Goal: Task Accomplishment & Management: Manage account settings

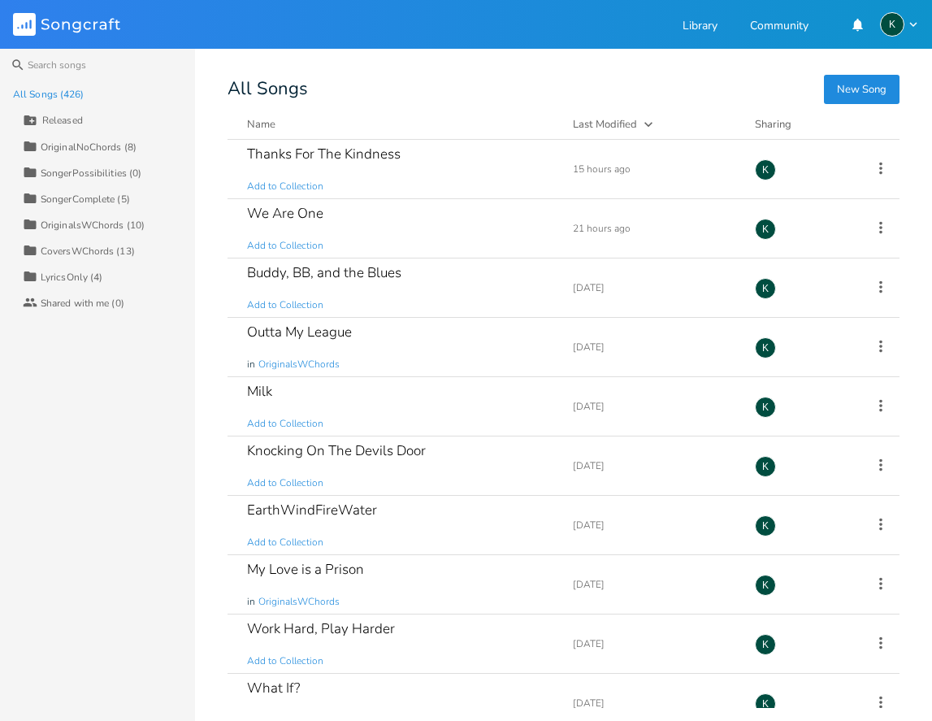
type input "Released"
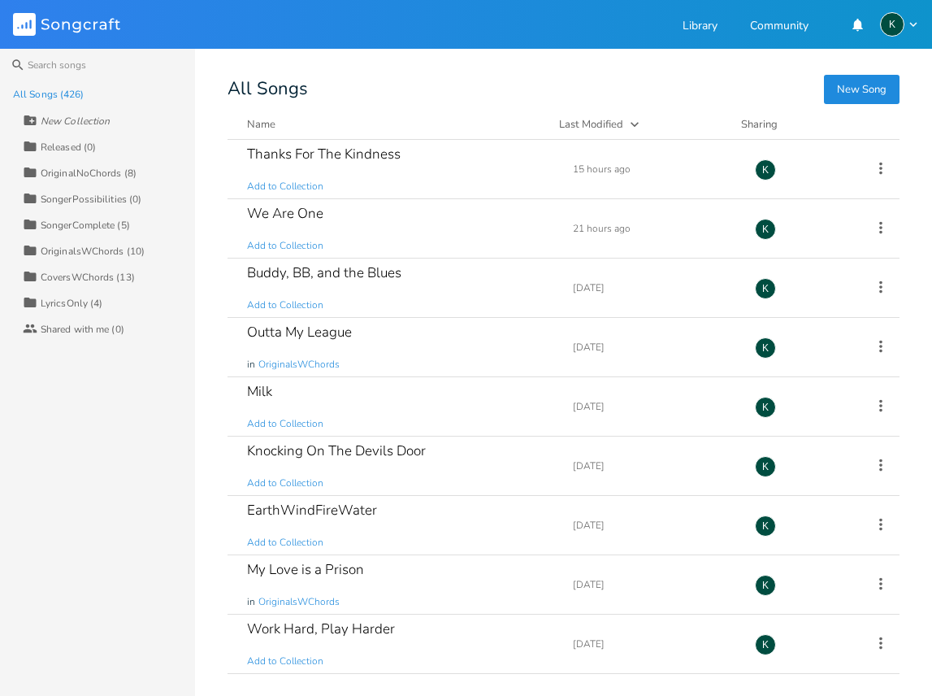
scroll to position [3540, 0]
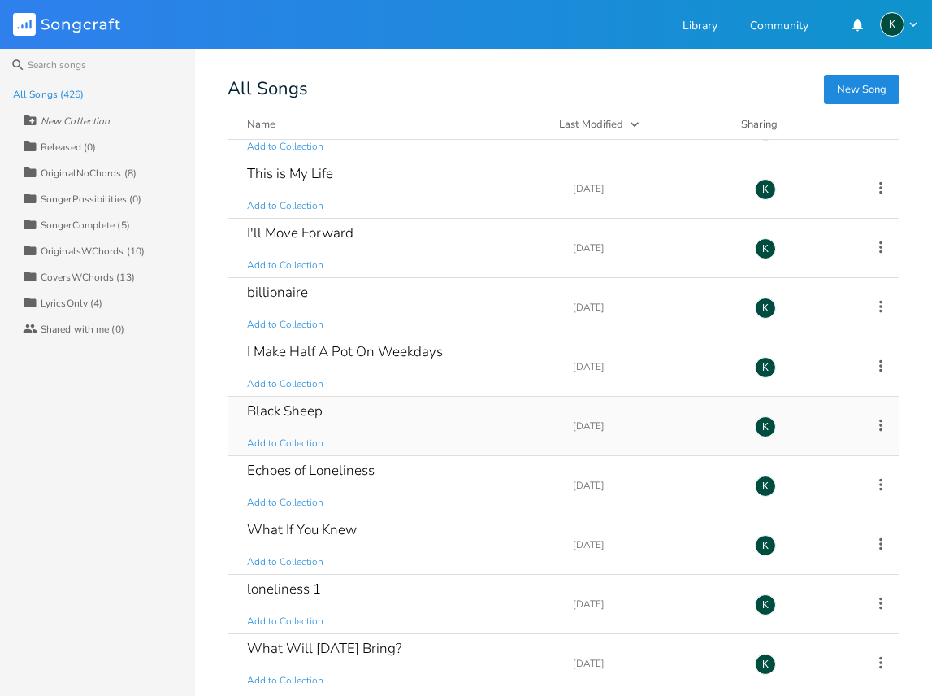
click at [313, 418] on div "Black Sheep" at bounding box center [285, 411] width 76 height 14
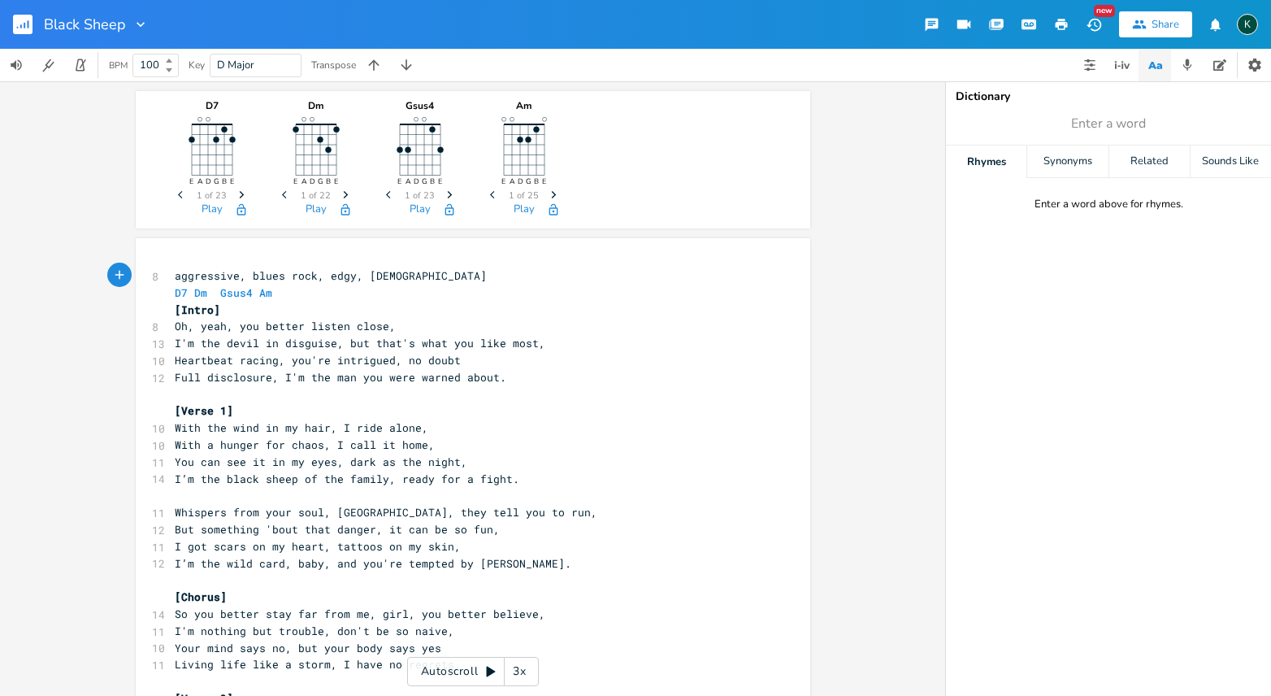
click at [290, 291] on pre "D7 Dm Gsus4 Am" at bounding box center [464, 292] width 587 height 17
type textarea "loremipsum, dolor sita, cons, adip E7 Se Doei4 Te [Incid] Ut, labo, etd magnaa …"
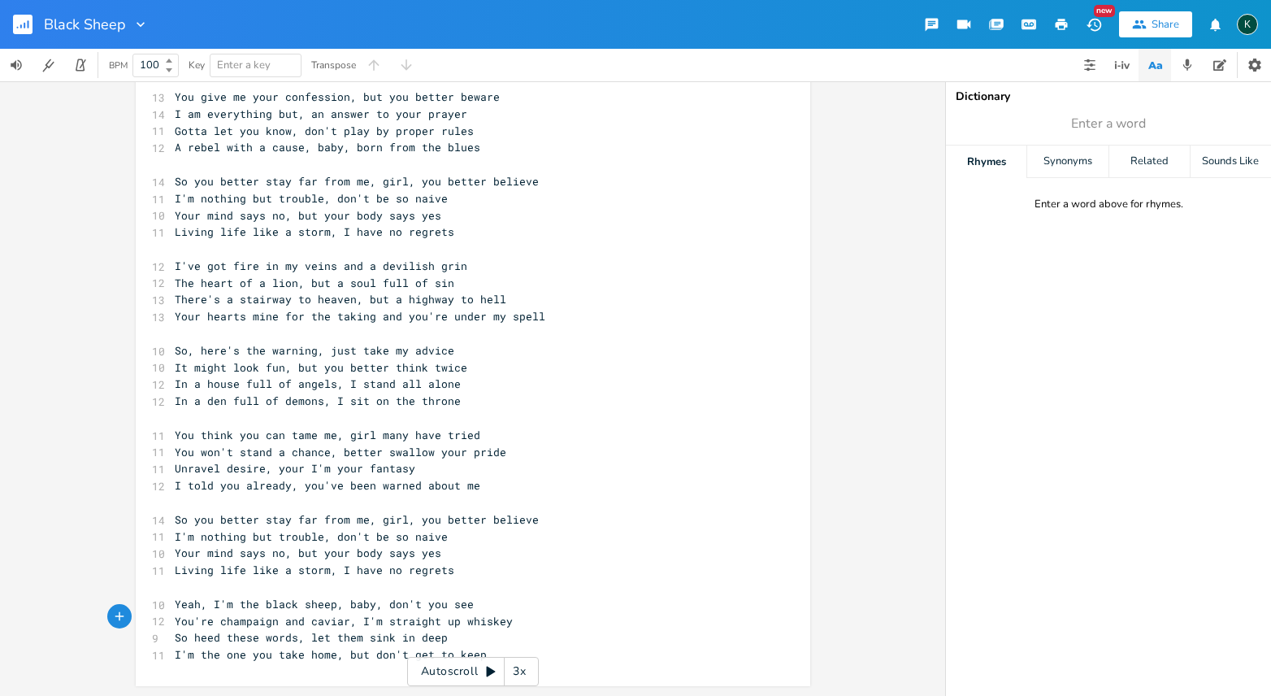
scroll to position [416, 0]
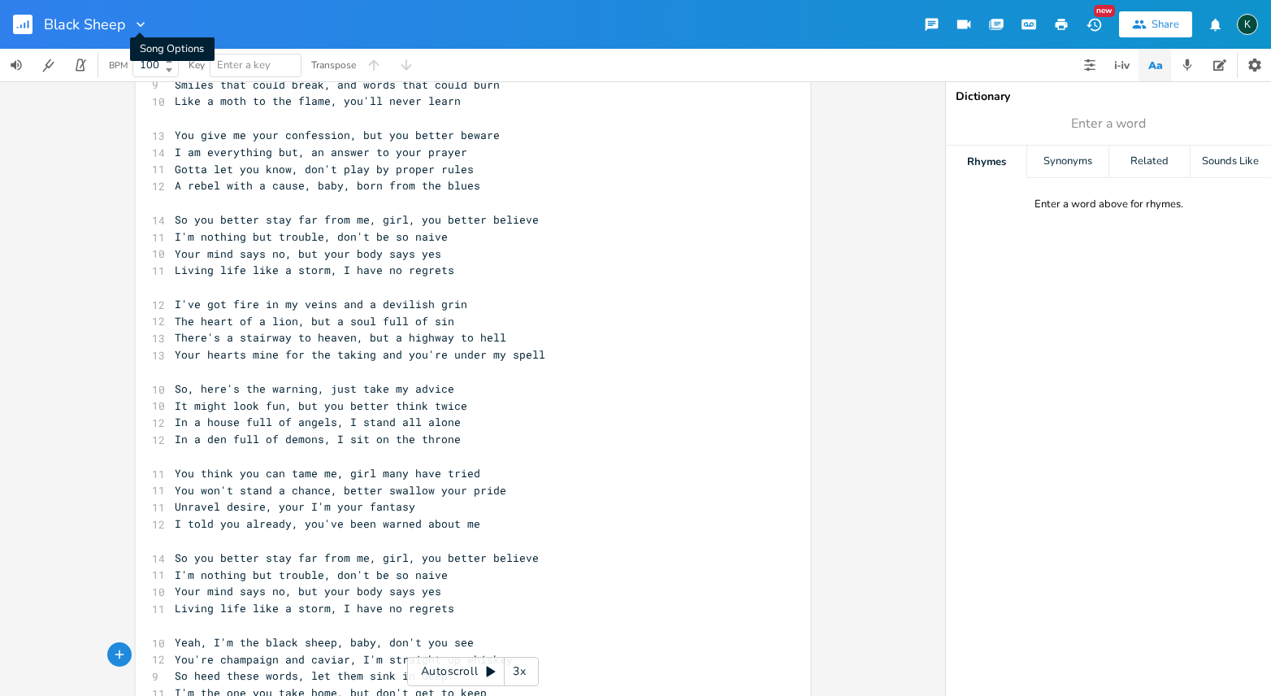
click at [135, 24] on icon "button" at bounding box center [140, 24] width 16 height 16
click at [156, 72] on span "Collection Collections" at bounding box center [163, 73] width 65 height 11
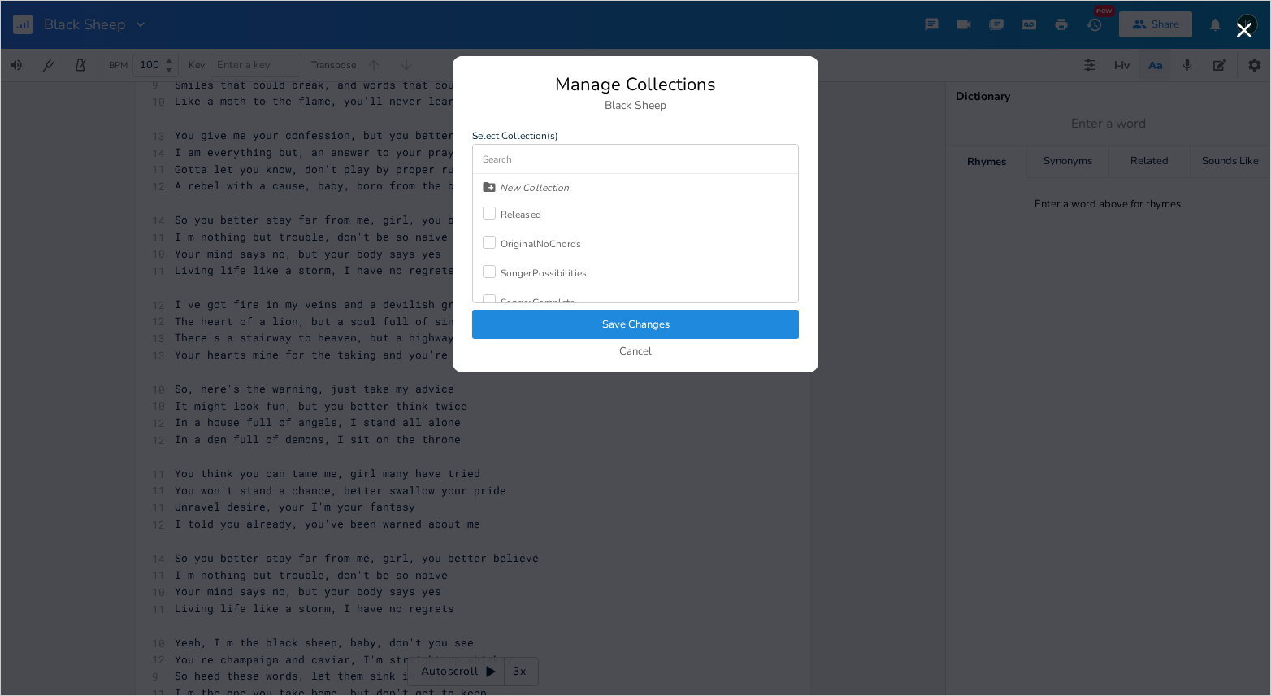
click at [494, 214] on div at bounding box center [489, 212] width 13 height 13
click at [603, 319] on button "Save Changes" at bounding box center [635, 324] width 327 height 29
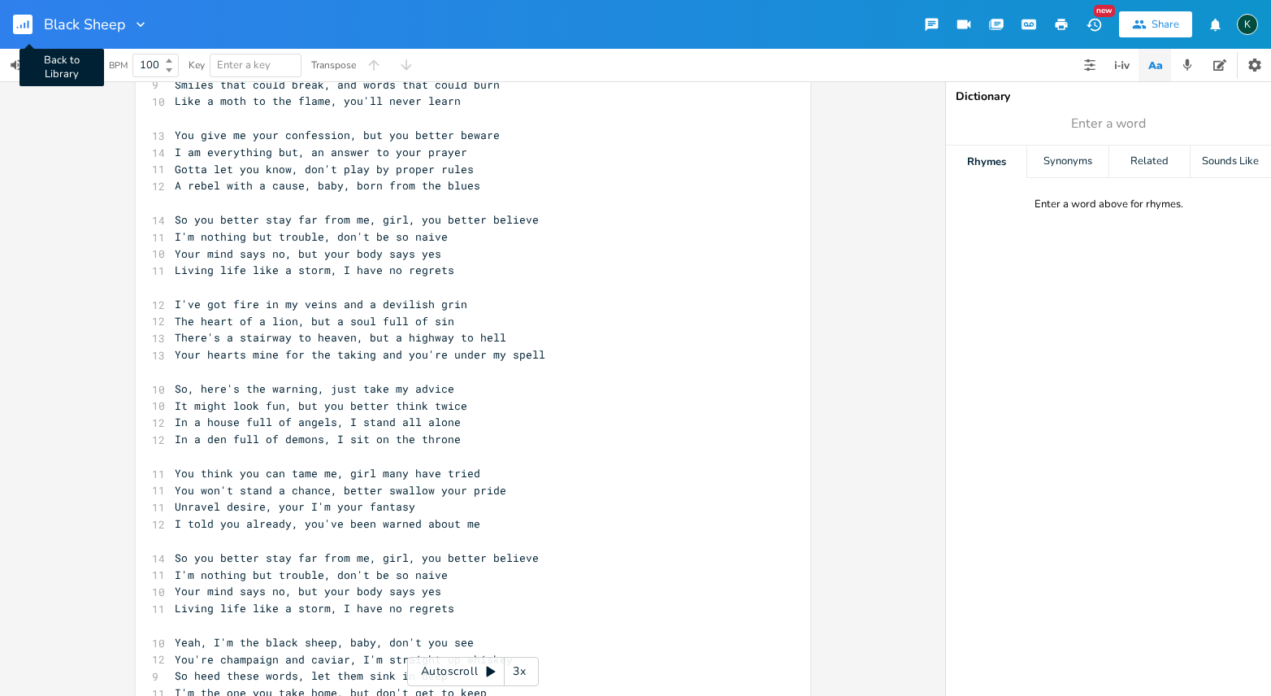
click at [23, 23] on rect "button" at bounding box center [23, 25] width 20 height 20
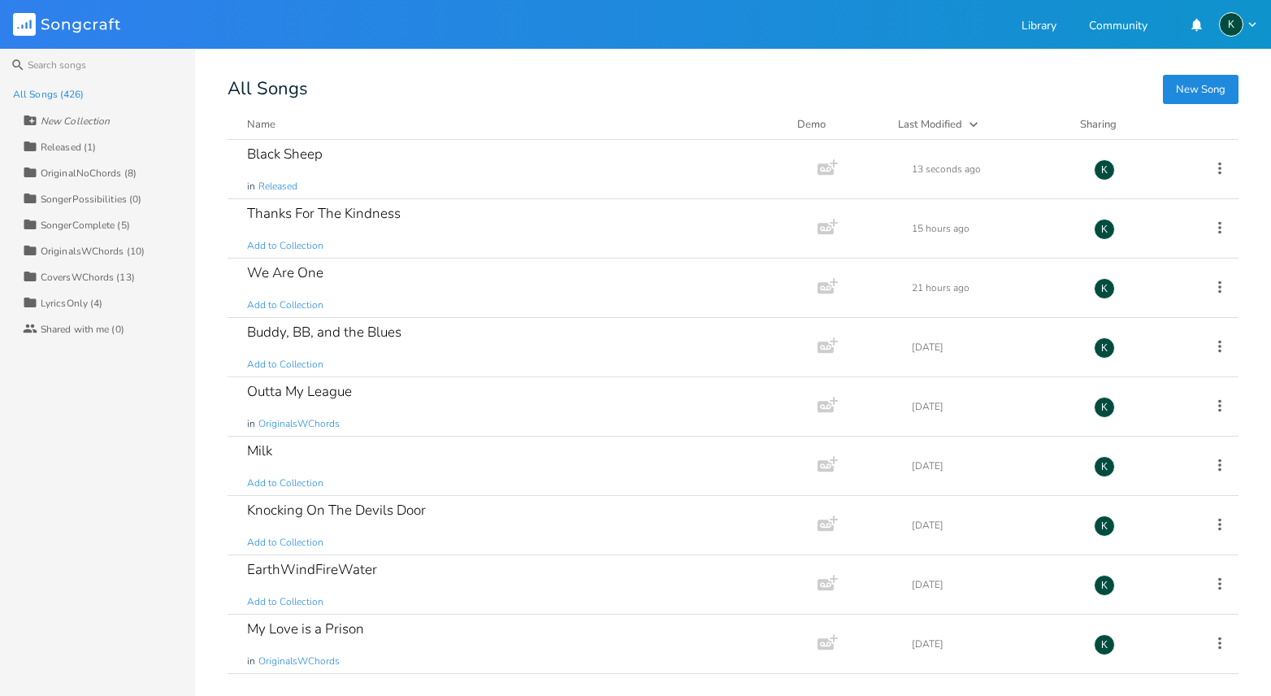
click at [102, 197] on div "SongerPossibilities (0)" at bounding box center [91, 199] width 101 height 10
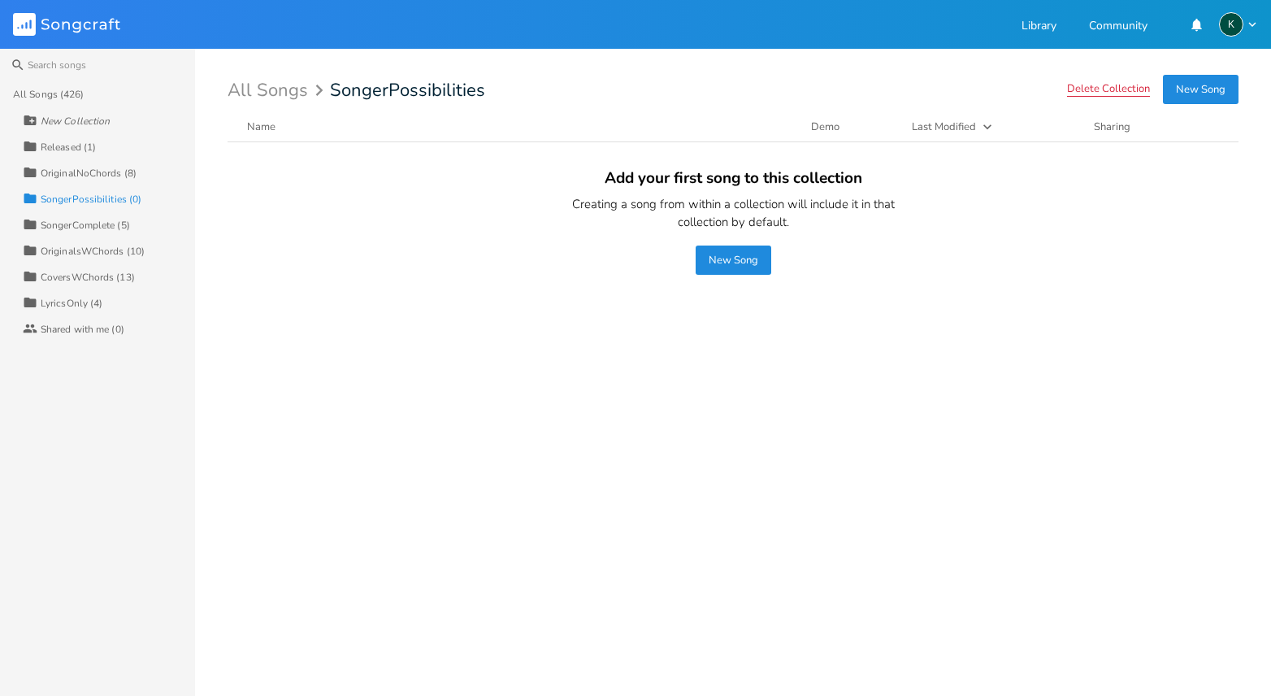
click at [931, 87] on button "Delete Collection" at bounding box center [1108, 90] width 83 height 14
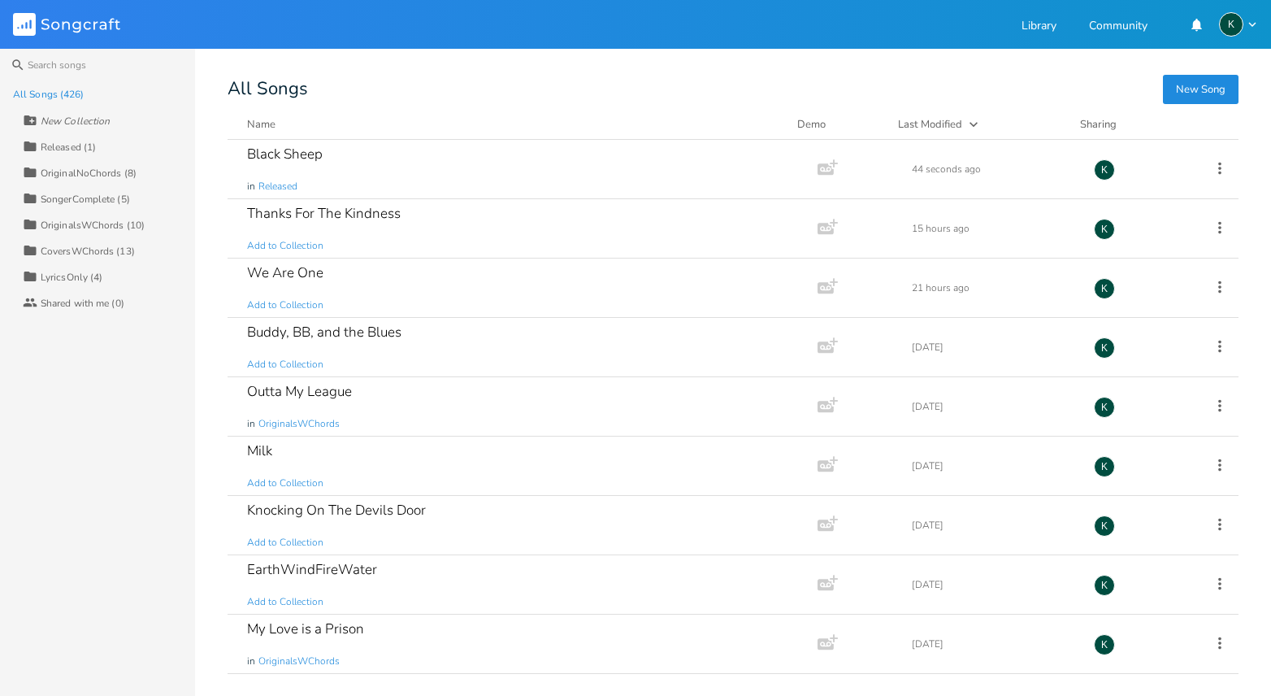
click at [78, 173] on div "OriginalNoChords (8)" at bounding box center [89, 173] width 96 height 10
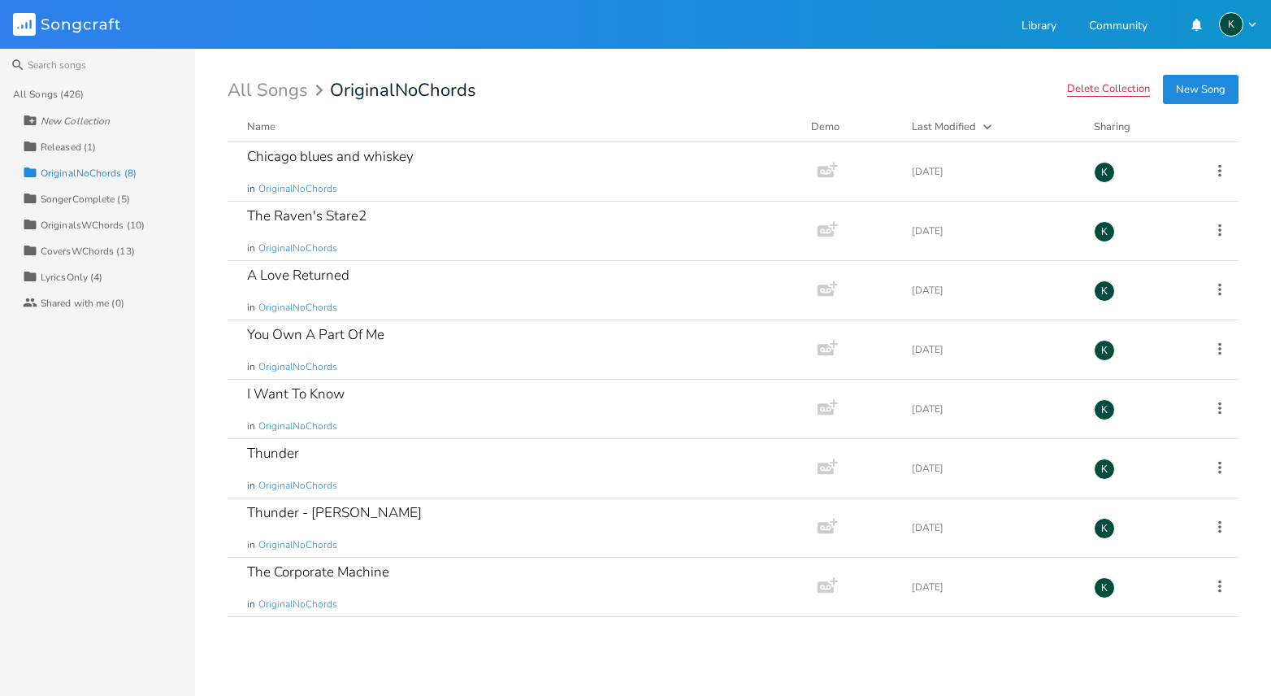
click at [931, 85] on button "Delete Collection" at bounding box center [1108, 90] width 83 height 14
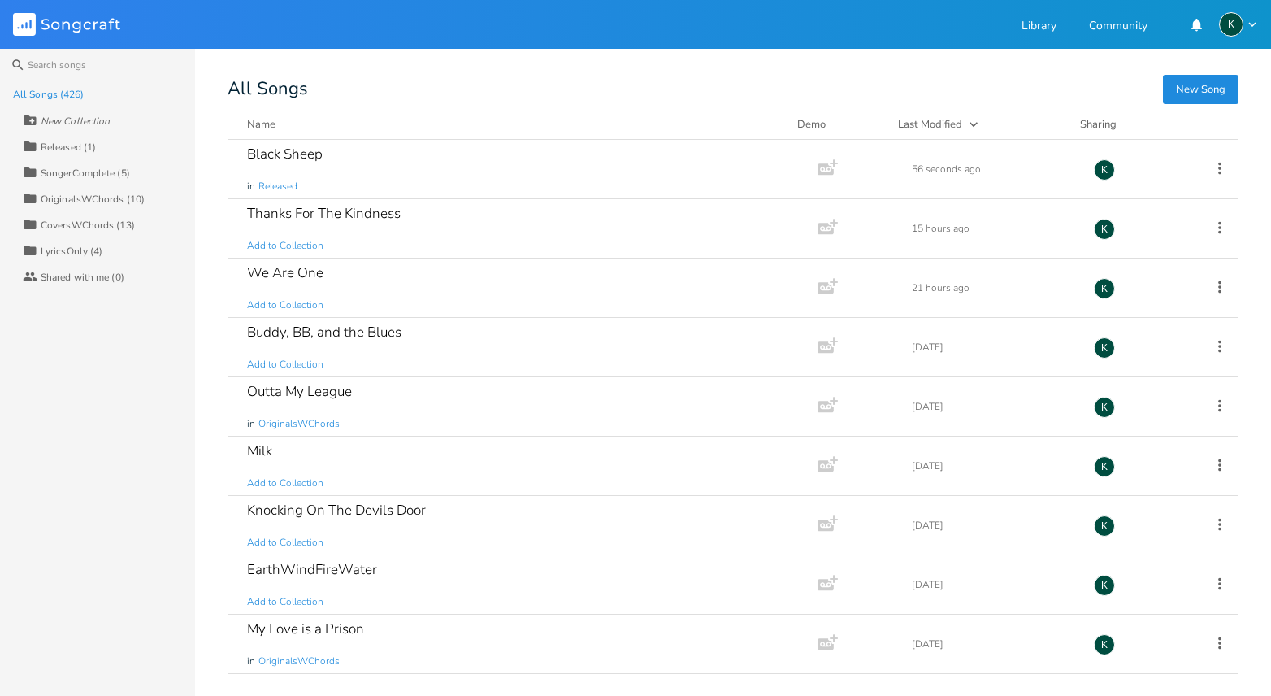
click at [83, 171] on div "SongerComplete (5)" at bounding box center [85, 173] width 89 height 10
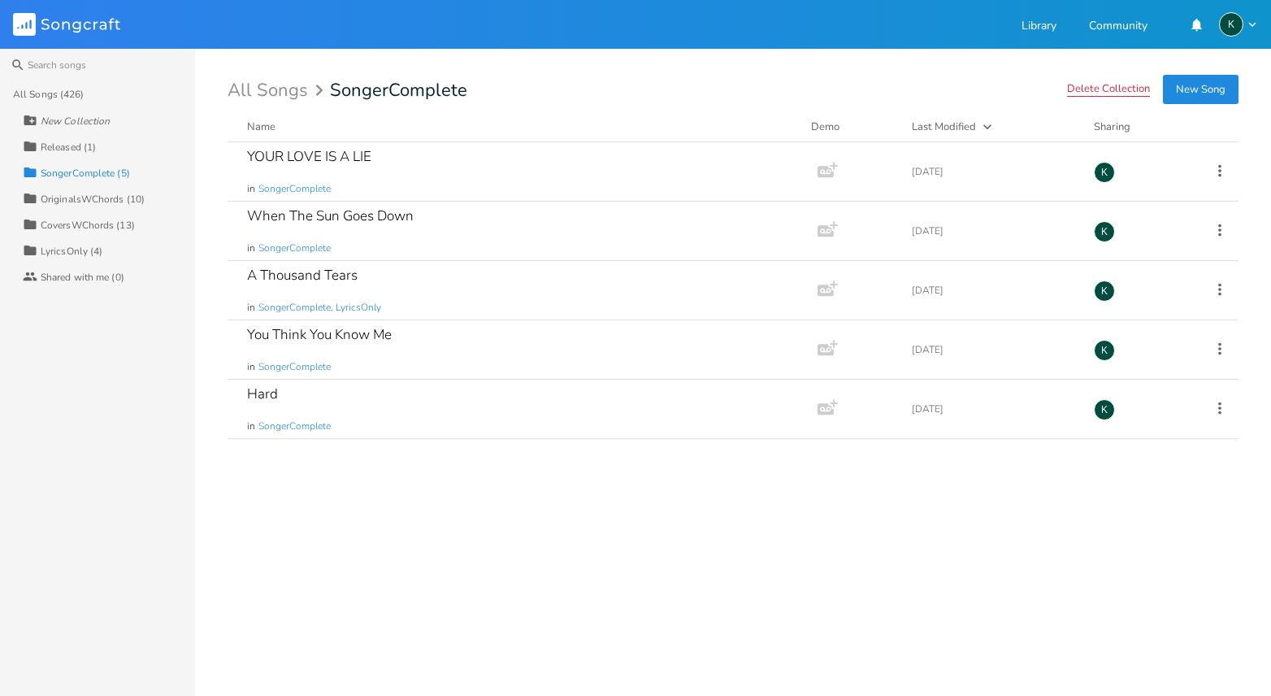
click at [931, 89] on button "Delete Collection" at bounding box center [1108, 90] width 83 height 14
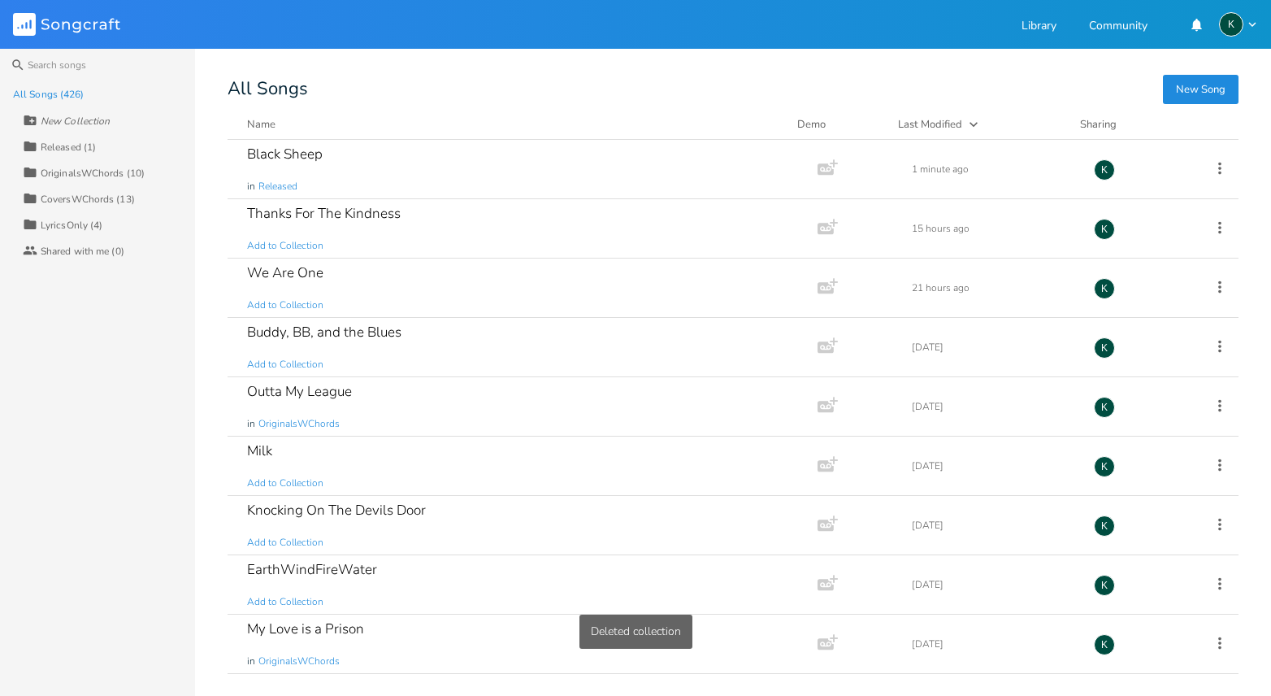
click at [84, 172] on div "OriginalsWChords (10)" at bounding box center [93, 173] width 104 height 10
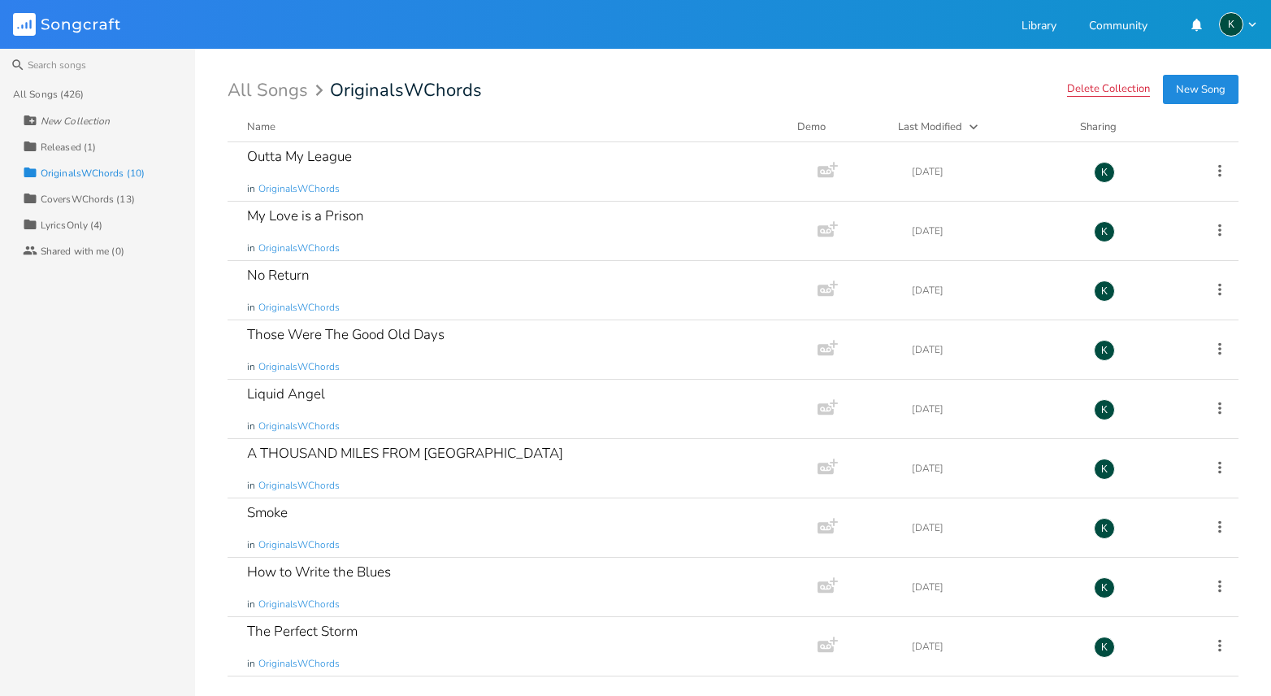
click at [931, 89] on button "Delete Collection" at bounding box center [1108, 90] width 83 height 14
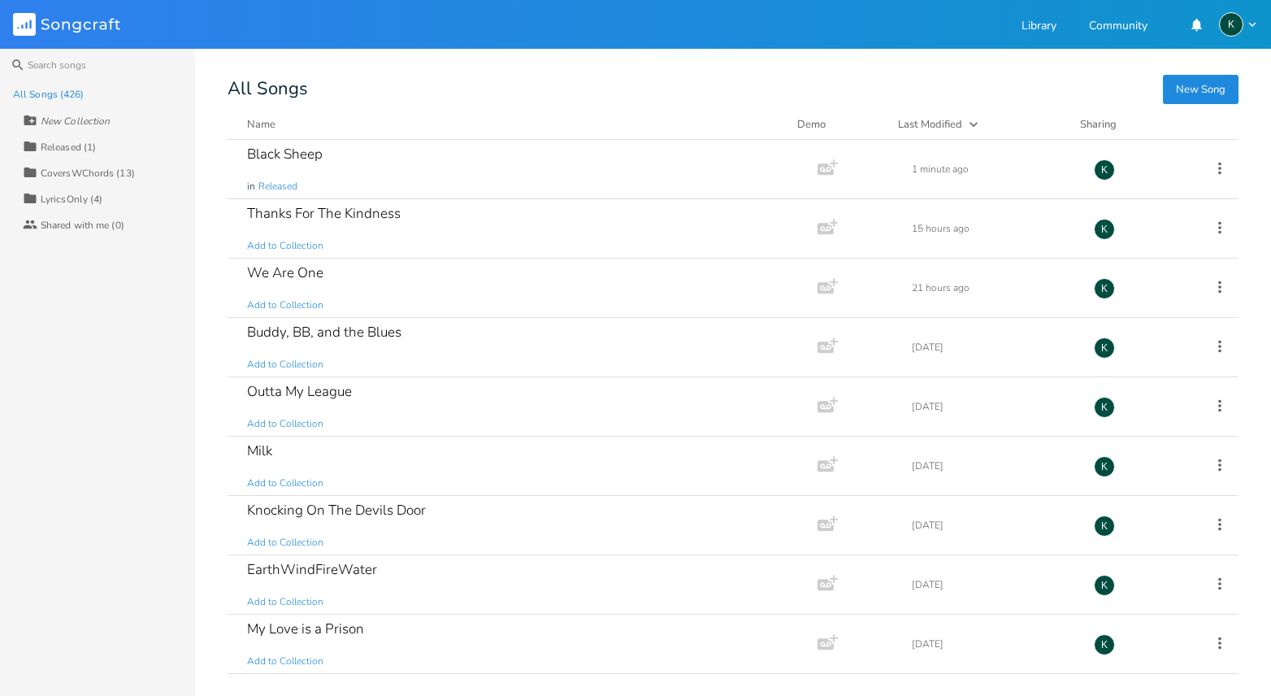
click at [66, 172] on div "CoversWChords (13)" at bounding box center [88, 173] width 94 height 10
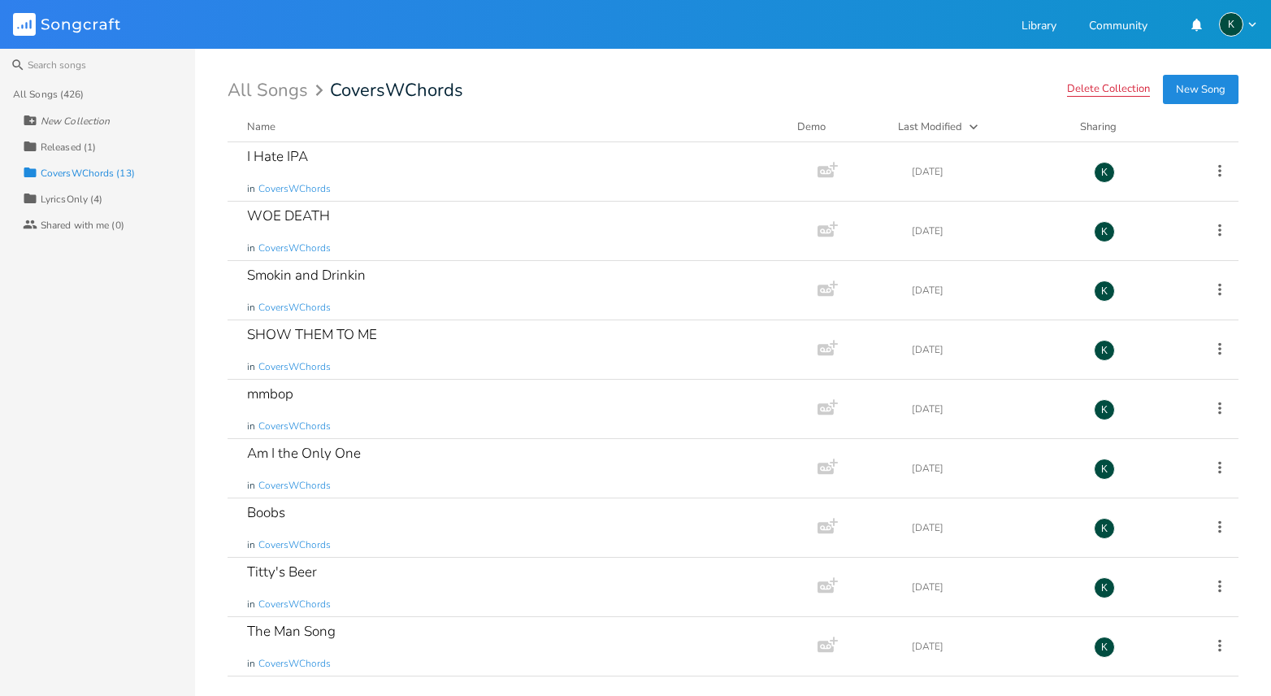
click at [931, 84] on button "Delete Collection" at bounding box center [1108, 90] width 83 height 14
click at [66, 195] on div "LyricsOnly (4)" at bounding box center [72, 199] width 62 height 10
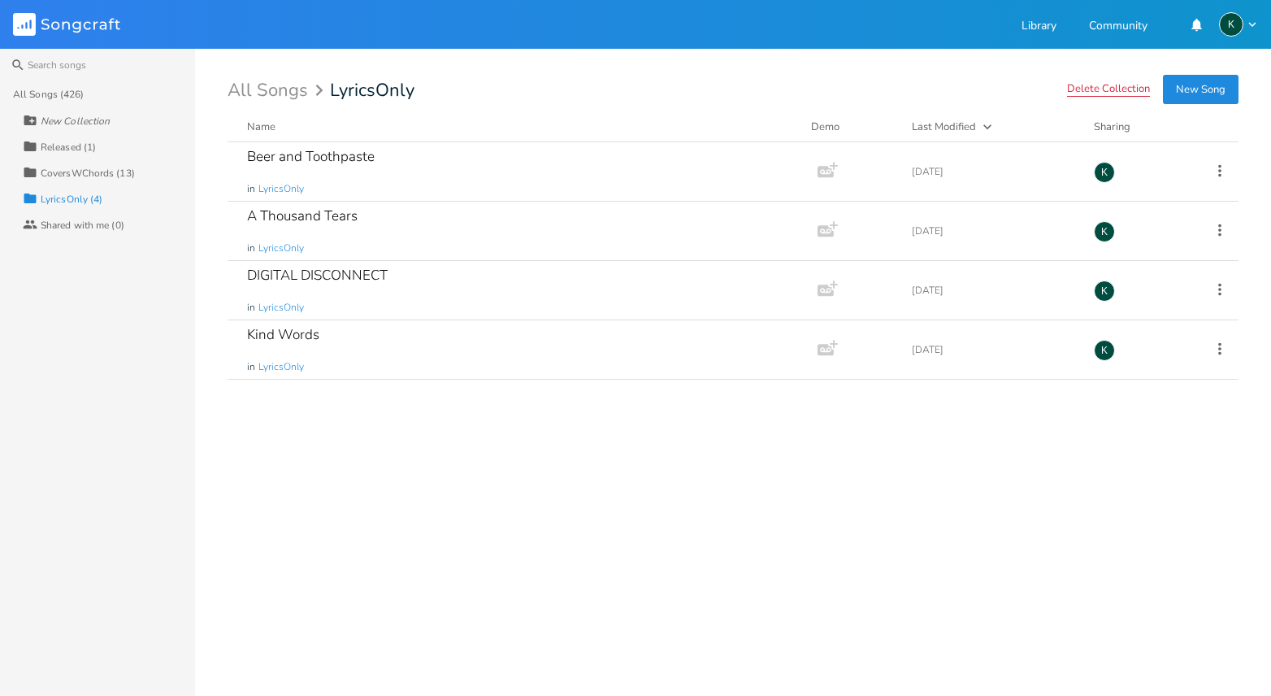
click at [931, 85] on button "Delete Collection" at bounding box center [1108, 90] width 83 height 14
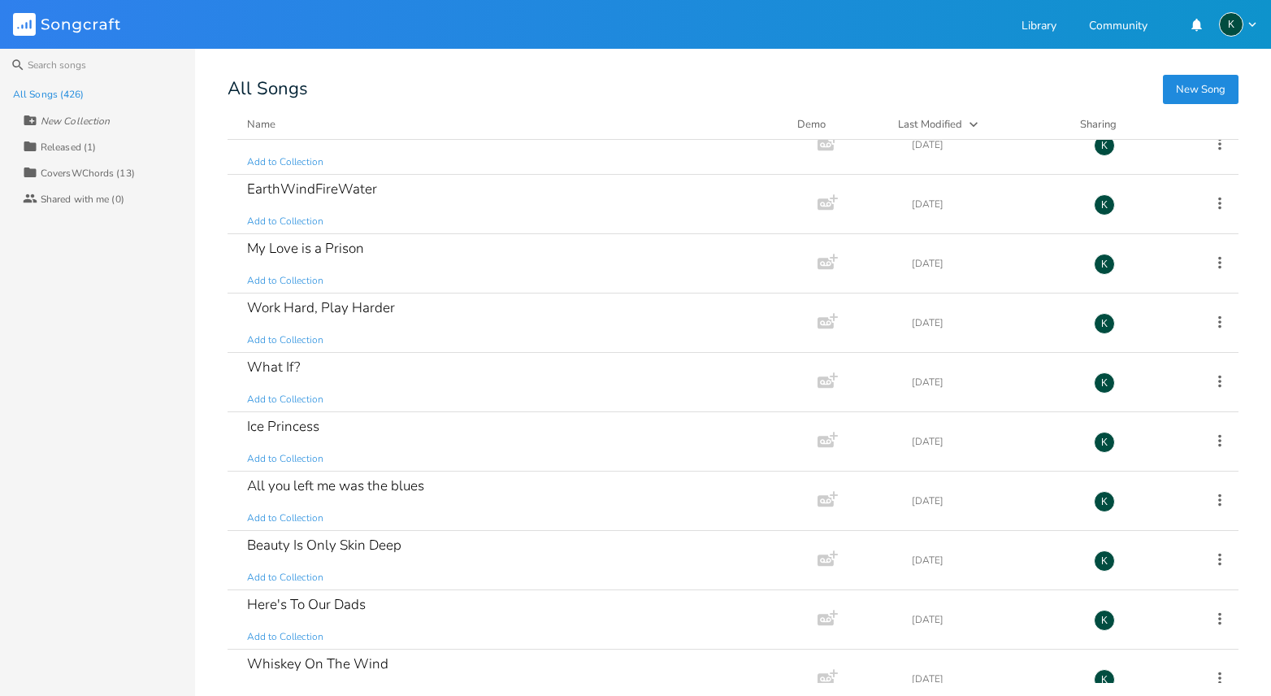
scroll to position [464, 0]
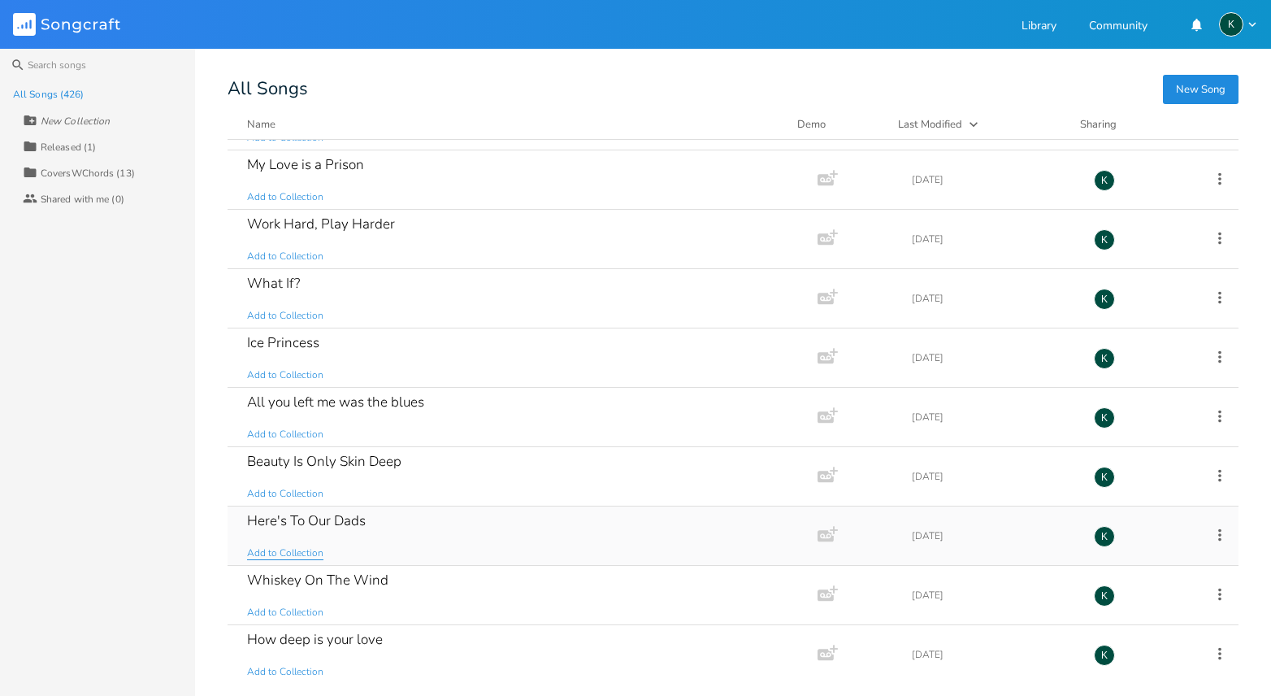
click at [285, 552] on span "Add to Collection" at bounding box center [285, 553] width 76 height 14
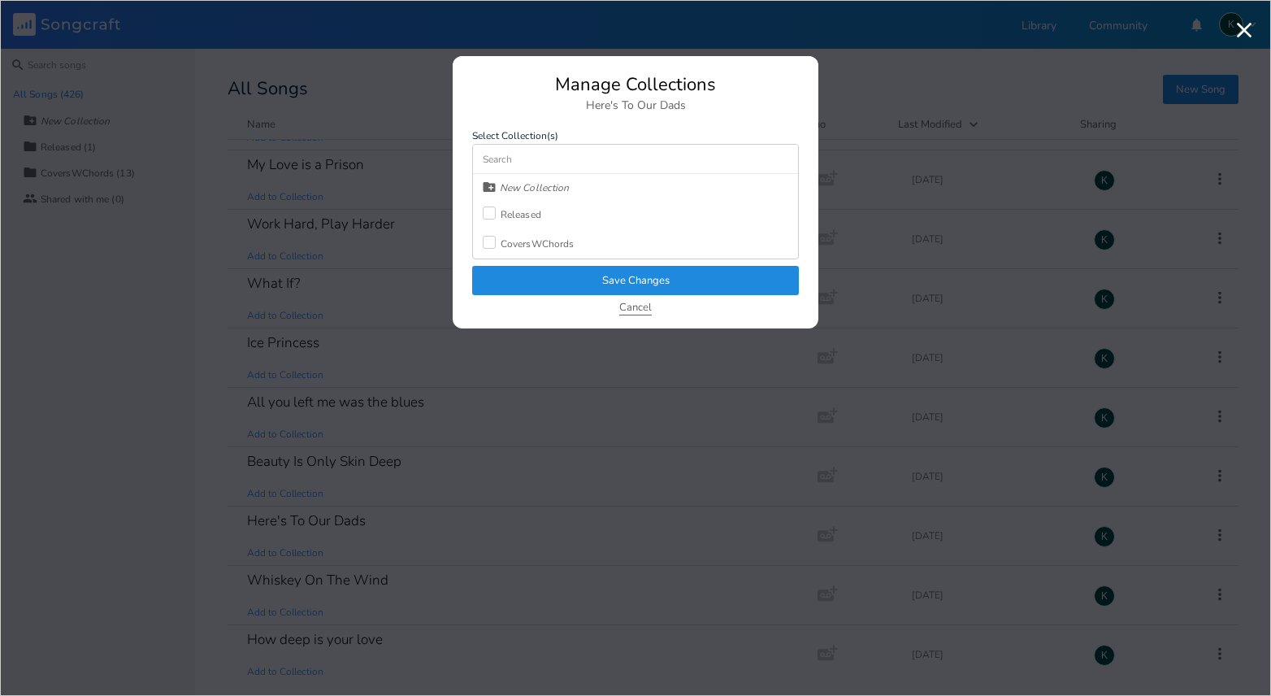
click at [622, 306] on button "Cancel" at bounding box center [635, 308] width 33 height 14
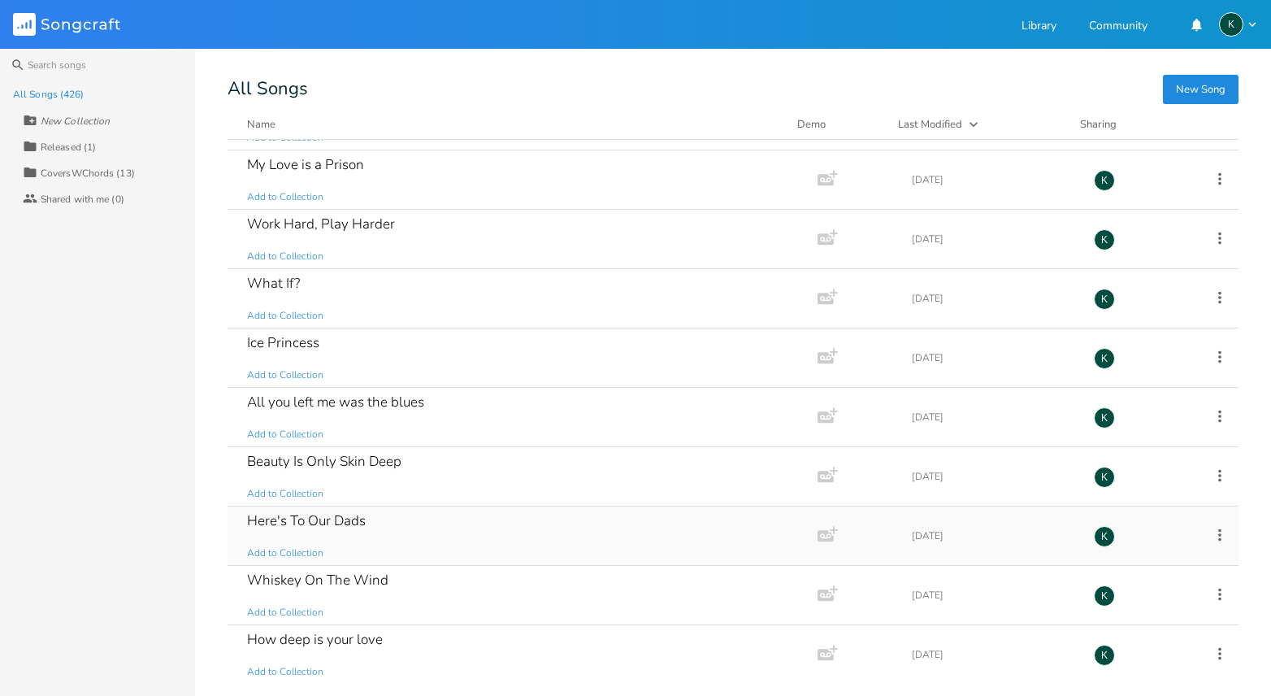
click at [328, 516] on div "Here's To Our Dads" at bounding box center [306, 521] width 119 height 14
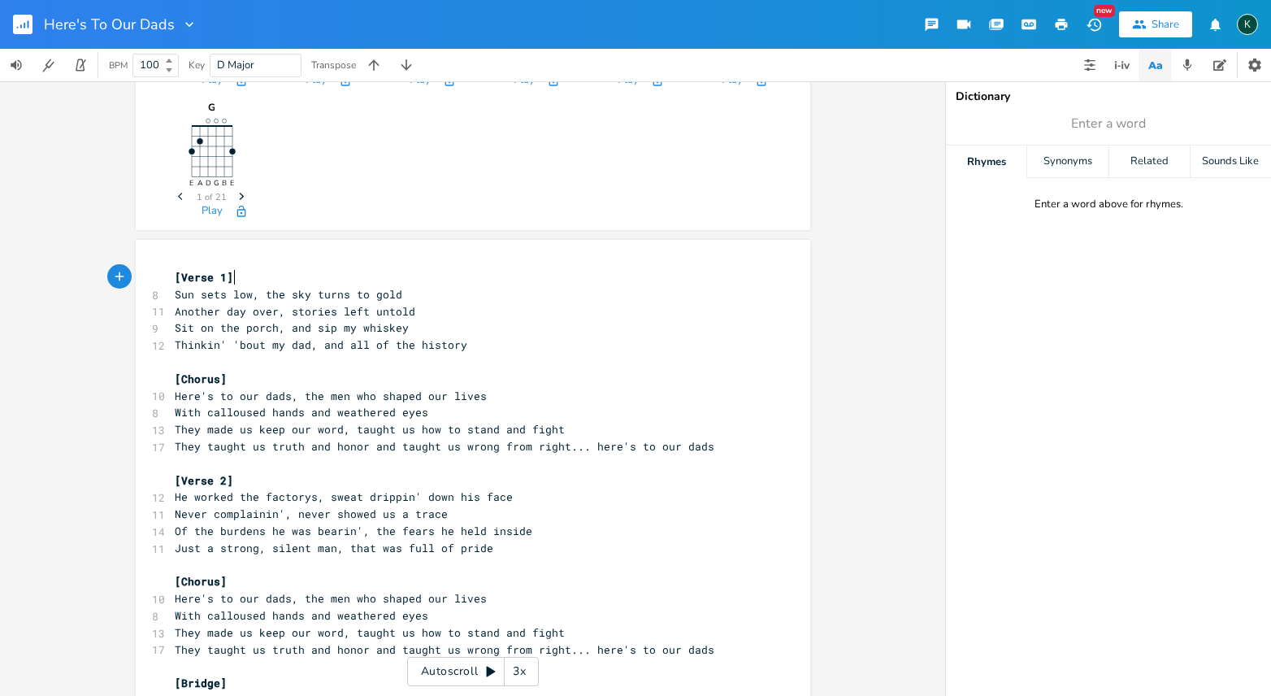
scroll to position [640, 0]
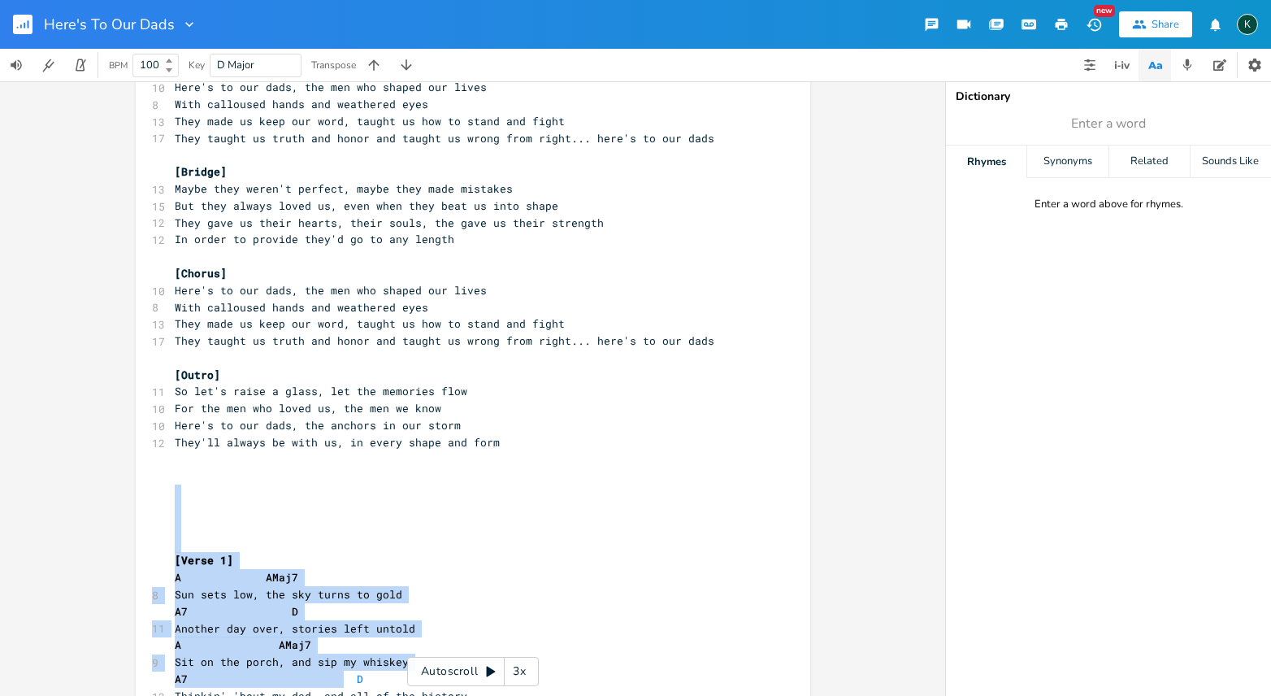
drag, startPoint x: 156, startPoint y: 468, endPoint x: 319, endPoint y: 605, distance: 212.9
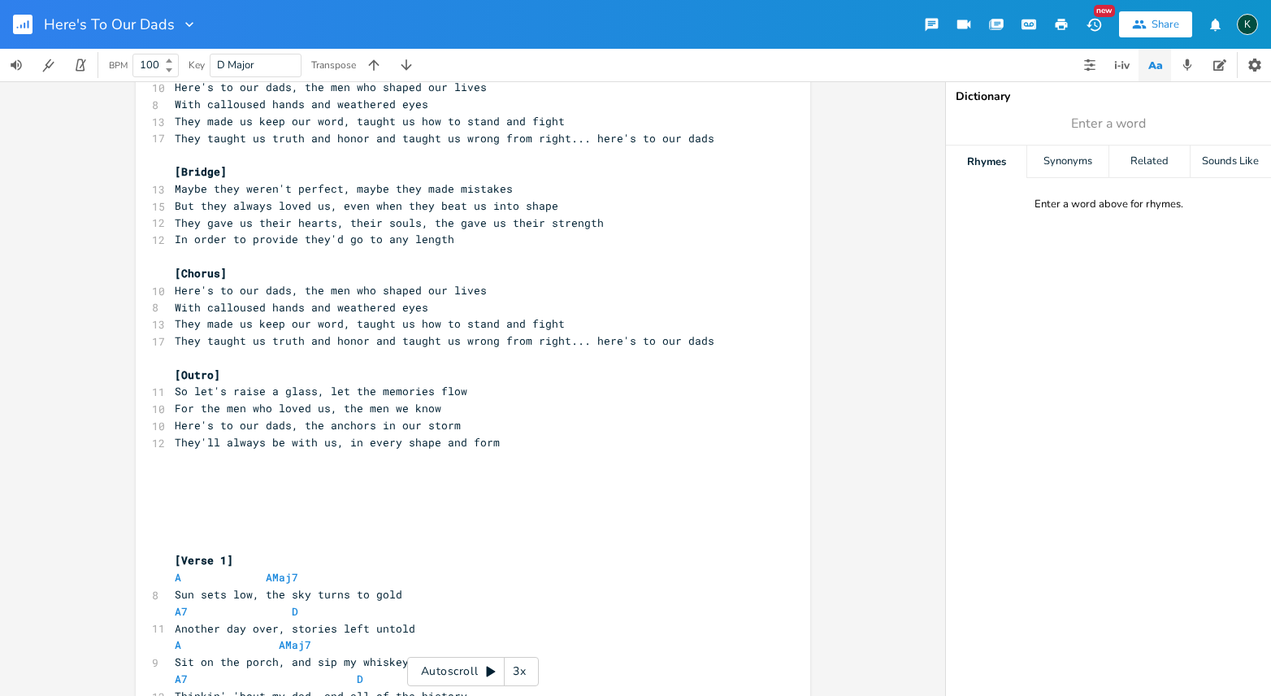
click at [237, 518] on pre "​" at bounding box center [464, 526] width 587 height 17
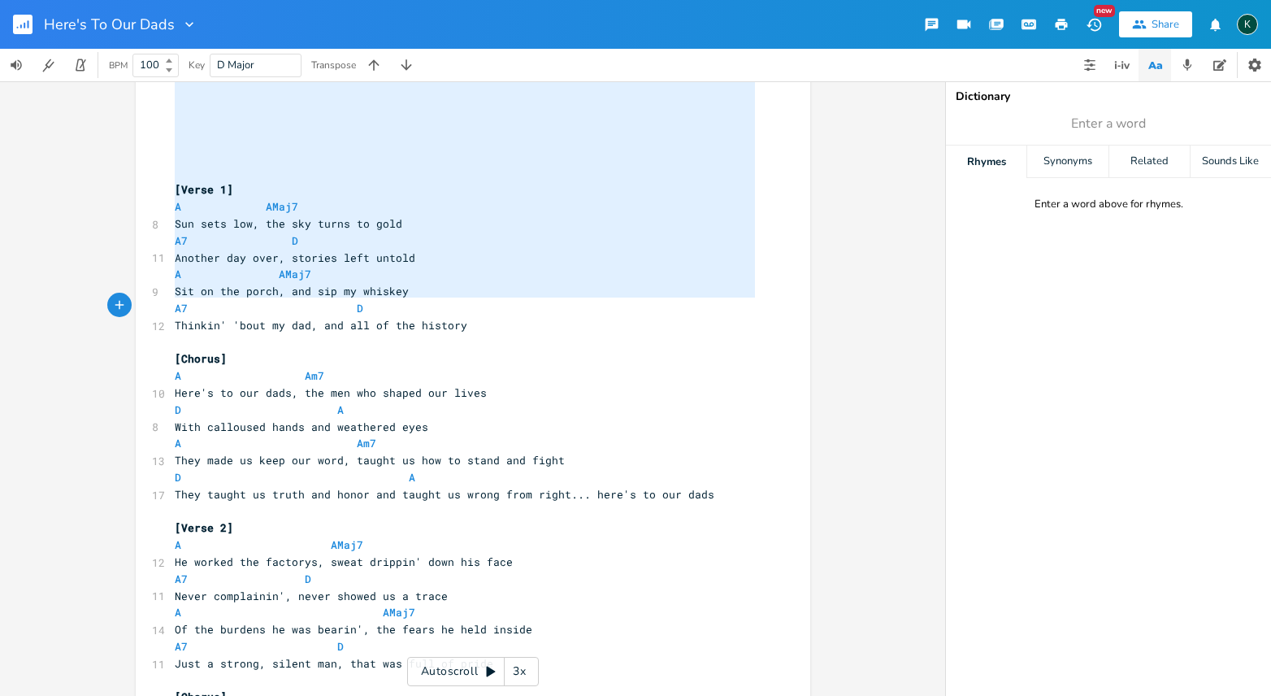
scroll to position [1659, 0]
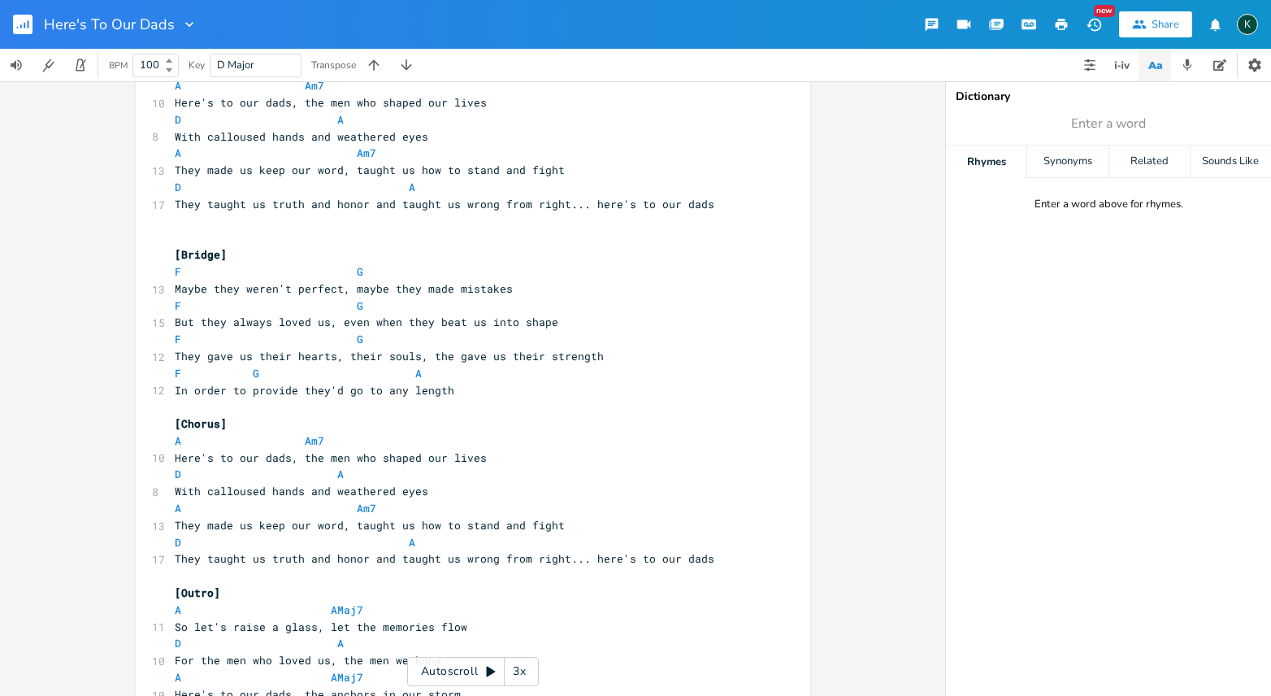
type textarea "[Verse 1] A AMaj7 Sun sets low, the sky turns to gold A7 D Another day over, st…"
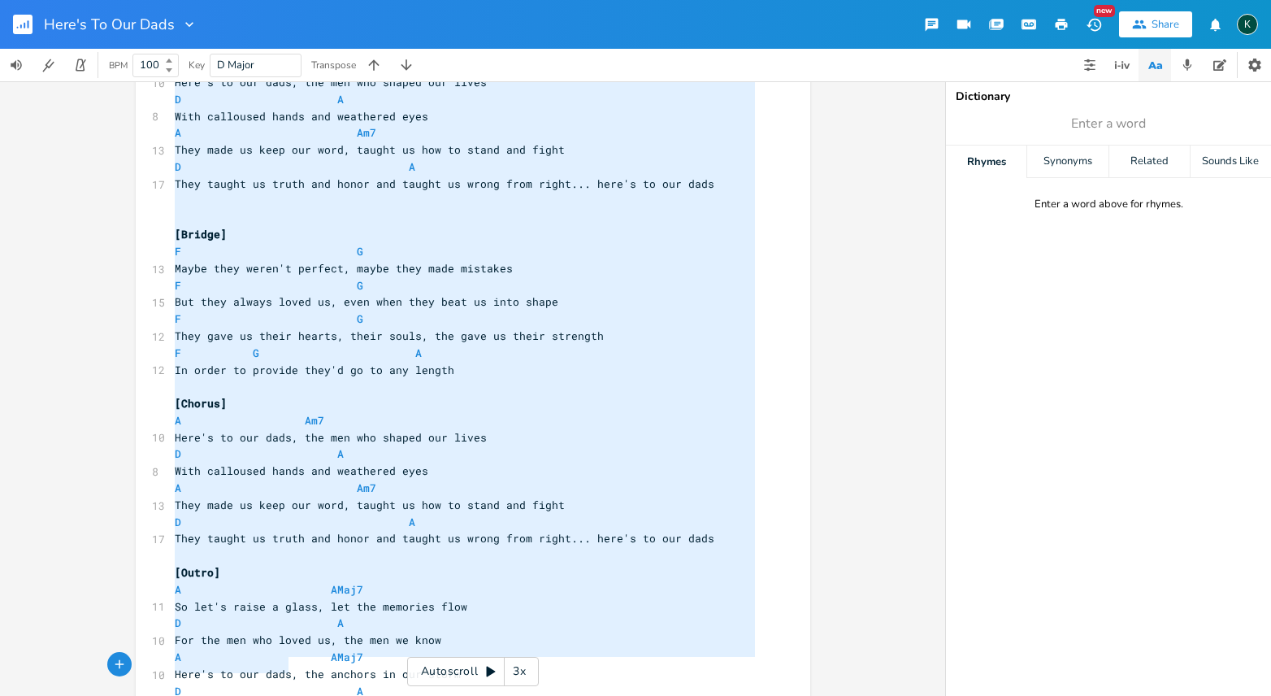
scroll to position [0, 0]
drag, startPoint x: 182, startPoint y: 439, endPoint x: 449, endPoint y: 748, distance: 408.4
click at [449, 696] on html "Here's To Our Dads New Share K BPM 100 Key D Major Transpose A E A D G B E Prev…" at bounding box center [635, 348] width 1271 height 696
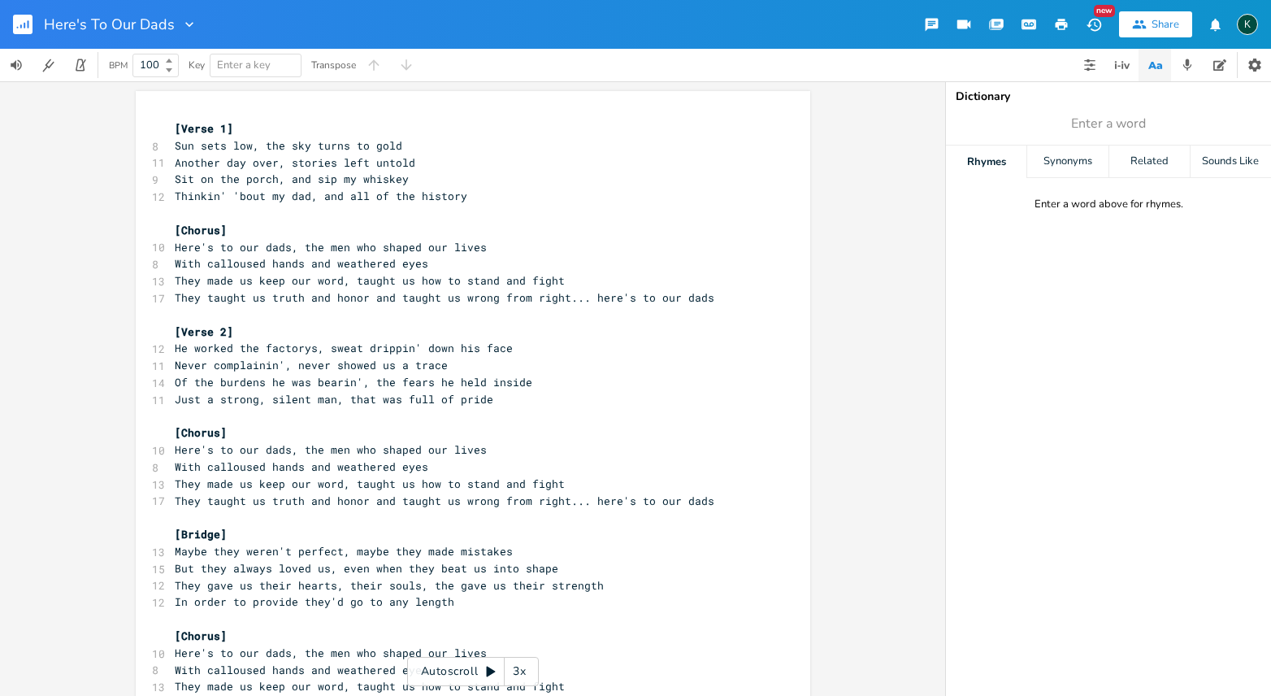
click at [122, 35] on div "Here's To Our Dads" at bounding box center [121, 24] width 154 height 49
click at [186, 23] on icon "button" at bounding box center [189, 24] width 16 height 16
click at [202, 68] on span "Collection Collections" at bounding box center [210, 73] width 65 height 11
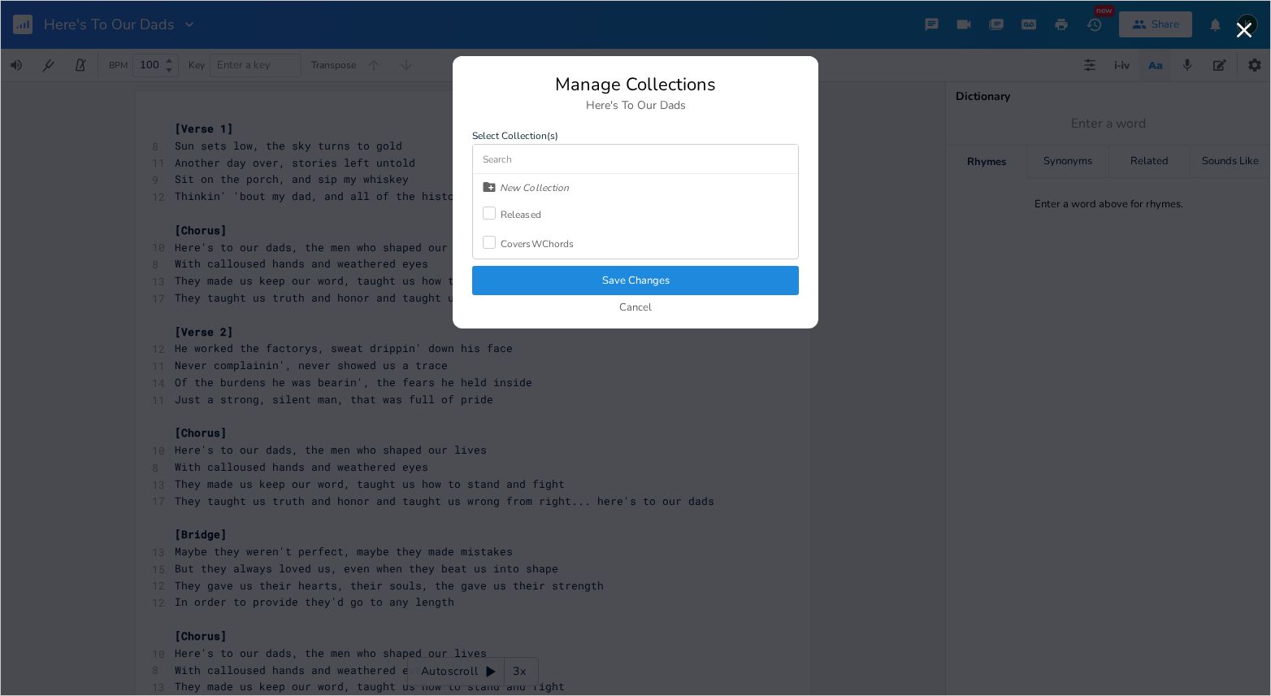
click at [493, 209] on div at bounding box center [489, 212] width 13 height 13
click at [521, 286] on button "Save Changes" at bounding box center [635, 280] width 327 height 29
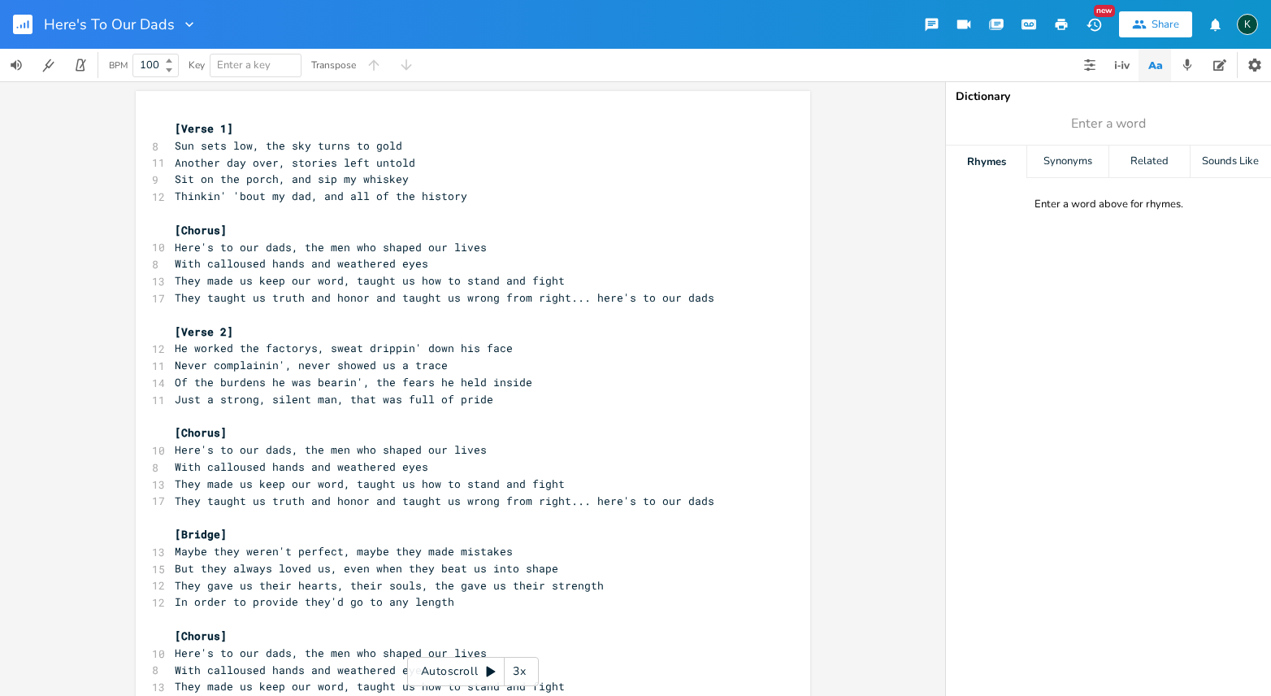
click at [22, 21] on rect "button" at bounding box center [23, 25] width 20 height 20
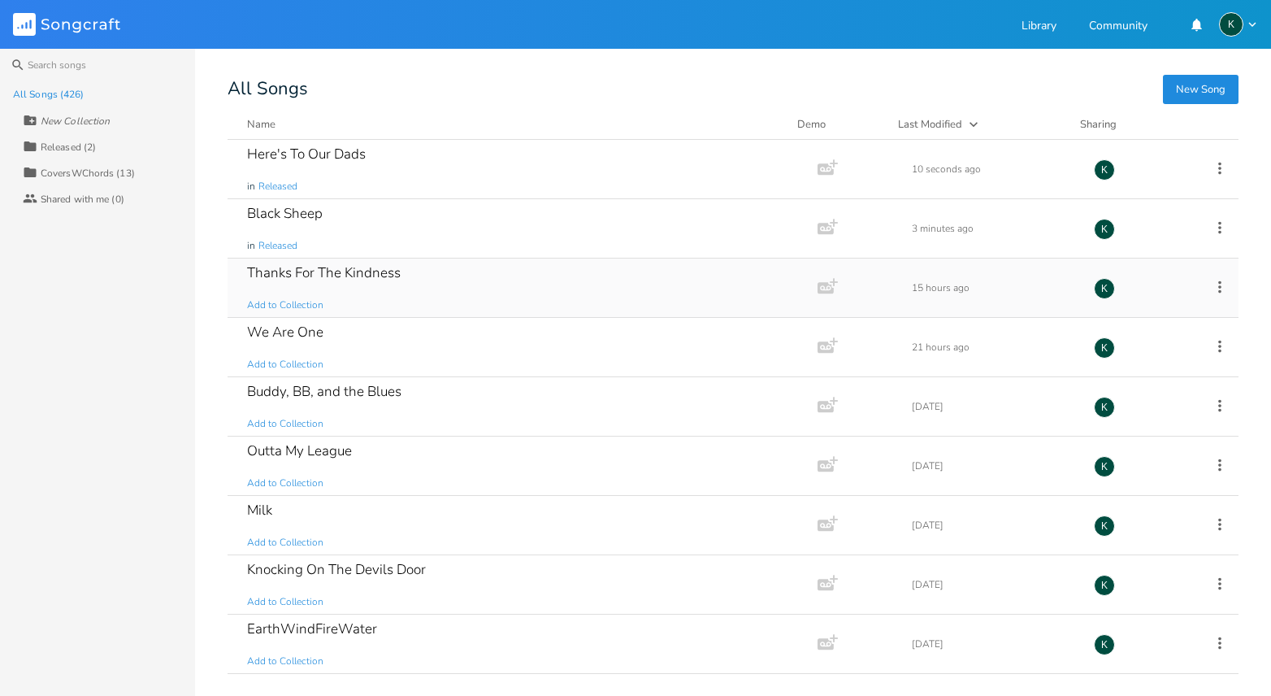
click at [272, 271] on div "Thanks For The Kindness" at bounding box center [324, 273] width 154 height 14
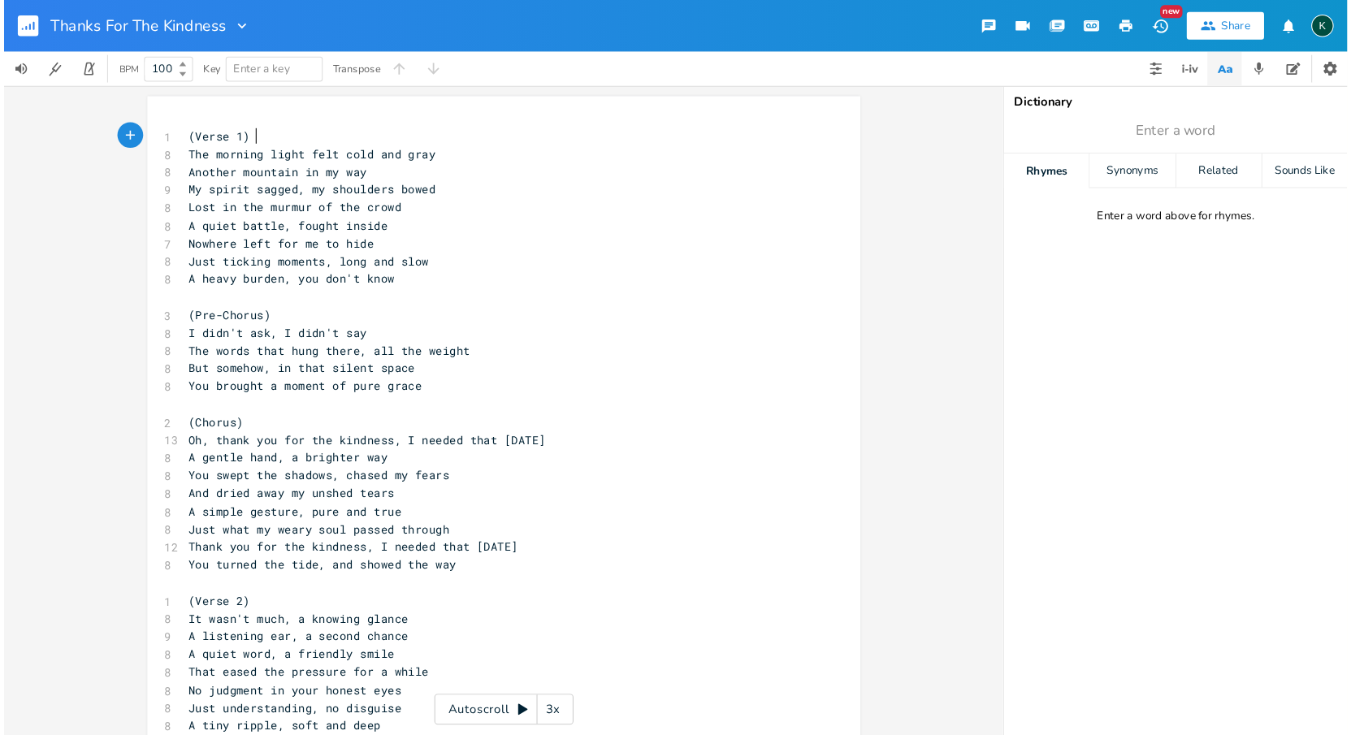
scroll to position [0, 1]
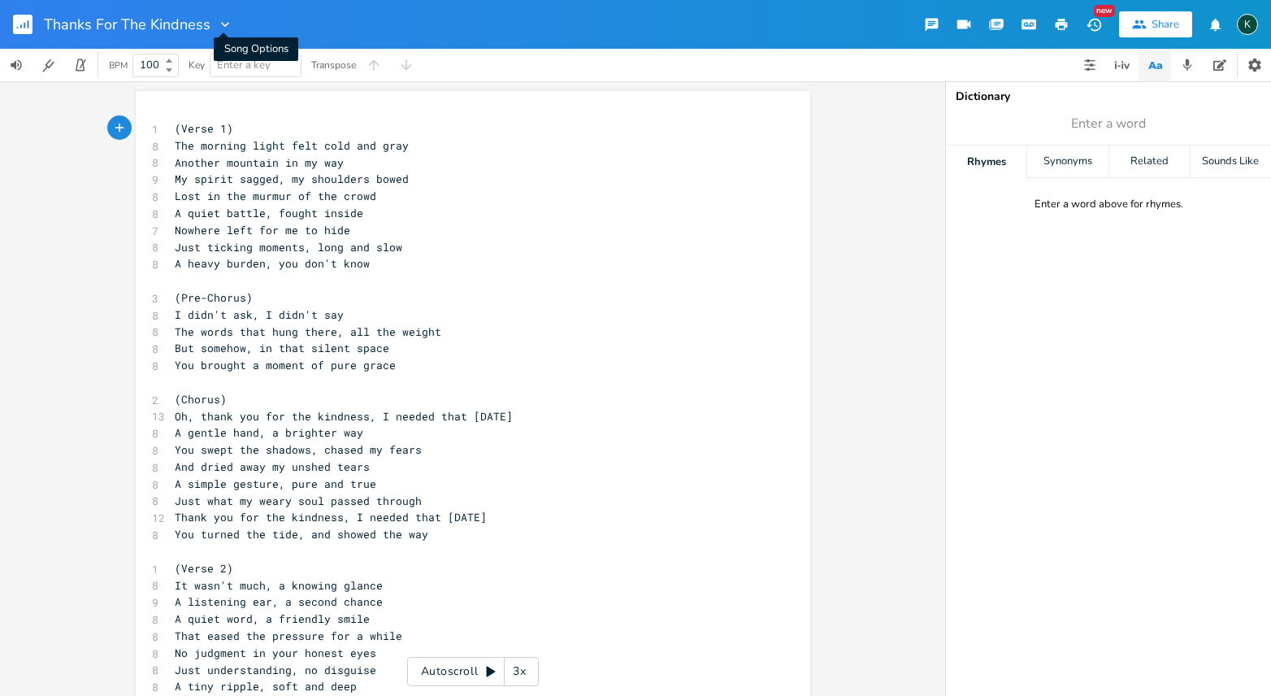
click at [224, 27] on icon "button" at bounding box center [225, 24] width 16 height 16
click at [240, 75] on span "Collection Collections" at bounding box center [247, 73] width 65 height 11
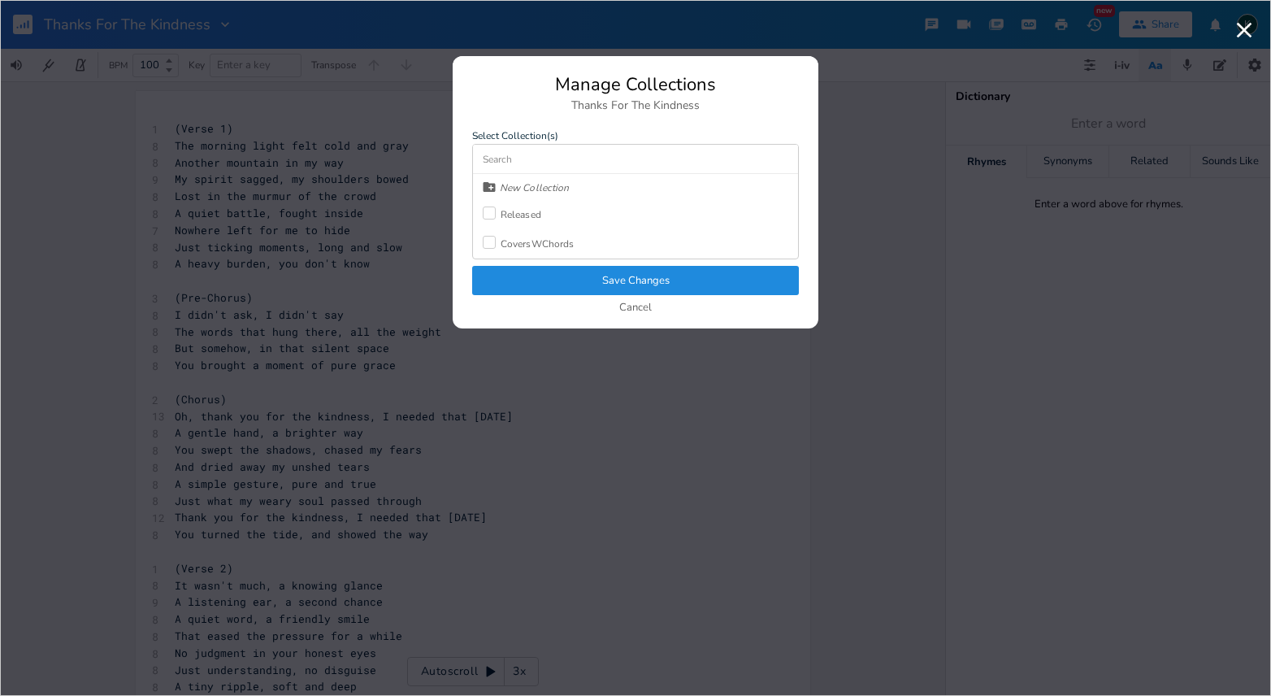
click at [490, 214] on div at bounding box center [489, 212] width 13 height 13
click at [520, 284] on button "Save Changes" at bounding box center [635, 280] width 327 height 29
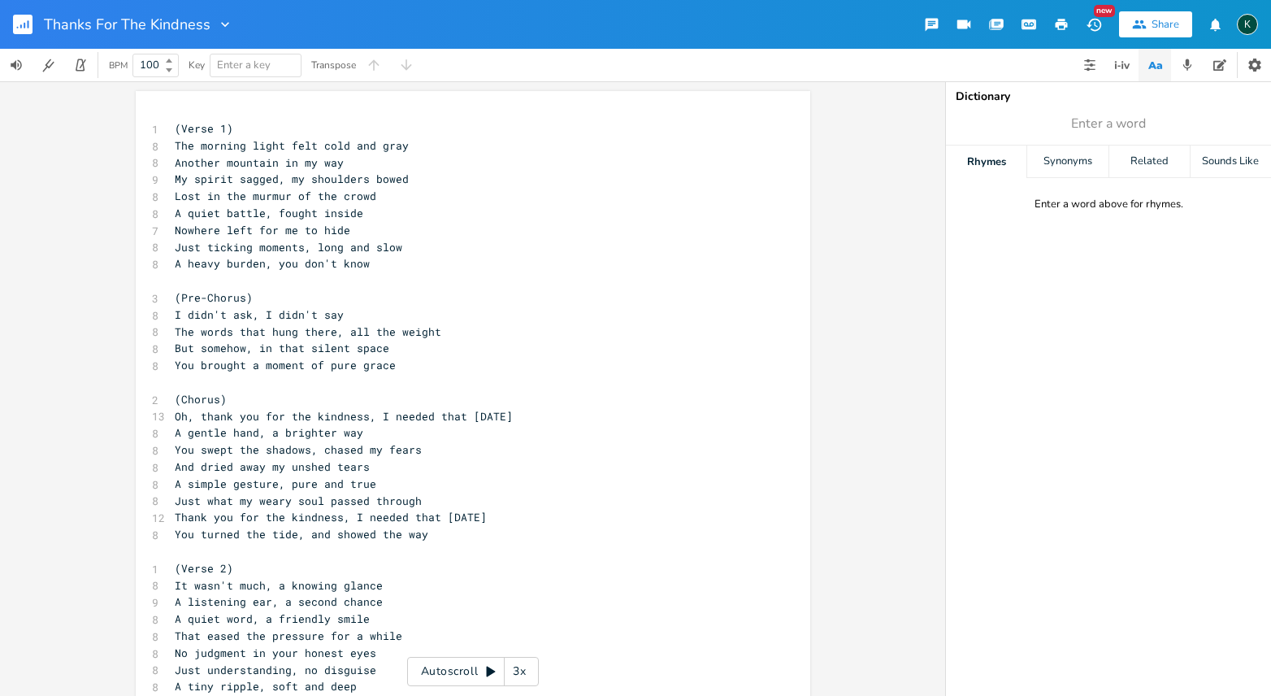
click at [25, 24] on icon "button" at bounding box center [25, 26] width 2 height 6
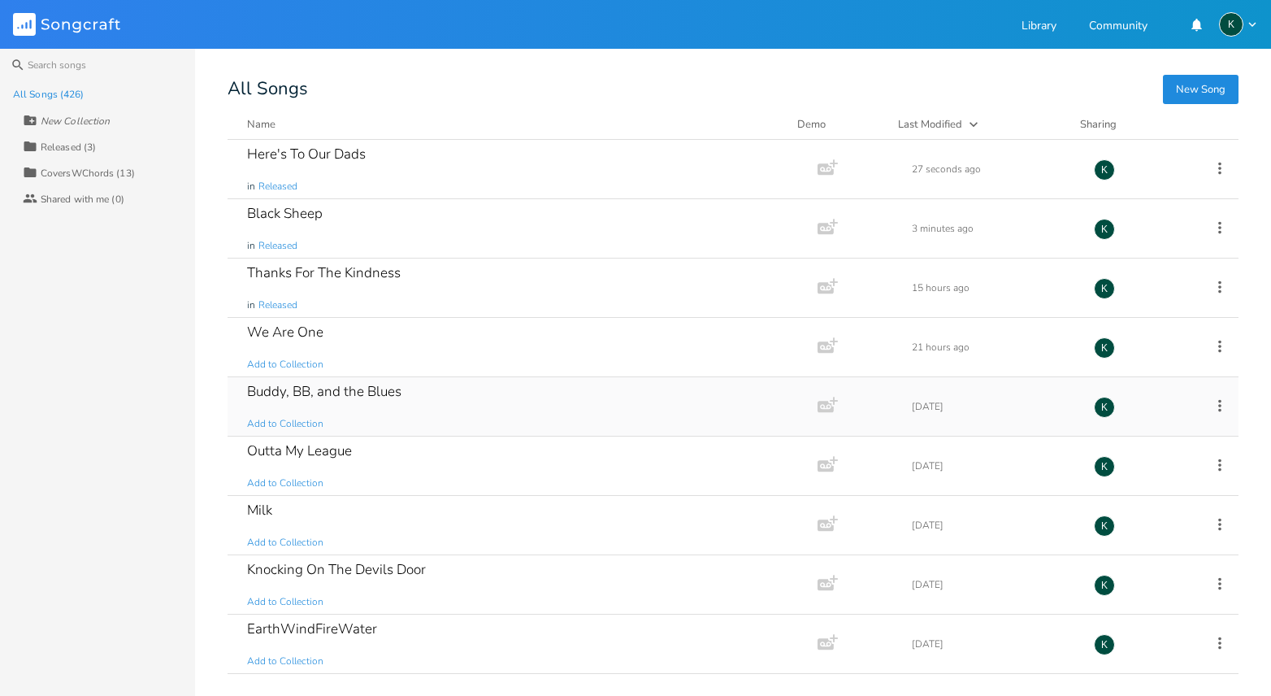
click at [363, 392] on div "Buddy, BB, and the Blues" at bounding box center [324, 391] width 154 height 14
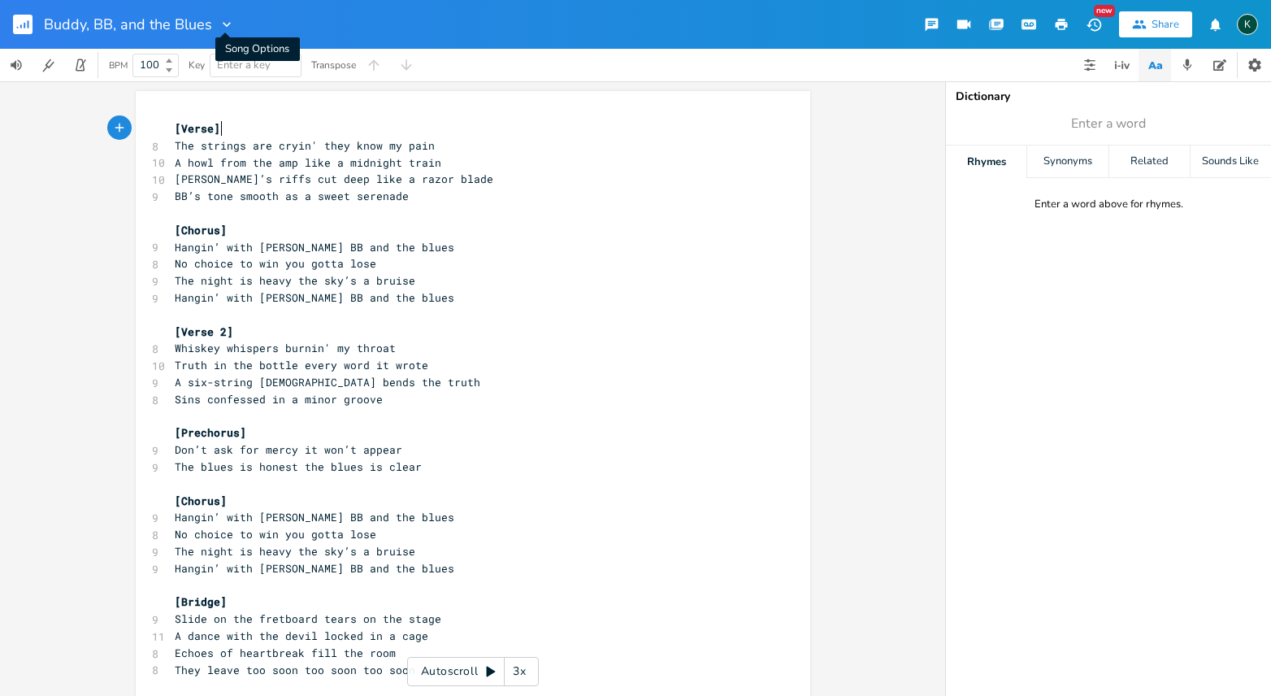
click at [224, 26] on icon "button" at bounding box center [227, 24] width 8 height 5
click at [232, 72] on span "Collection Collections" at bounding box center [248, 73] width 65 height 11
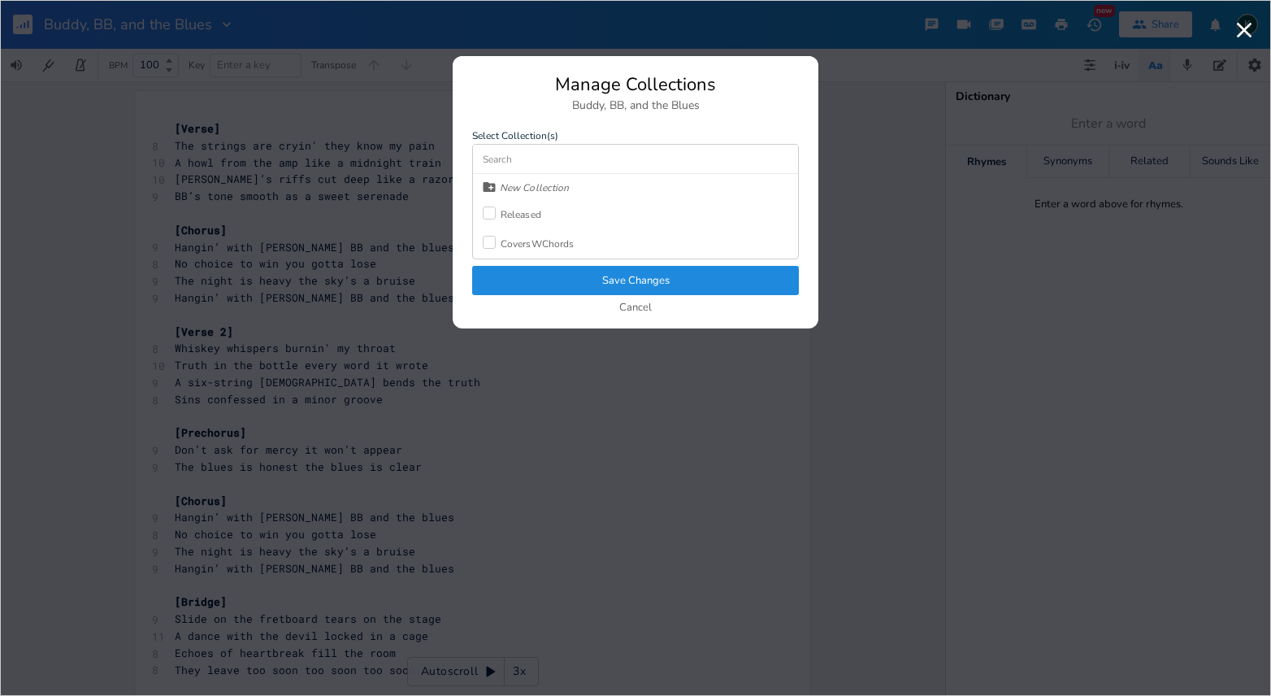
click at [503, 217] on div "Released" at bounding box center [521, 215] width 41 height 10
click at [526, 272] on button "Save Changes" at bounding box center [635, 280] width 327 height 29
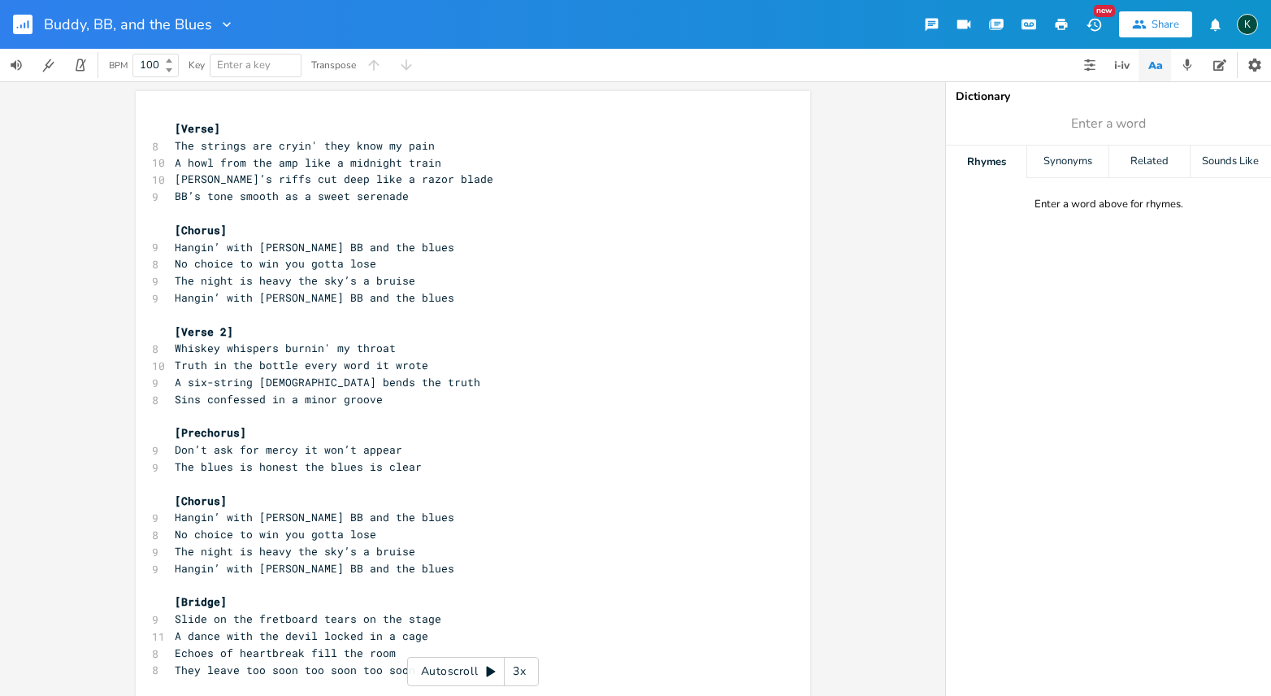
click at [32, 27] on rect "button" at bounding box center [23, 25] width 20 height 20
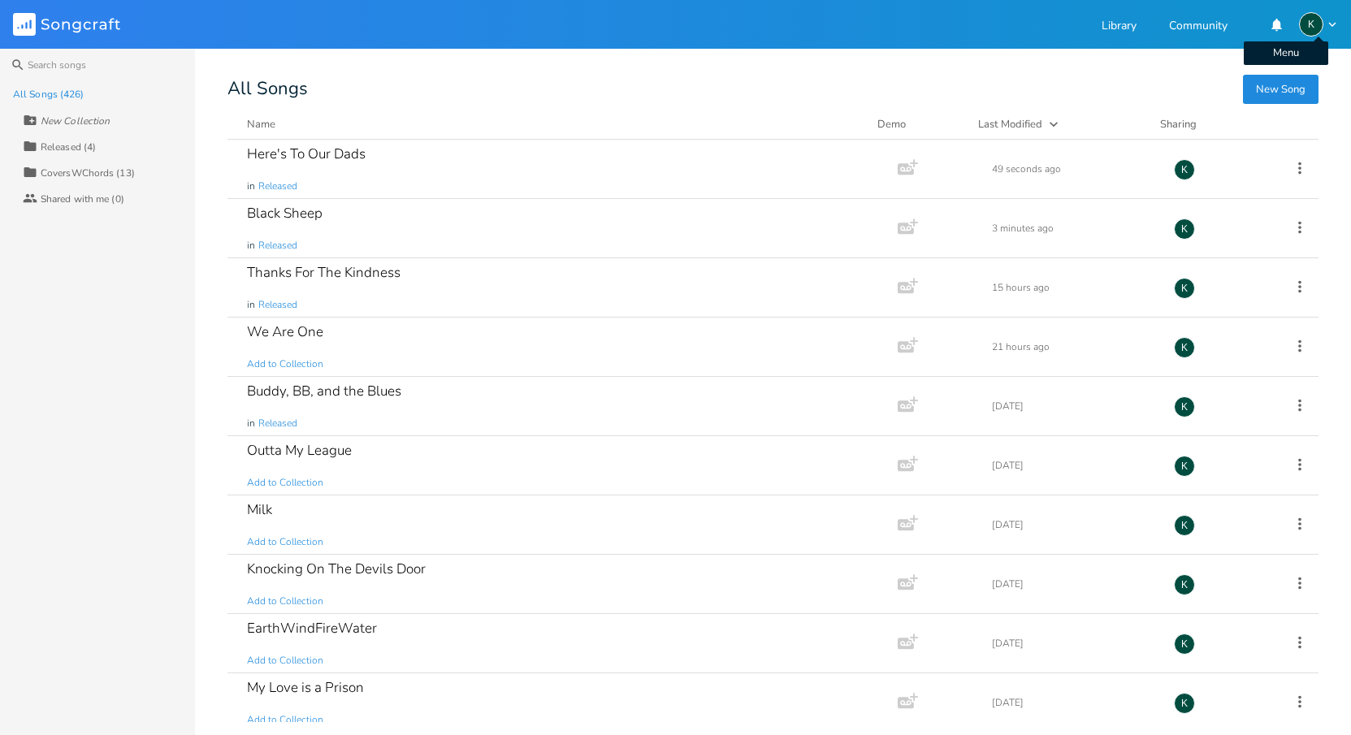
click at [931, 26] on icon "button" at bounding box center [1332, 24] width 7 height 5
click at [931, 27] on header "Songcraft Library Community K Account Settings Chat with Support Sign Out" at bounding box center [675, 24] width 1351 height 49
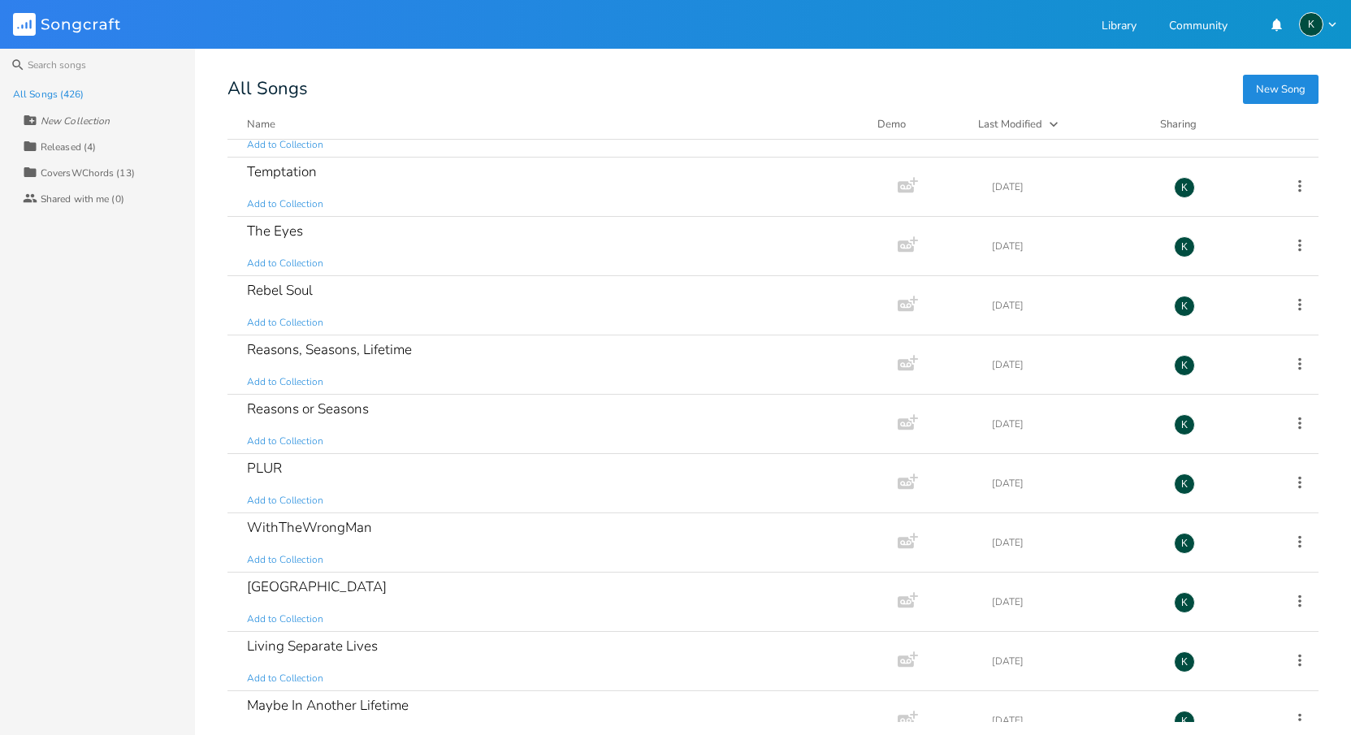
scroll to position [2421, 0]
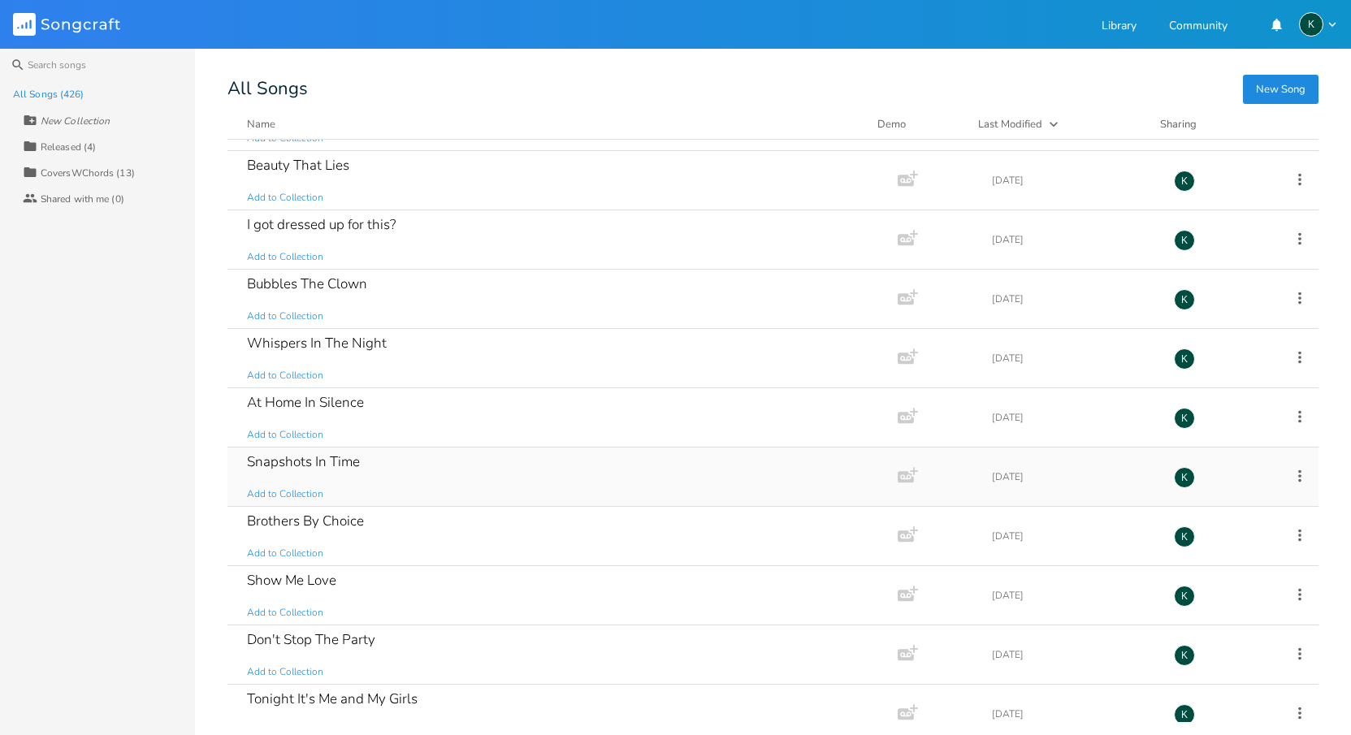
click at [524, 489] on div "Snapshots In Time Add to Collection" at bounding box center [559, 477] width 625 height 59
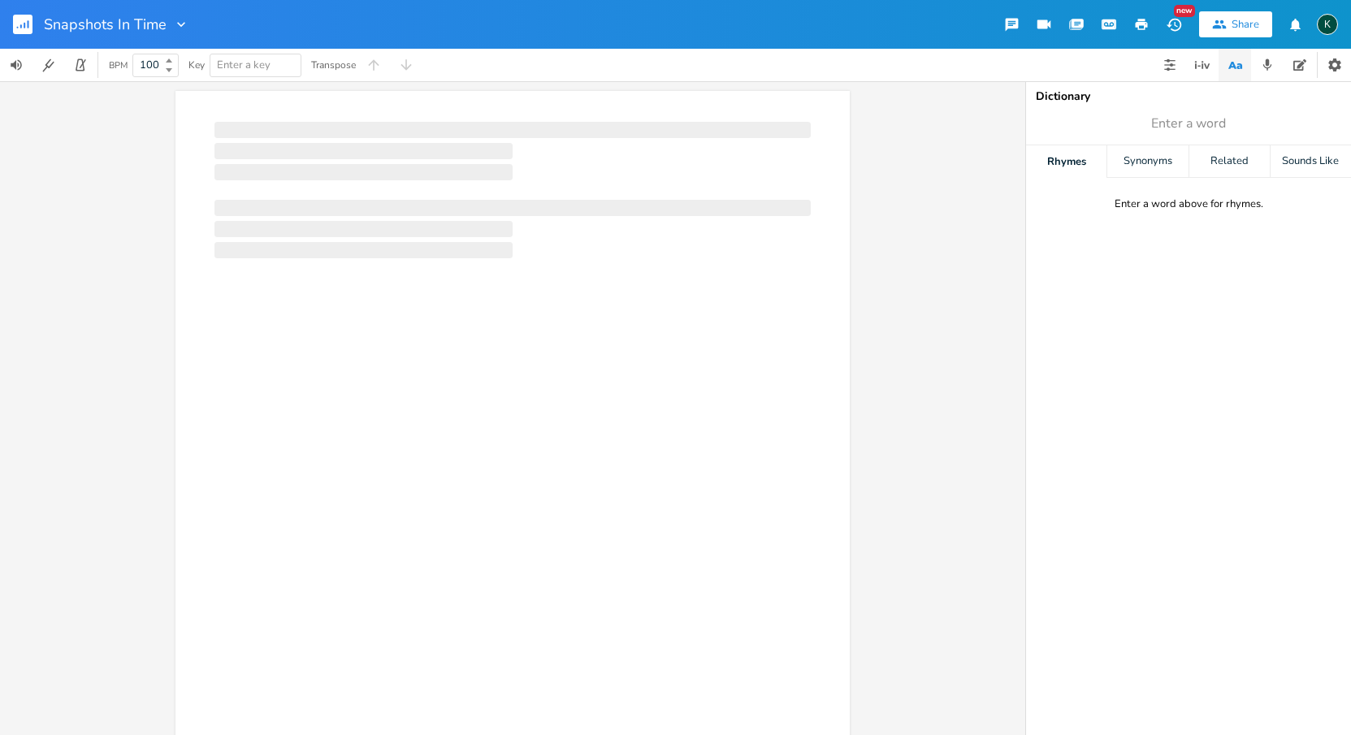
scroll to position [0, 1]
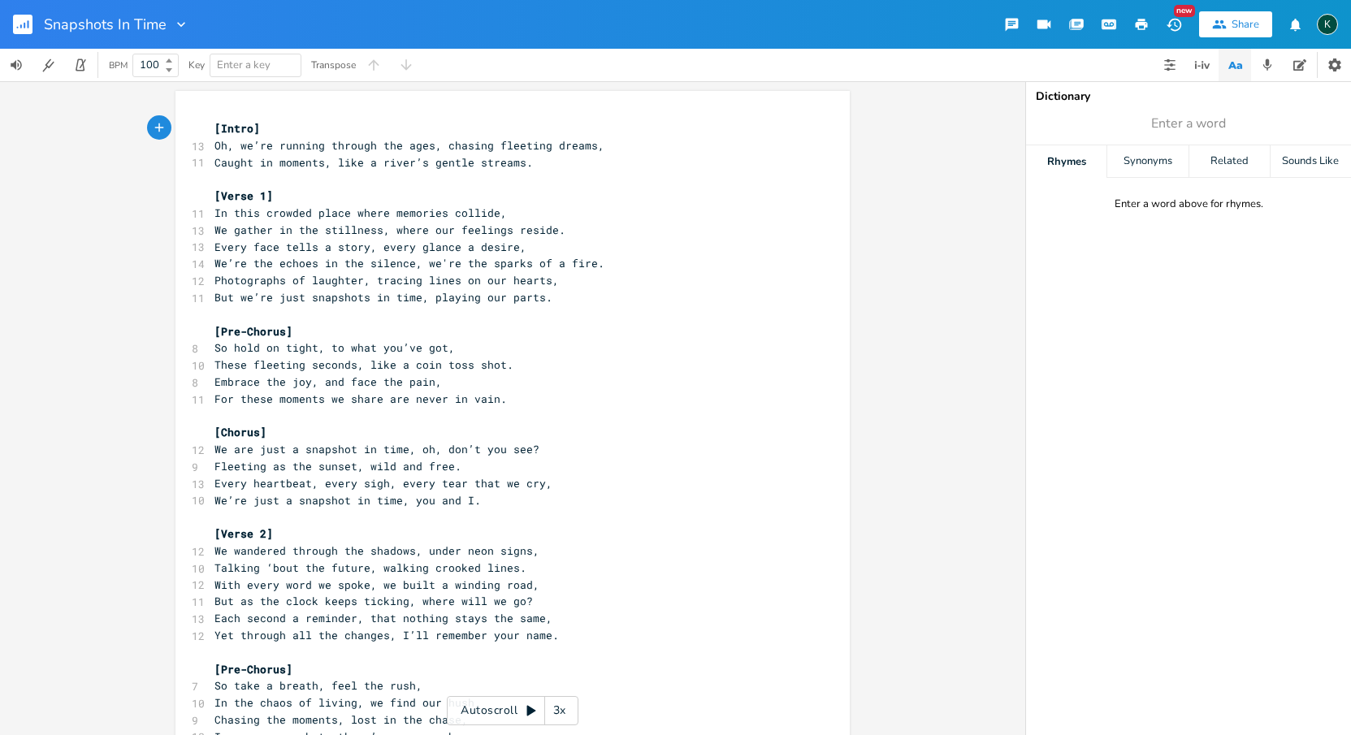
click at [12, 21] on div "Snapshots In Time" at bounding box center [94, 24] width 189 height 49
click at [18, 7] on button "Back to Library" at bounding box center [29, 24] width 33 height 39
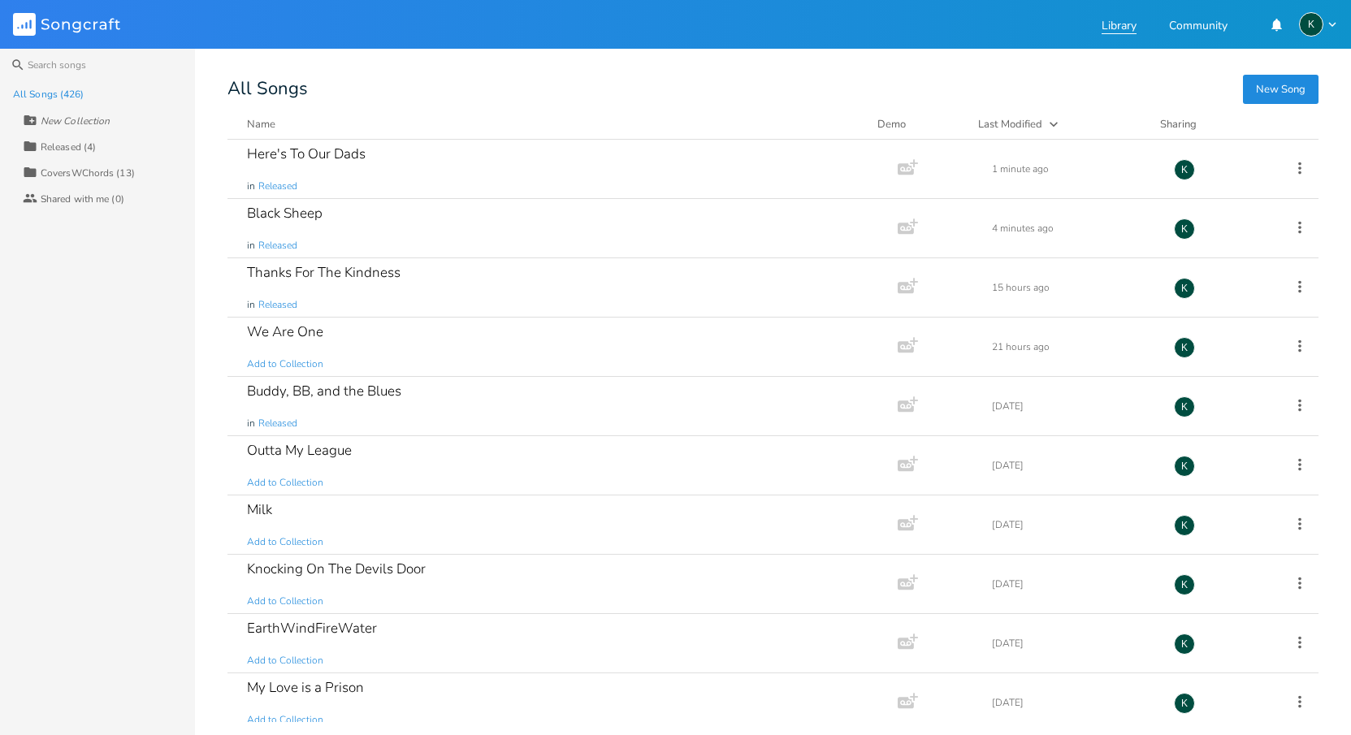
click at [931, 26] on link "Library" at bounding box center [1119, 27] width 35 height 14
click at [931, 24] on icon "button" at bounding box center [1332, 24] width 15 height 15
click at [931, 73] on span "Chat with Support" at bounding box center [1255, 78] width 80 height 11
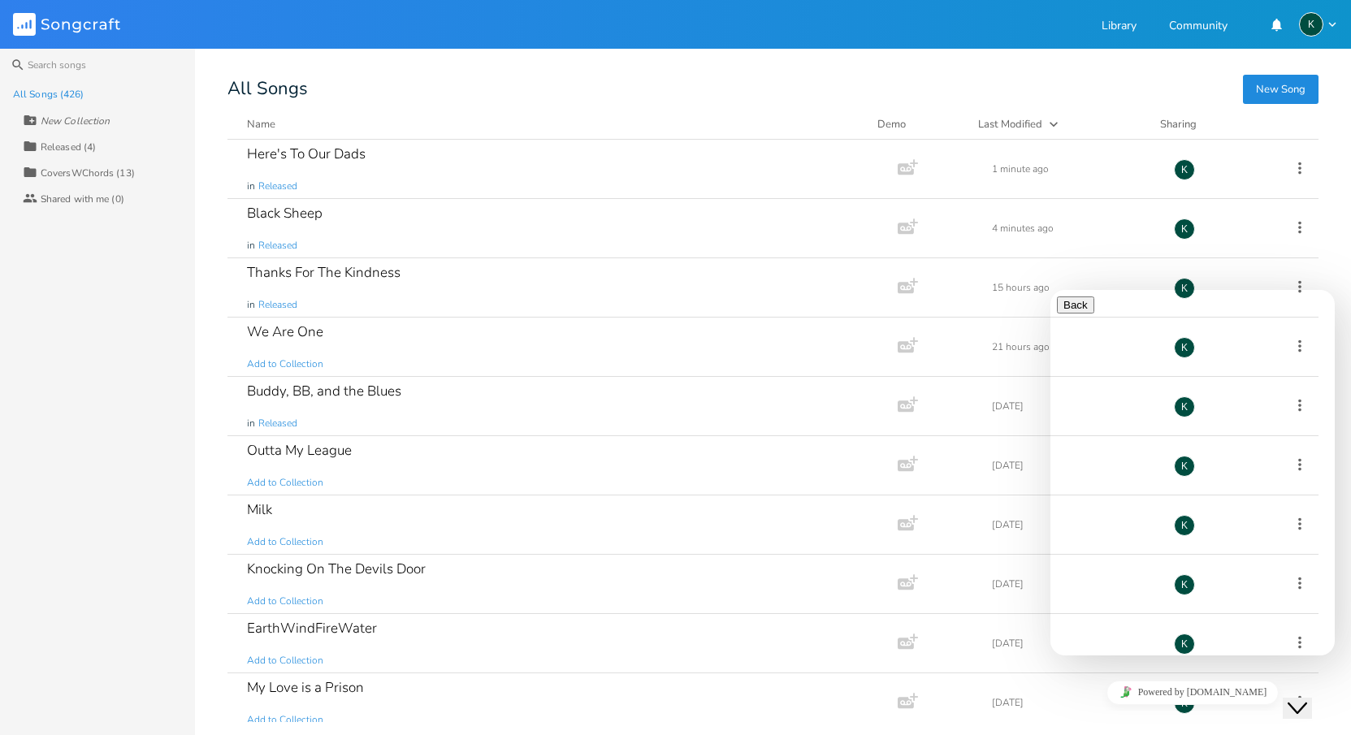
scroll to position [90, 0]
click at [856, 397] on div "Buddy, BB, and the Blues in Released" at bounding box center [559, 406] width 625 height 59
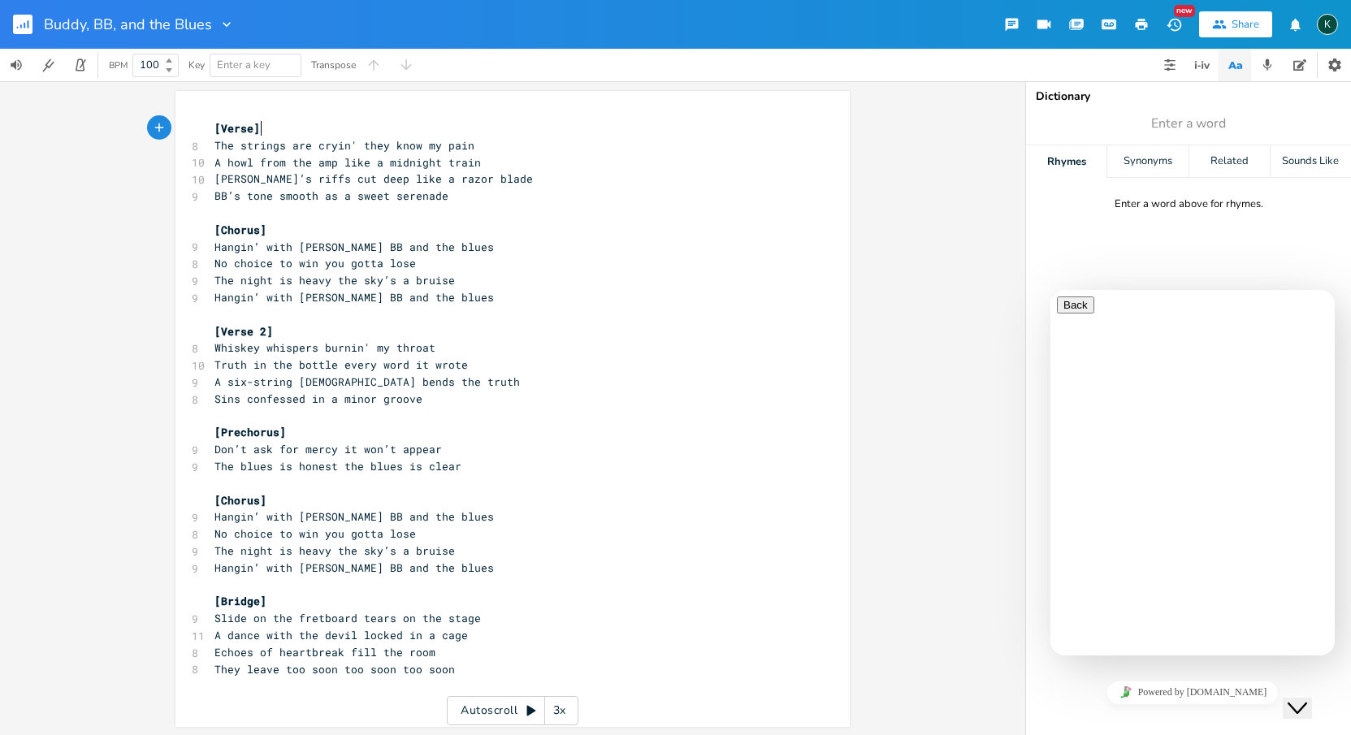
scroll to position [0, 1]
click at [931, 24] on icon "button" at bounding box center [1076, 25] width 13 height 10
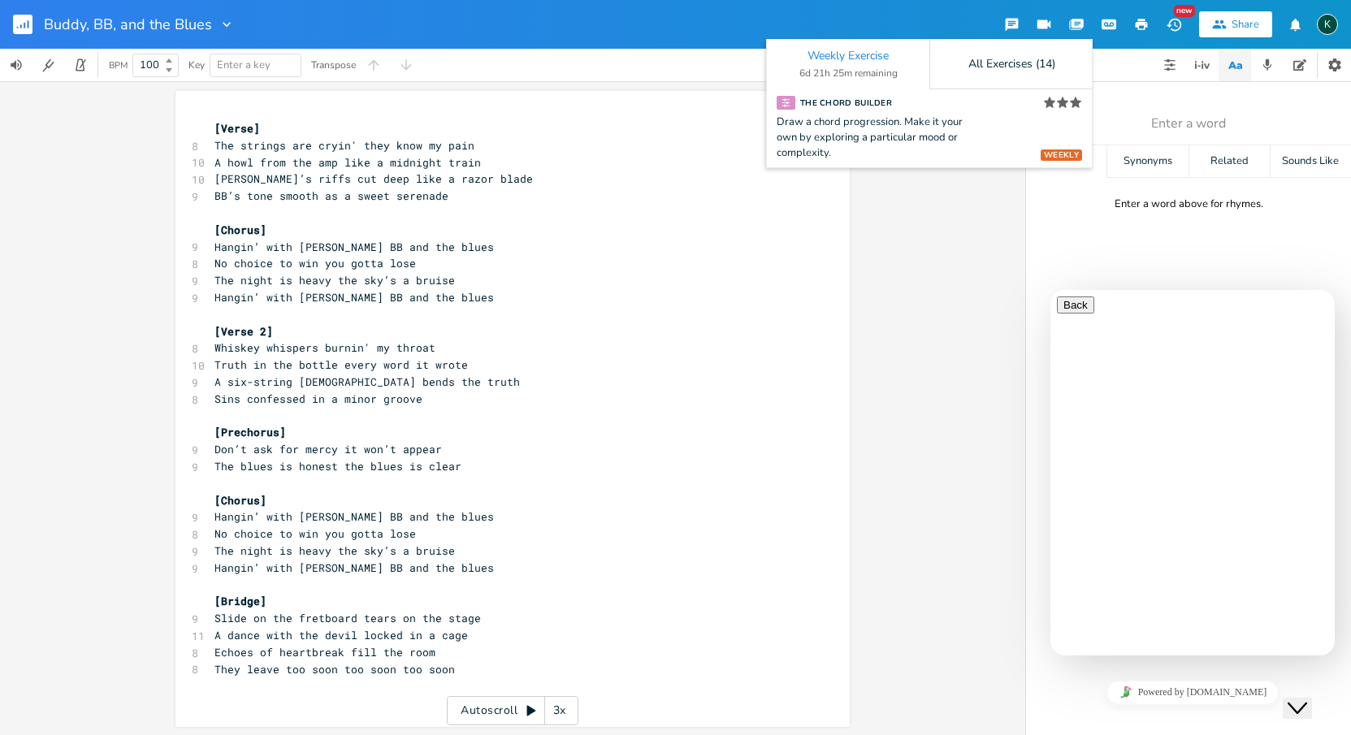
click at [931, 24] on icon "button" at bounding box center [1076, 25] width 13 height 10
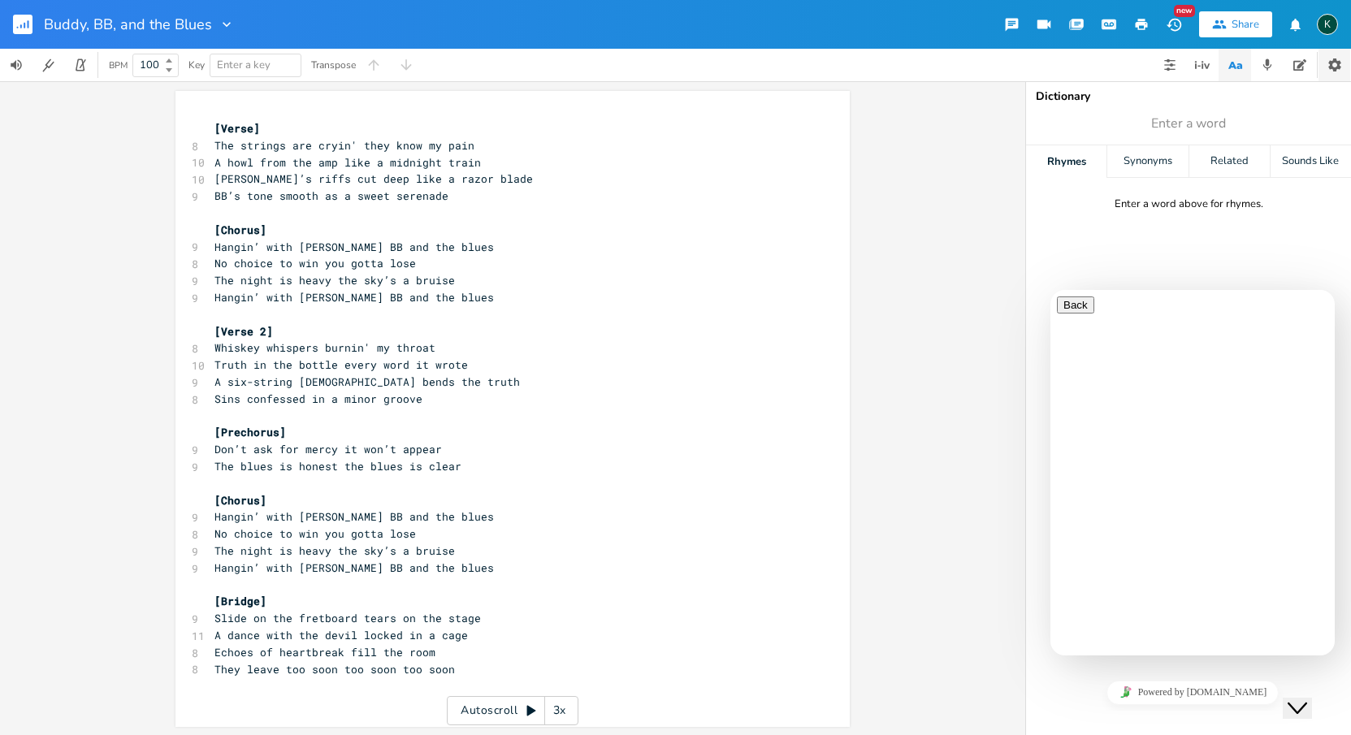
click at [931, 67] on icon "button" at bounding box center [1335, 65] width 13 height 13
click at [931, 699] on icon "Close Chat This icon closes the chat window." at bounding box center [1298, 709] width 20 height 20
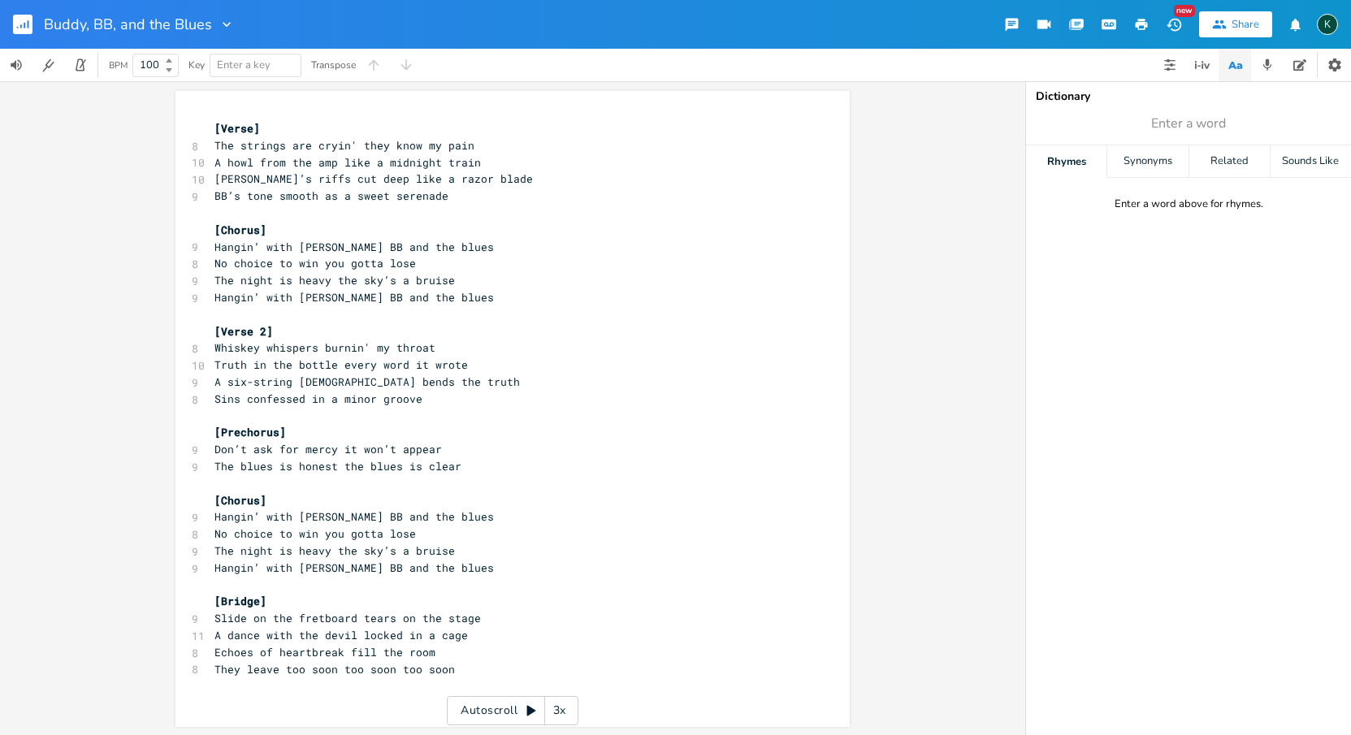
click at [20, 20] on rect "button" at bounding box center [23, 25] width 20 height 20
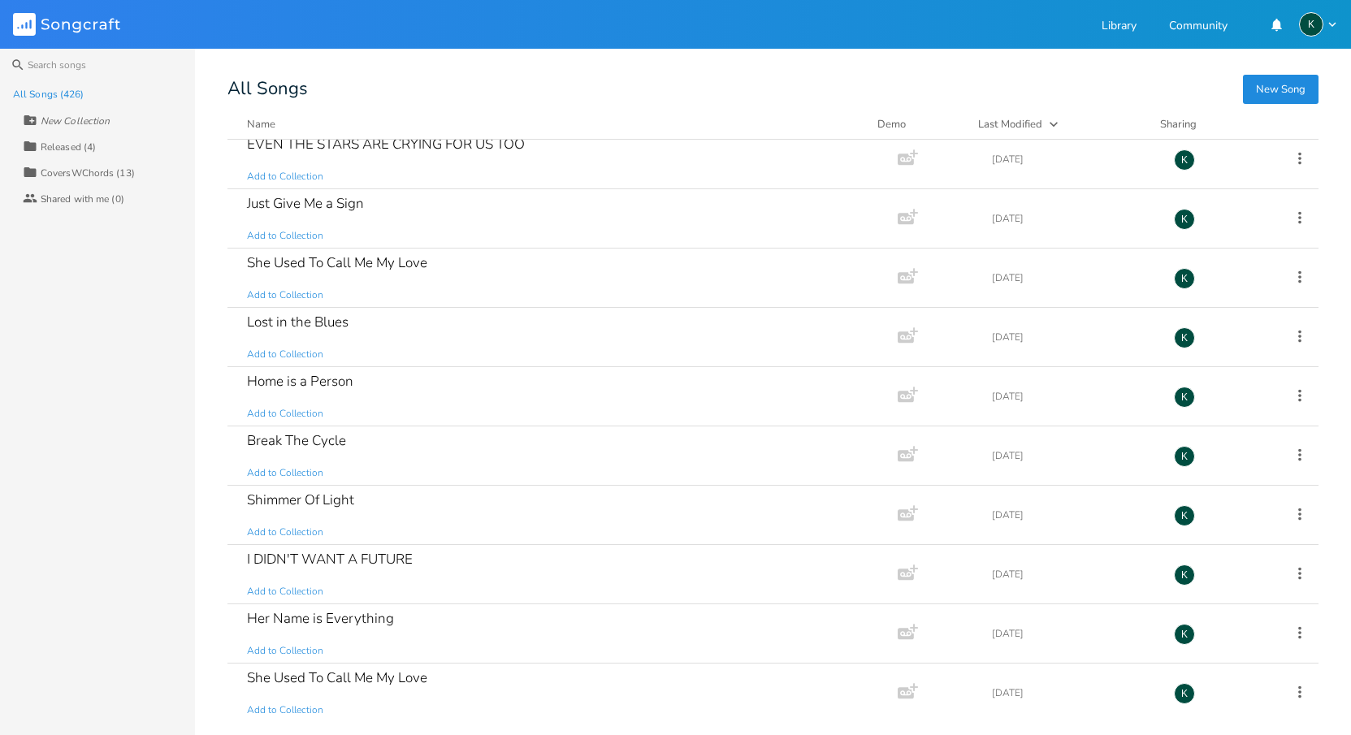
scroll to position [24687, 0]
click at [296, 554] on div "Another War - Backing" at bounding box center [317, 559] width 141 height 14
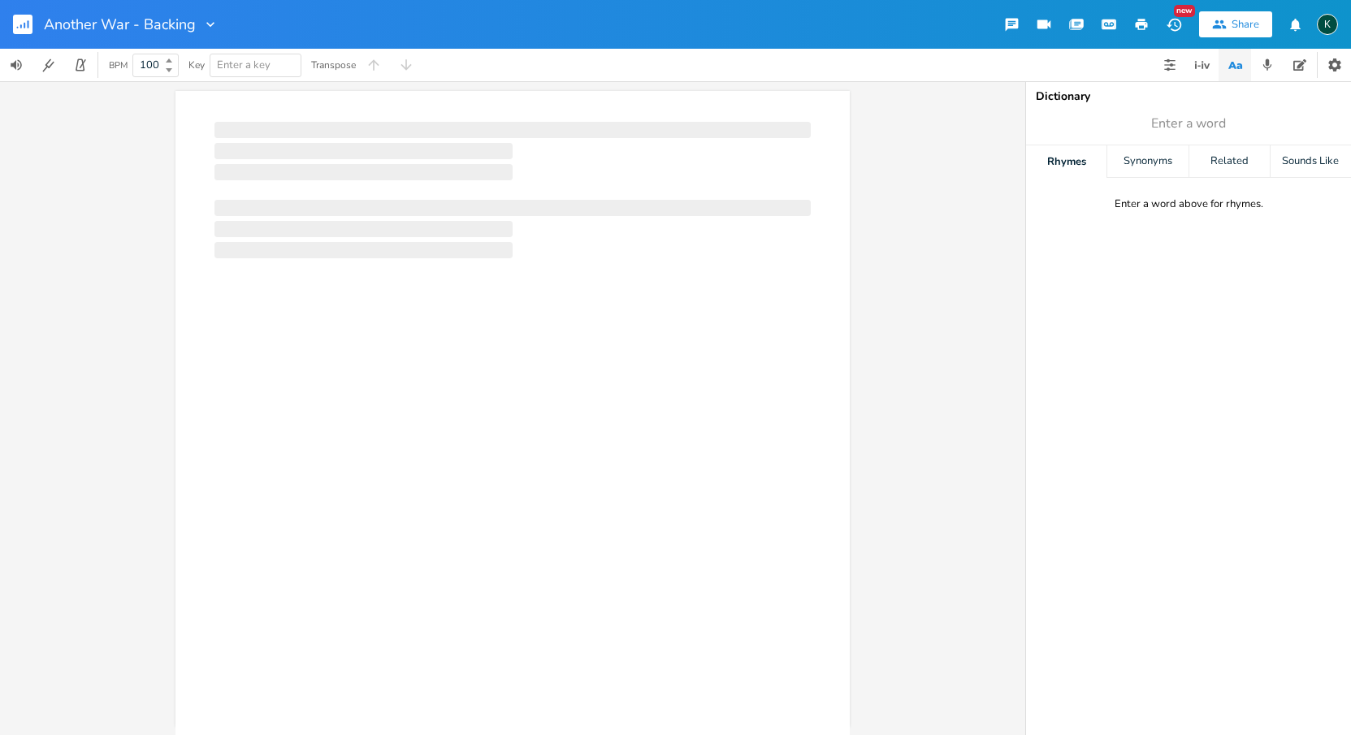
scroll to position [0, 1]
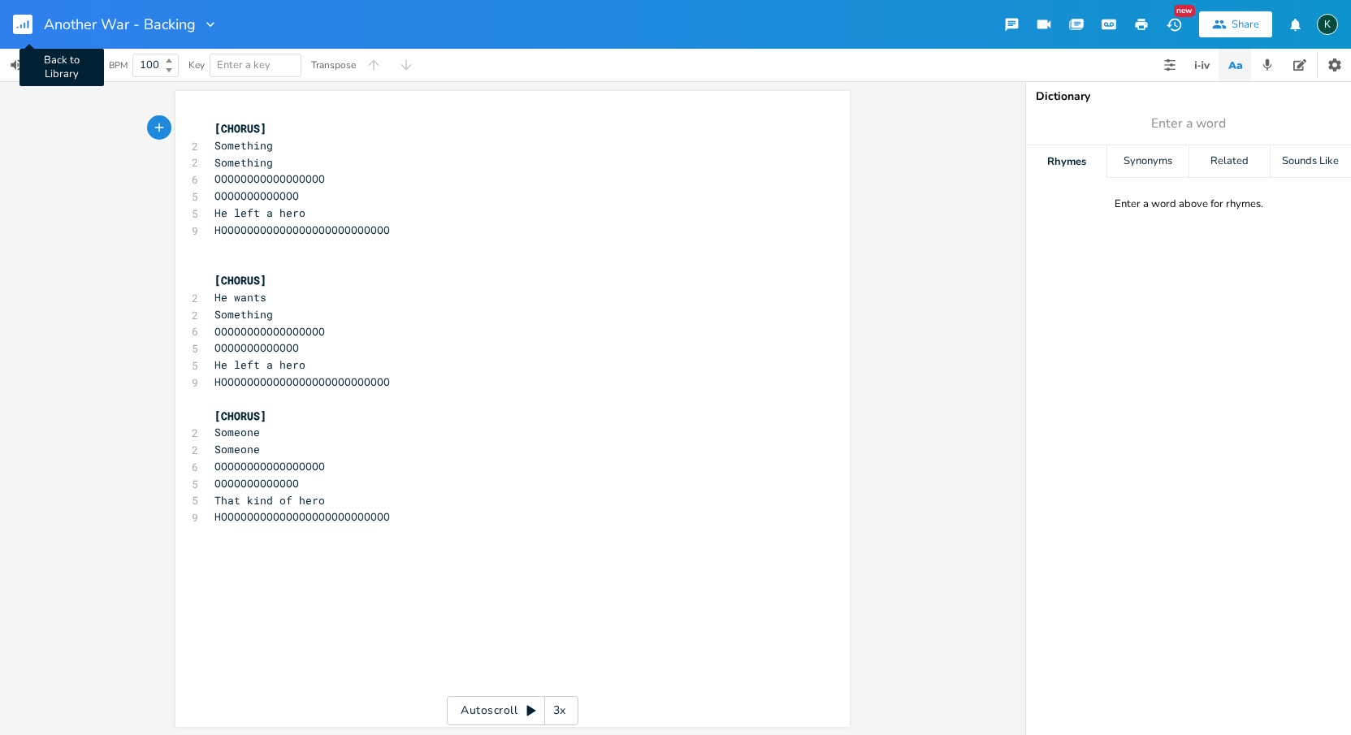
click at [18, 27] on icon "button" at bounding box center [18, 28] width 2 height 2
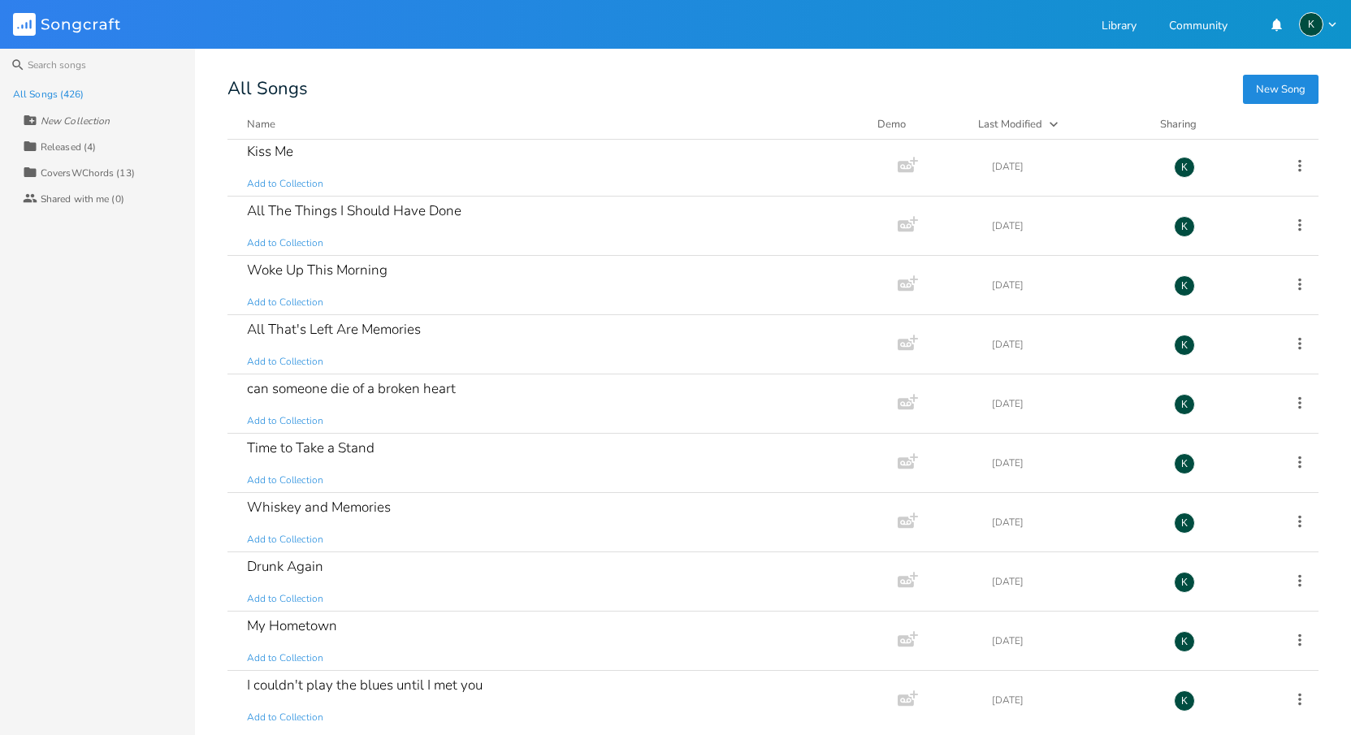
scroll to position [24687, 0]
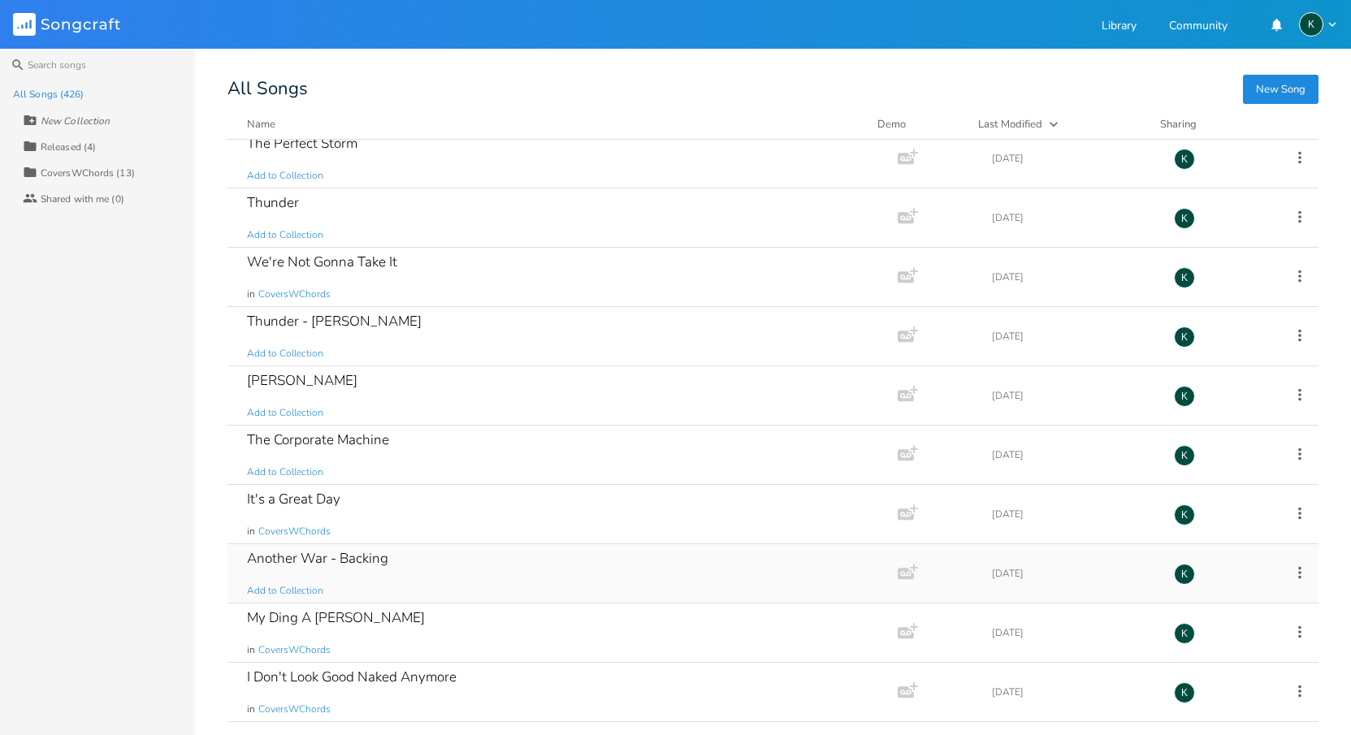
click at [931, 574] on icon at bounding box center [1300, 573] width 18 height 18
click at [931, 561] on li "[PERSON_NAME]" at bounding box center [1225, 556] width 130 height 28
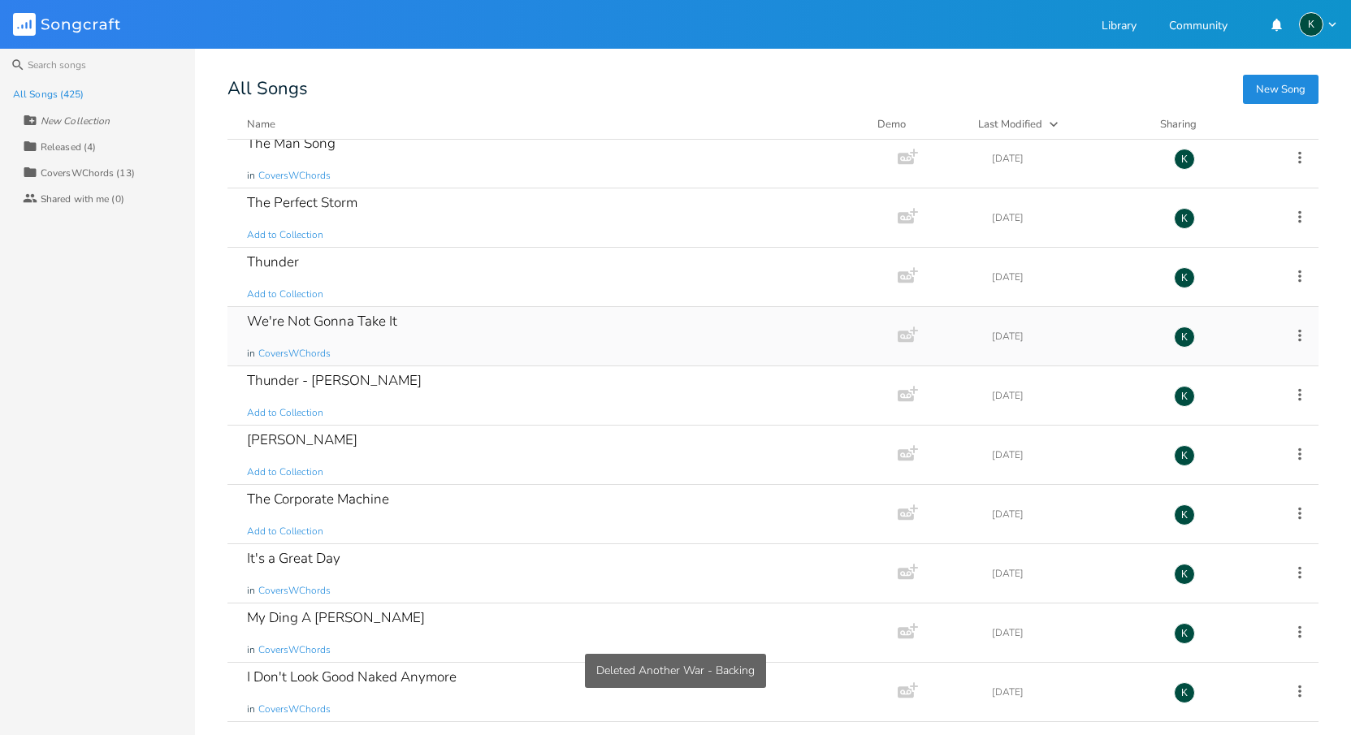
scroll to position [24628, 0]
click at [283, 552] on div "It's a Great Day" at bounding box center [293, 559] width 93 height 14
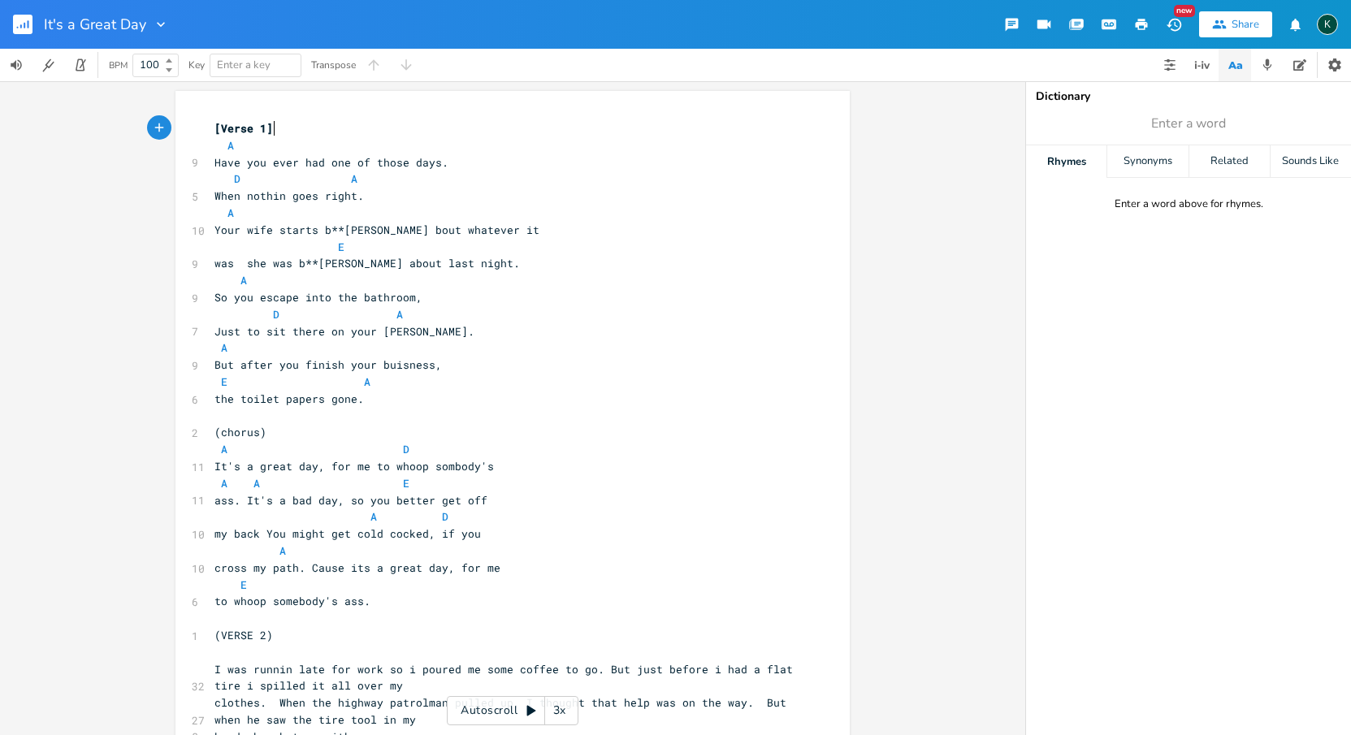
scroll to position [0, 1]
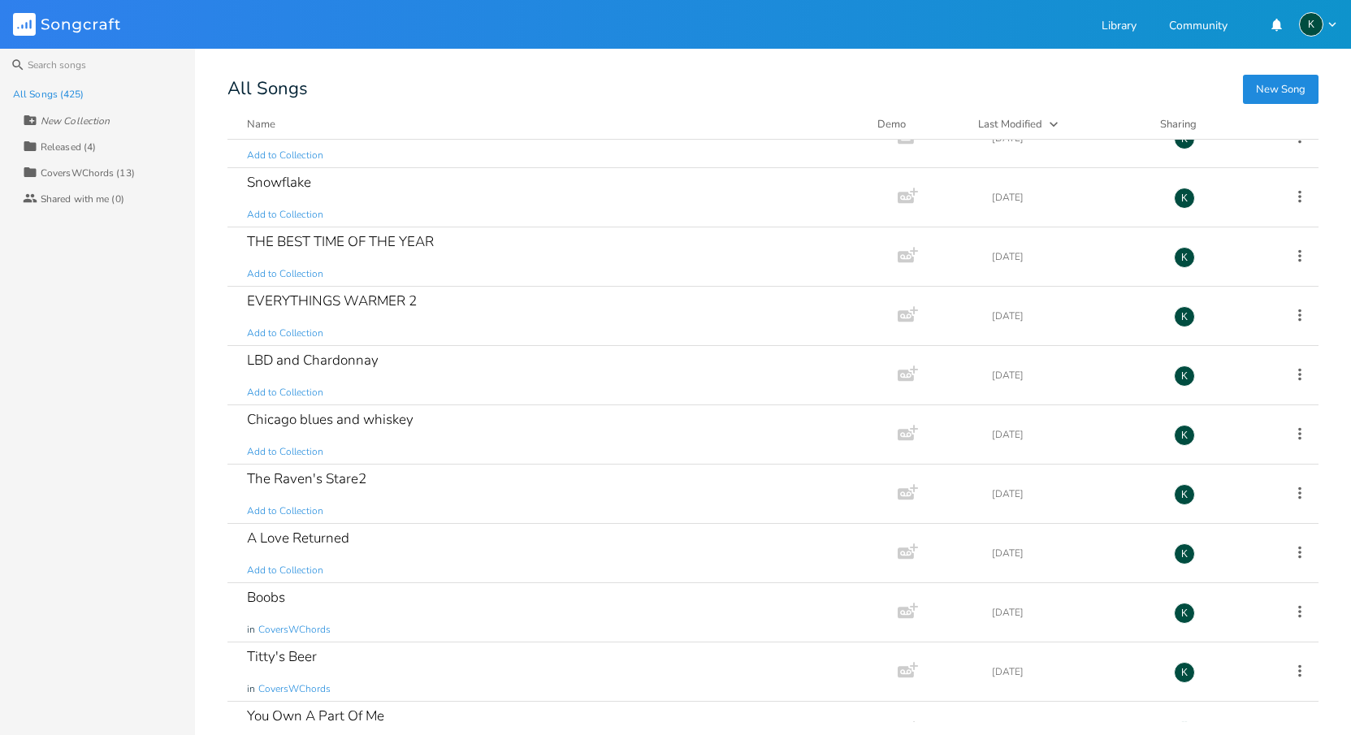
scroll to position [24628, 0]
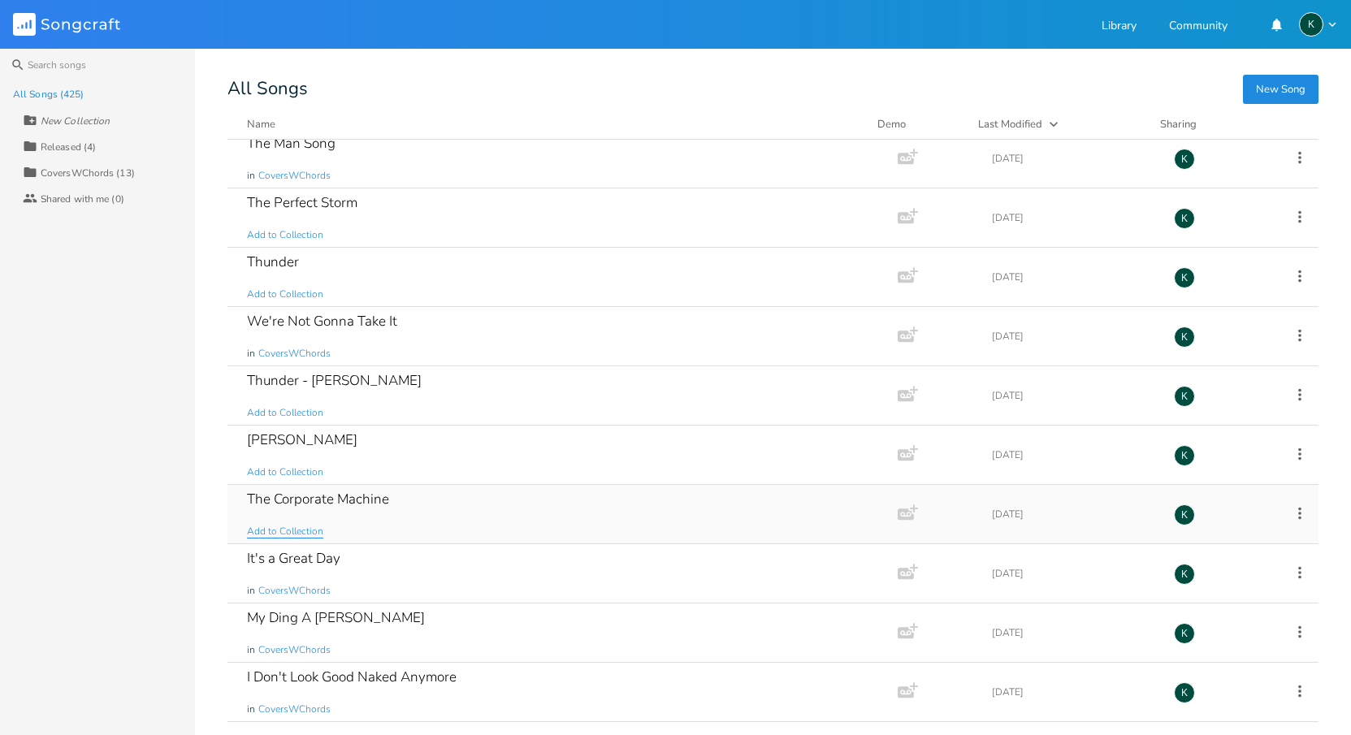
click at [306, 534] on span "Add to Collection" at bounding box center [285, 532] width 76 height 14
click at [304, 532] on span "Add to Collection" at bounding box center [285, 532] width 76 height 14
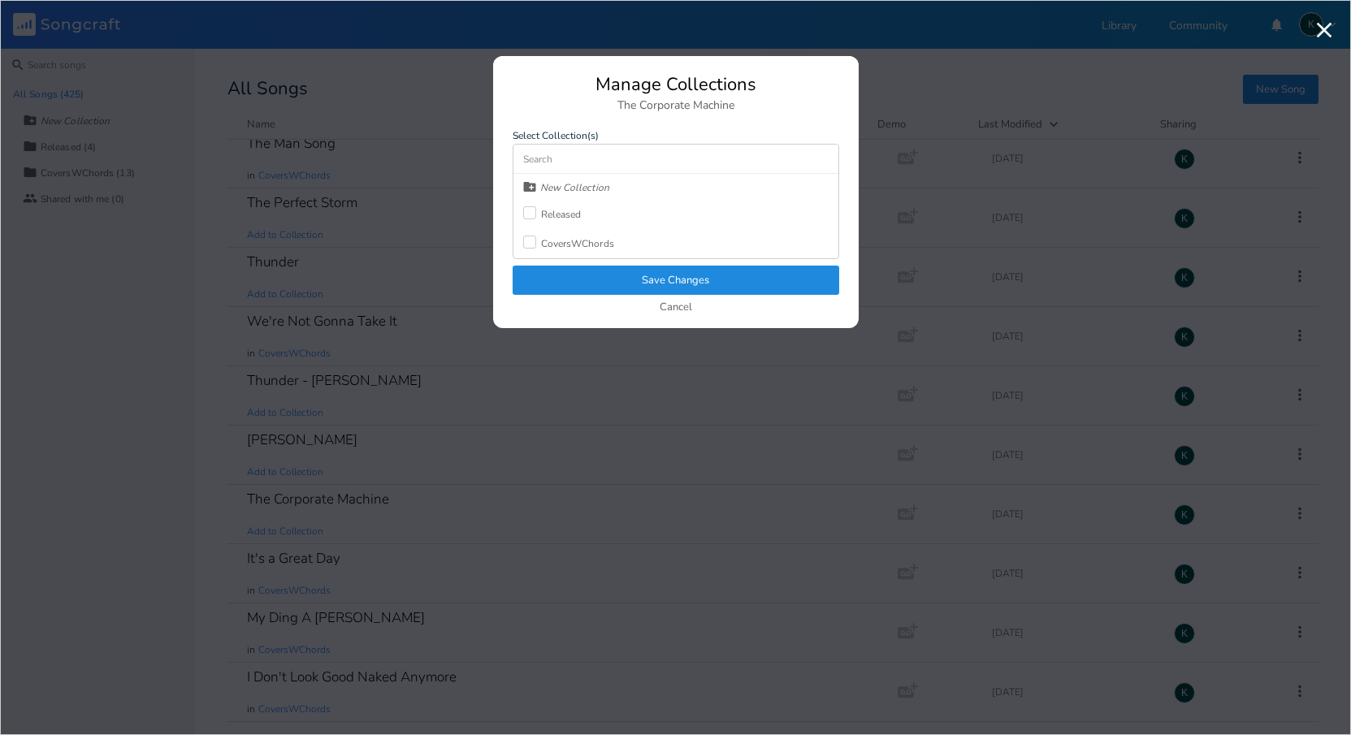
click at [561, 183] on div "New Collection" at bounding box center [574, 188] width 69 height 10
type input "WIP"
click at [627, 287] on div "Manage Collections The Corporate Machine Select Collection(s) WIP Released Cove…" at bounding box center [676, 202] width 366 height 253
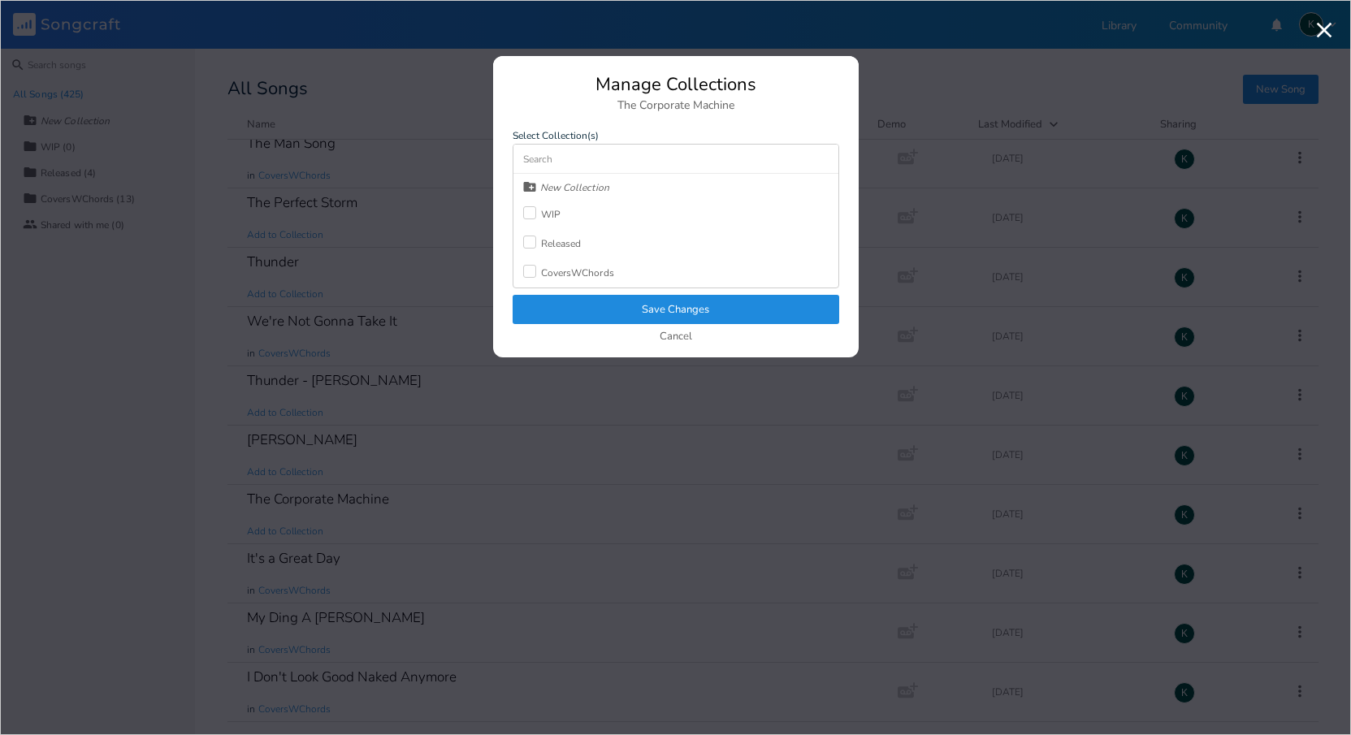
click at [544, 204] on div "WIP" at bounding box center [541, 214] width 37 height 29
click at [657, 306] on button "Save Changes" at bounding box center [676, 309] width 327 height 29
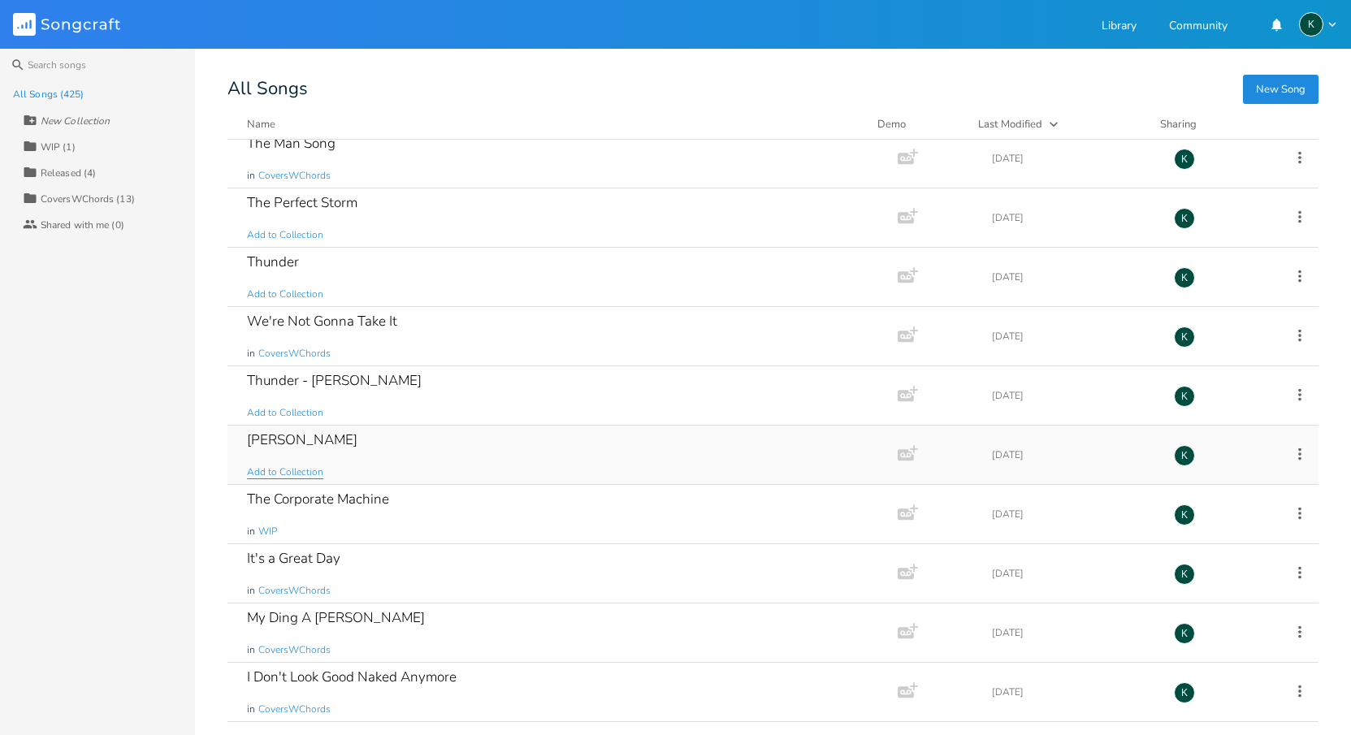
click at [279, 475] on span "Add to Collection" at bounding box center [285, 473] width 76 height 14
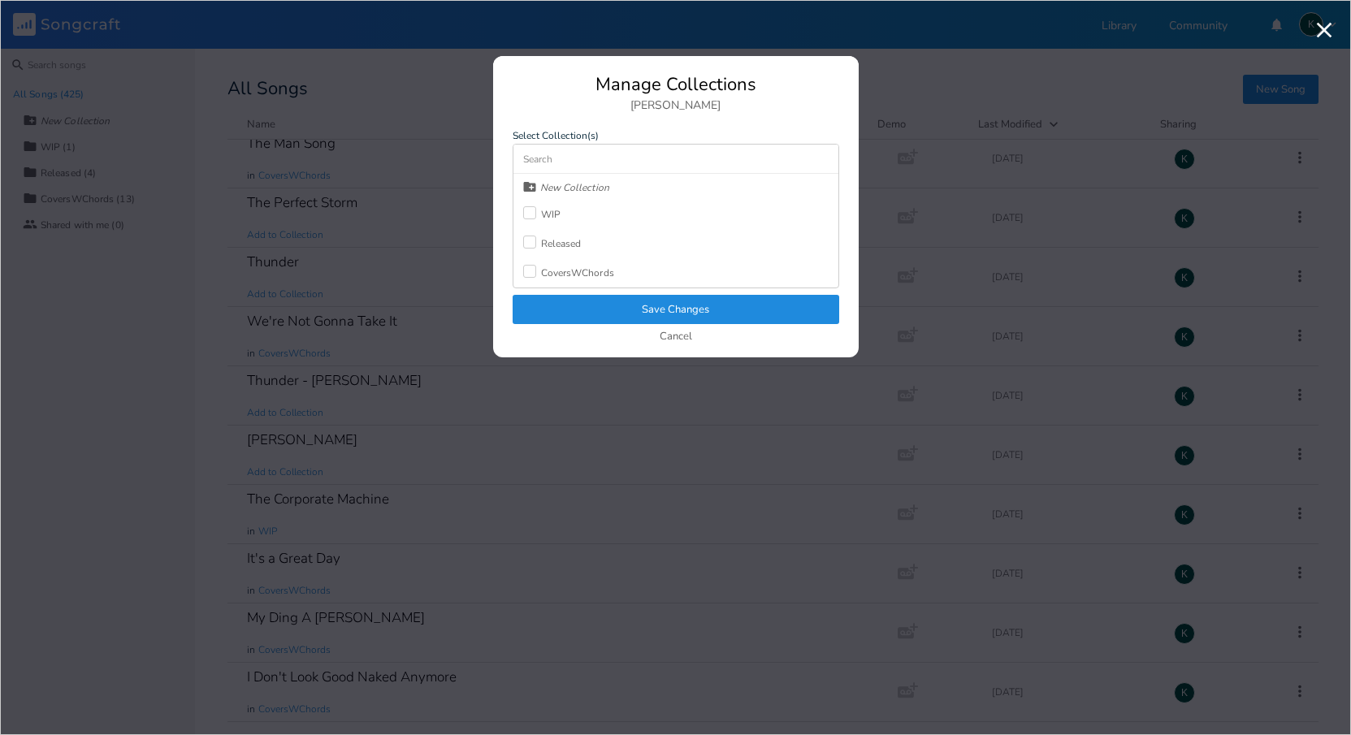
click at [529, 217] on div at bounding box center [529, 212] width 13 height 13
click at [566, 313] on button "Save Changes" at bounding box center [676, 309] width 327 height 29
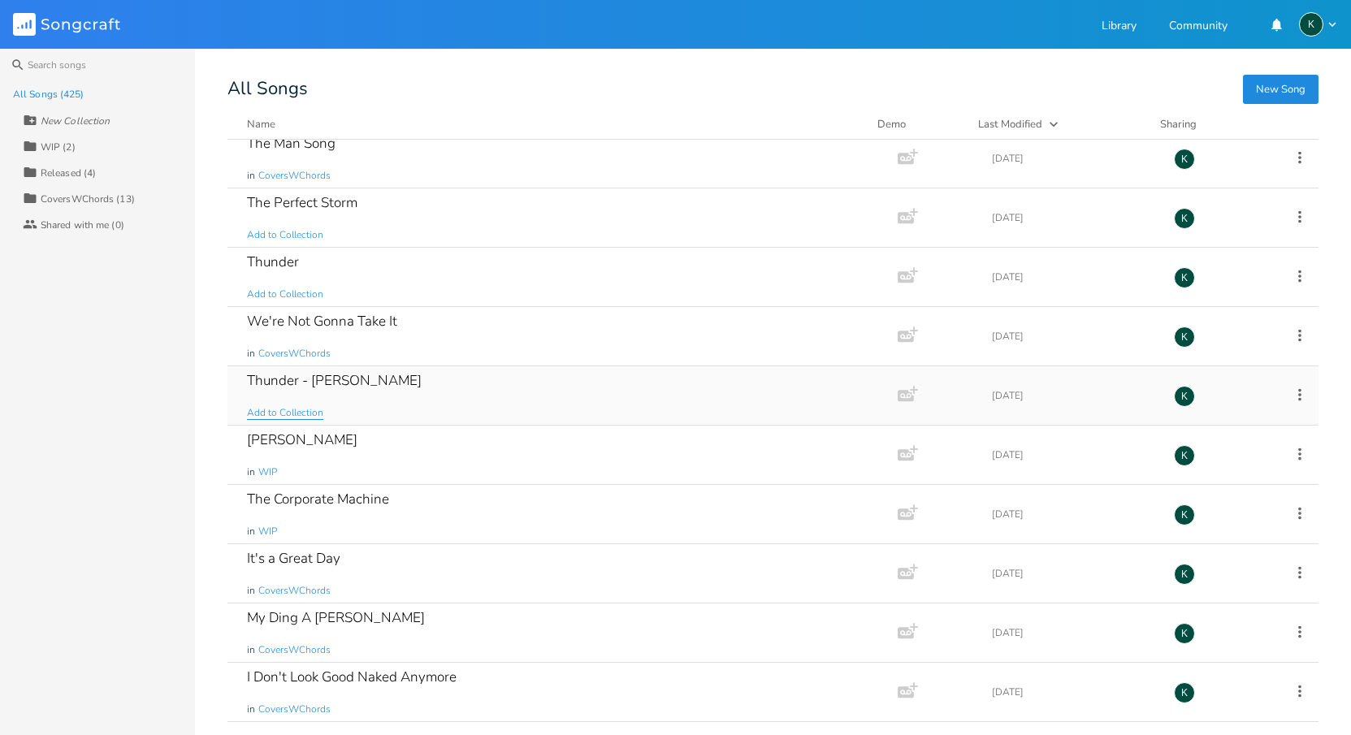
click at [306, 414] on span "Add to Collection" at bounding box center [285, 413] width 76 height 14
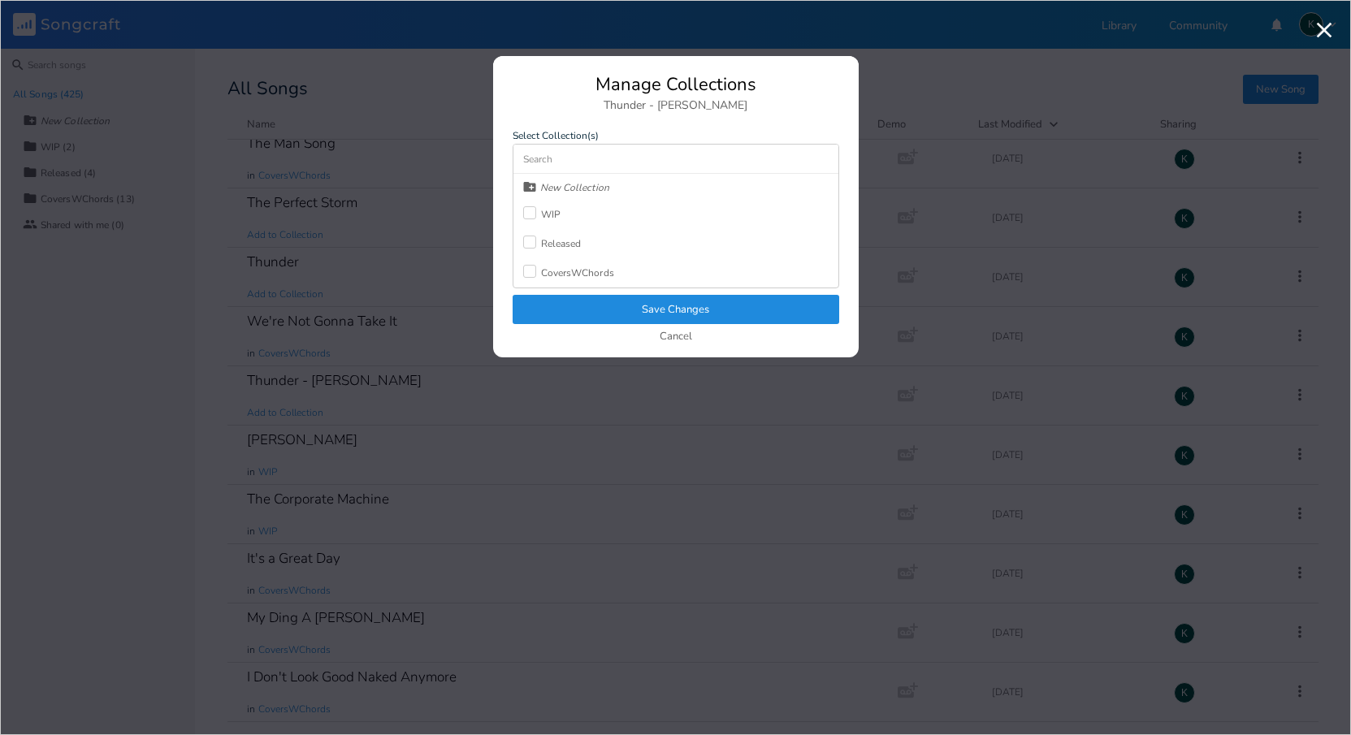
click at [524, 211] on div at bounding box center [529, 212] width 13 height 13
click at [579, 315] on button "Save Changes" at bounding box center [676, 309] width 327 height 29
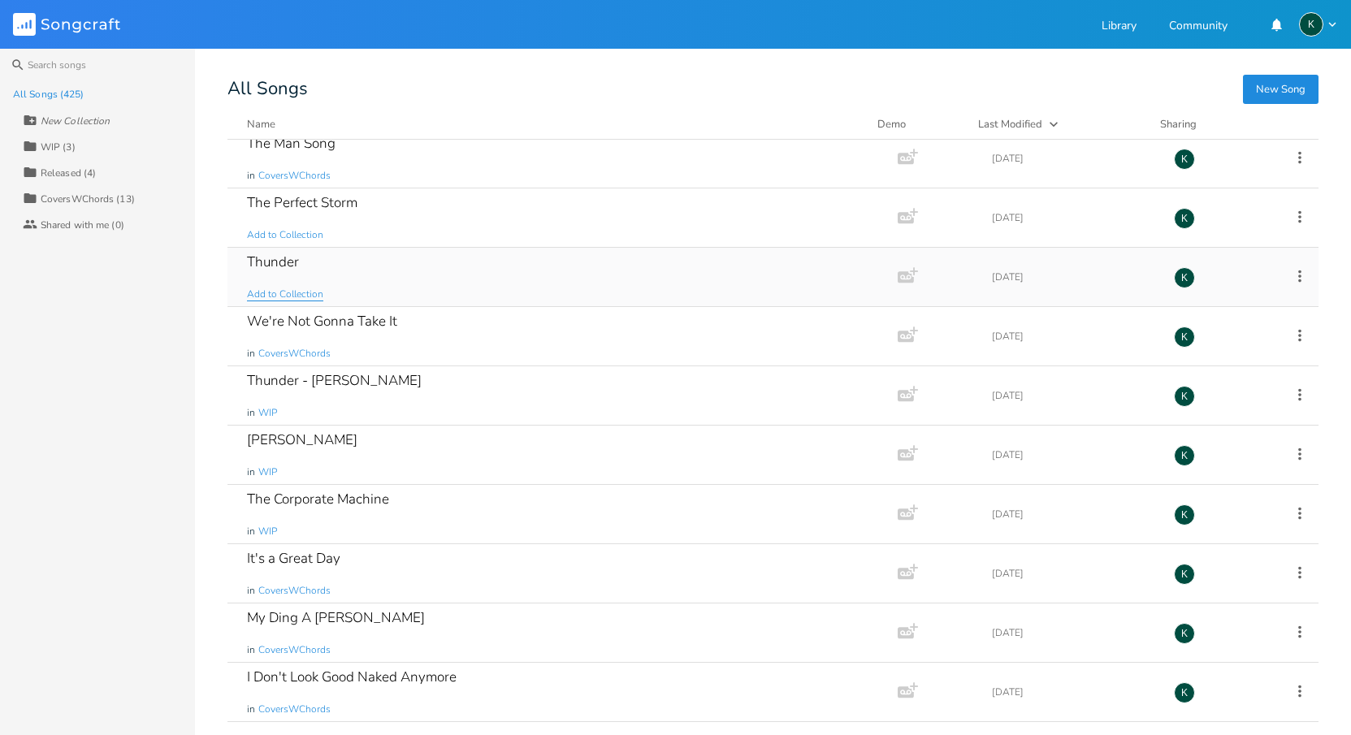
click at [290, 295] on span "Add to Collection" at bounding box center [285, 295] width 76 height 14
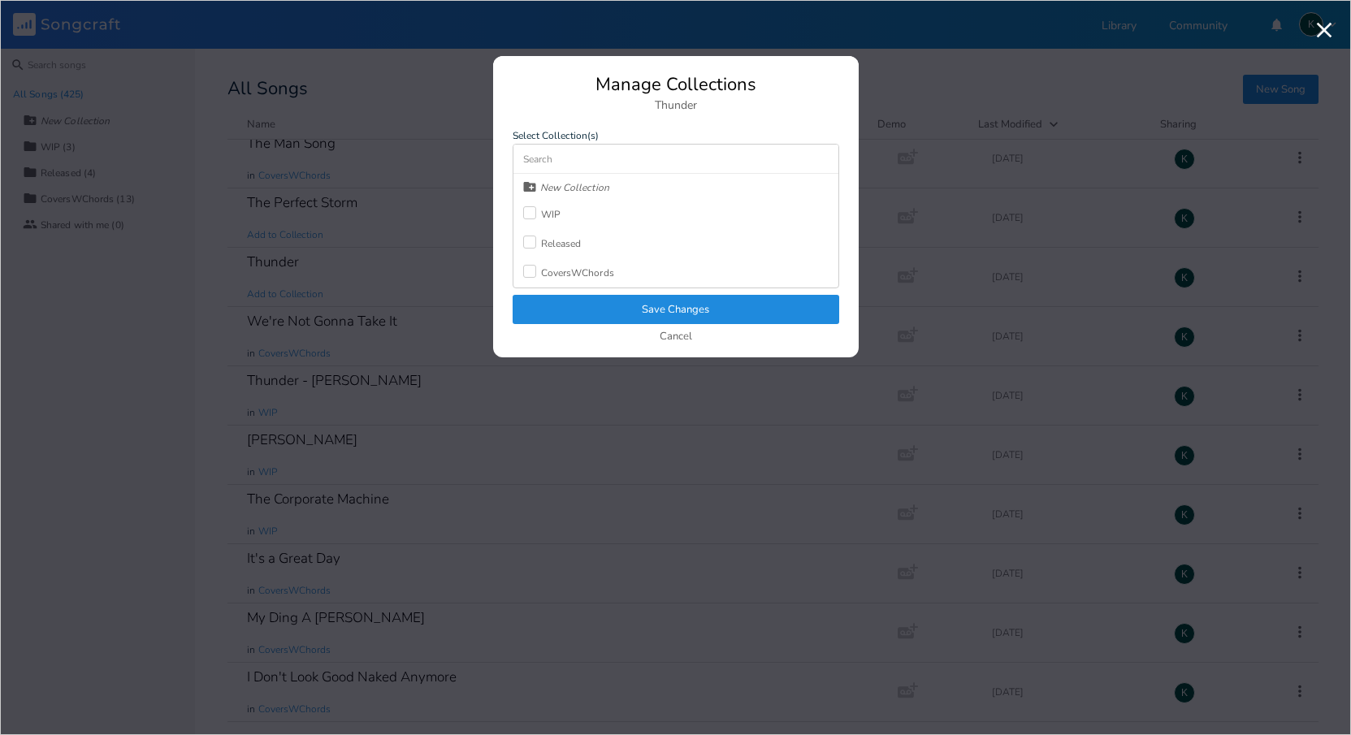
click at [529, 204] on div "WIP" at bounding box center [541, 214] width 37 height 29
click at [590, 310] on button "Save Changes" at bounding box center [676, 309] width 327 height 29
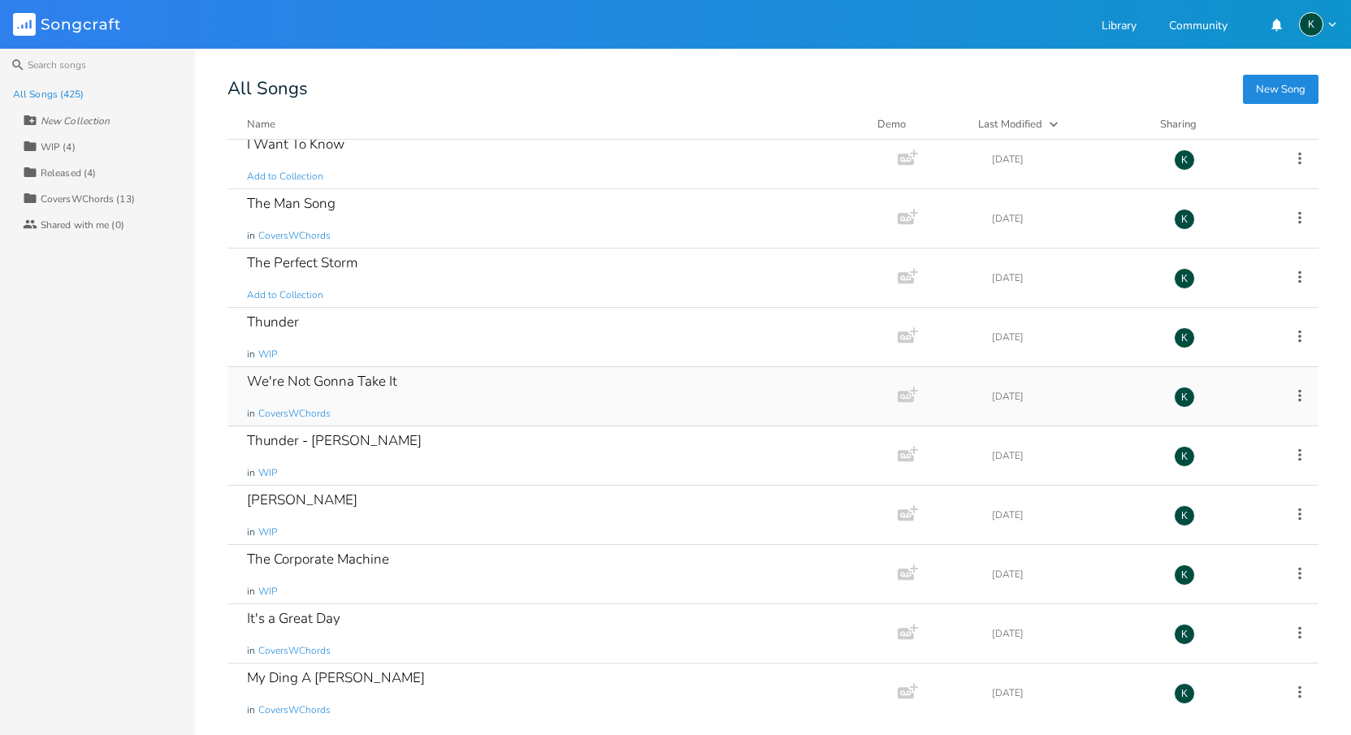
scroll to position [24547, 0]
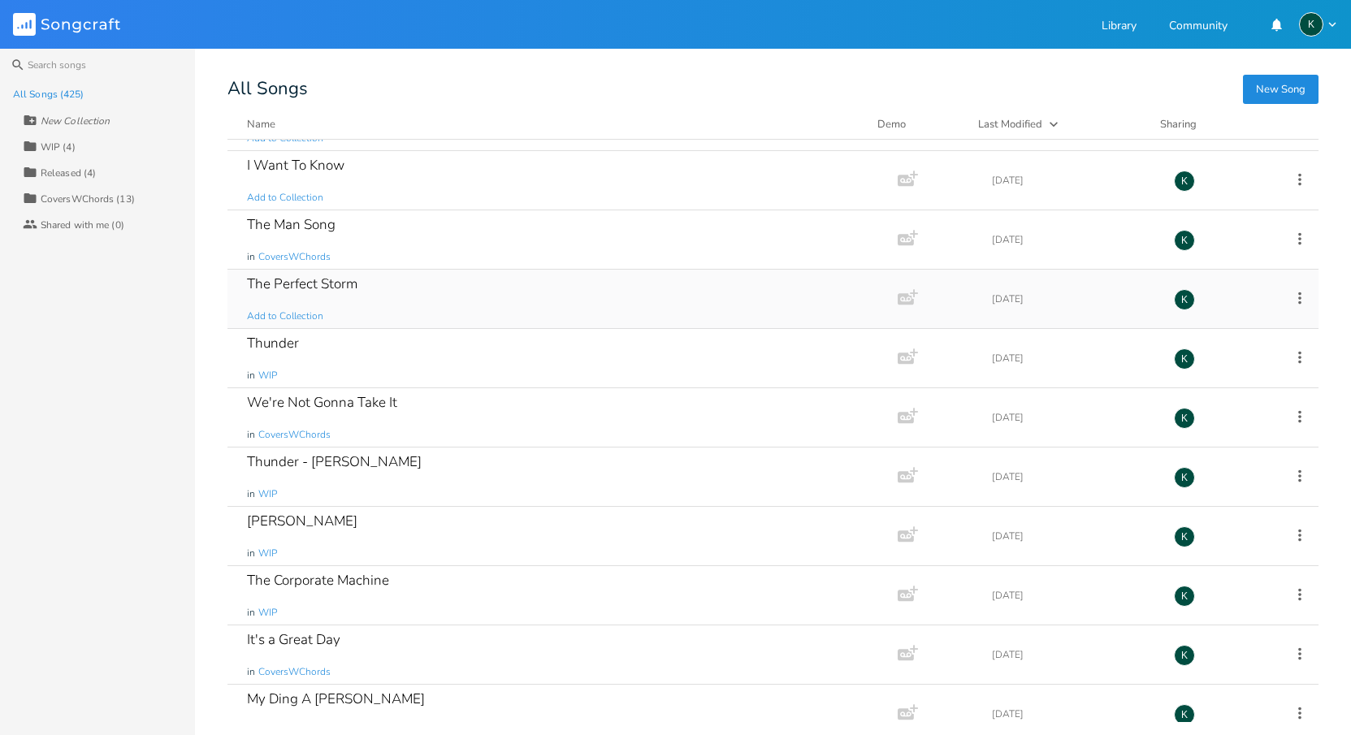
click at [298, 287] on div "The Perfect Storm" at bounding box center [302, 284] width 111 height 14
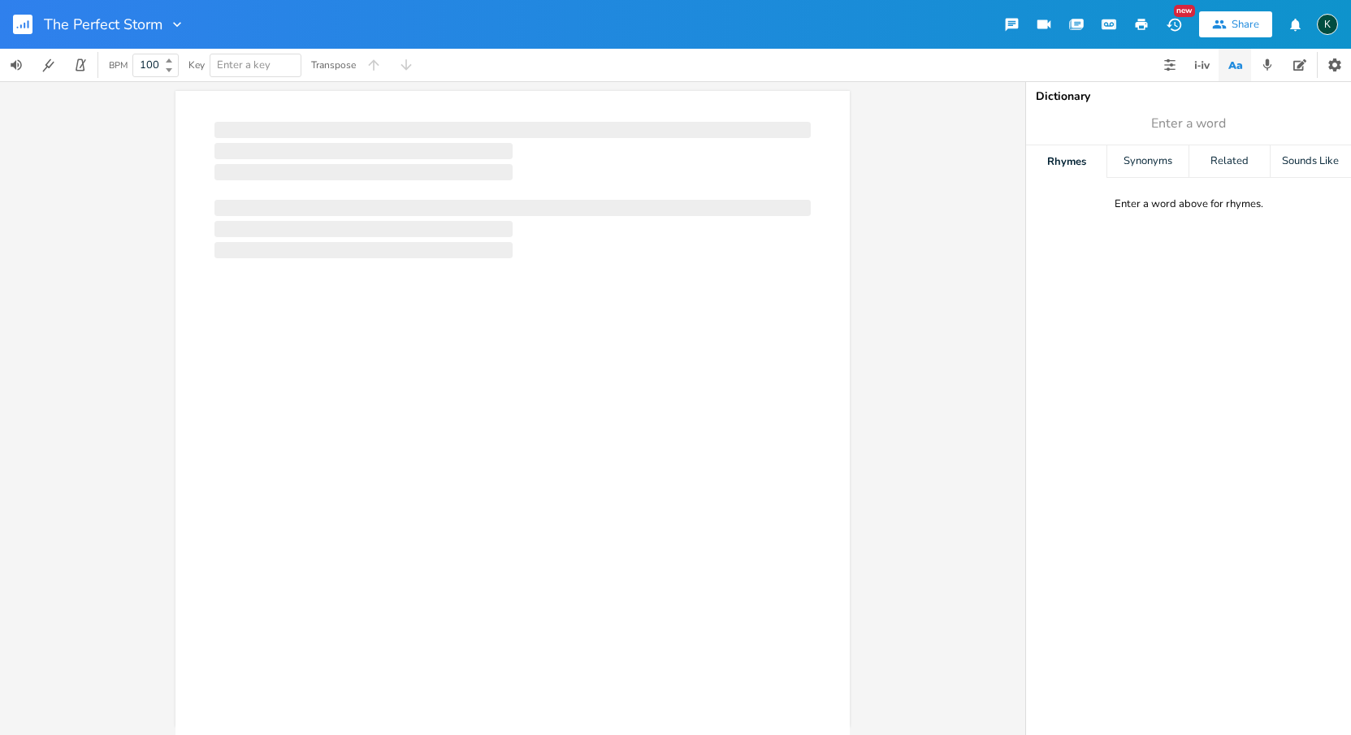
scroll to position [0, 1]
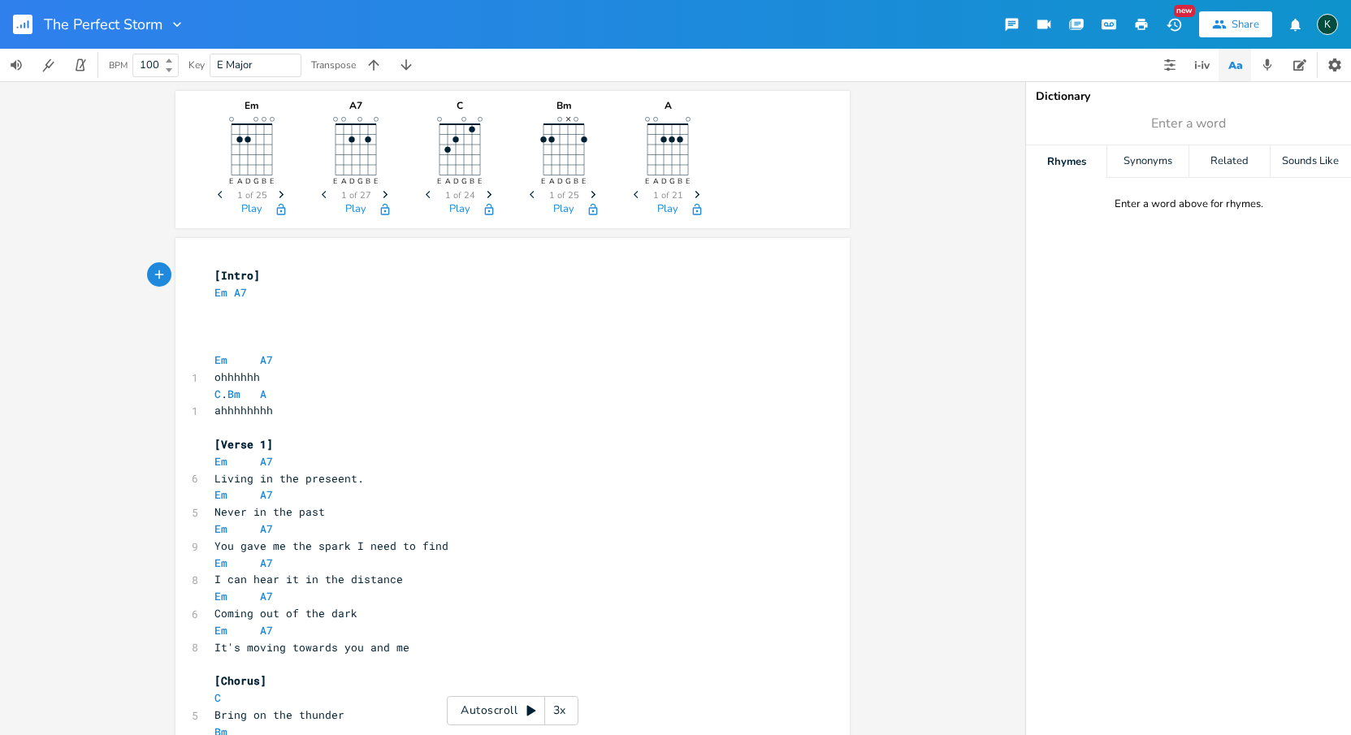
click at [20, 20] on rect "button" at bounding box center [23, 25] width 20 height 20
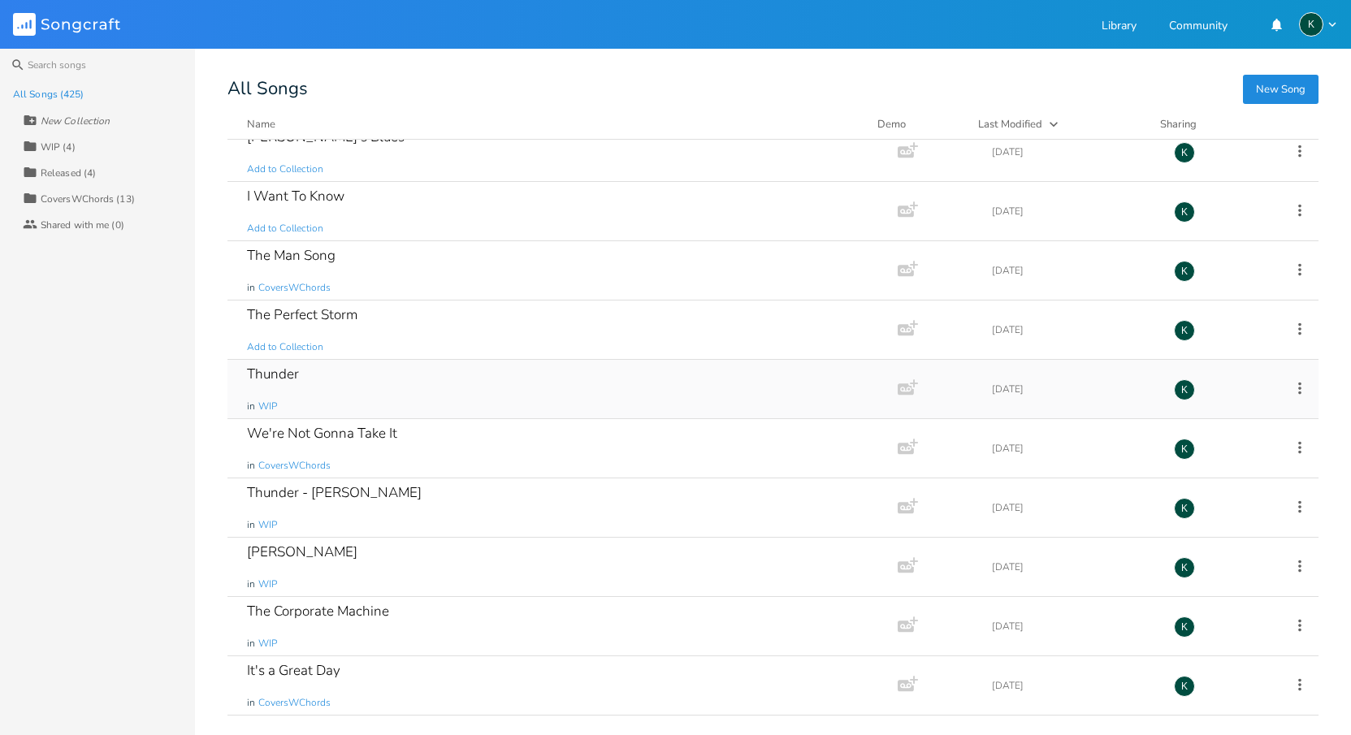
scroll to position [24452, 0]
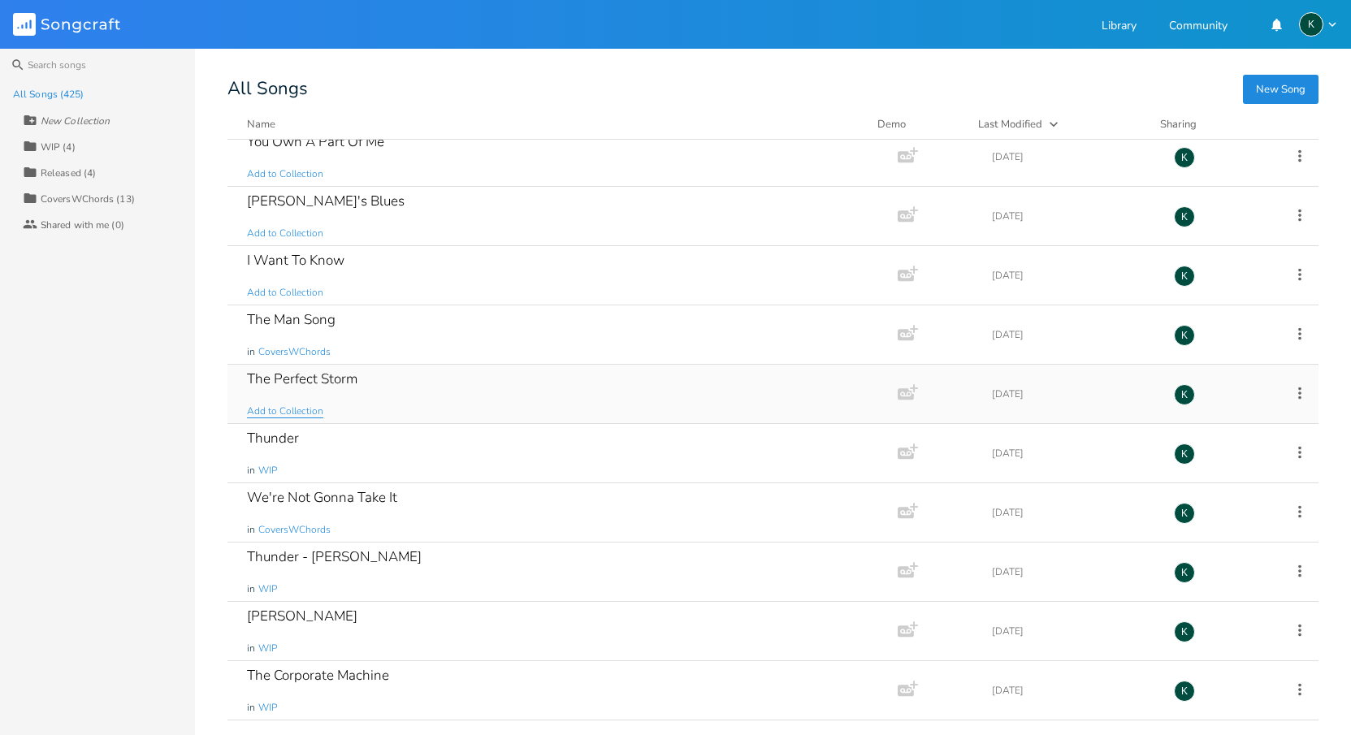
click at [275, 414] on span "Add to Collection" at bounding box center [285, 412] width 76 height 14
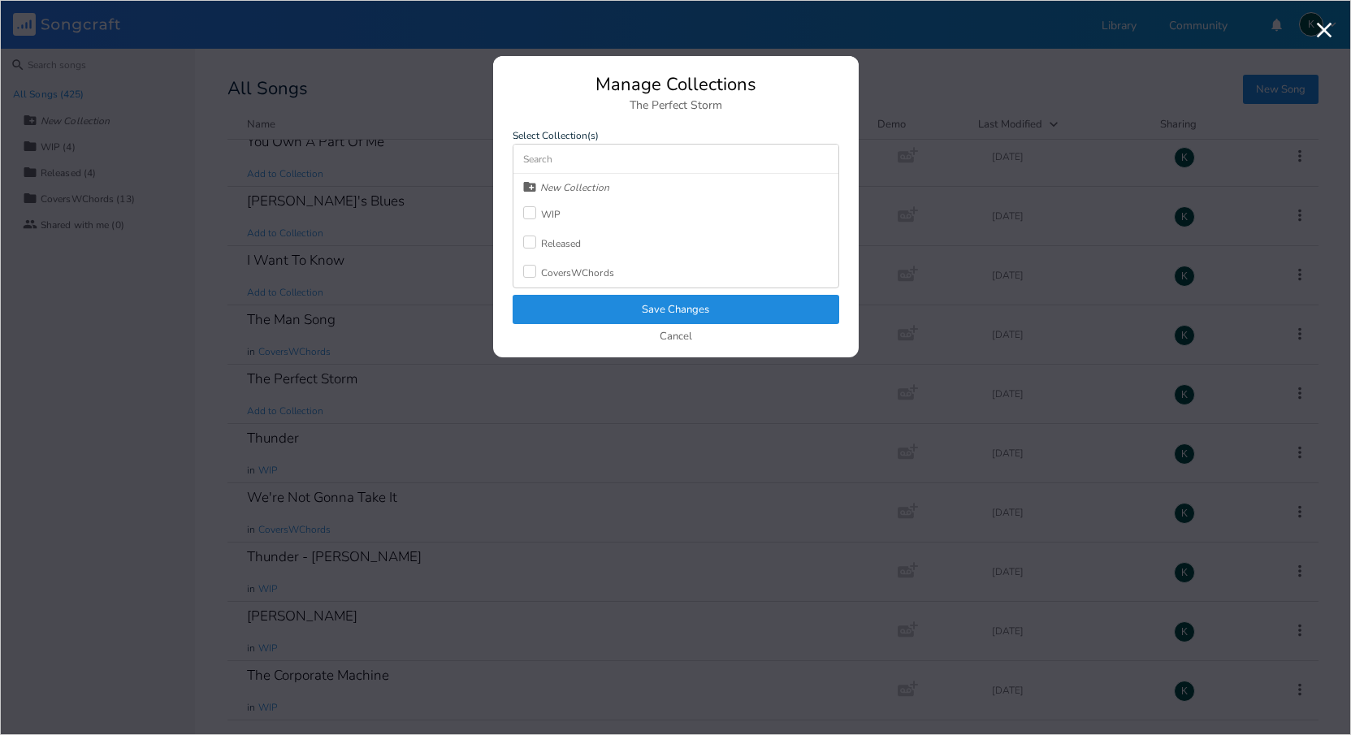
click at [530, 245] on div at bounding box center [529, 242] width 13 height 13
click at [549, 297] on button "Save Changes" at bounding box center [676, 309] width 327 height 29
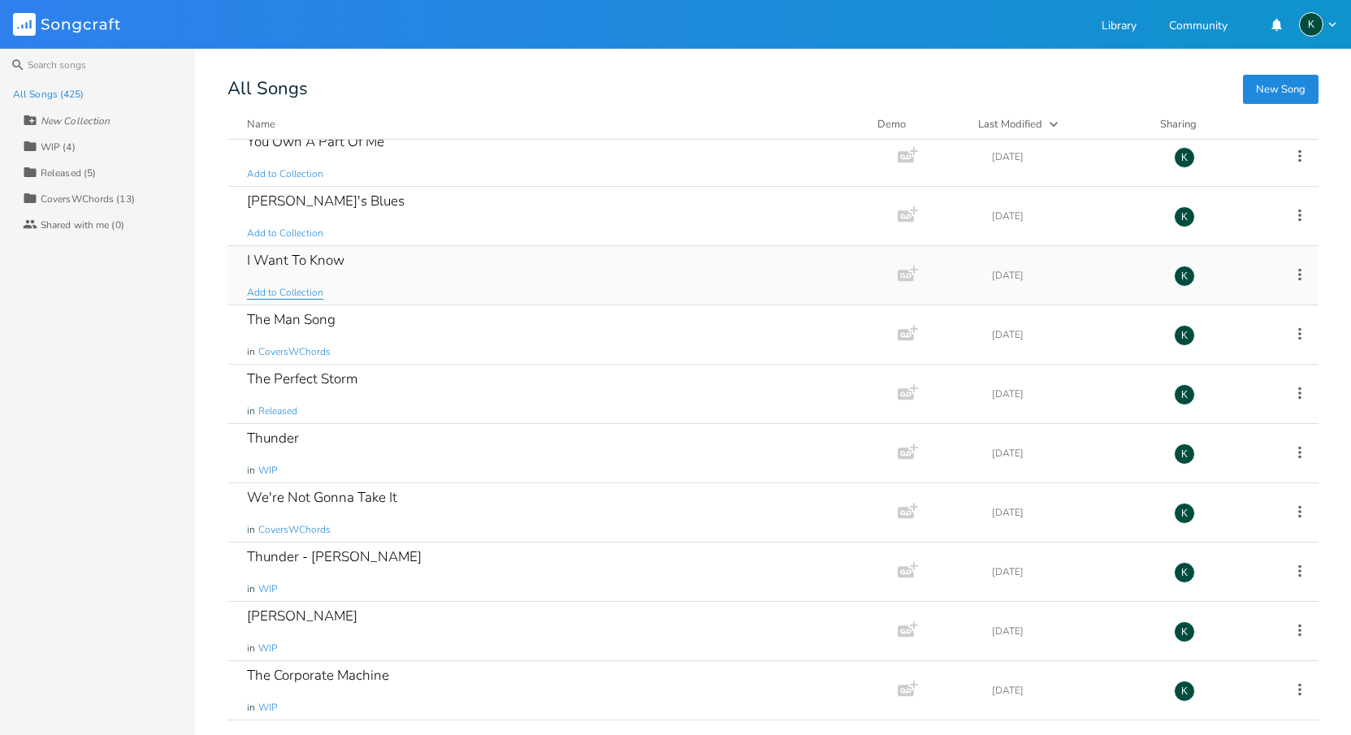
click at [290, 293] on span "Add to Collection" at bounding box center [285, 293] width 76 height 14
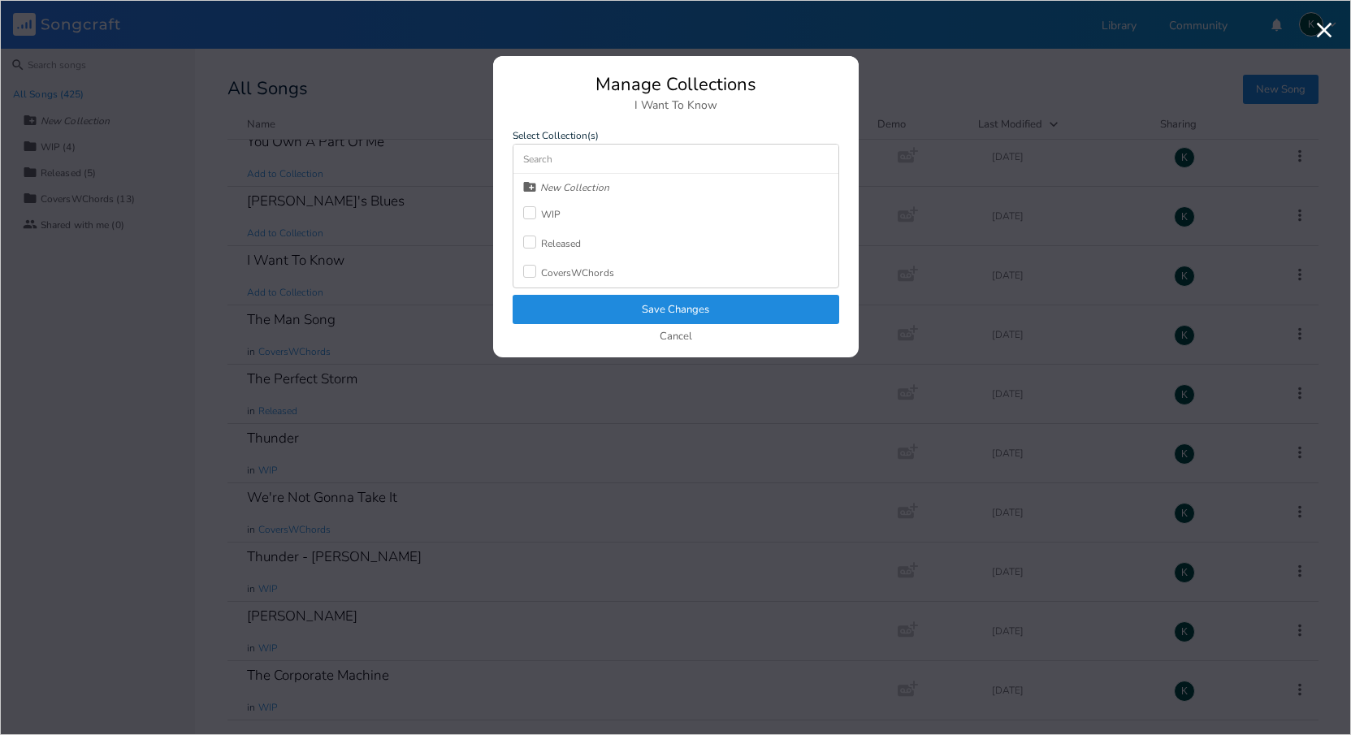
click at [526, 210] on div at bounding box center [529, 212] width 13 height 13
click at [564, 314] on button "Save Changes" at bounding box center [676, 309] width 327 height 29
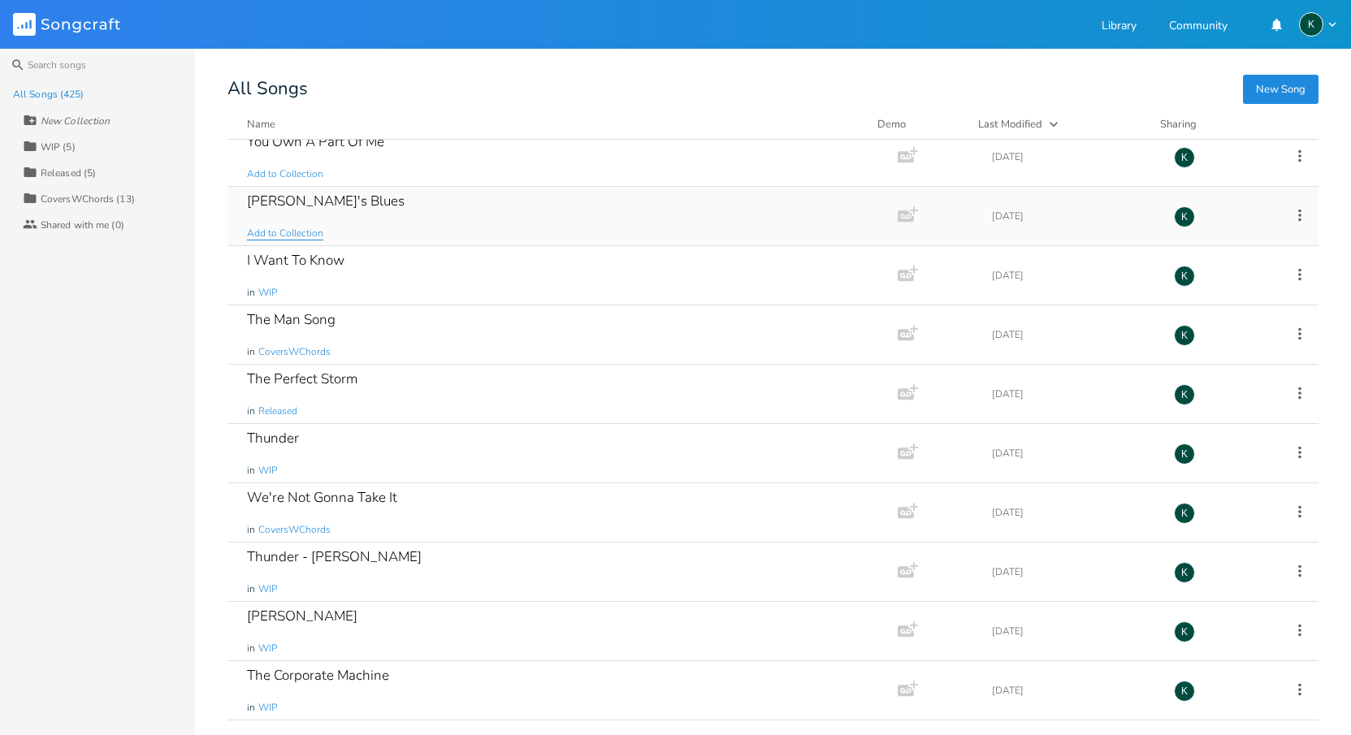
click at [266, 235] on span "Add to Collection" at bounding box center [285, 234] width 76 height 14
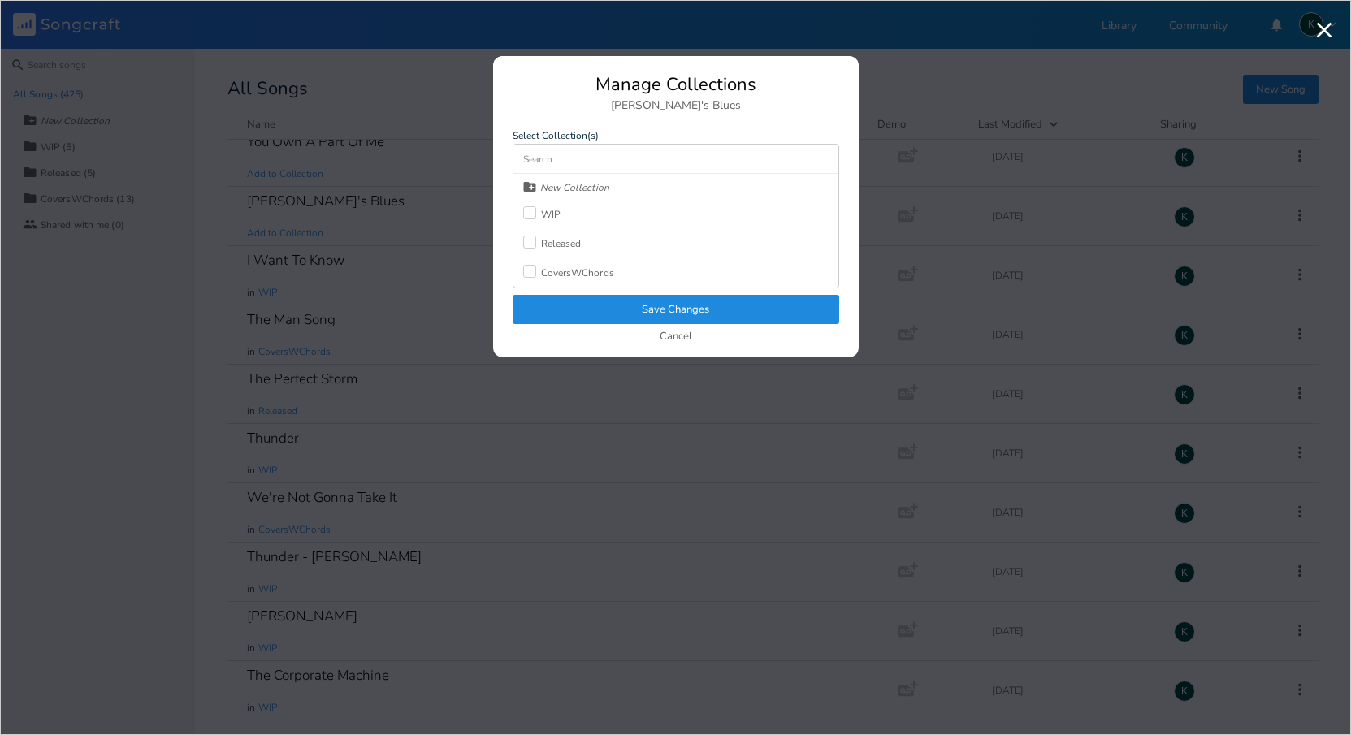
click at [531, 214] on div at bounding box center [529, 212] width 13 height 13
click at [567, 306] on button "Save Changes" at bounding box center [676, 309] width 327 height 29
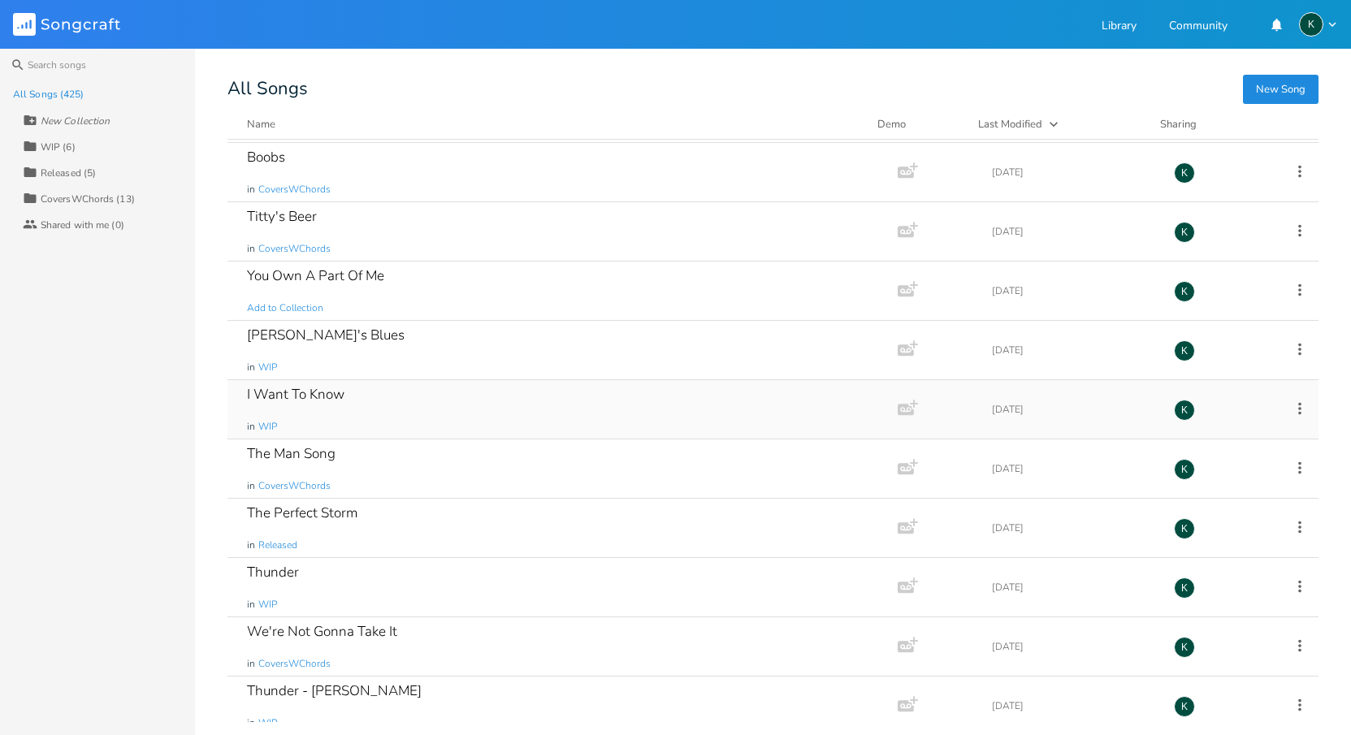
scroll to position [24262, 0]
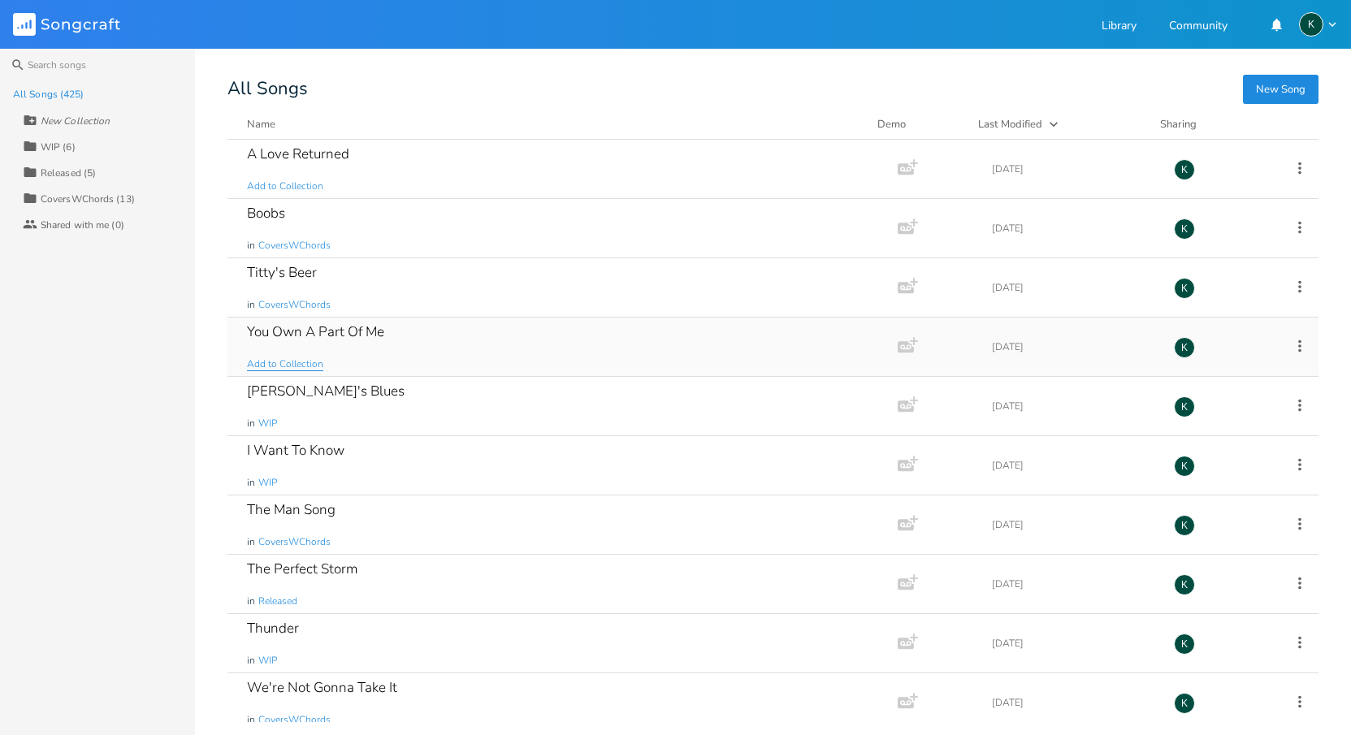
click at [293, 366] on span "Add to Collection" at bounding box center [285, 365] width 76 height 14
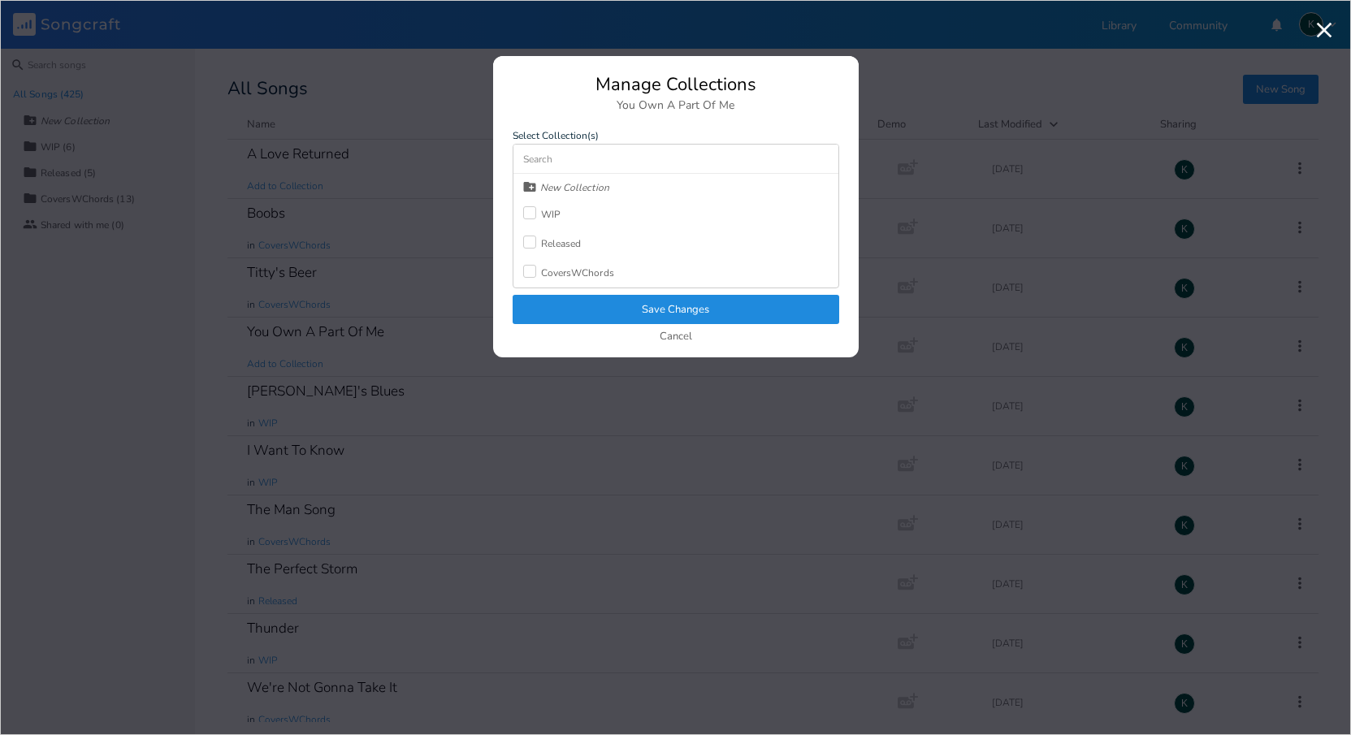
click at [549, 216] on div "WIP" at bounding box center [551, 215] width 20 height 10
click at [575, 310] on button "Save Changes" at bounding box center [676, 309] width 327 height 29
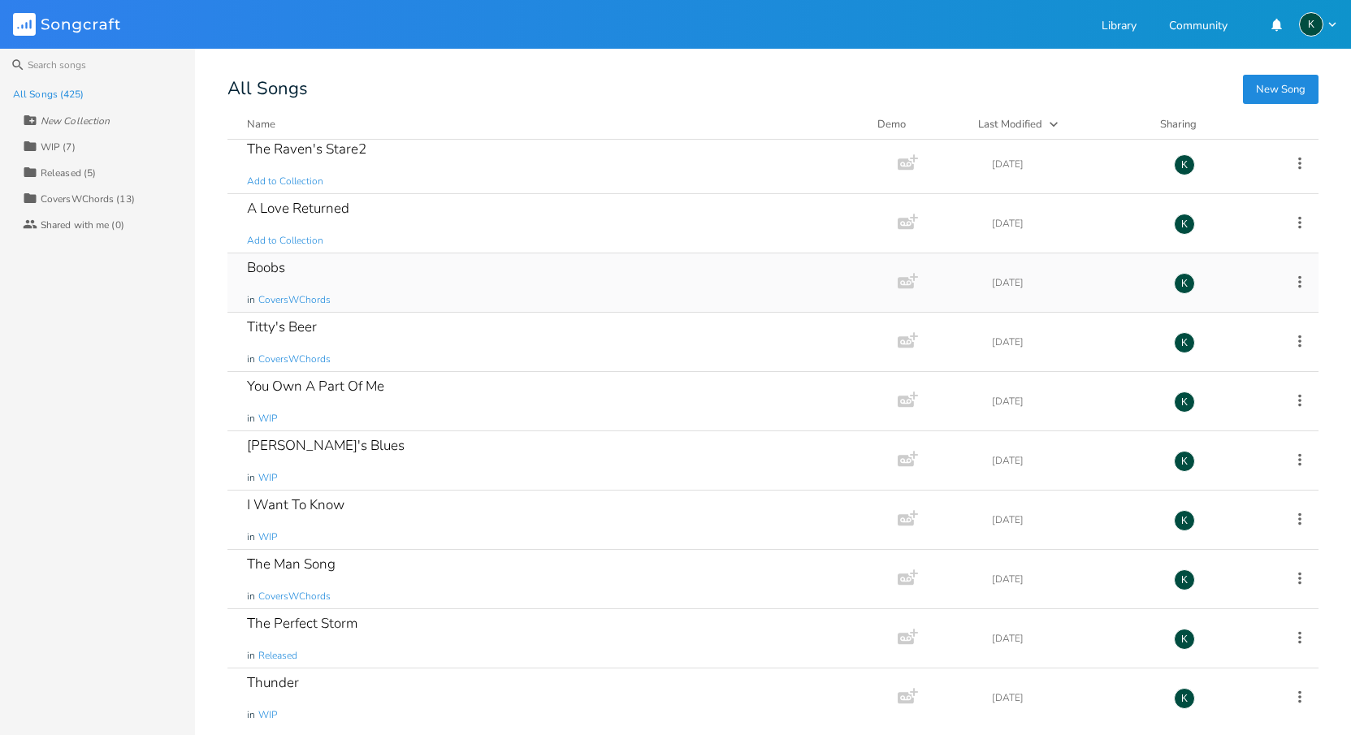
scroll to position [24113, 0]
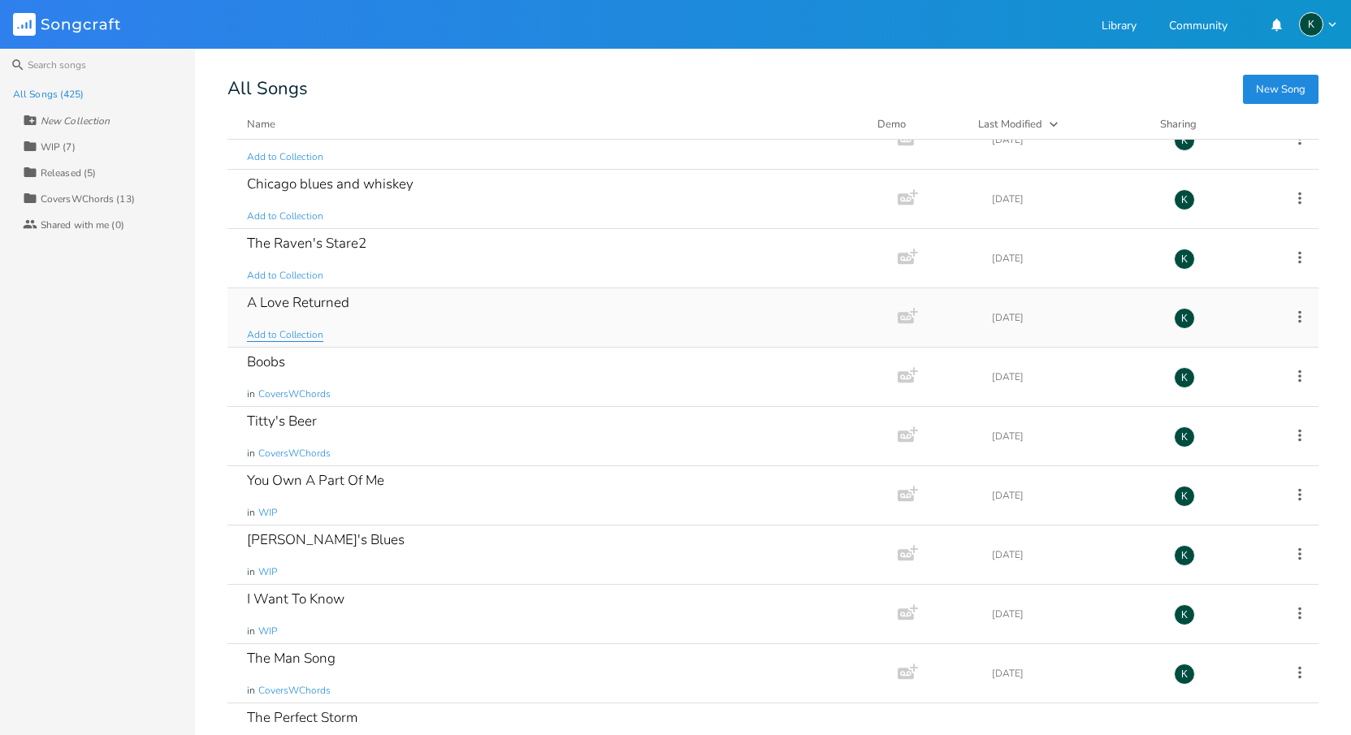
click at [299, 337] on span "Add to Collection" at bounding box center [285, 335] width 76 height 14
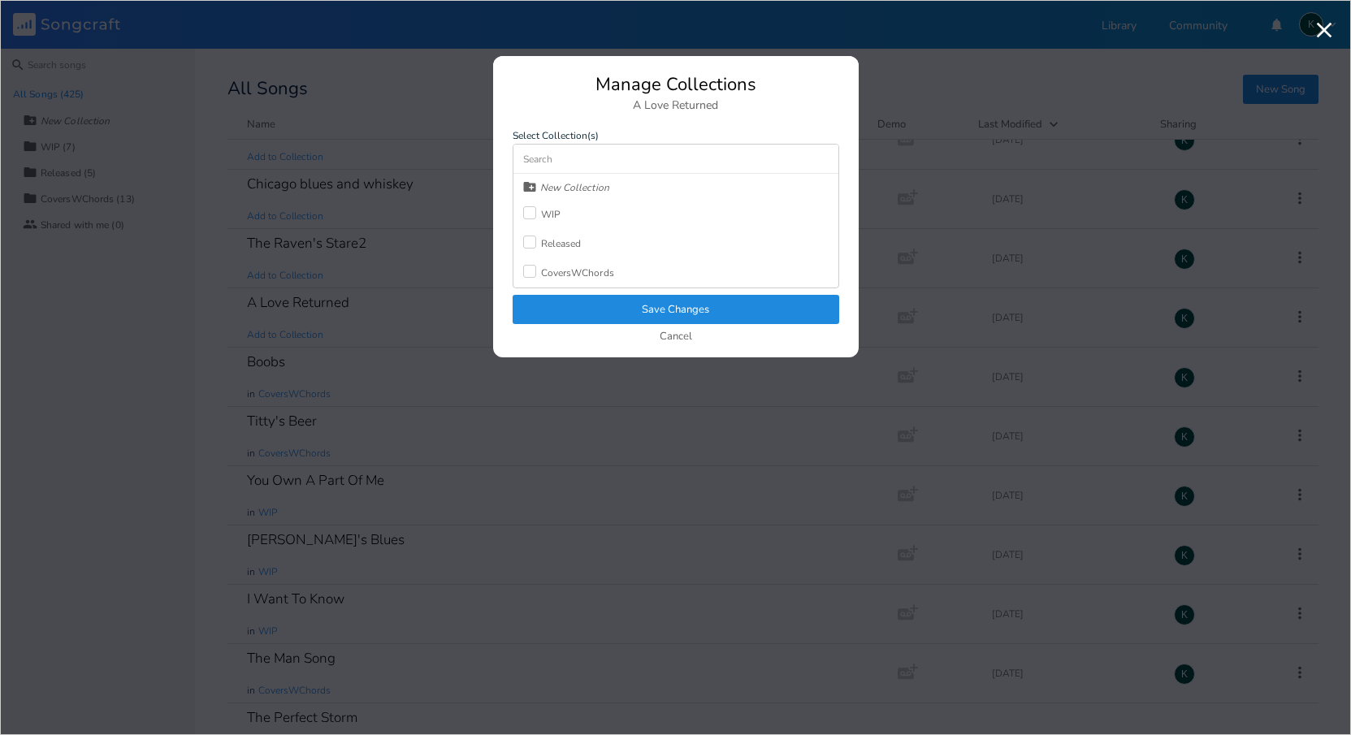
click at [536, 214] on label at bounding box center [532, 214] width 18 height 16
click at [579, 304] on button "Save Changes" at bounding box center [676, 309] width 327 height 29
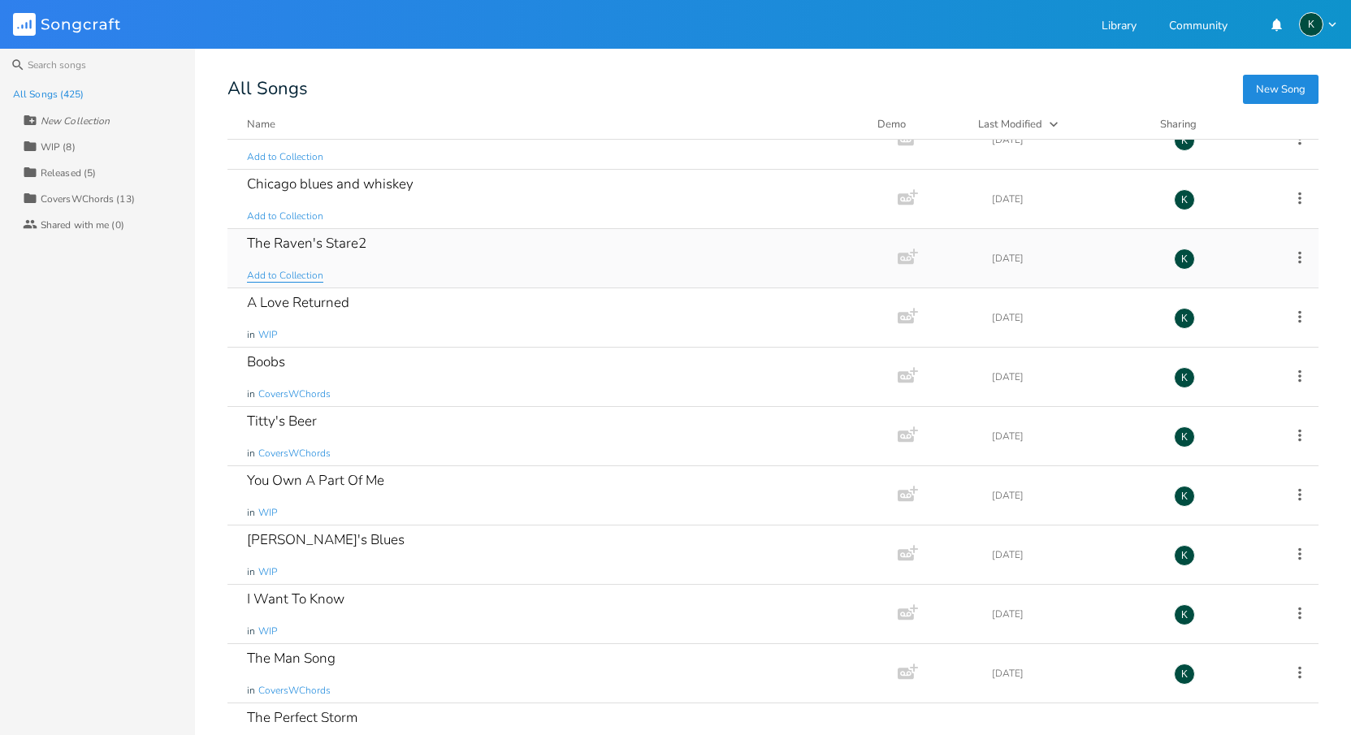
click at [271, 272] on span "Add to Collection" at bounding box center [285, 276] width 76 height 14
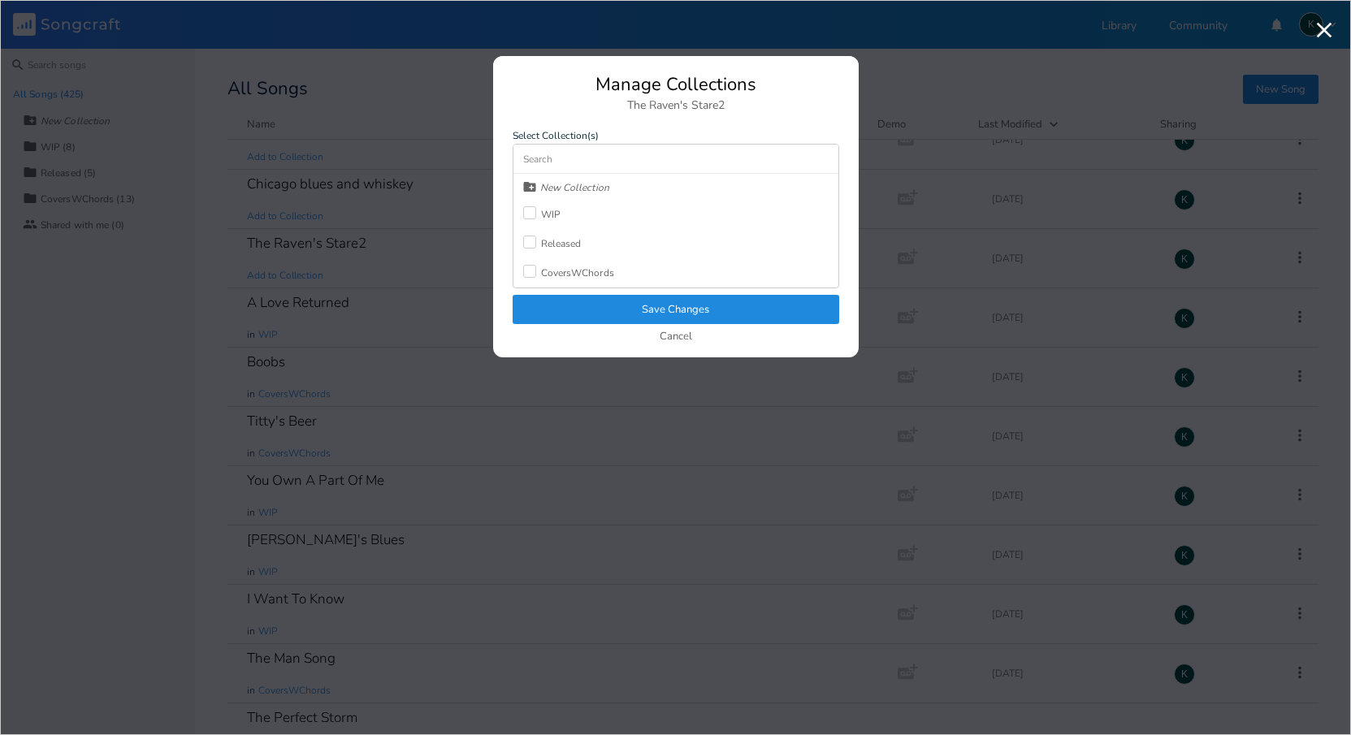
click at [543, 210] on div "WIP" at bounding box center [551, 215] width 20 height 10
click at [571, 310] on button "Save Changes" at bounding box center [676, 309] width 327 height 29
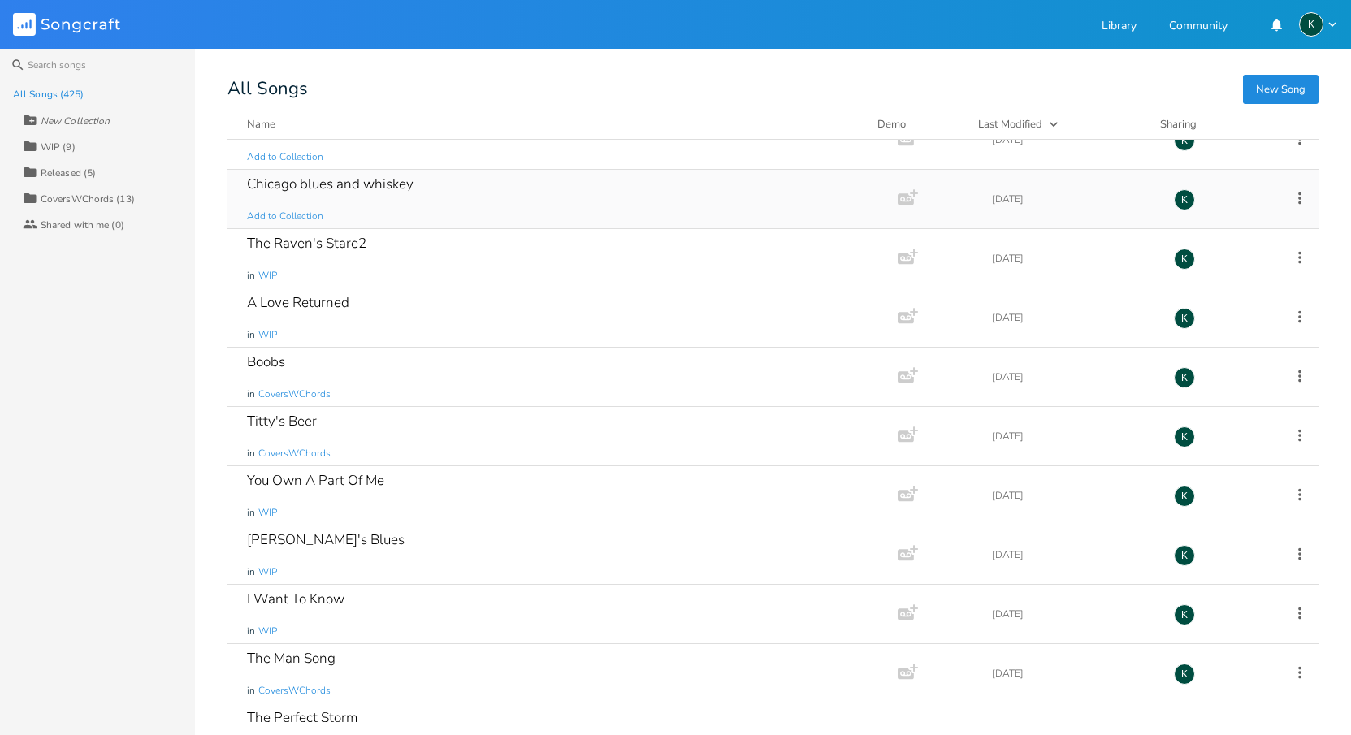
click at [283, 210] on span "Add to Collection" at bounding box center [285, 217] width 76 height 14
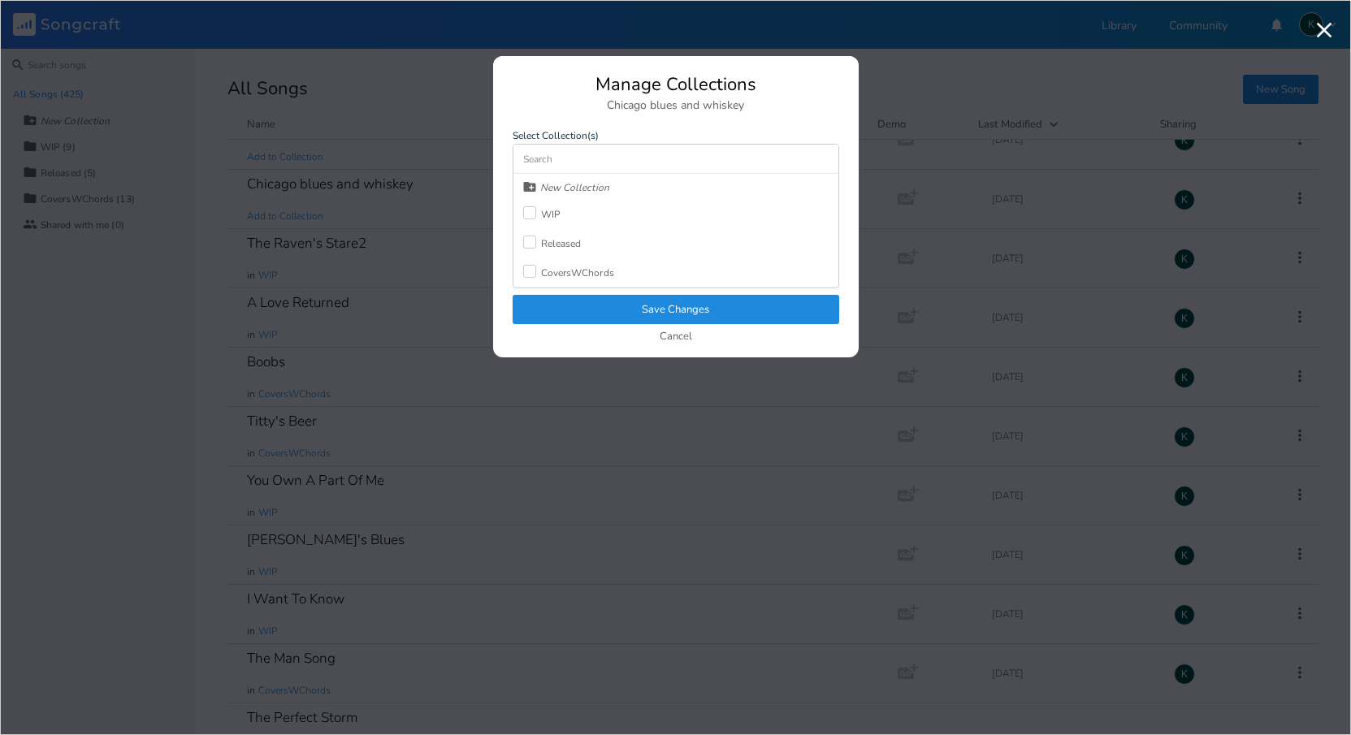
click at [547, 210] on div "WIP" at bounding box center [551, 215] width 20 height 10
click at [596, 304] on button "Save Changes" at bounding box center [676, 309] width 327 height 29
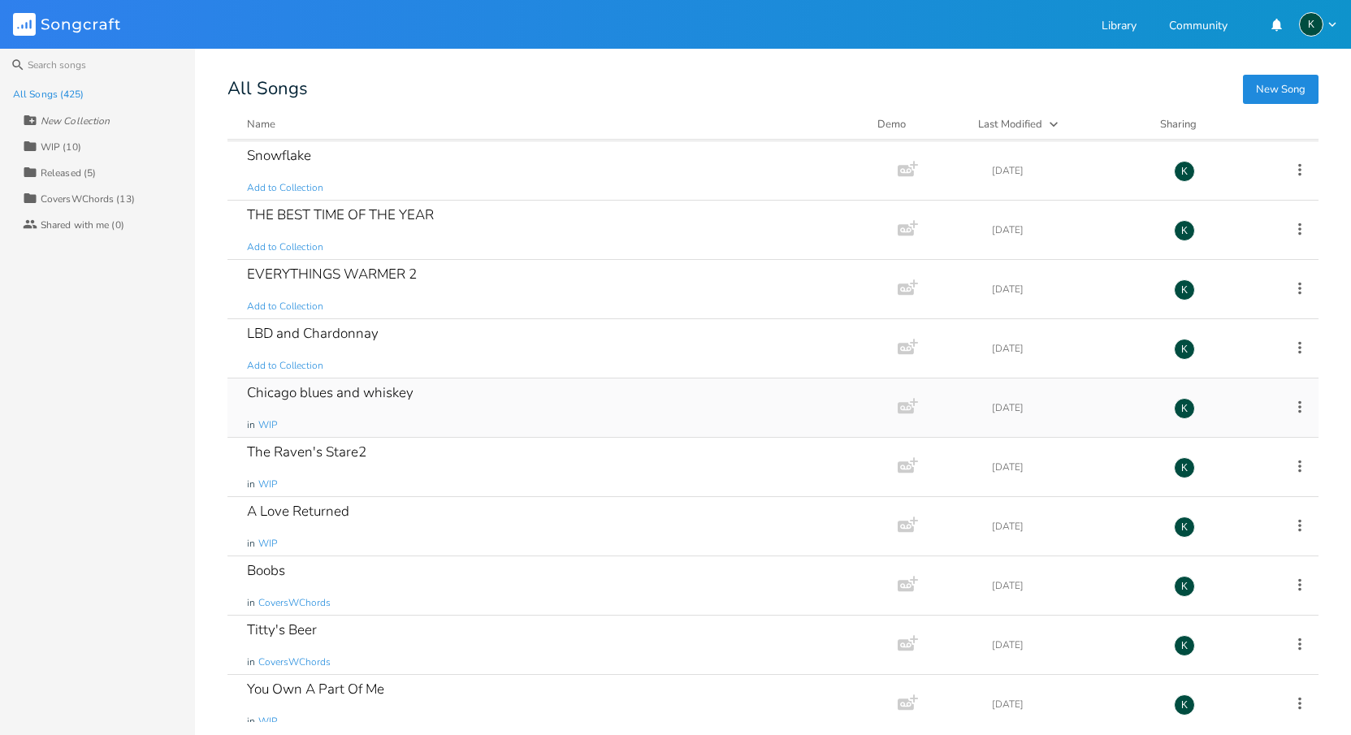
scroll to position [23859, 0]
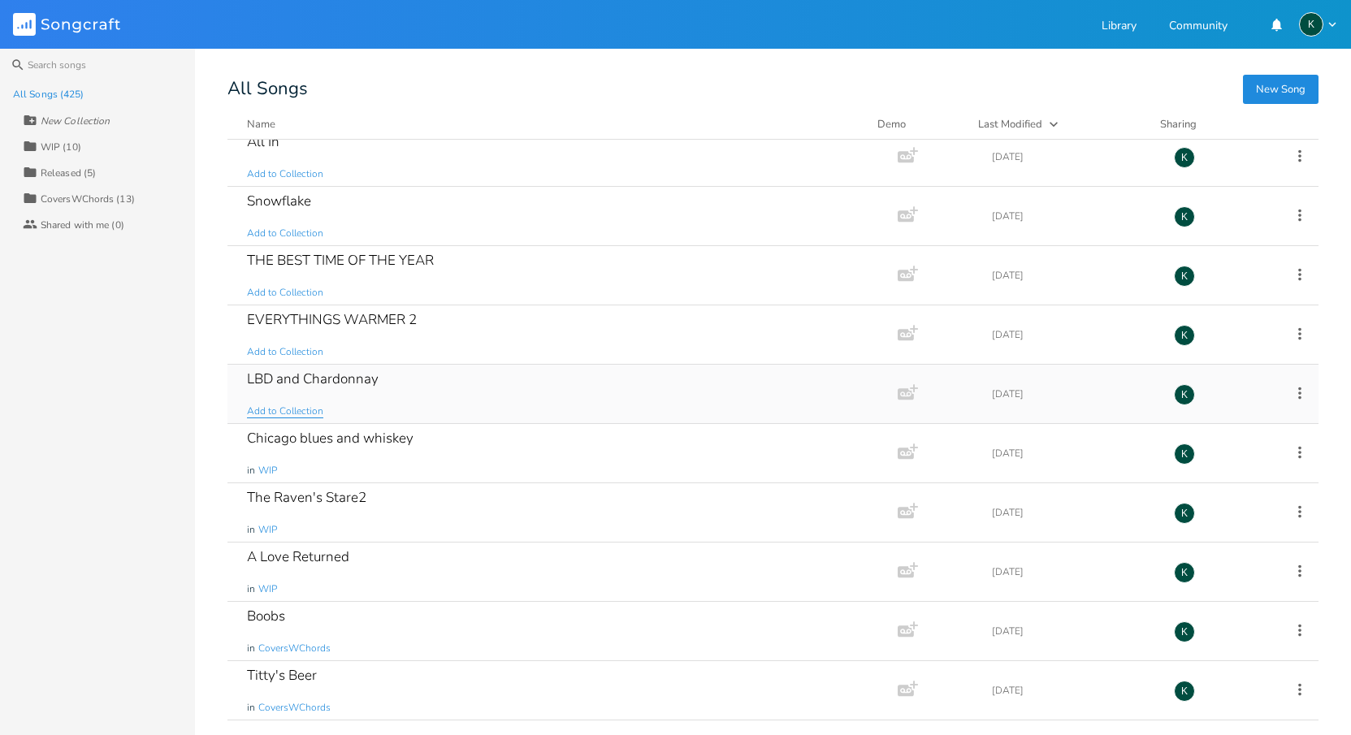
click at [293, 413] on span "Add to Collection" at bounding box center [285, 412] width 76 height 14
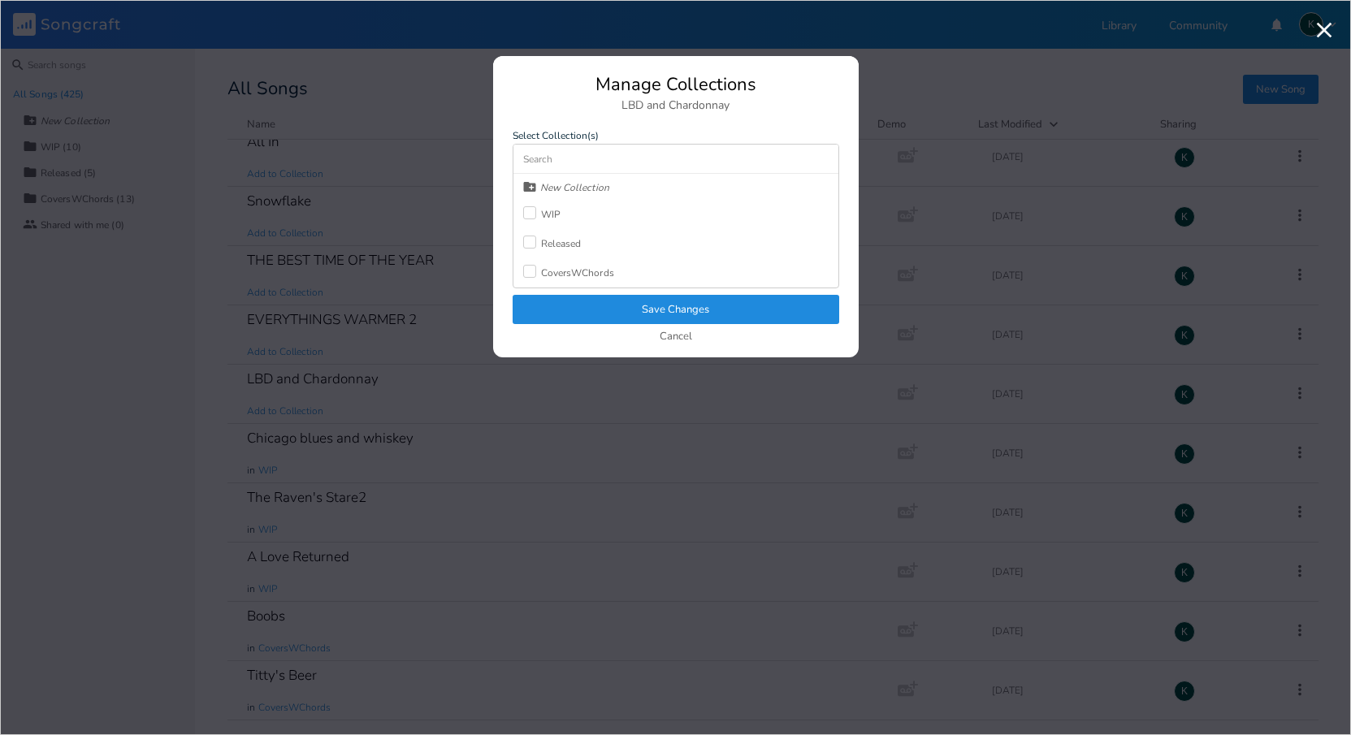
click at [549, 217] on div "WIP" at bounding box center [551, 215] width 20 height 10
click at [580, 309] on button "Save Changes" at bounding box center [676, 309] width 327 height 29
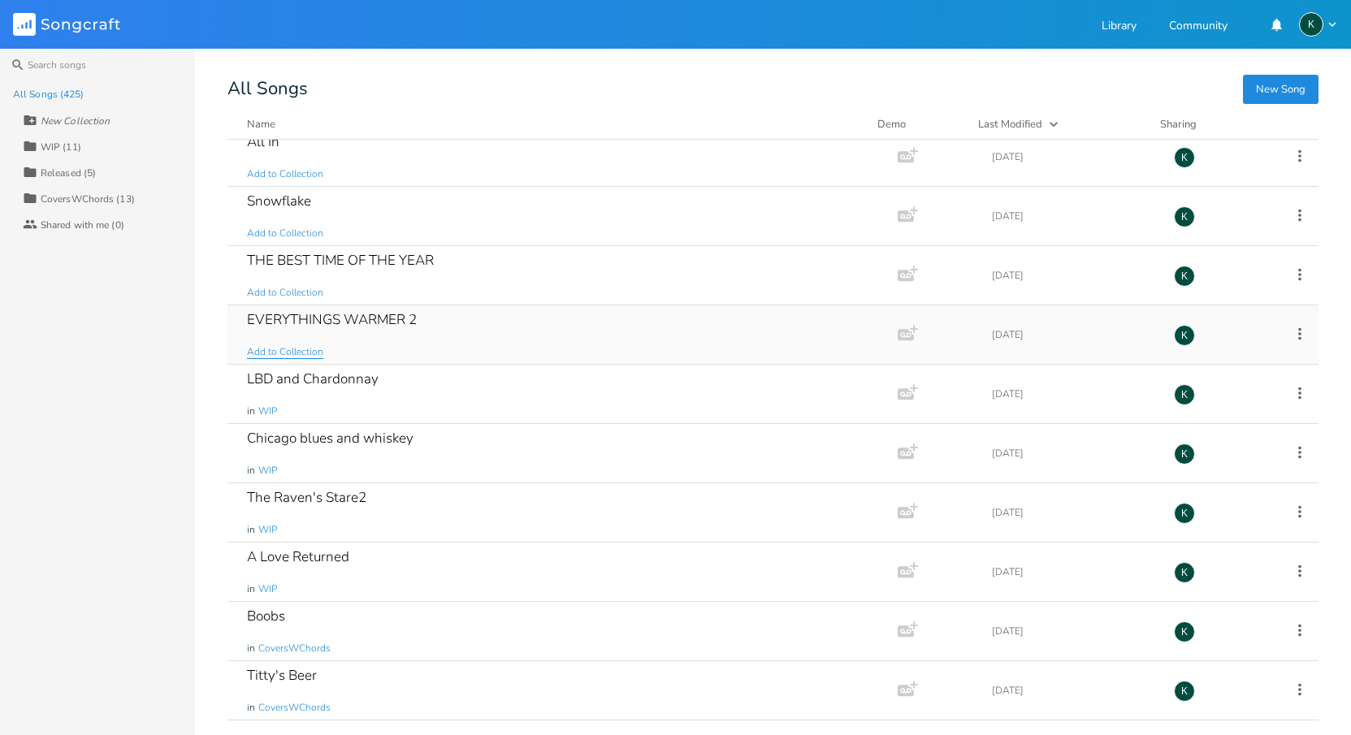
click at [298, 351] on span "Add to Collection" at bounding box center [285, 352] width 76 height 14
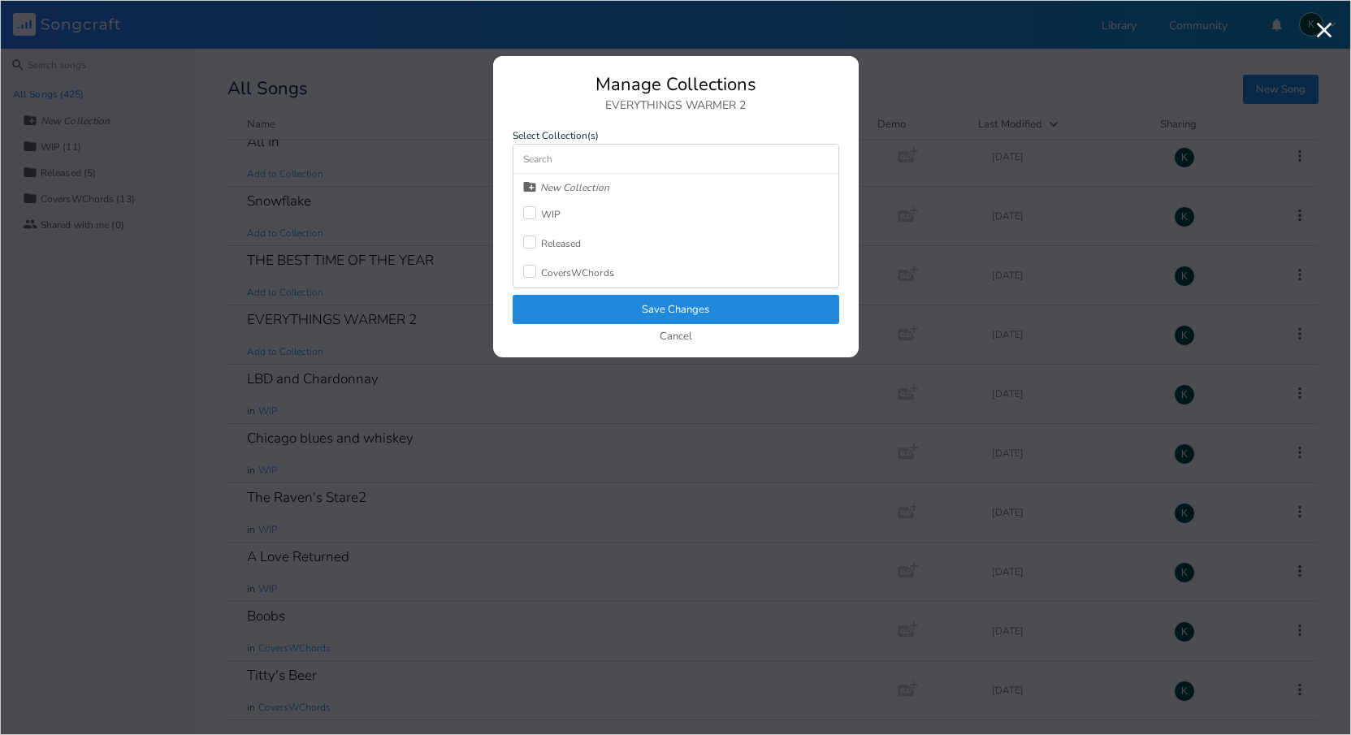
click at [530, 215] on div at bounding box center [529, 212] width 13 height 13
click at [545, 299] on button "Save Changes" at bounding box center [676, 309] width 327 height 29
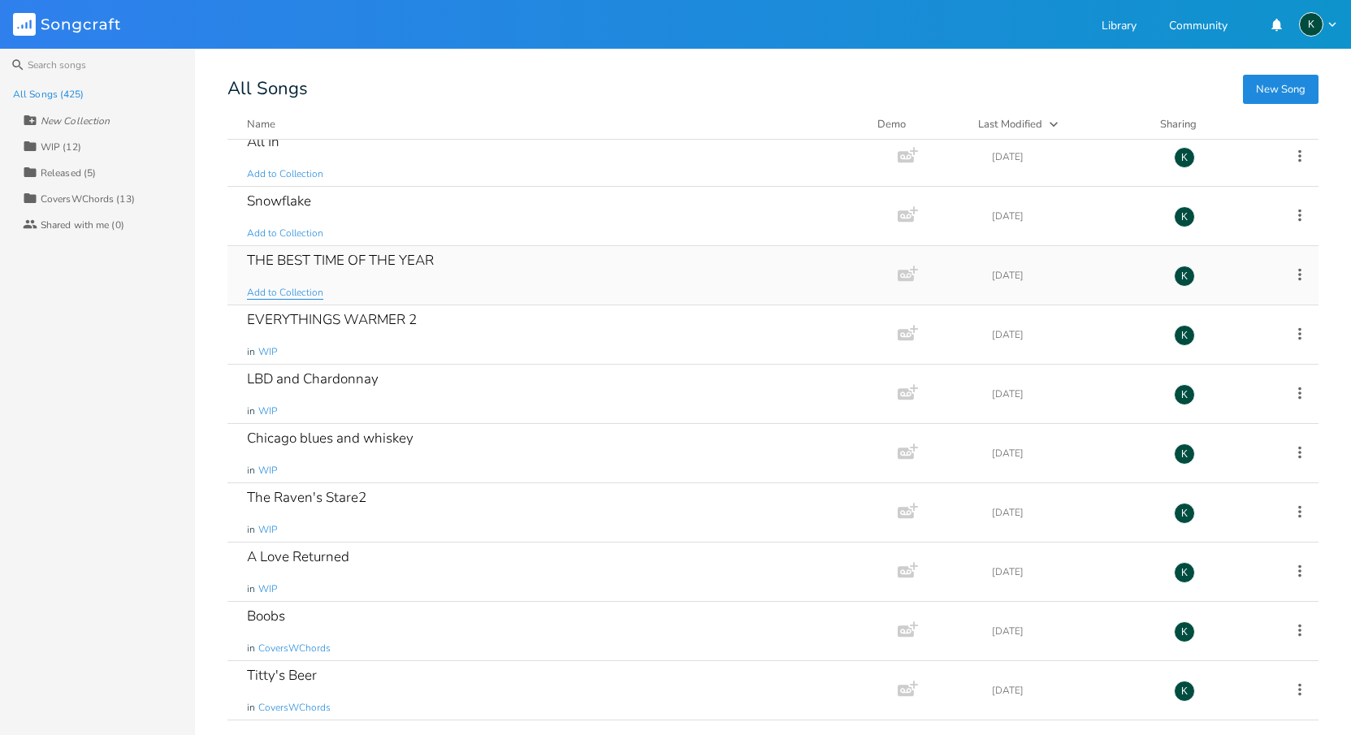
click at [283, 293] on span "Add to Collection" at bounding box center [285, 293] width 76 height 14
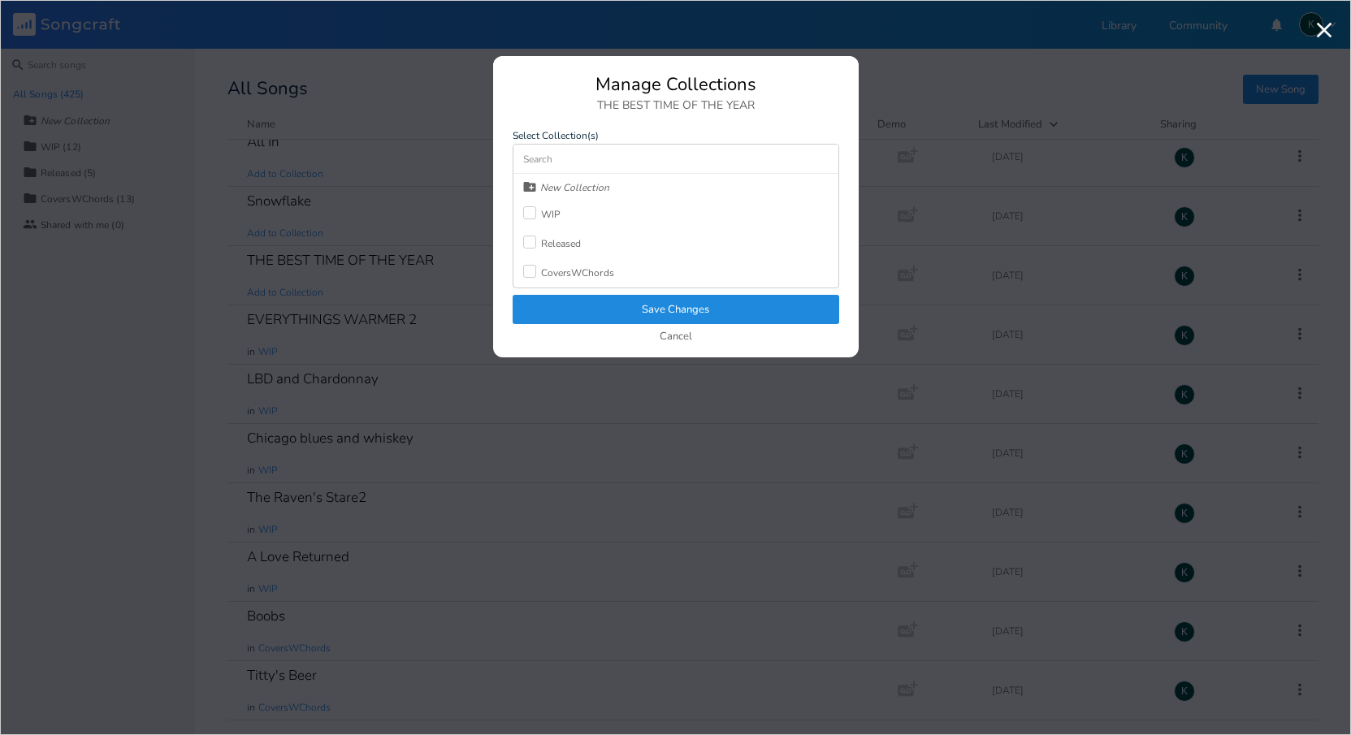
click at [544, 212] on div "WIP" at bounding box center [551, 215] width 20 height 10
click at [576, 297] on button "Save Changes" at bounding box center [676, 309] width 327 height 29
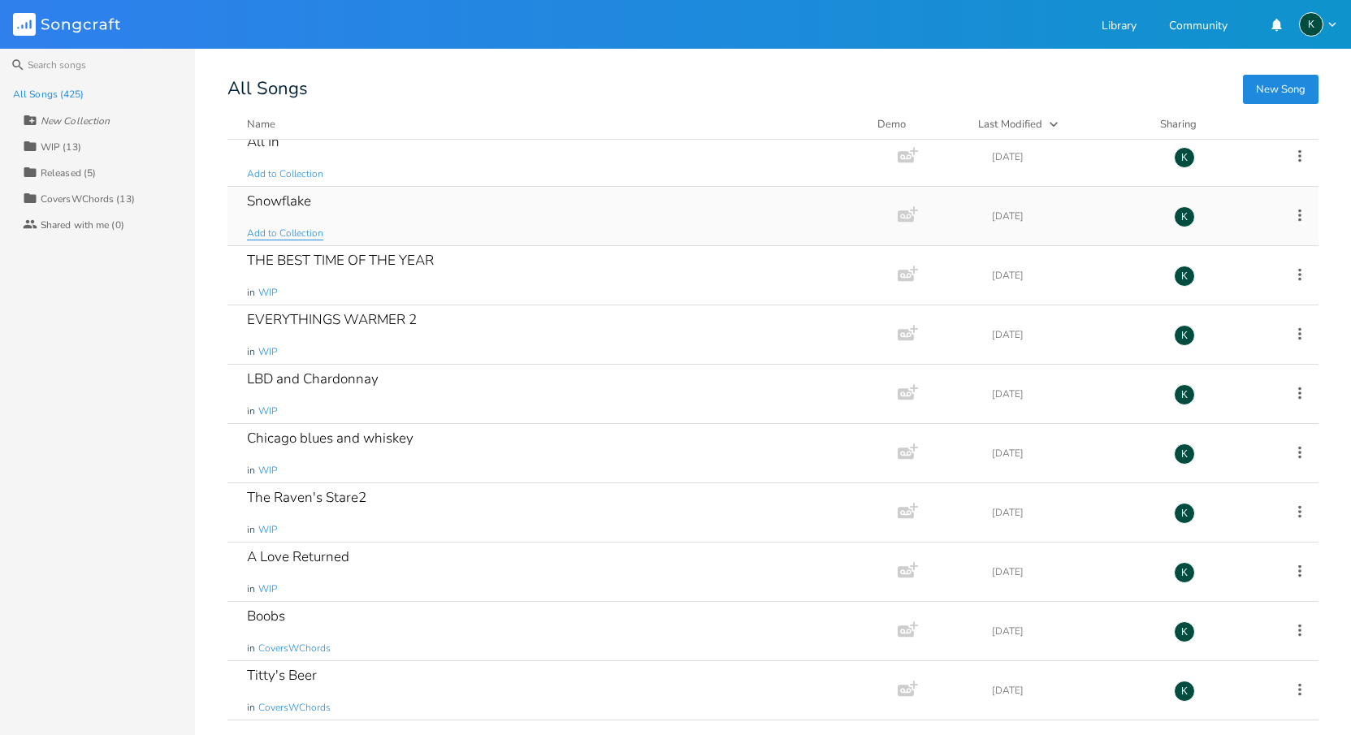
click at [317, 235] on span "Add to Collection" at bounding box center [285, 234] width 76 height 14
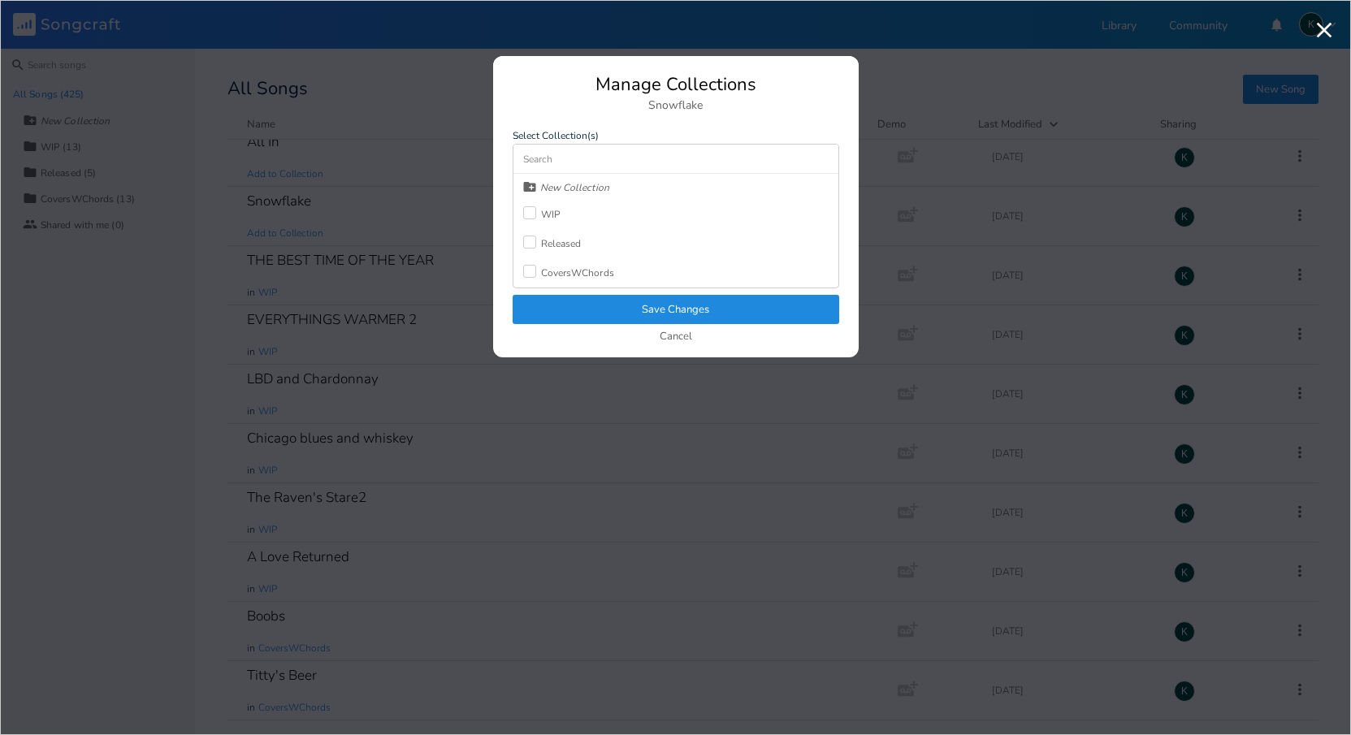
click at [545, 215] on div "WIP" at bounding box center [551, 215] width 20 height 10
click at [570, 308] on button "Save Changes" at bounding box center [676, 309] width 327 height 29
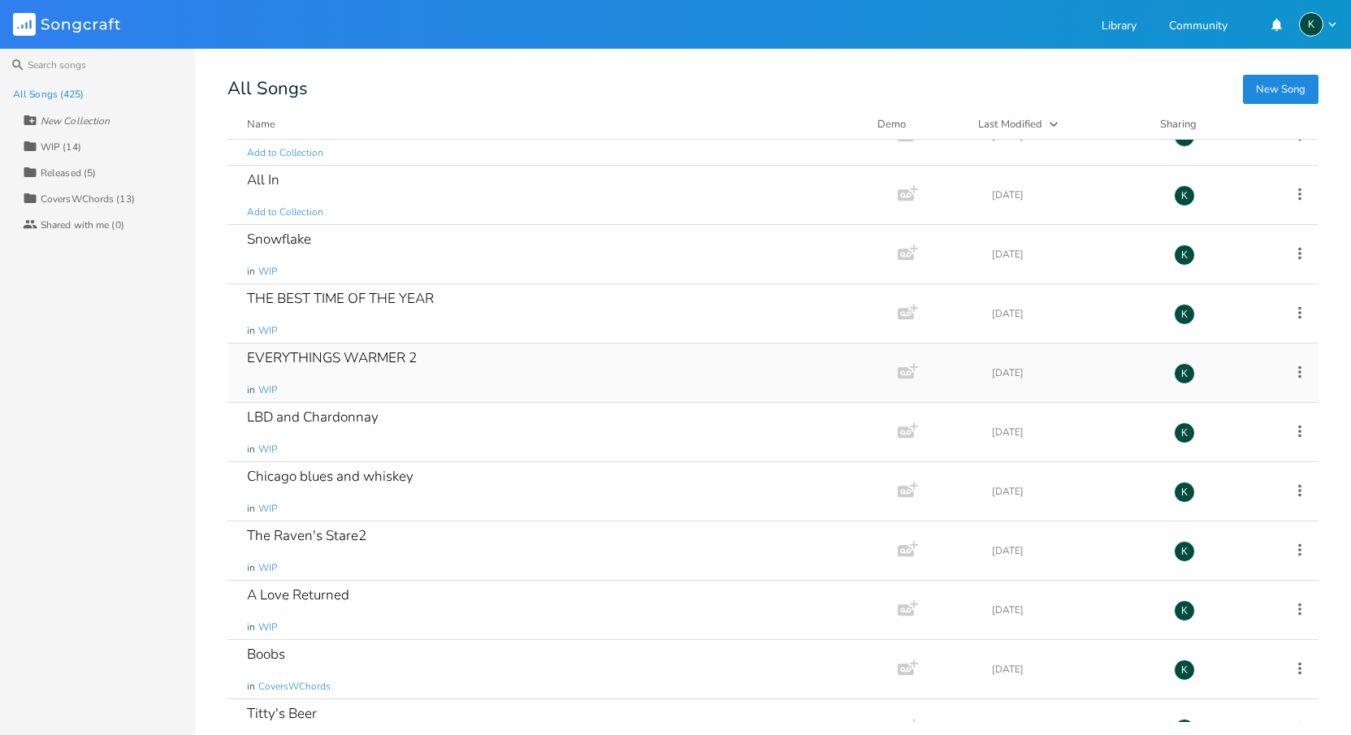
scroll to position [23803, 0]
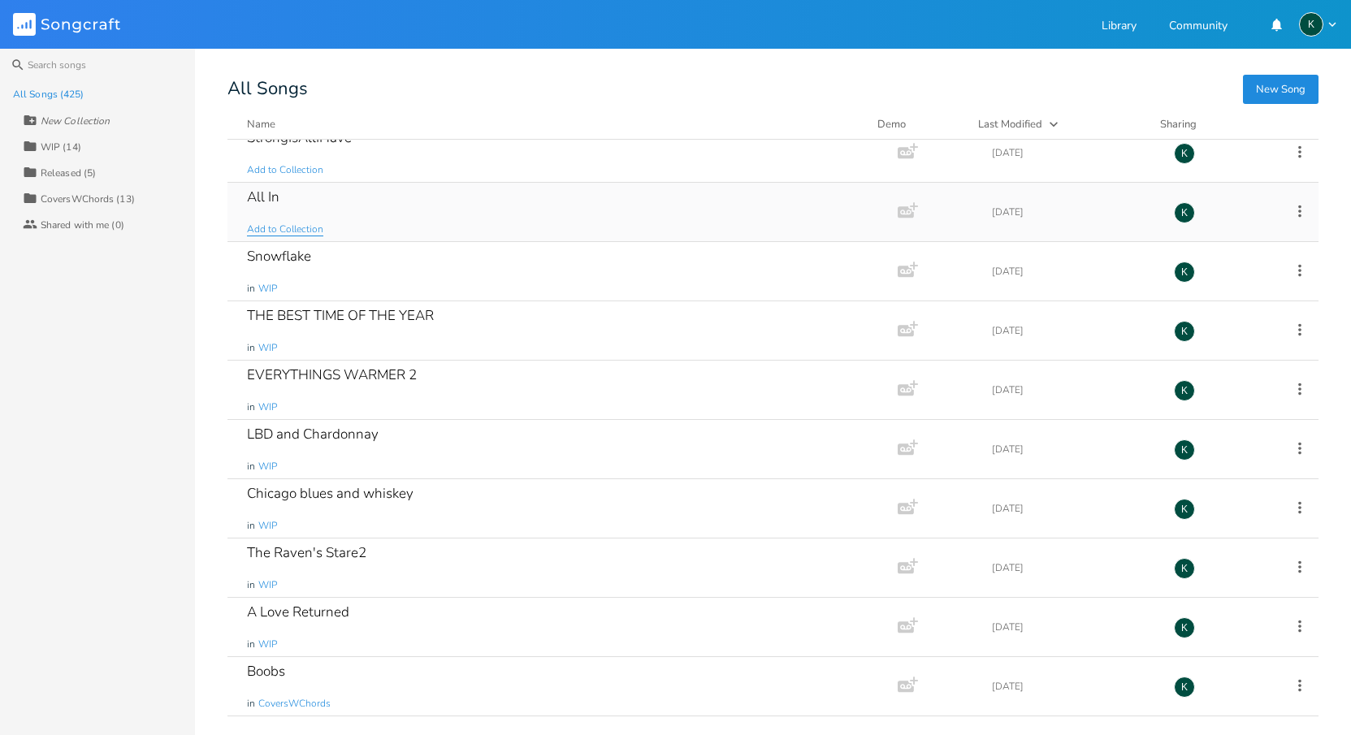
click at [258, 227] on span "Add to Collection" at bounding box center [285, 230] width 76 height 14
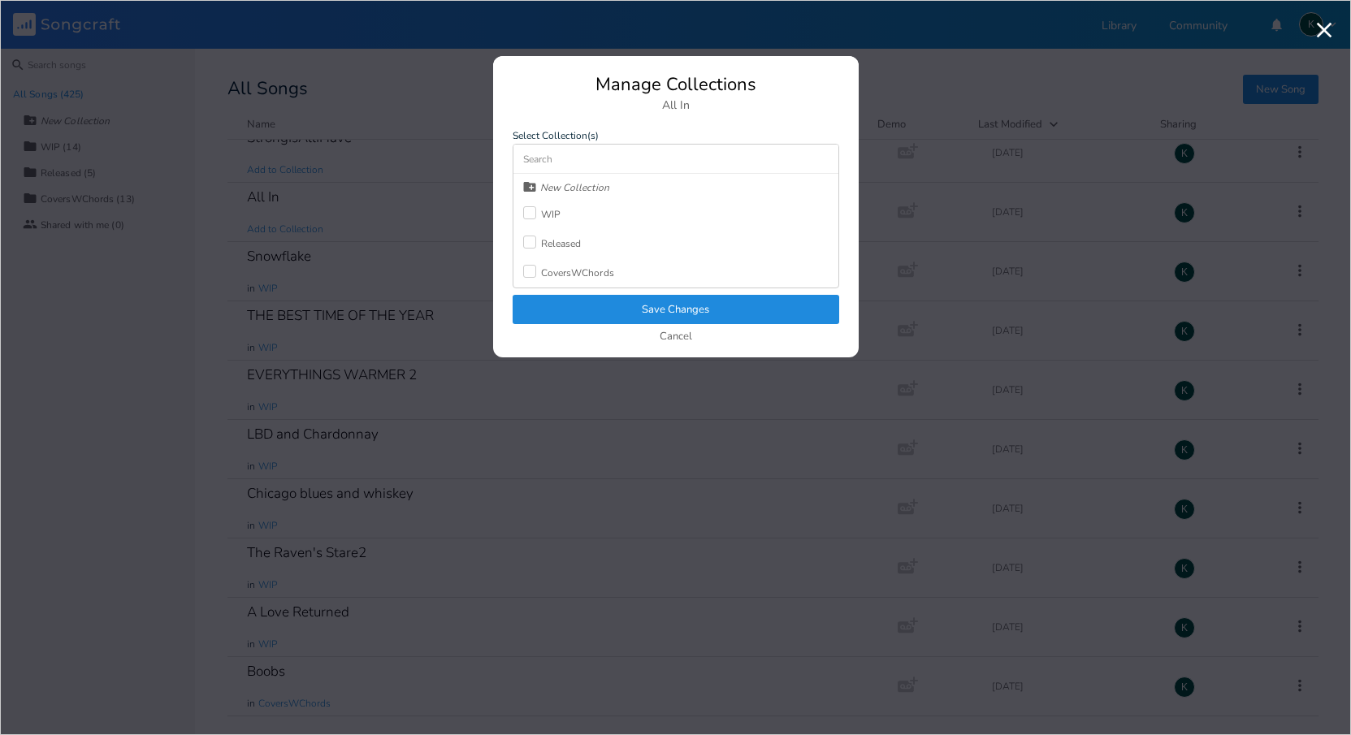
click at [555, 216] on div "WIP" at bounding box center [551, 215] width 20 height 10
click at [576, 306] on button "Save Changes" at bounding box center [676, 309] width 327 height 29
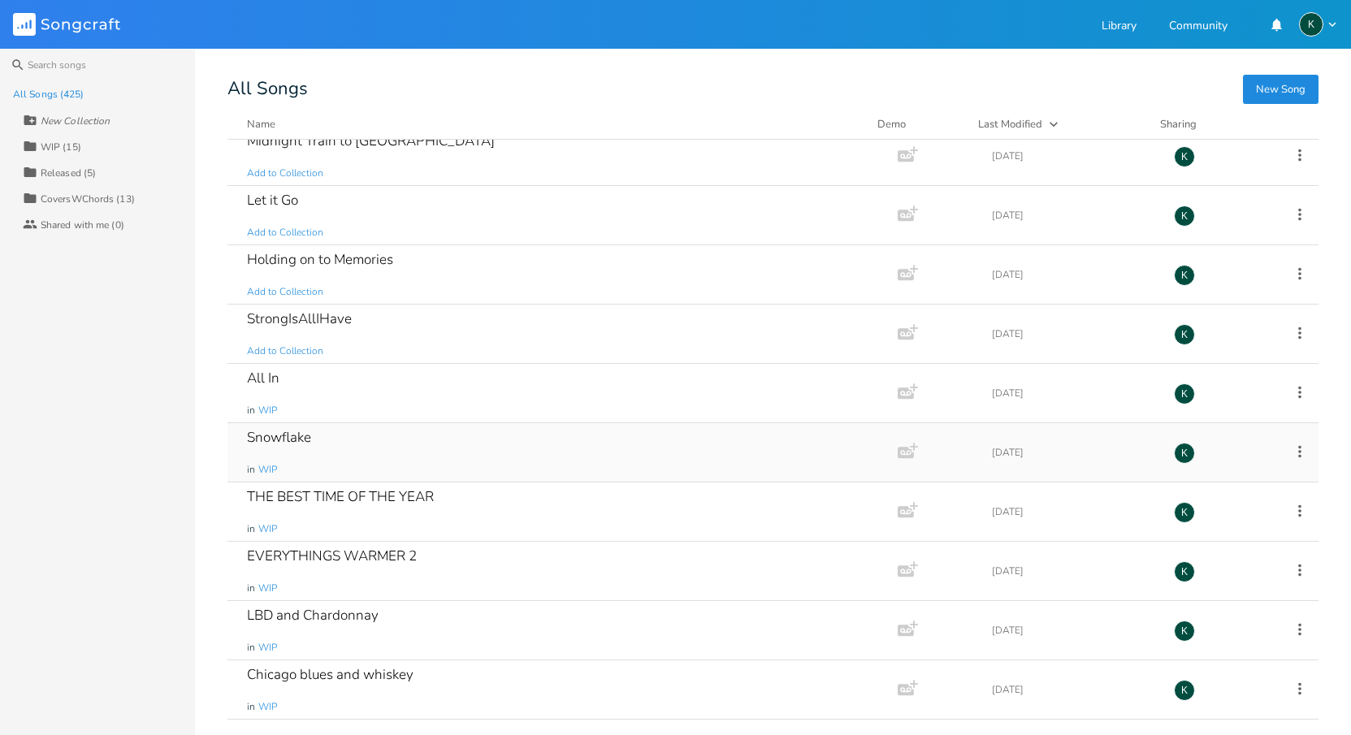
scroll to position [23619, 0]
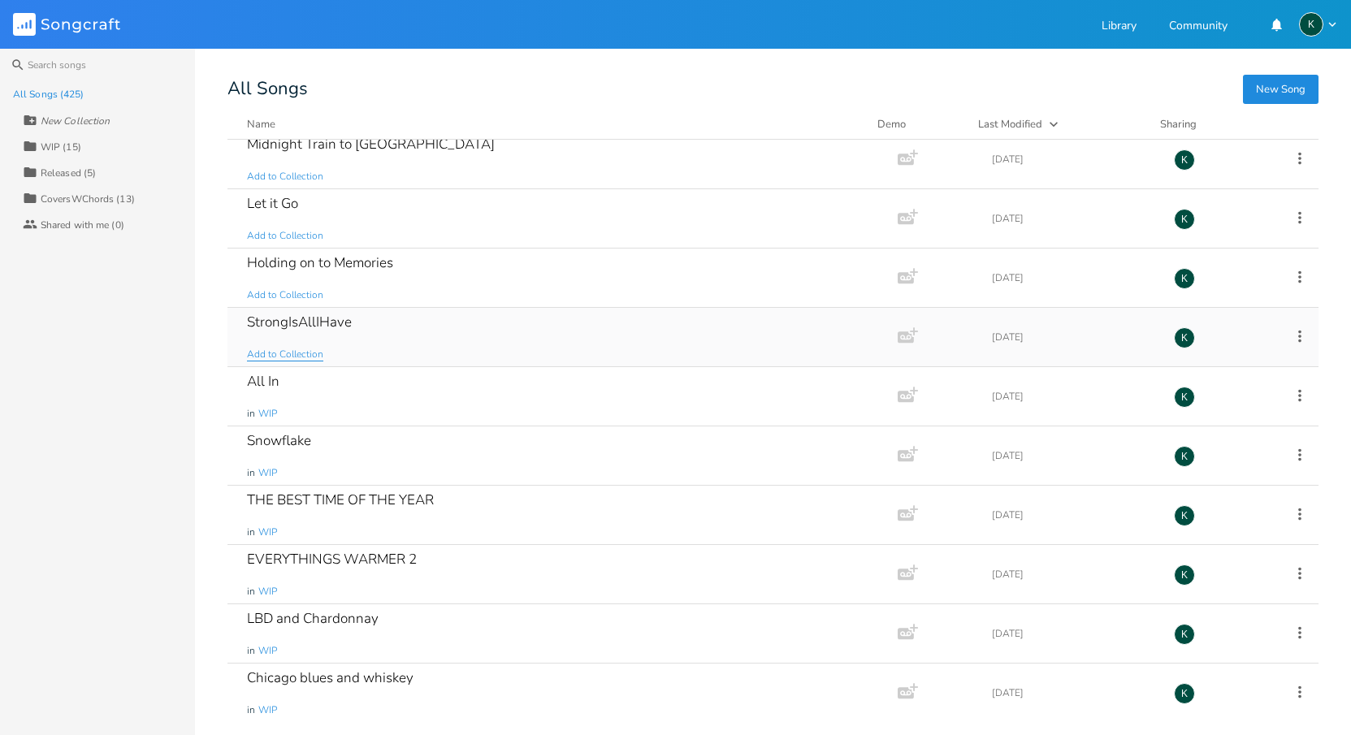
click at [290, 355] on span "Add to Collection" at bounding box center [285, 355] width 76 height 14
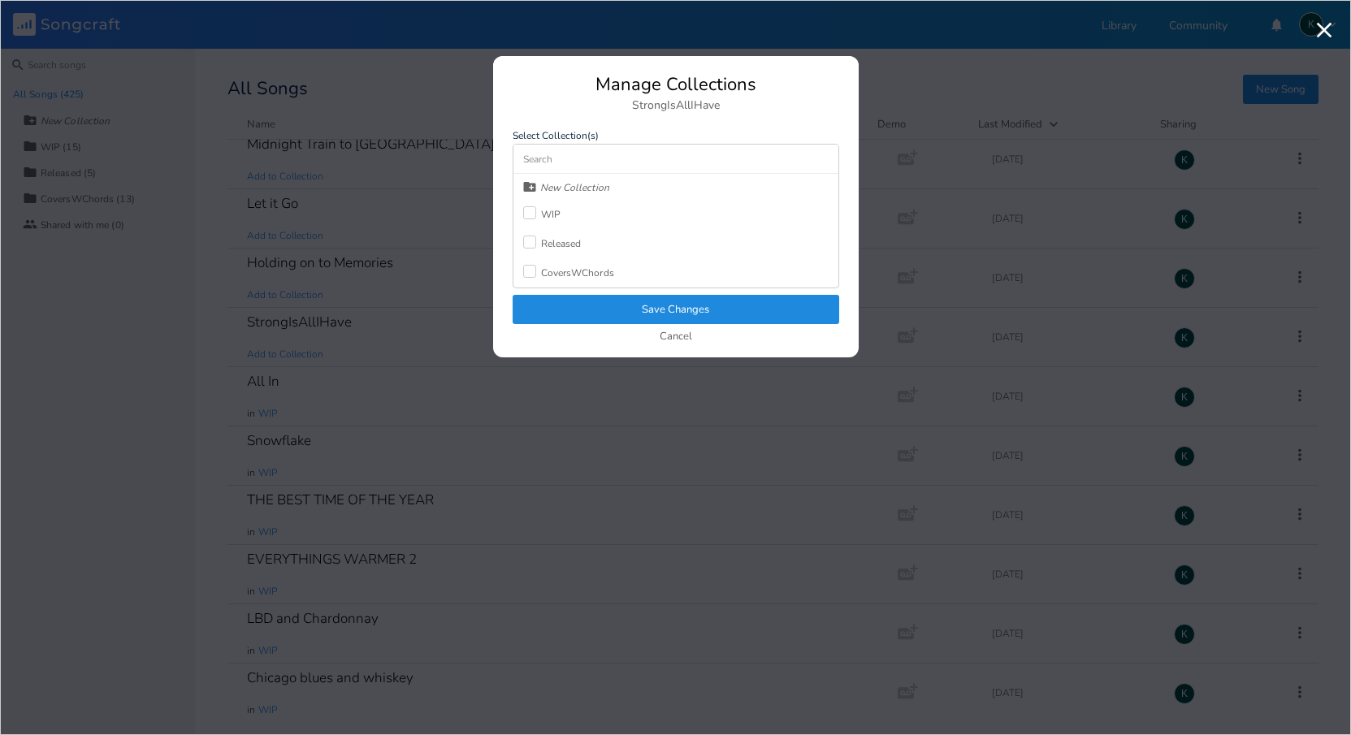
click at [535, 211] on div at bounding box center [529, 212] width 13 height 13
click at [553, 307] on button "Save Changes" at bounding box center [676, 309] width 327 height 29
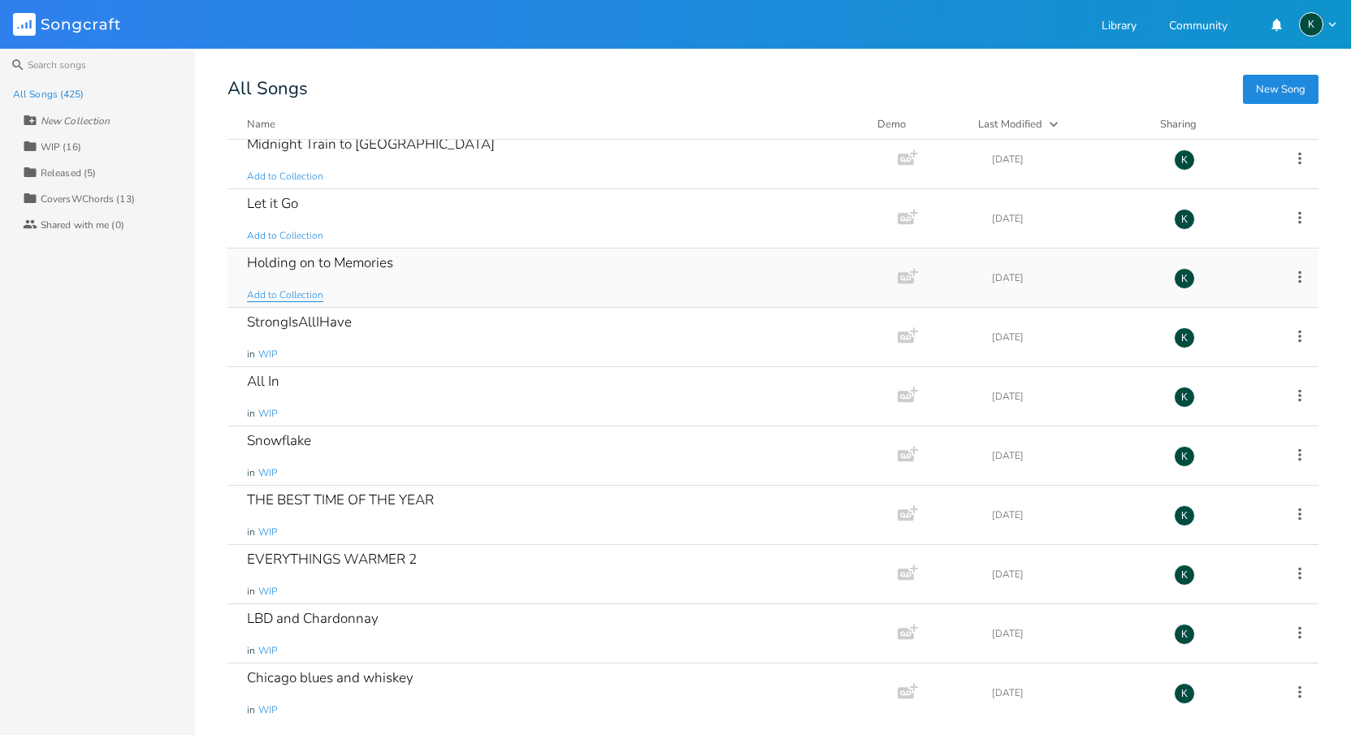
click at [306, 297] on span "Add to Collection" at bounding box center [285, 295] width 76 height 14
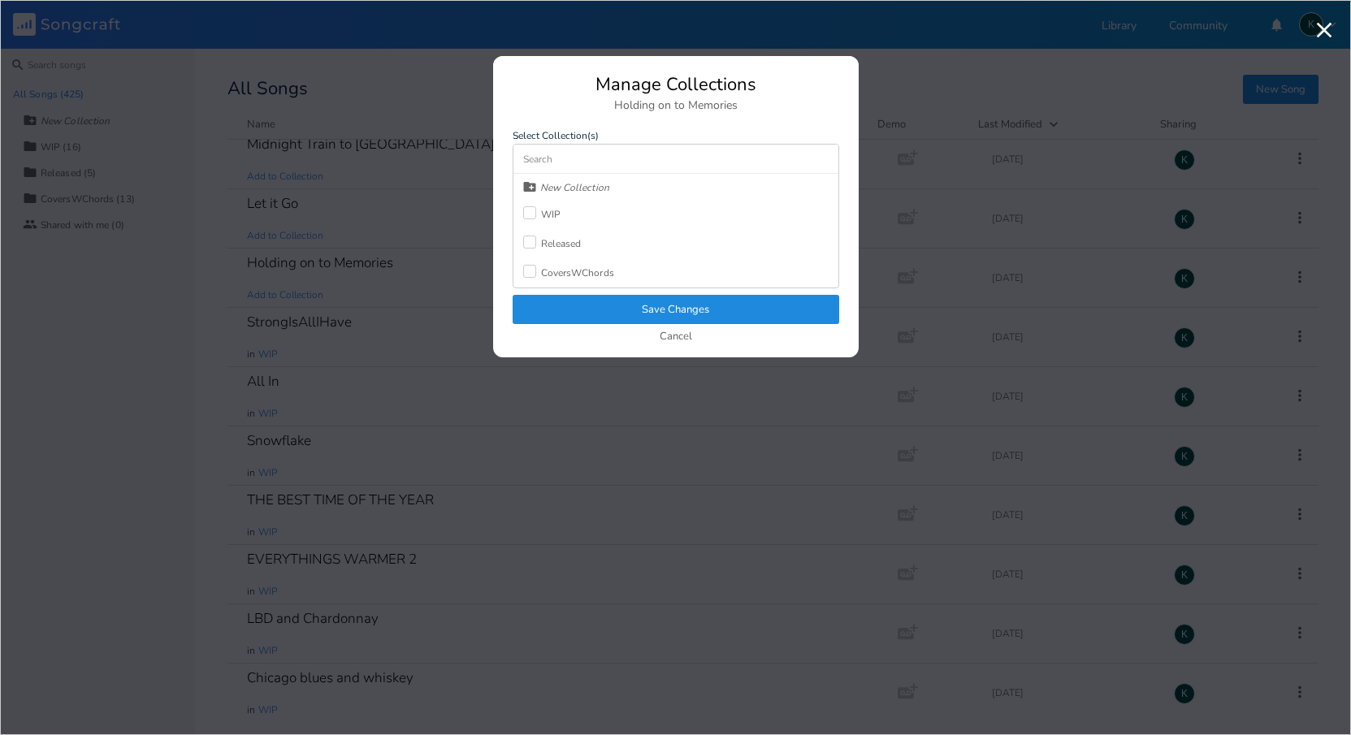
click at [526, 209] on div at bounding box center [529, 212] width 13 height 13
click at [560, 295] on div "Manage Collections Holding on to Memories Select Collection(s) New Collection C…" at bounding box center [676, 217] width 366 height 282
click at [540, 306] on button "Save Changes" at bounding box center [676, 309] width 327 height 29
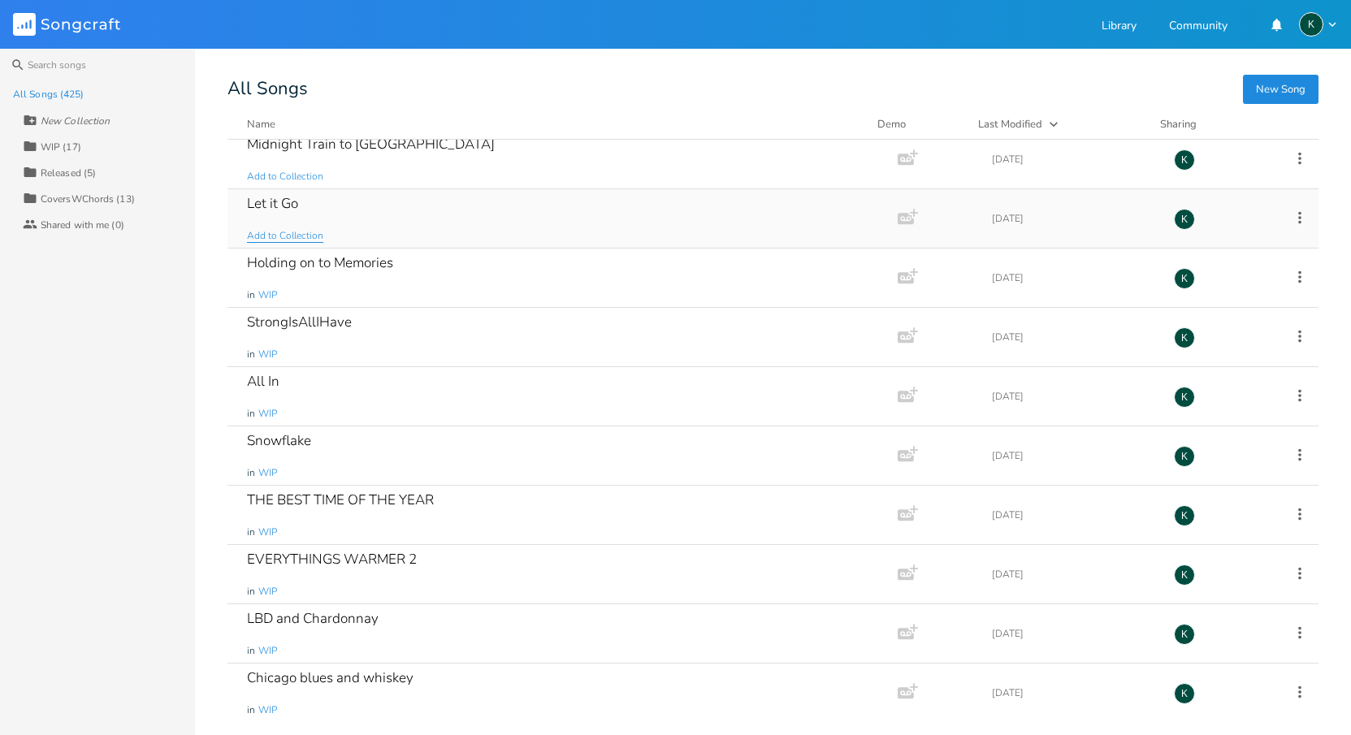
click at [290, 232] on span "Add to Collection" at bounding box center [285, 236] width 76 height 14
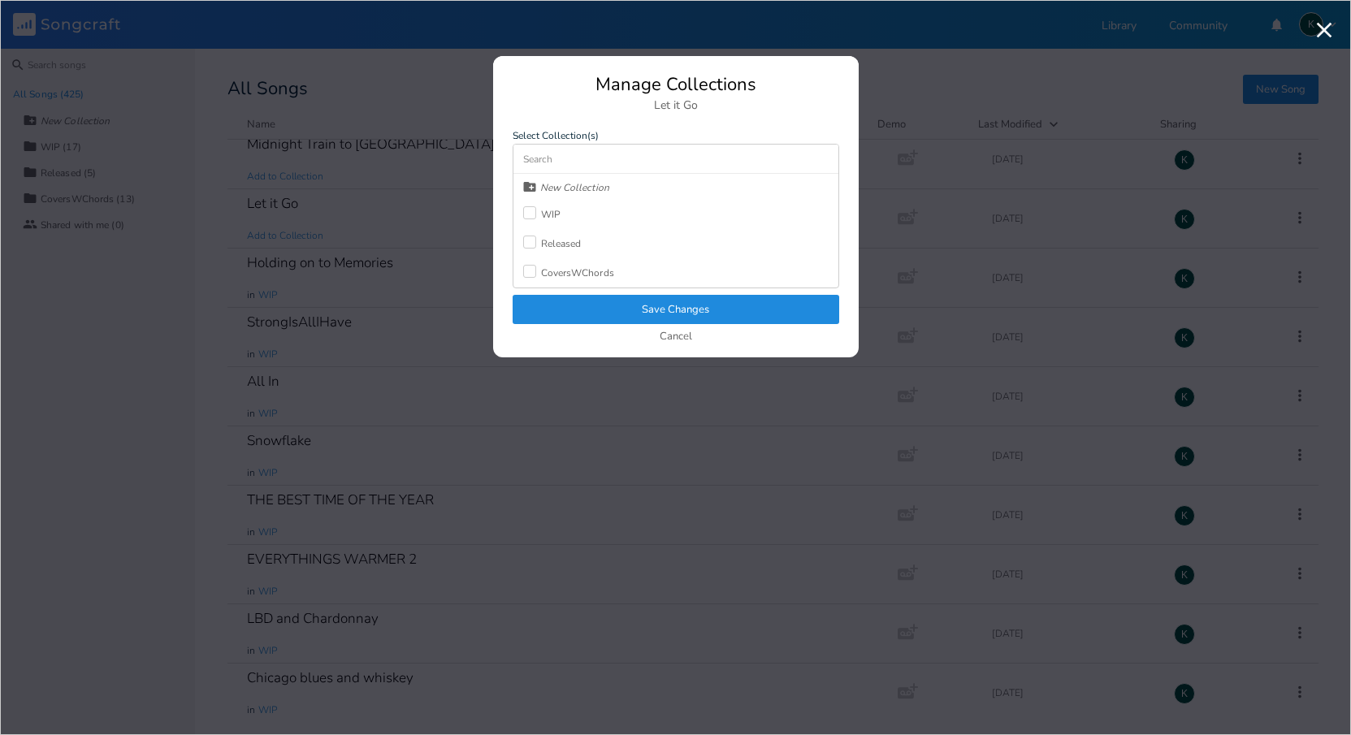
click at [544, 211] on div "WIP" at bounding box center [551, 215] width 20 height 10
click at [589, 310] on button "Save Changes" at bounding box center [676, 309] width 327 height 29
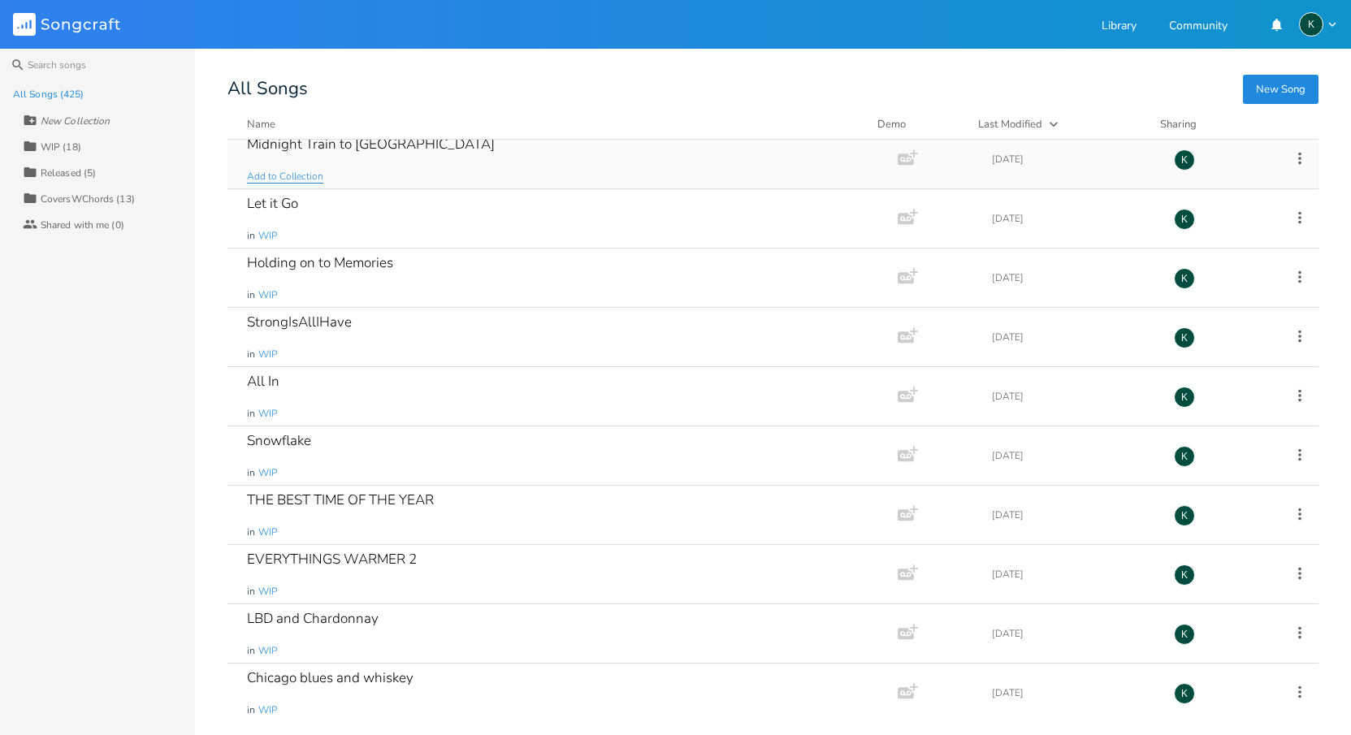
click at [274, 175] on span "Add to Collection" at bounding box center [285, 177] width 76 height 14
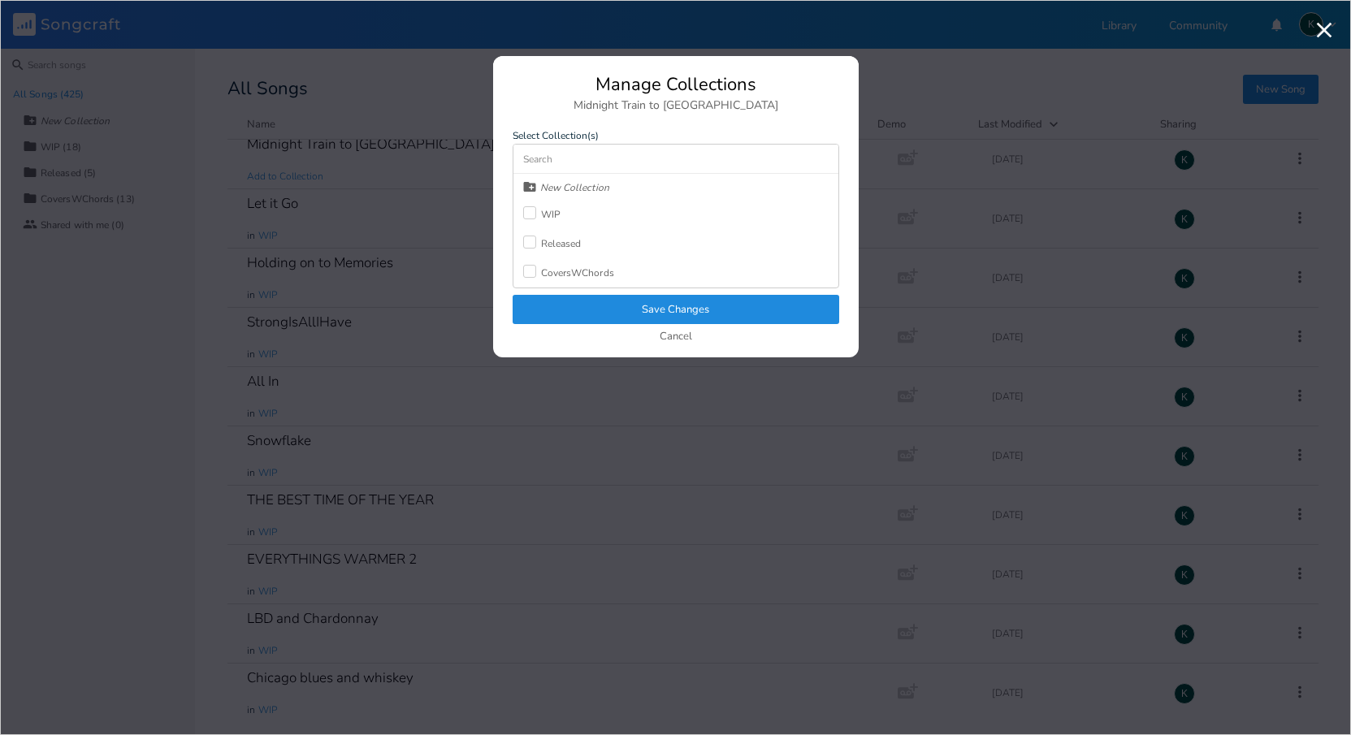
click at [550, 206] on div "WIP" at bounding box center [541, 214] width 37 height 29
click at [599, 307] on button "Save Changes" at bounding box center [676, 309] width 327 height 29
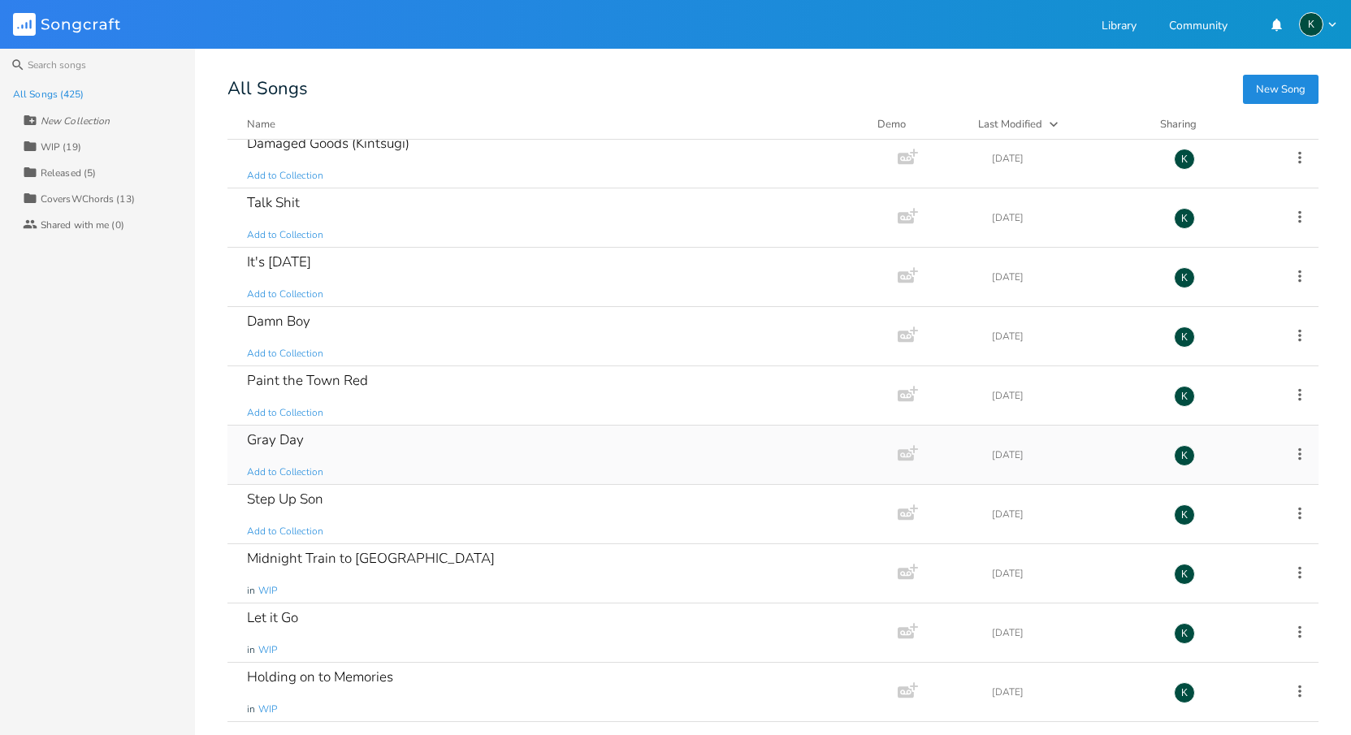
scroll to position [23201, 0]
click at [288, 531] on span "Add to Collection" at bounding box center [285, 535] width 76 height 14
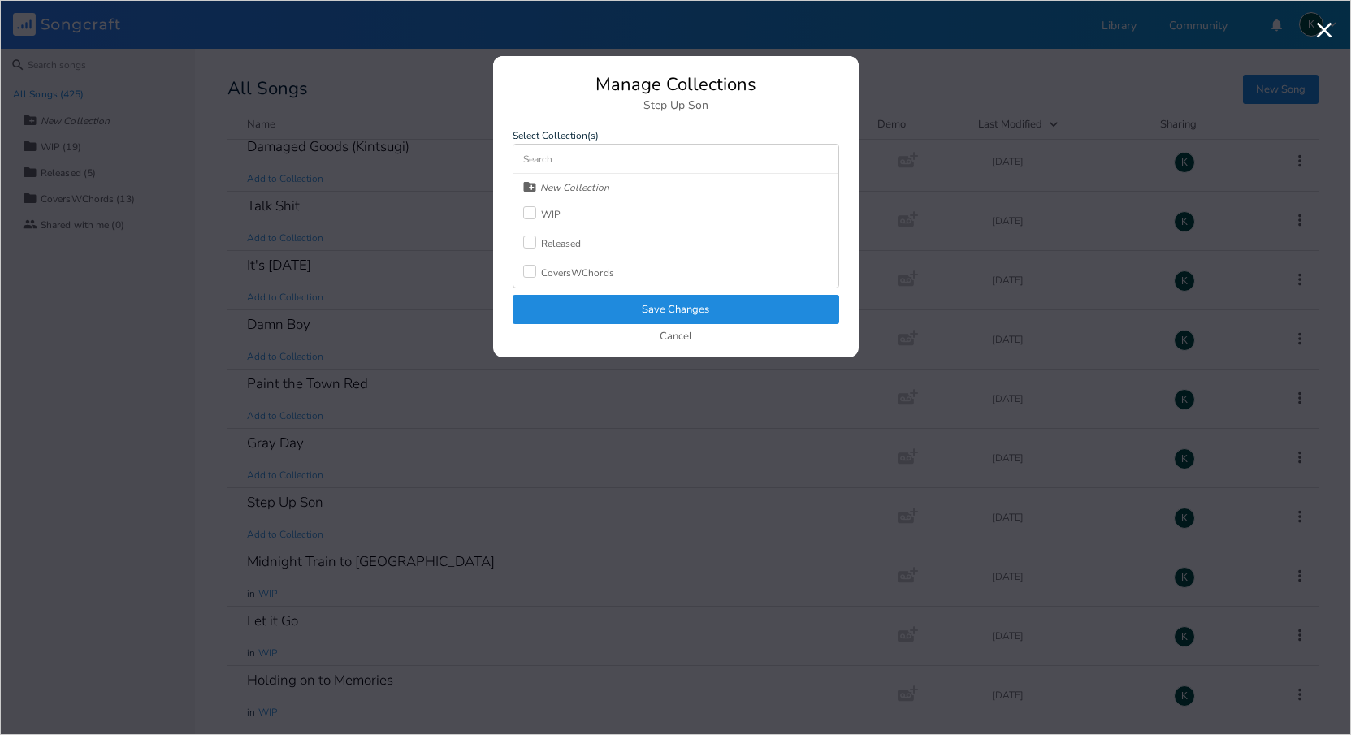
click at [558, 212] on div "WIP" at bounding box center [551, 215] width 20 height 10
click at [592, 310] on button "Save Changes" at bounding box center [676, 309] width 327 height 29
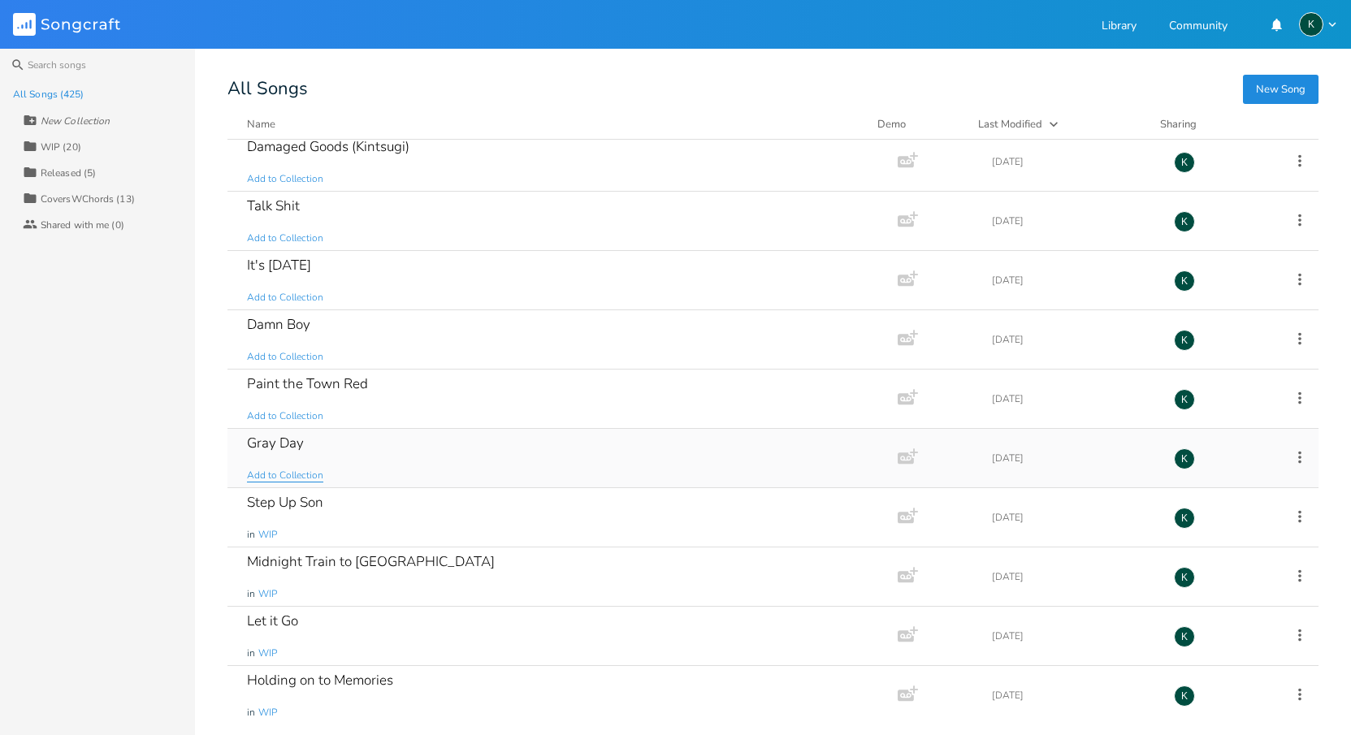
click at [293, 472] on span "Add to Collection" at bounding box center [285, 476] width 76 height 14
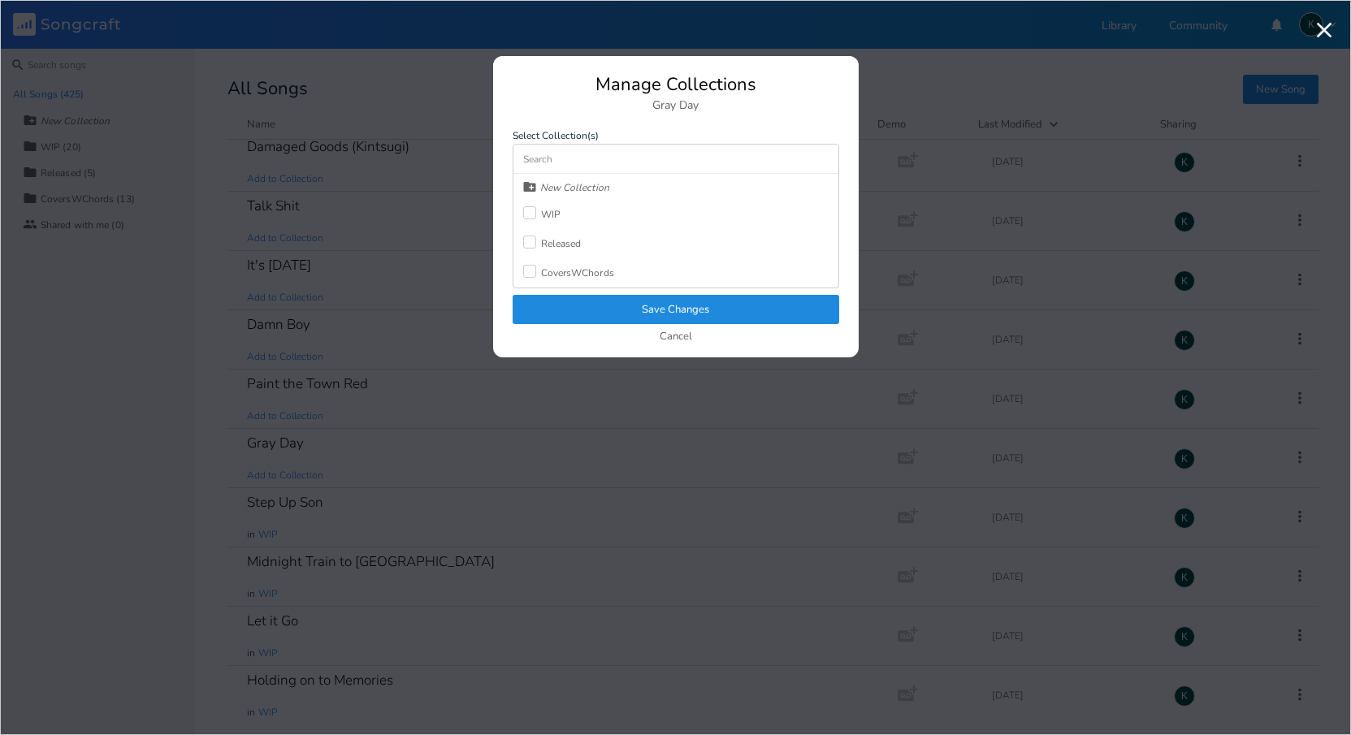
click at [549, 215] on div "WIP" at bounding box center [551, 215] width 20 height 10
click at [591, 314] on button "Save Changes" at bounding box center [676, 309] width 327 height 29
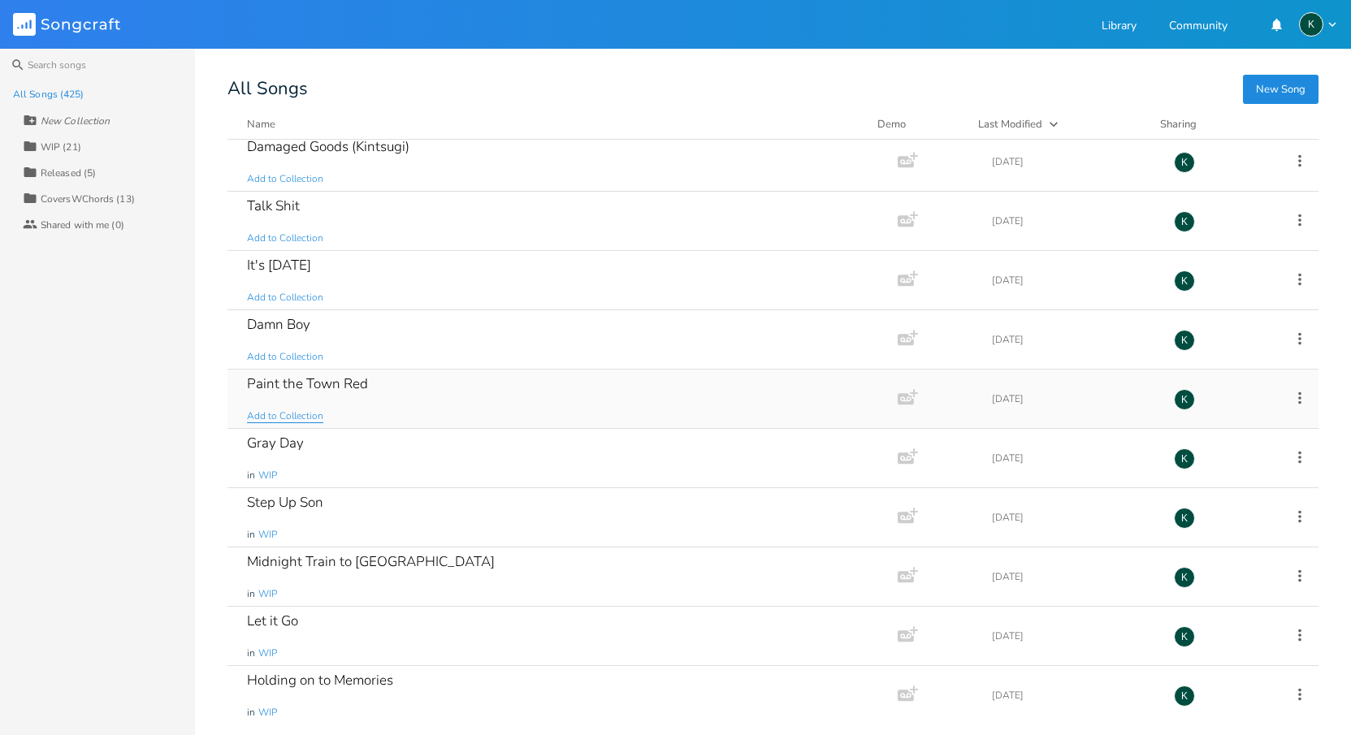
click at [317, 411] on span "Add to Collection" at bounding box center [285, 417] width 76 height 14
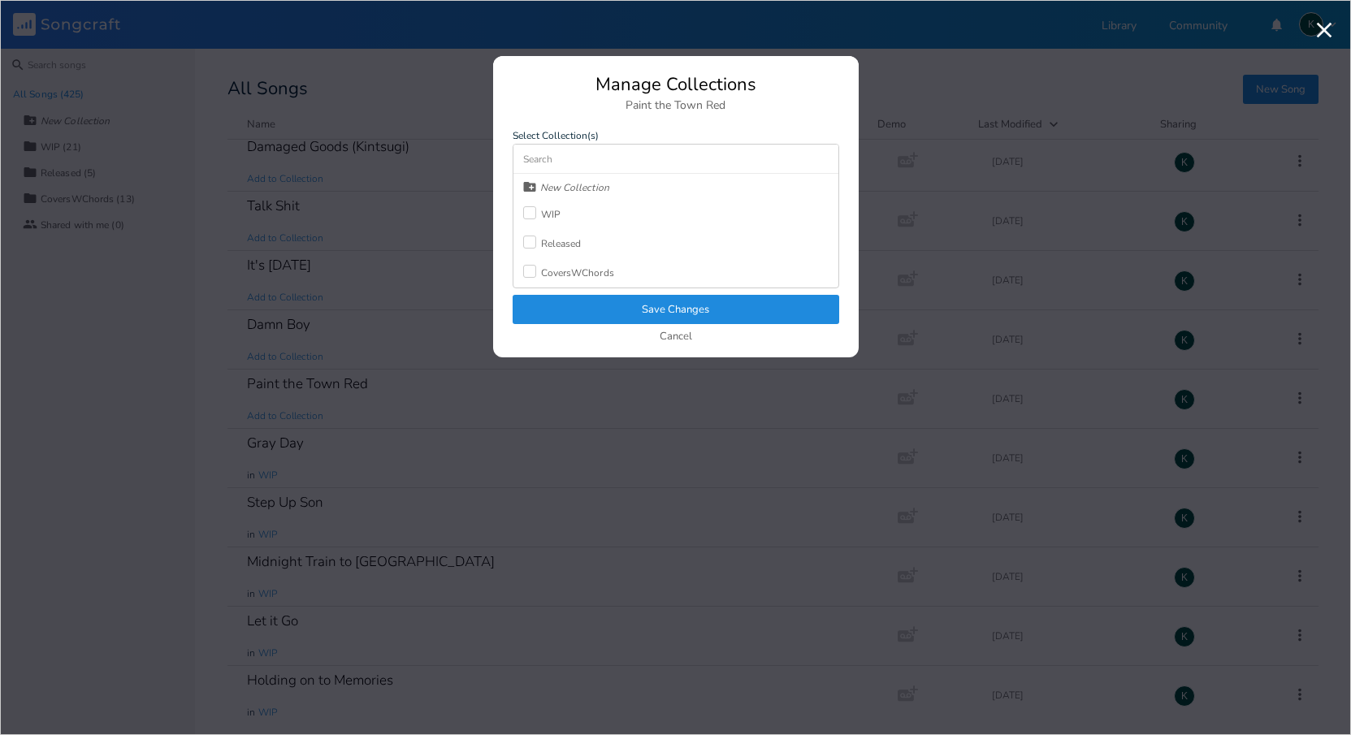
click at [531, 212] on div at bounding box center [529, 212] width 13 height 13
click at [553, 302] on button "Save Changes" at bounding box center [676, 309] width 327 height 29
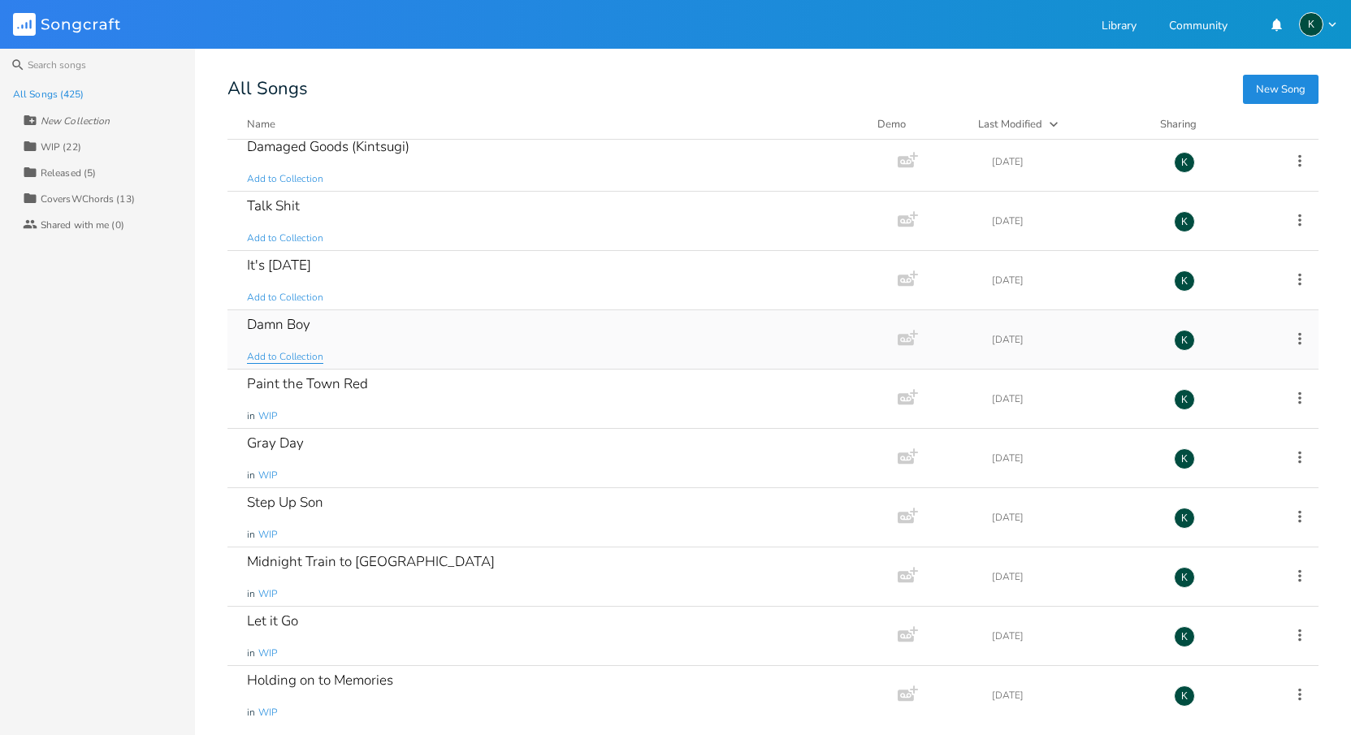
click at [312, 358] on span "Add to Collection" at bounding box center [285, 357] width 76 height 14
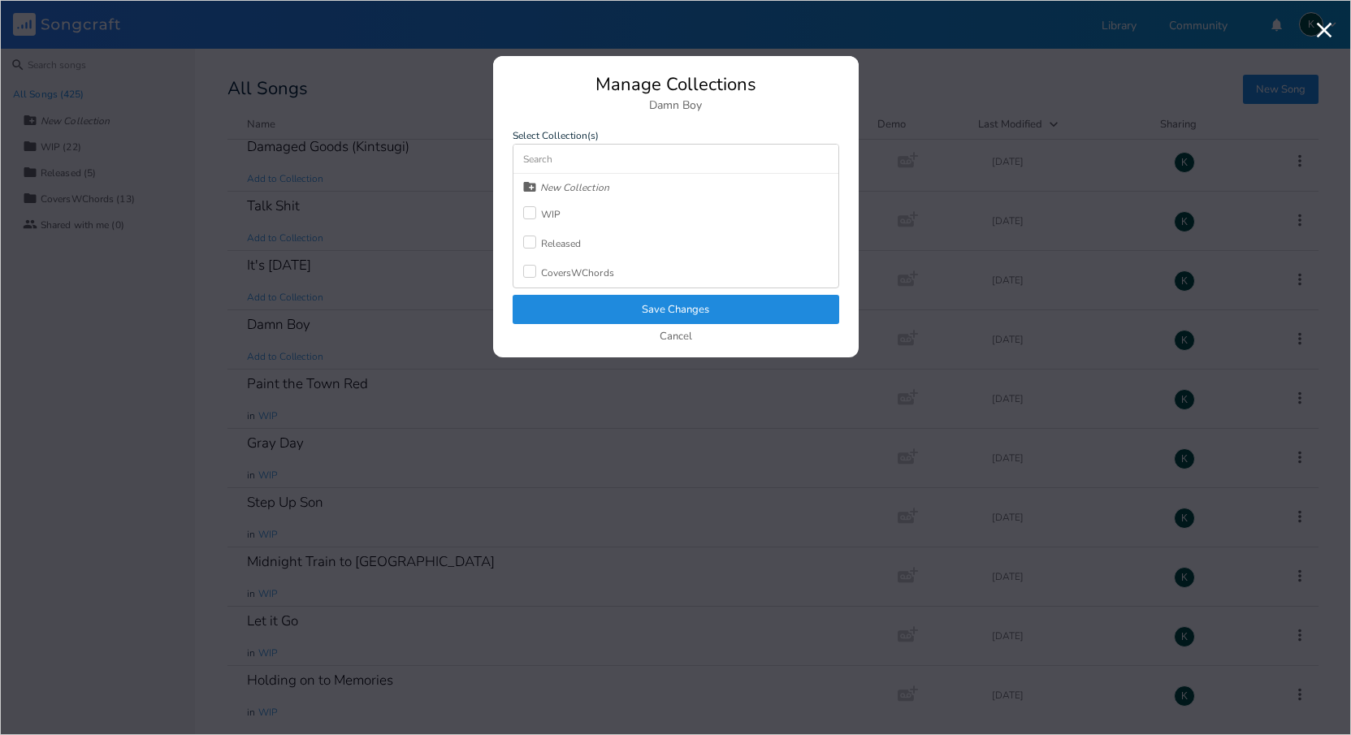
click at [538, 210] on label at bounding box center [532, 214] width 18 height 16
click at [598, 303] on button "Save Changes" at bounding box center [676, 309] width 327 height 29
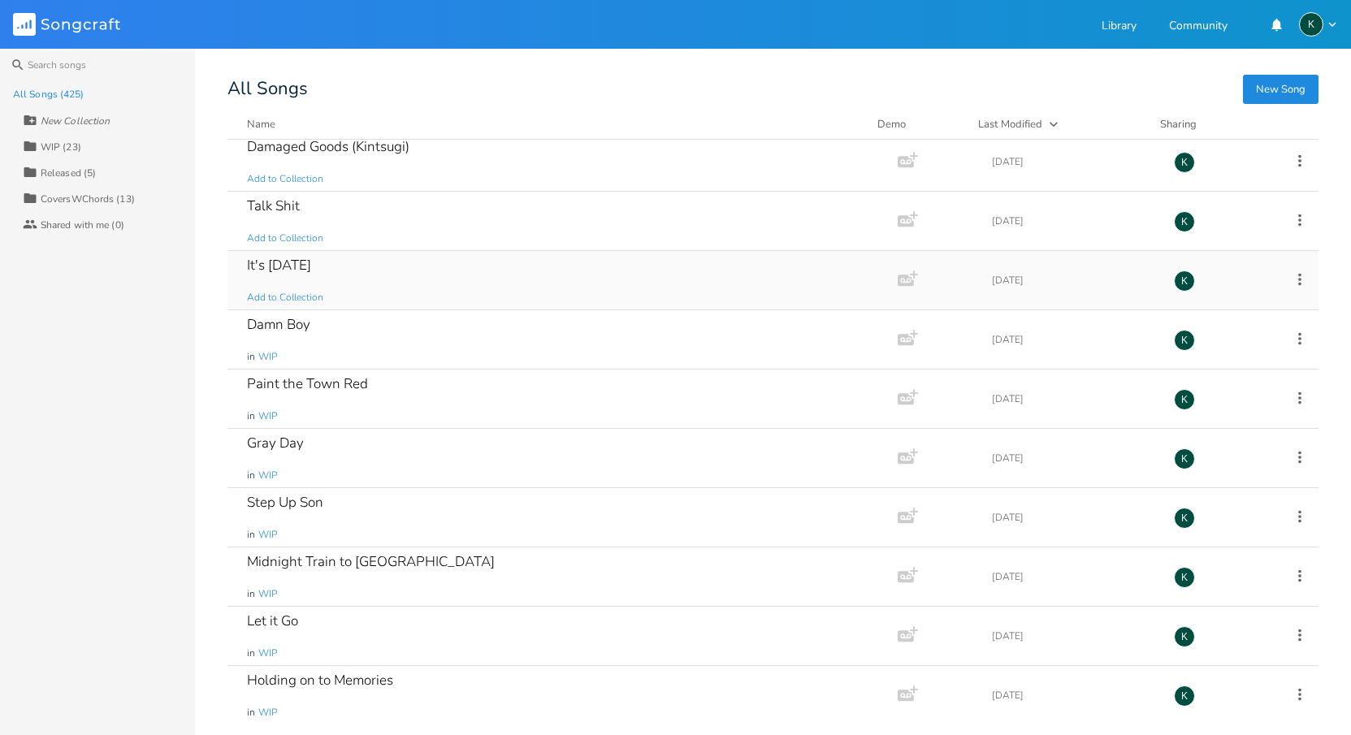
click at [283, 266] on div "It's [DATE]" at bounding box center [279, 265] width 64 height 14
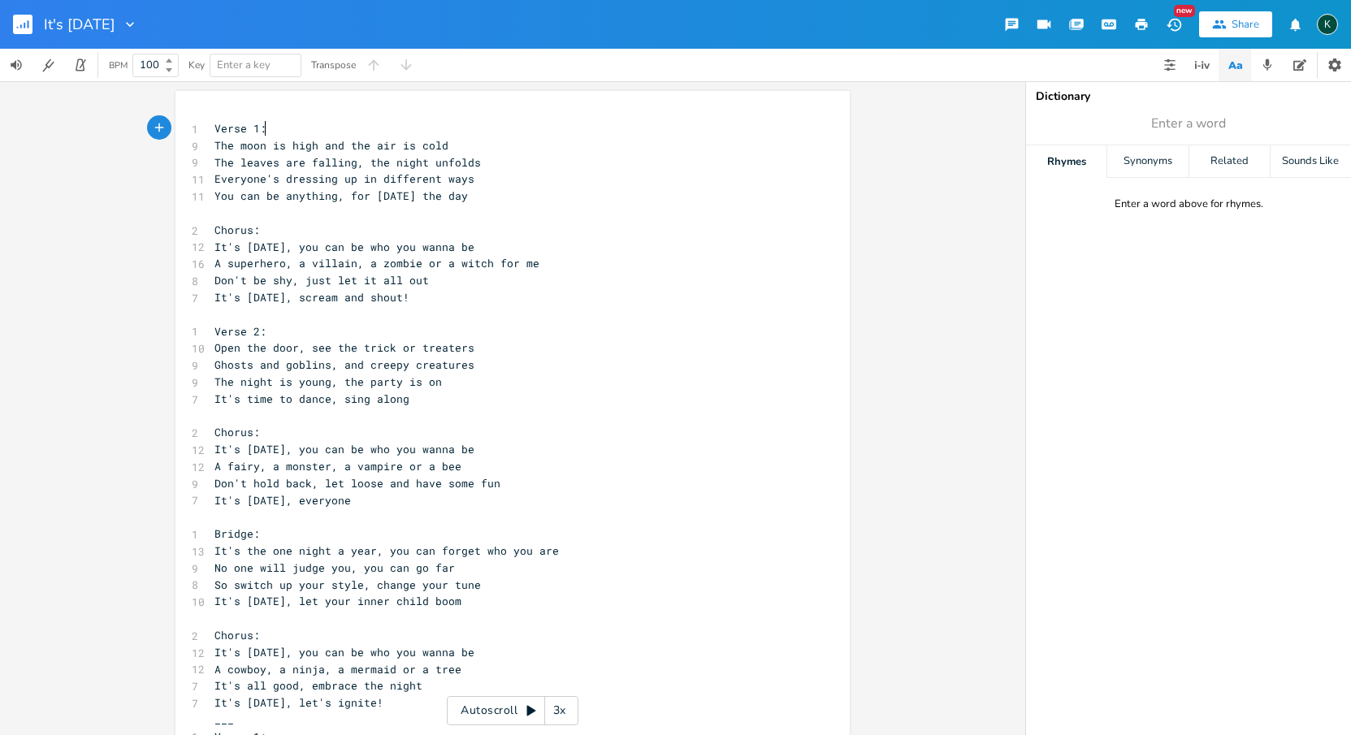
scroll to position [0, 1]
click at [20, 20] on rect "button" at bounding box center [23, 25] width 20 height 20
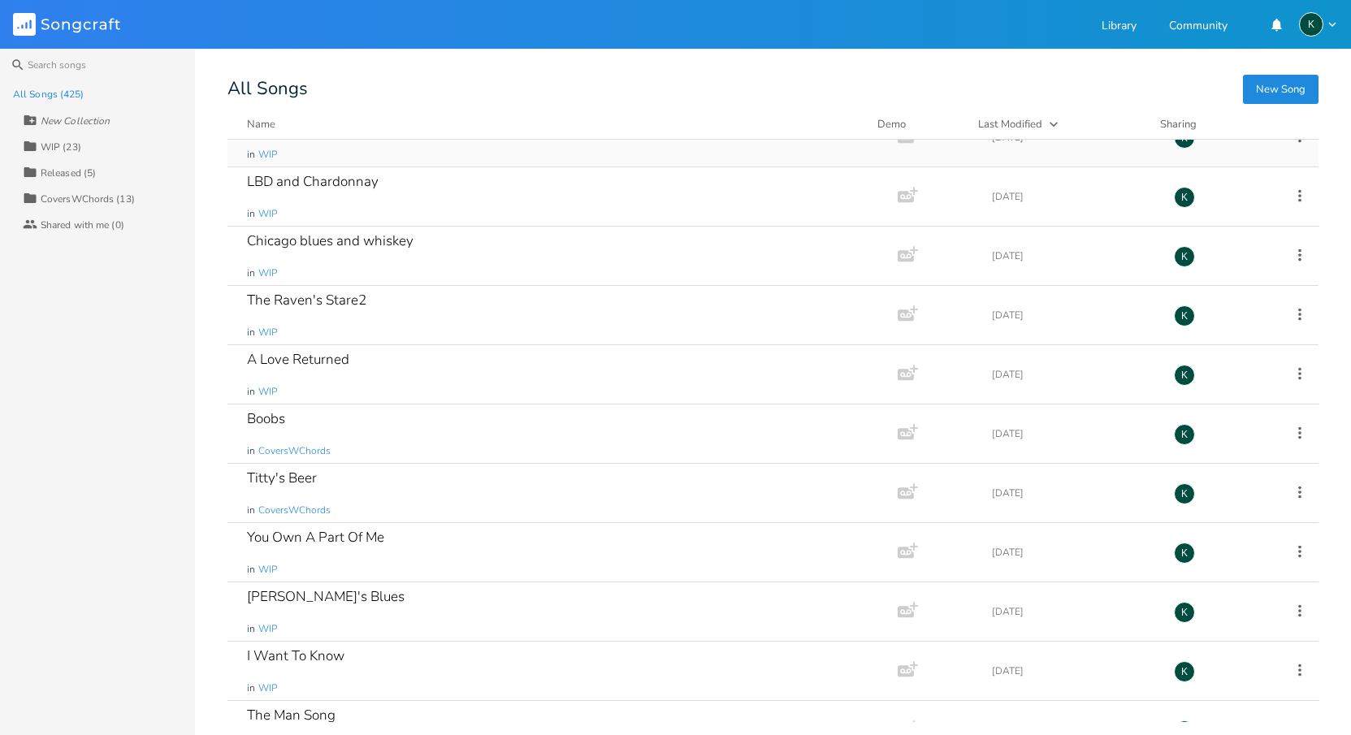
scroll to position [23846, 0]
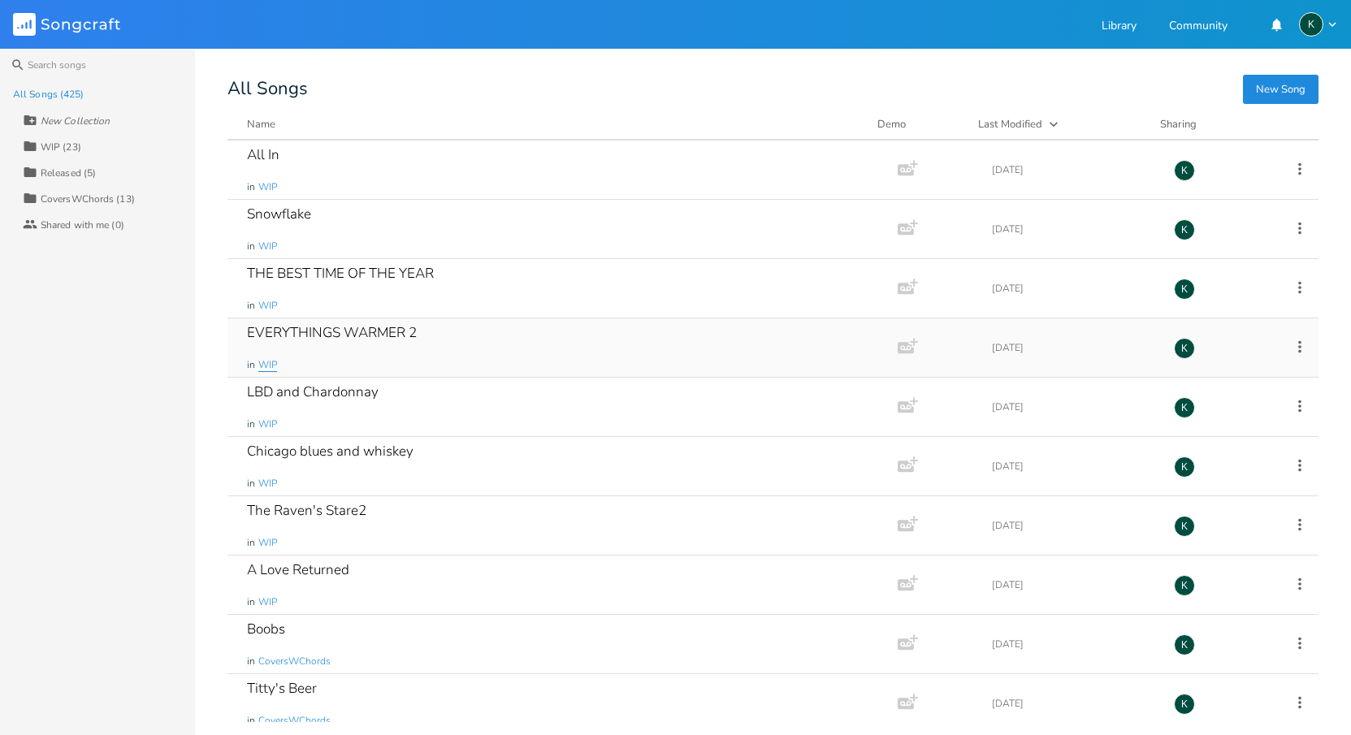
click at [268, 364] on span "WIP" at bounding box center [267, 365] width 19 height 14
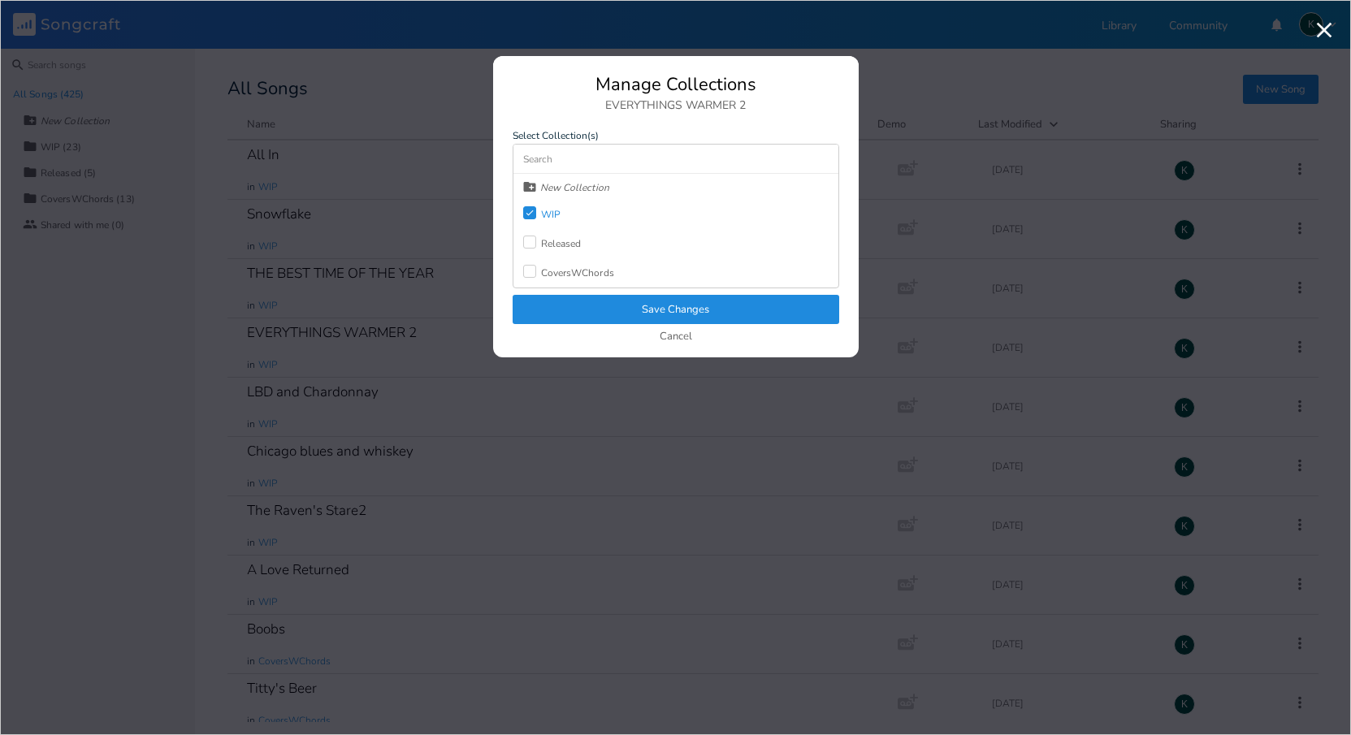
click at [575, 189] on div "New Collection" at bounding box center [574, 188] width 69 height 10
type input "H"
type input "Holiday"
click at [579, 299] on div "Manage Collections EVERYTHINGS WARMER 2 Select Collection(s) Holiday Check WIP …" at bounding box center [676, 217] width 366 height 282
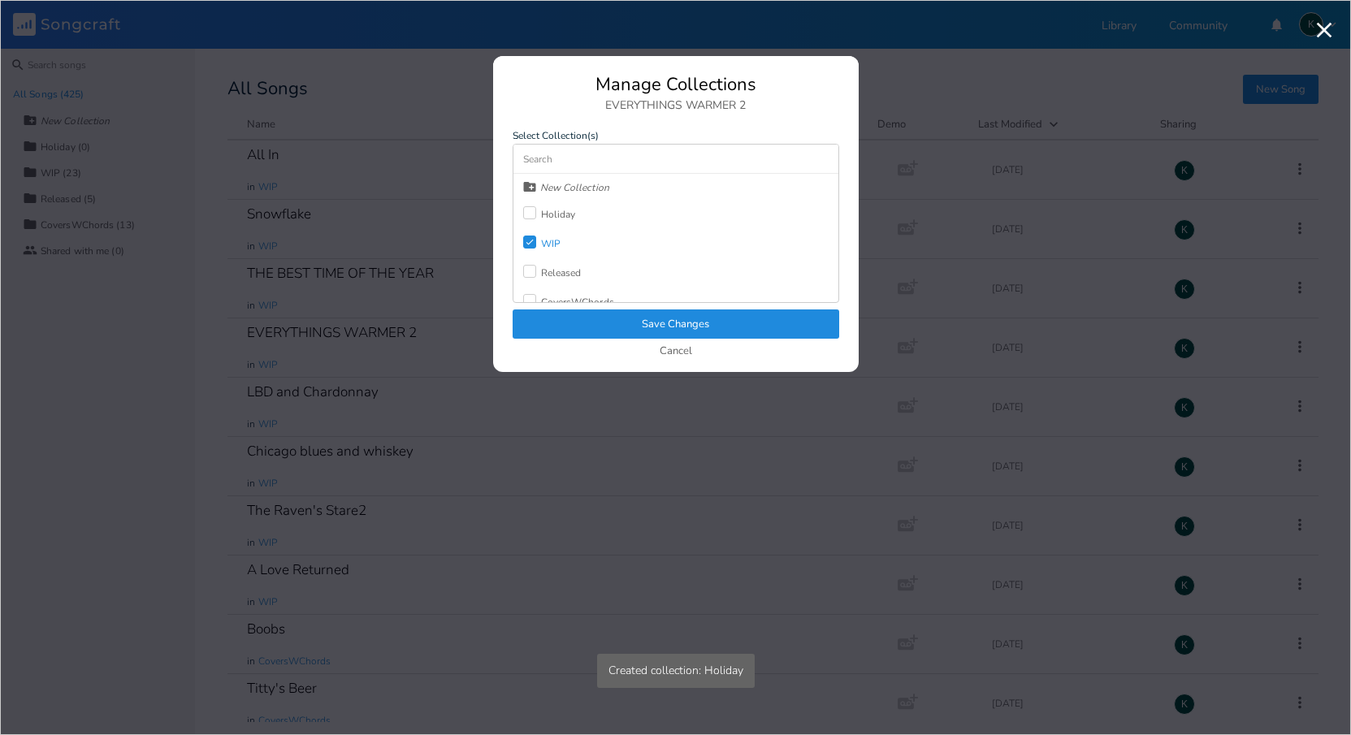
click at [546, 211] on div "Holiday" at bounding box center [558, 215] width 35 height 10
click at [545, 245] on div "WIP" at bounding box center [551, 244] width 20 height 10
click at [575, 317] on button "Save Changes" at bounding box center [676, 324] width 327 height 29
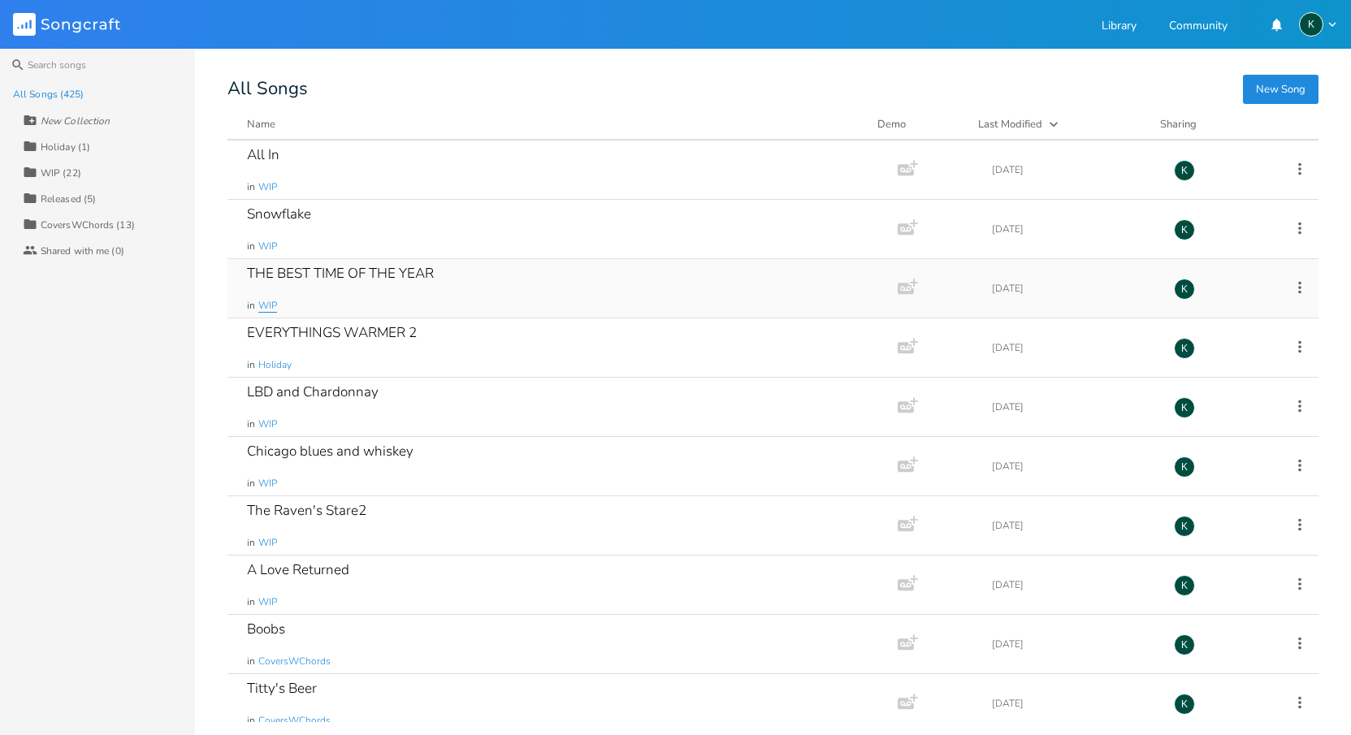
click at [267, 306] on span "WIP" at bounding box center [267, 306] width 19 height 14
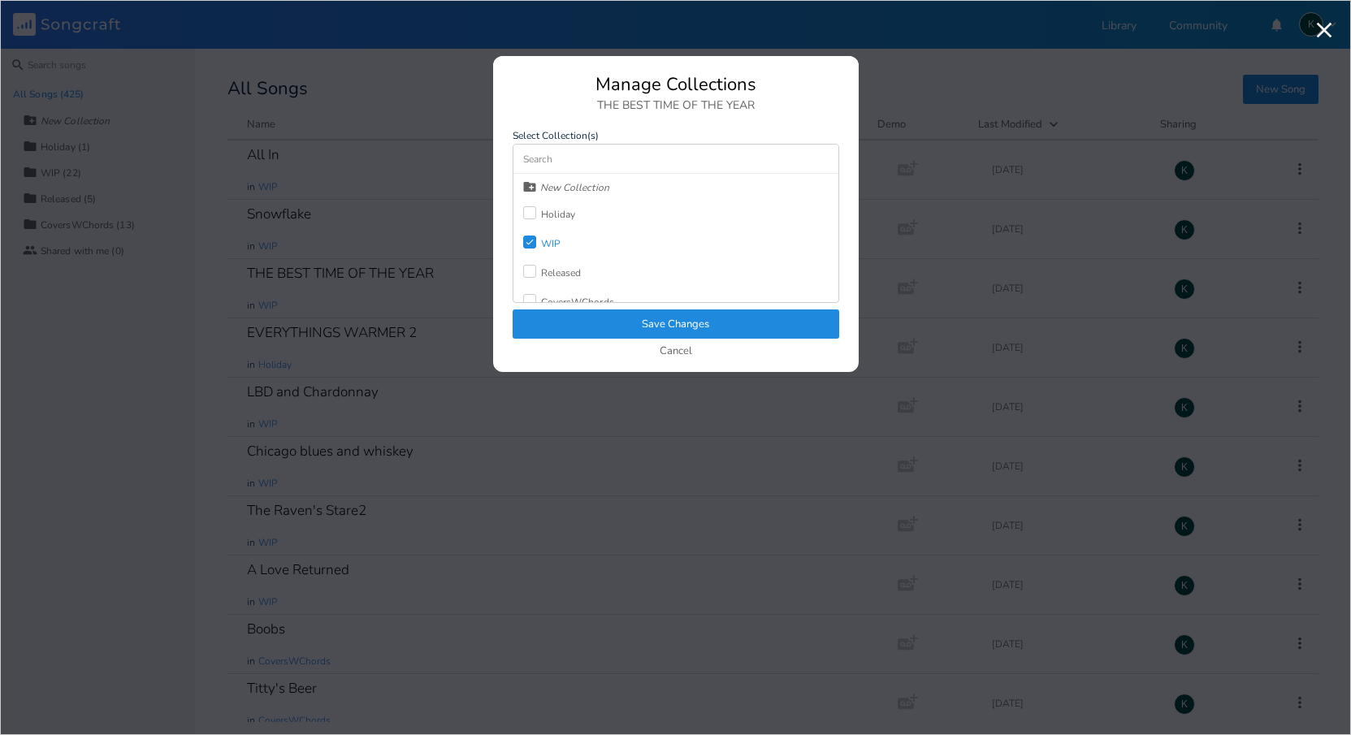
click at [540, 235] on div "Check WIP" at bounding box center [541, 243] width 37 height 29
click at [531, 215] on div at bounding box center [529, 212] width 13 height 13
click at [528, 243] on div at bounding box center [529, 242] width 13 height 13
click at [531, 245] on icon "Check" at bounding box center [530, 242] width 10 height 10
click at [570, 314] on button "Save Changes" at bounding box center [676, 324] width 327 height 29
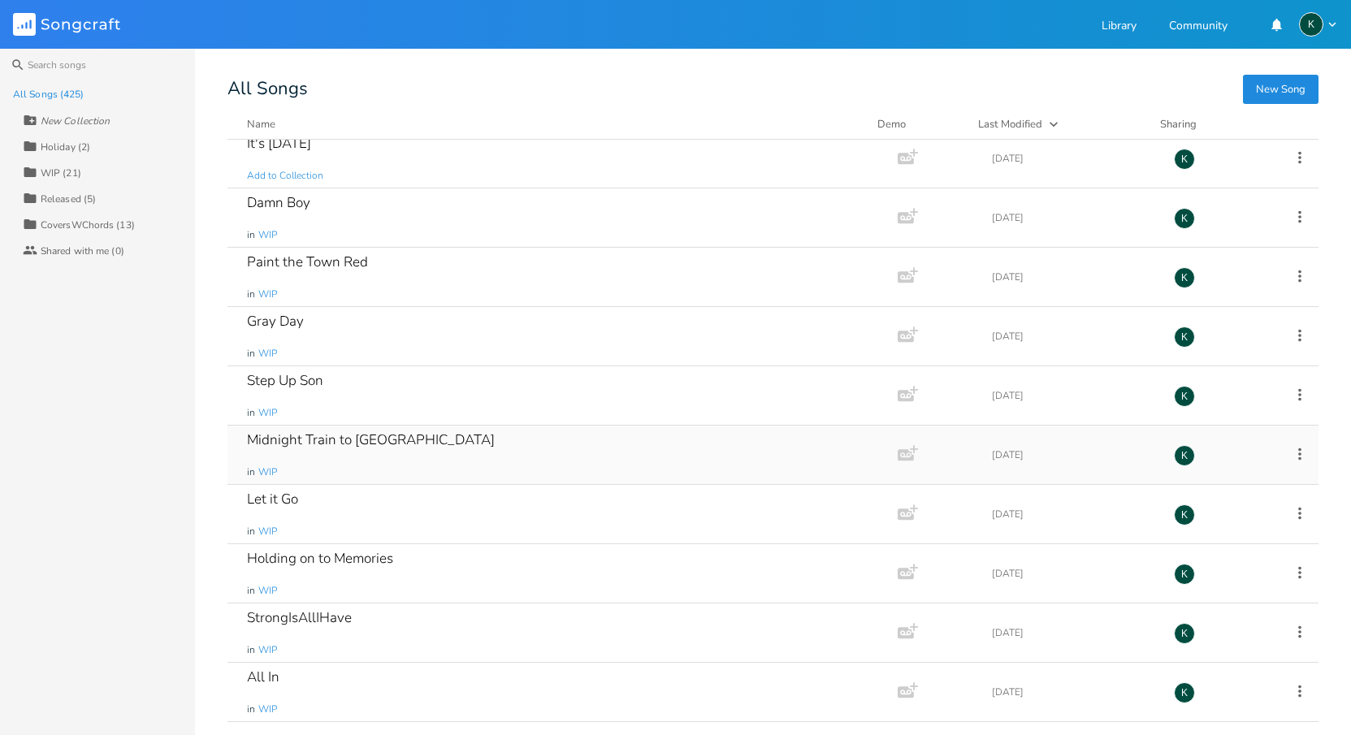
scroll to position [23135, 0]
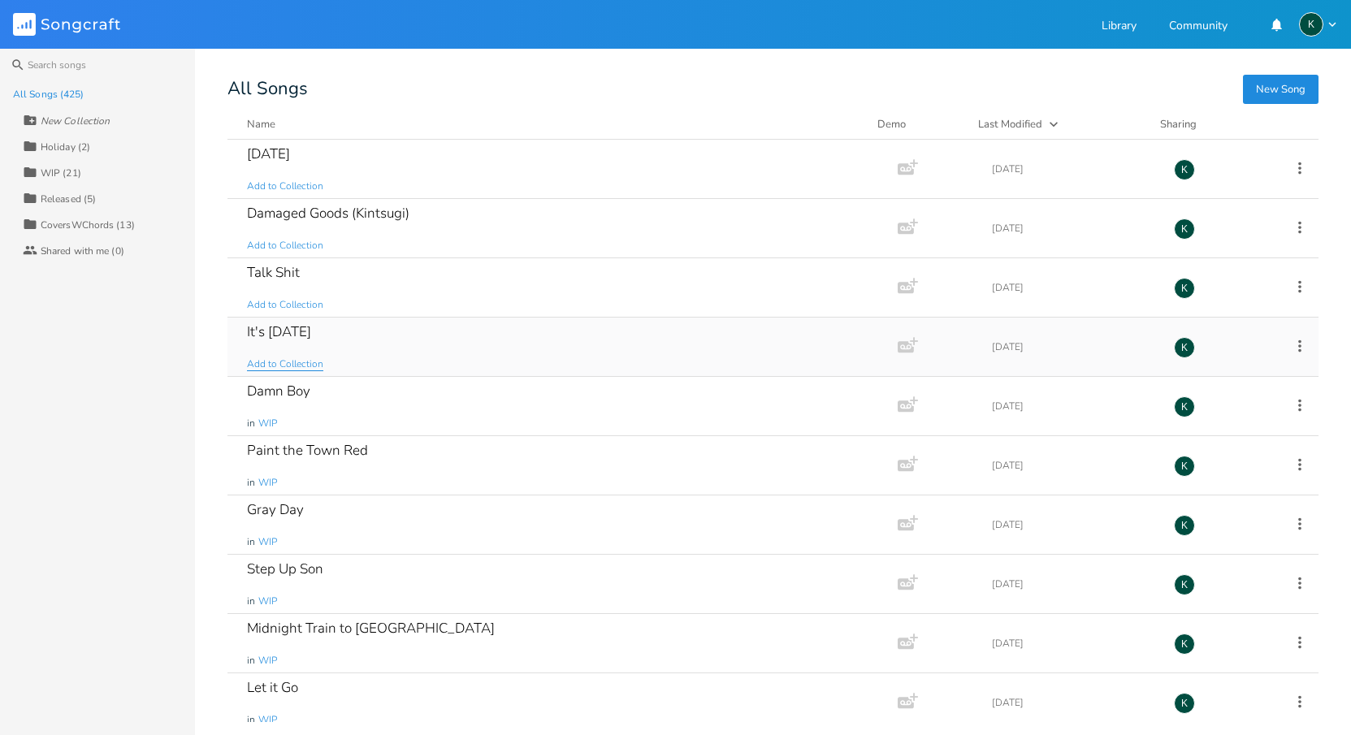
click at [286, 367] on span "Add to Collection" at bounding box center [285, 365] width 76 height 14
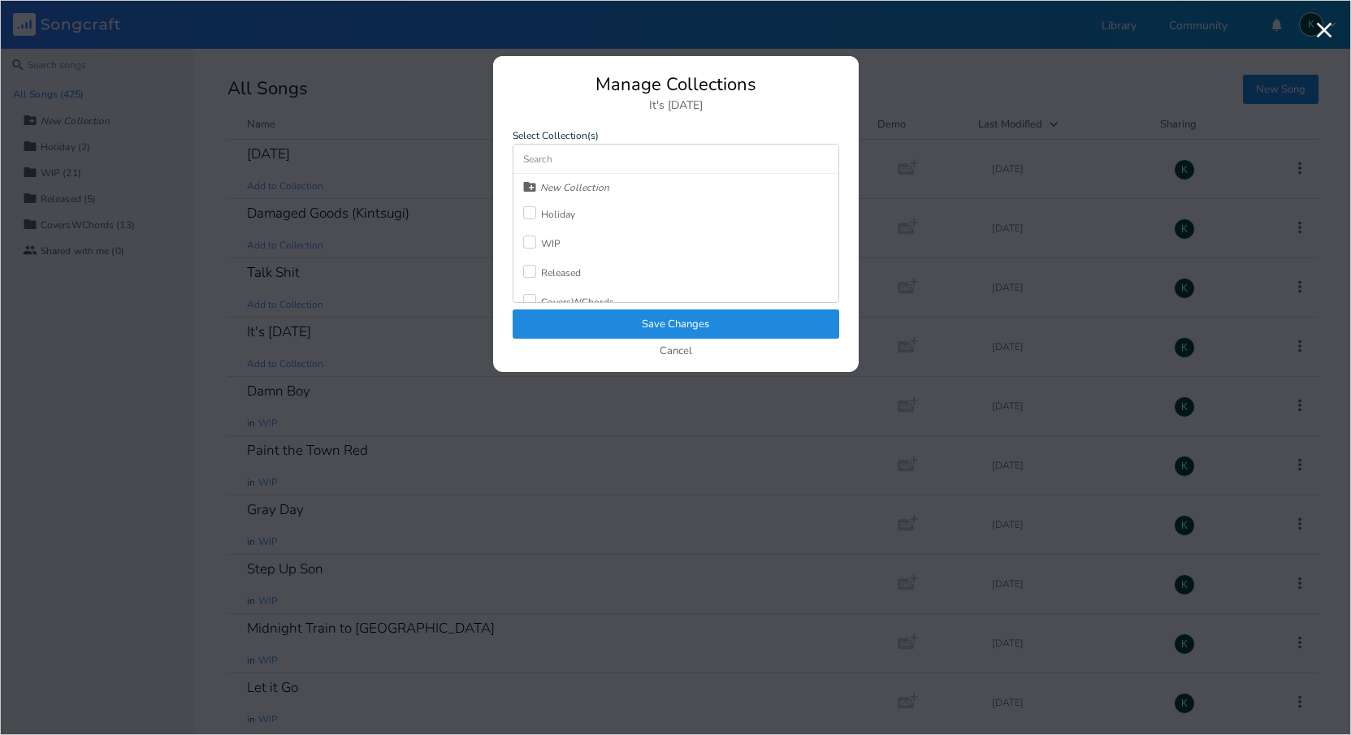
click at [527, 216] on div at bounding box center [529, 212] width 13 height 13
click at [540, 315] on button "Save Changes" at bounding box center [676, 324] width 327 height 29
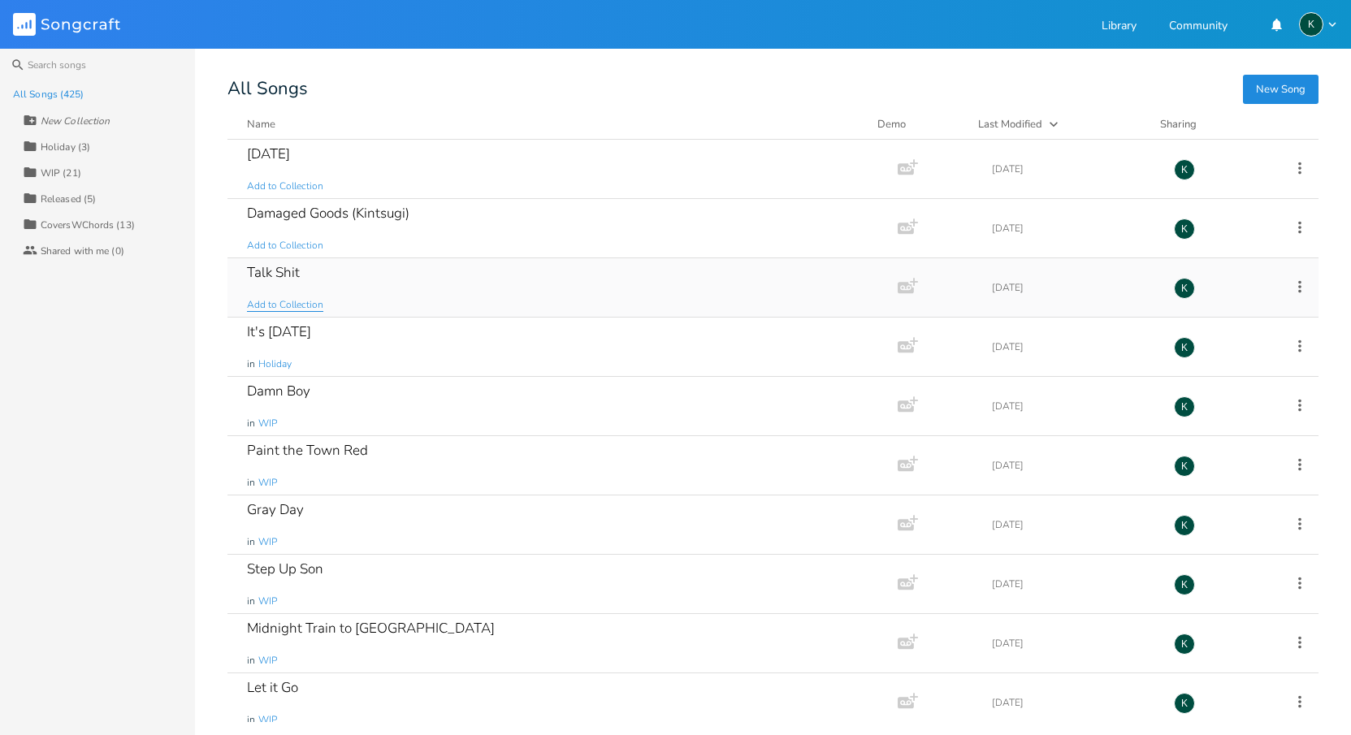
click at [283, 303] on span "Add to Collection" at bounding box center [285, 305] width 76 height 14
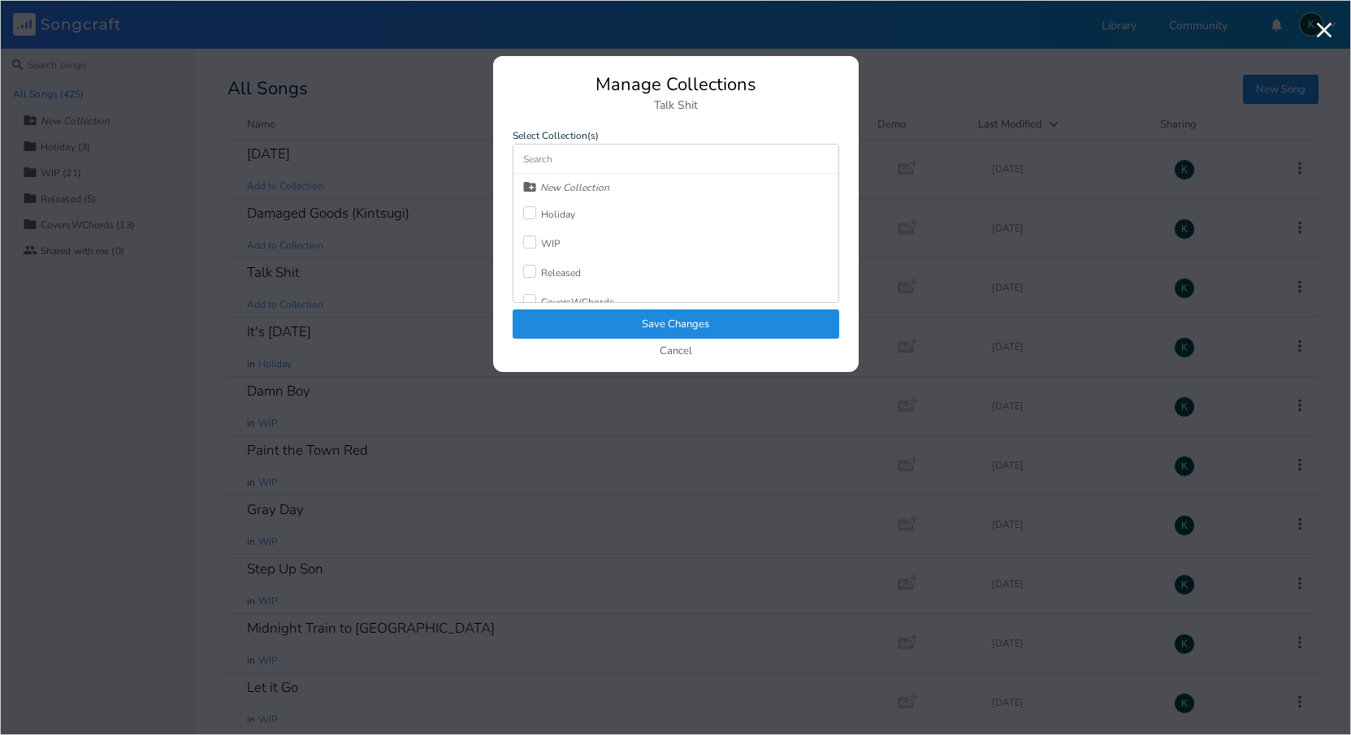
click at [529, 236] on div at bounding box center [529, 242] width 13 height 13
click at [567, 321] on button "Save Changes" at bounding box center [676, 324] width 327 height 29
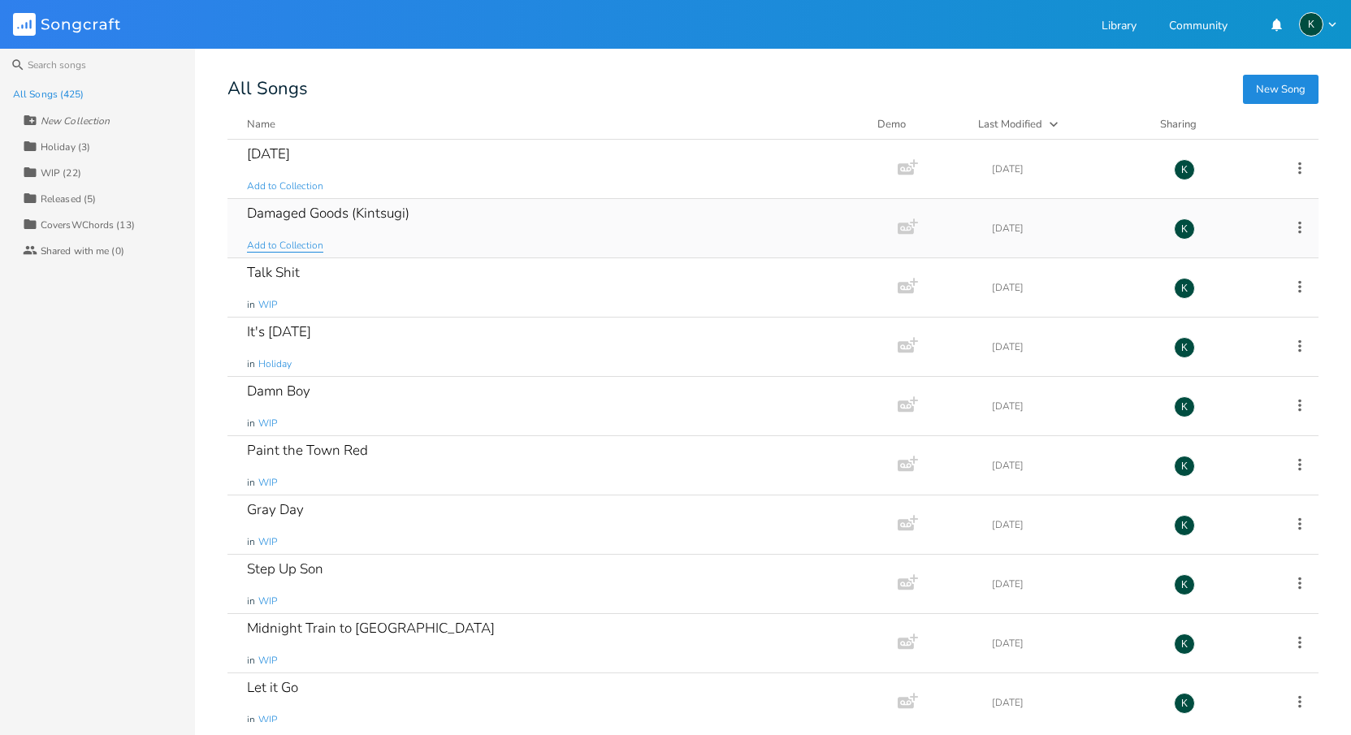
click at [269, 245] on span "Add to Collection" at bounding box center [285, 246] width 76 height 14
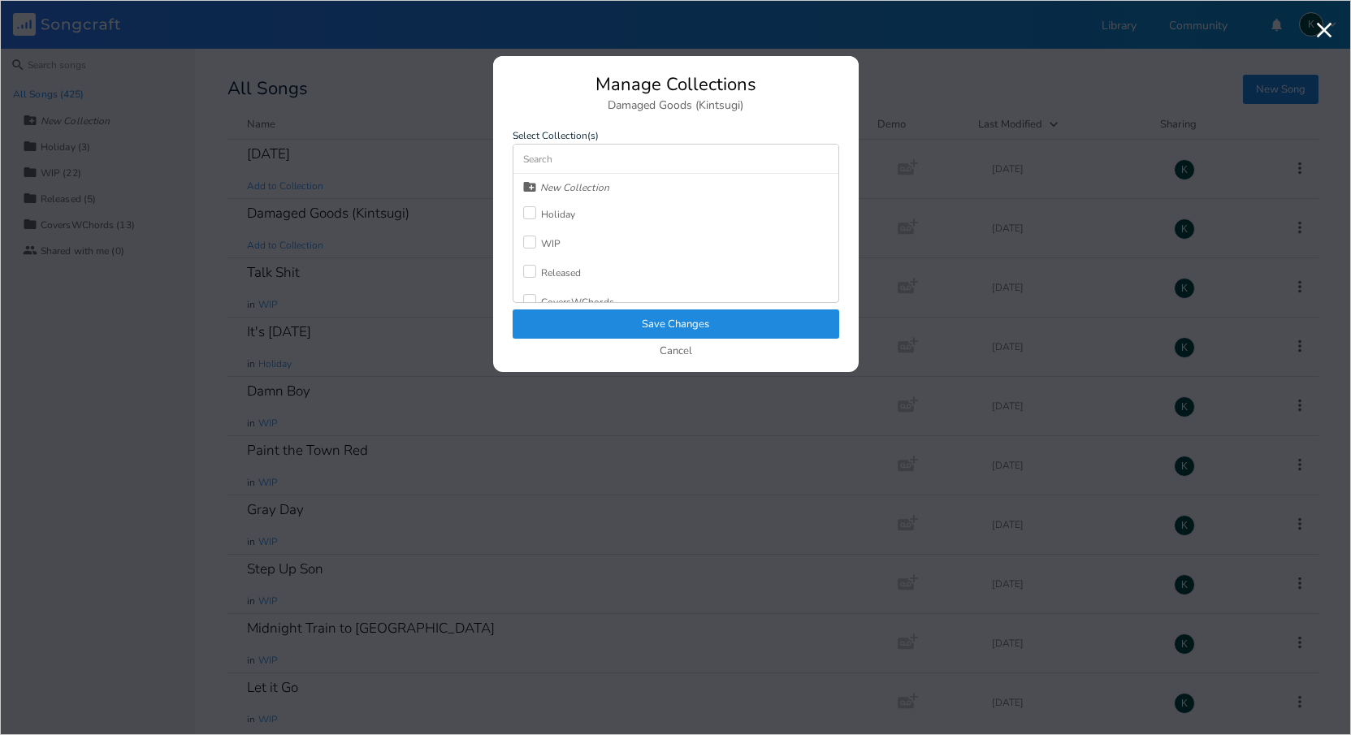
click at [523, 237] on div at bounding box center [529, 242] width 13 height 13
click at [552, 315] on button "Save Changes" at bounding box center [676, 324] width 327 height 29
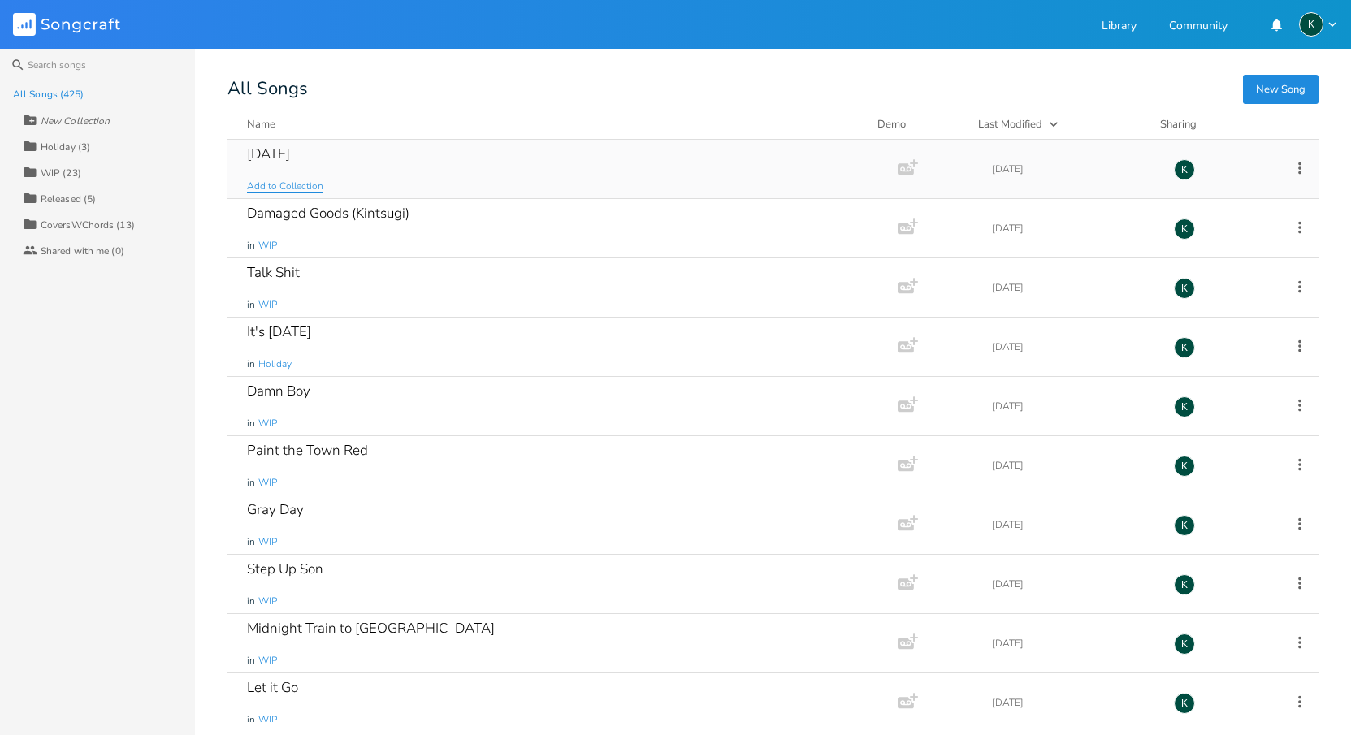
click at [272, 188] on span "Add to Collection" at bounding box center [285, 187] width 76 height 14
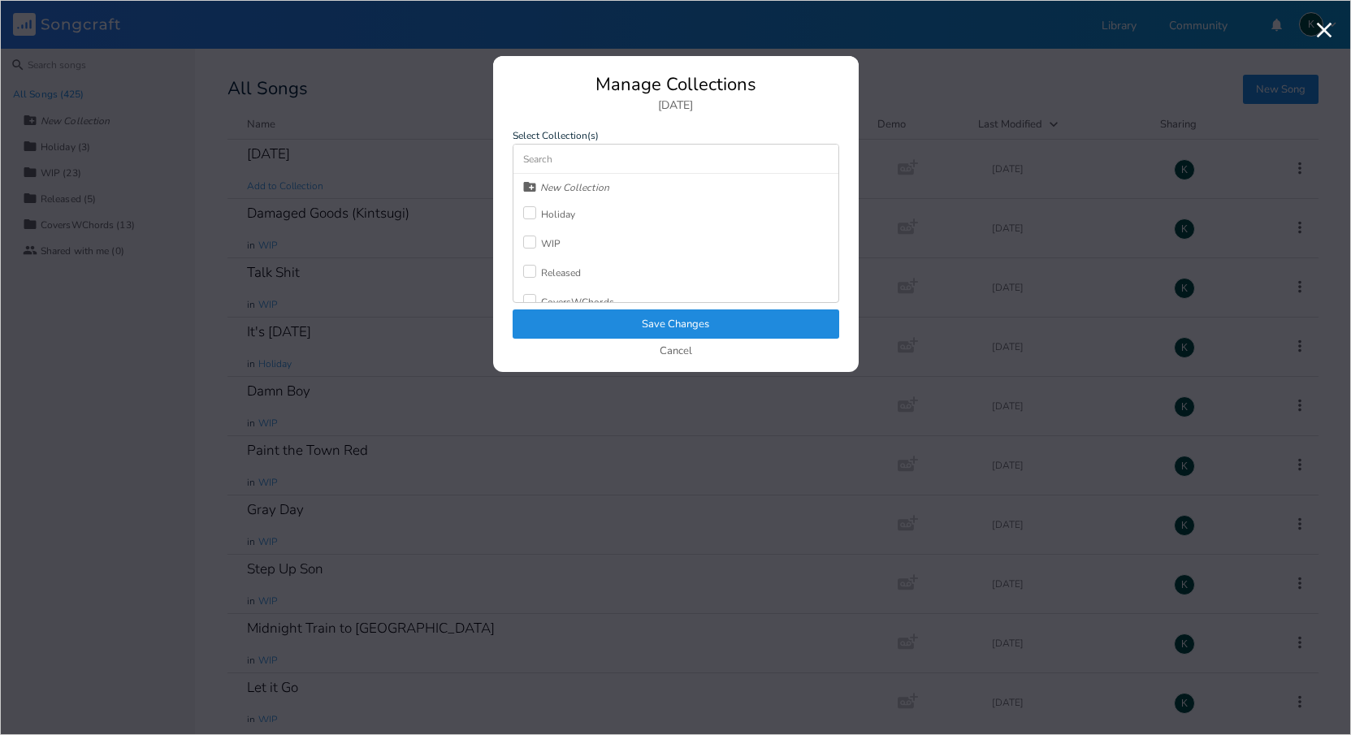
click at [523, 240] on div at bounding box center [529, 242] width 13 height 13
click at [568, 324] on button "Save Changes" at bounding box center [676, 324] width 327 height 29
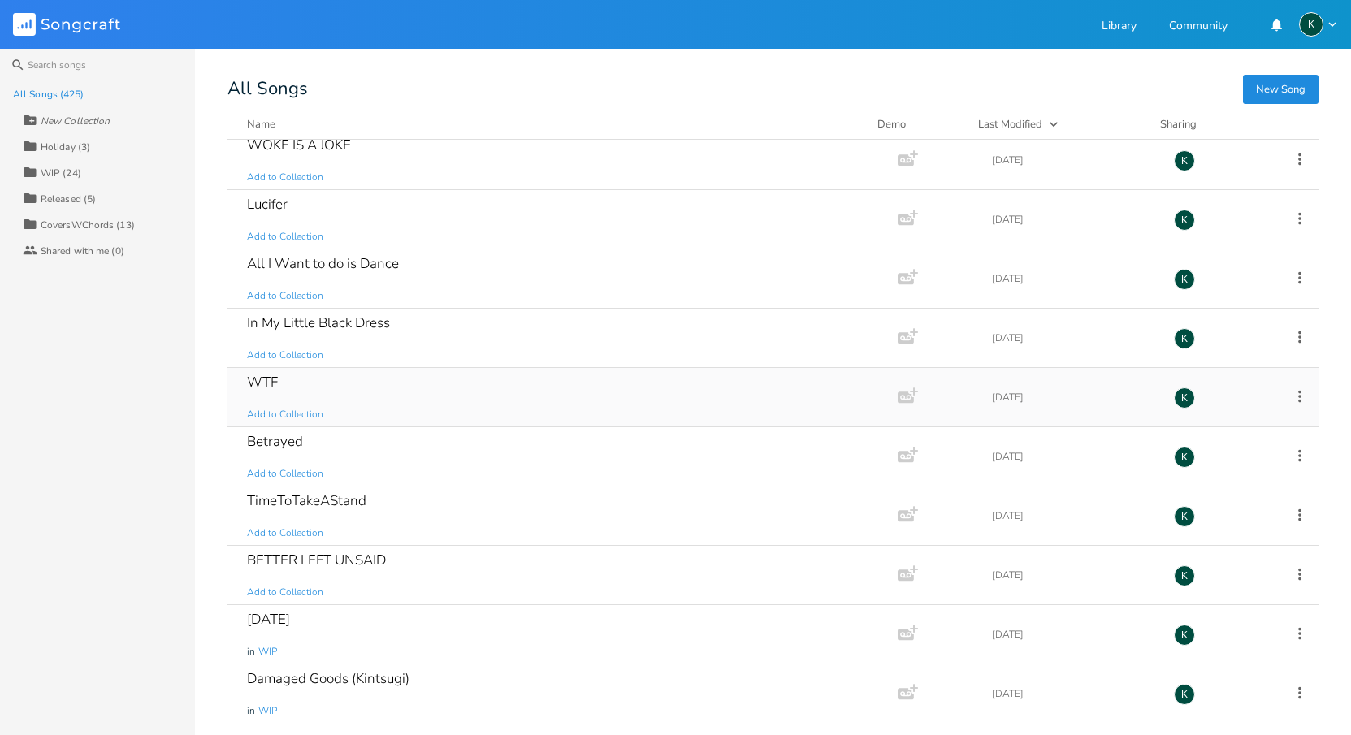
scroll to position [22645, 0]
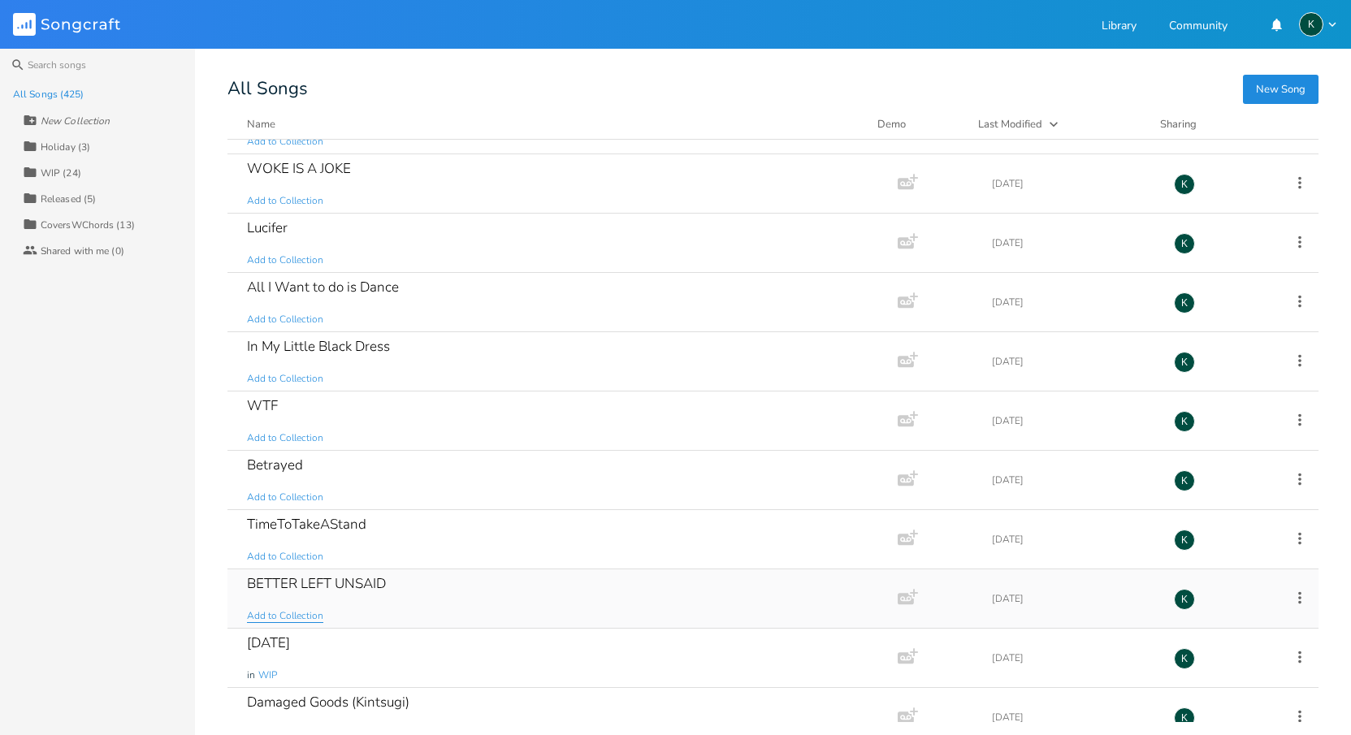
click at [293, 617] on span "Add to Collection" at bounding box center [285, 616] width 76 height 14
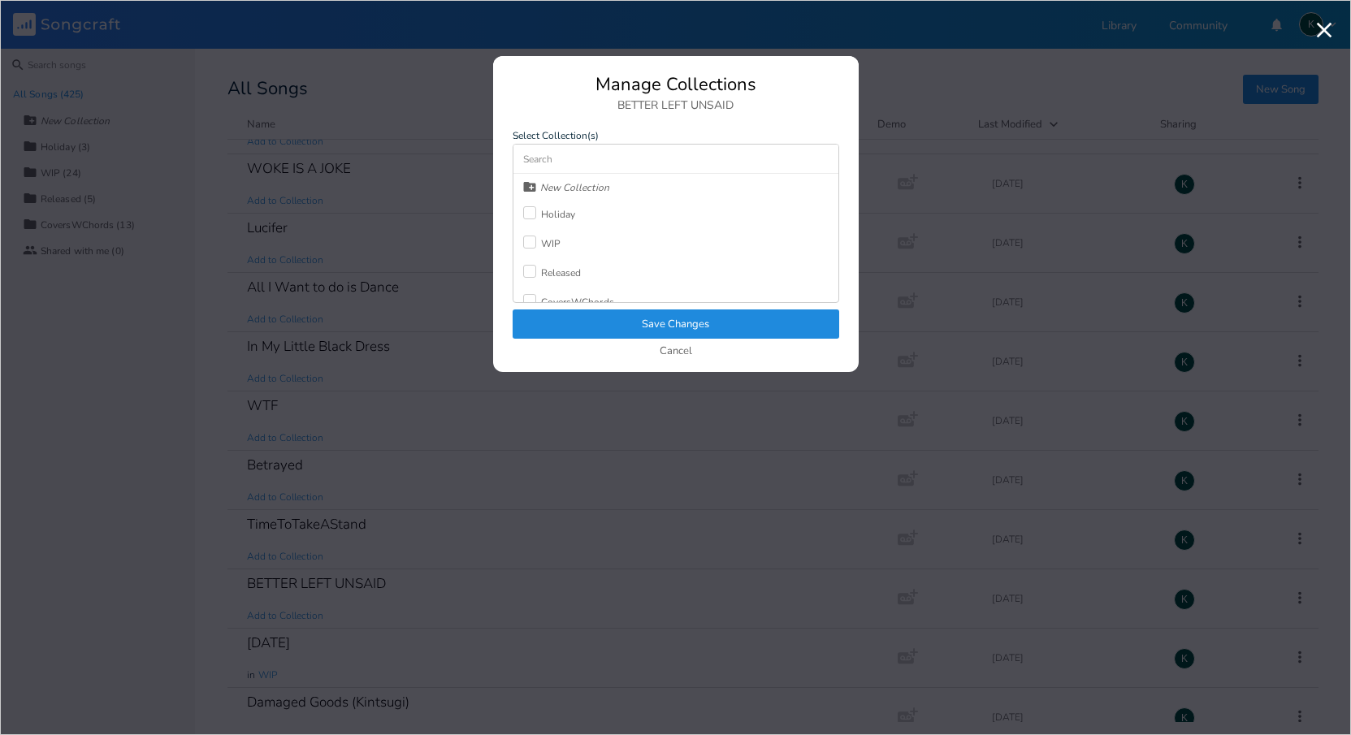
click at [530, 240] on div at bounding box center [529, 242] width 13 height 13
click at [577, 319] on button "Save Changes" at bounding box center [676, 324] width 327 height 29
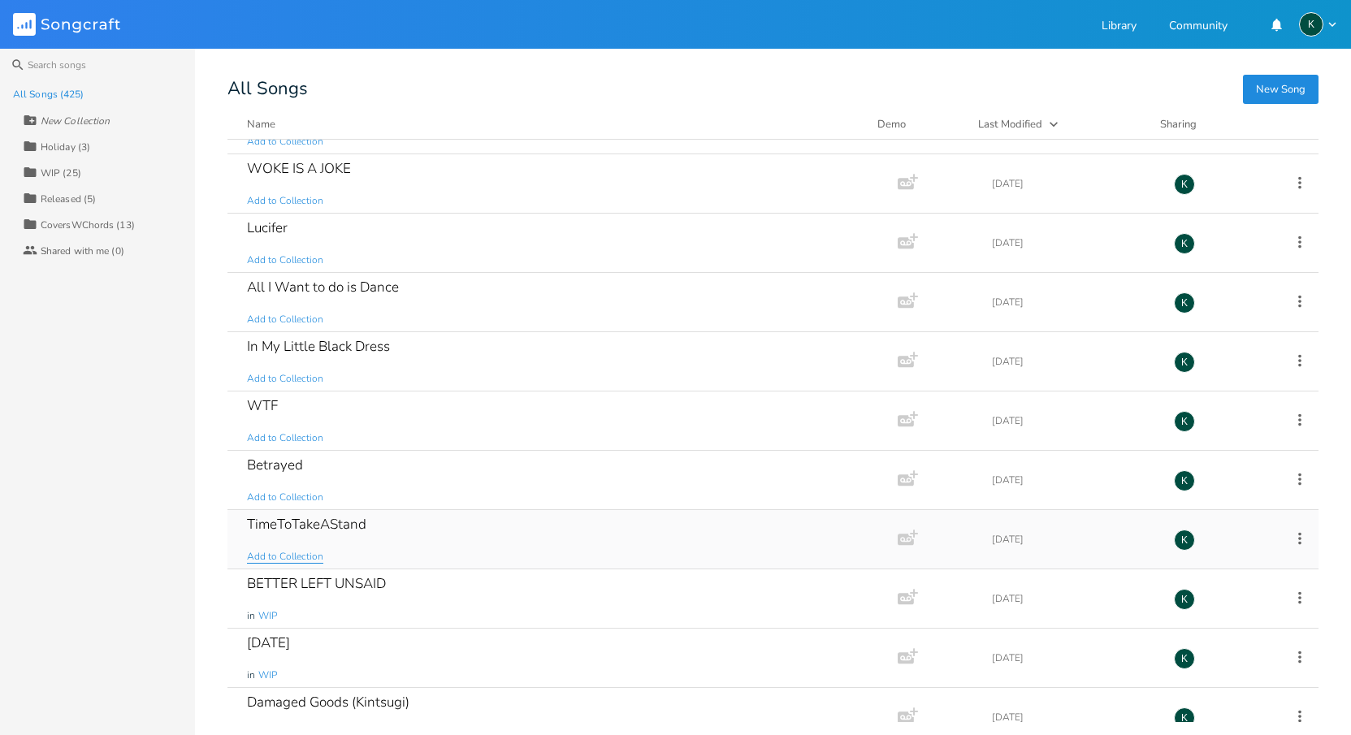
click at [297, 557] on span "Add to Collection" at bounding box center [285, 557] width 76 height 14
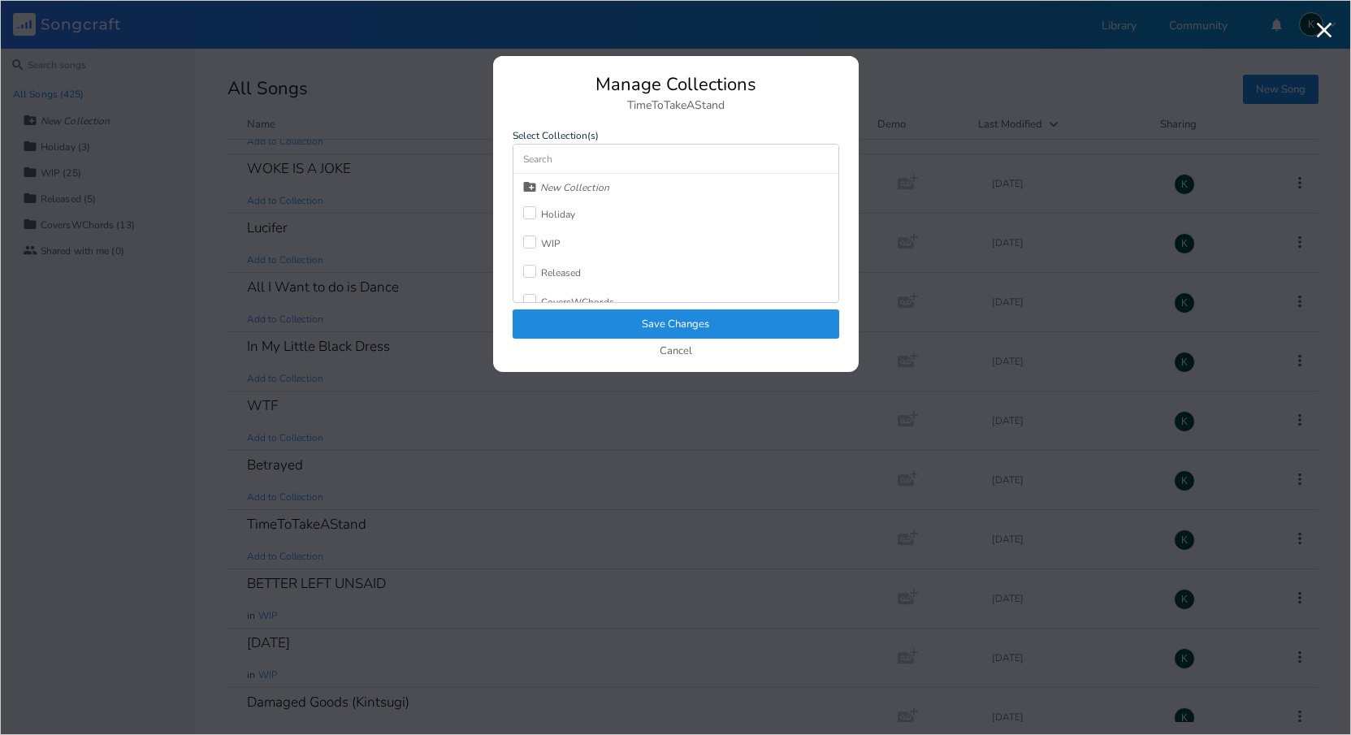
click at [541, 247] on div "WIP" at bounding box center [551, 244] width 20 height 10
click at [566, 319] on button "Save Changes" at bounding box center [676, 324] width 327 height 29
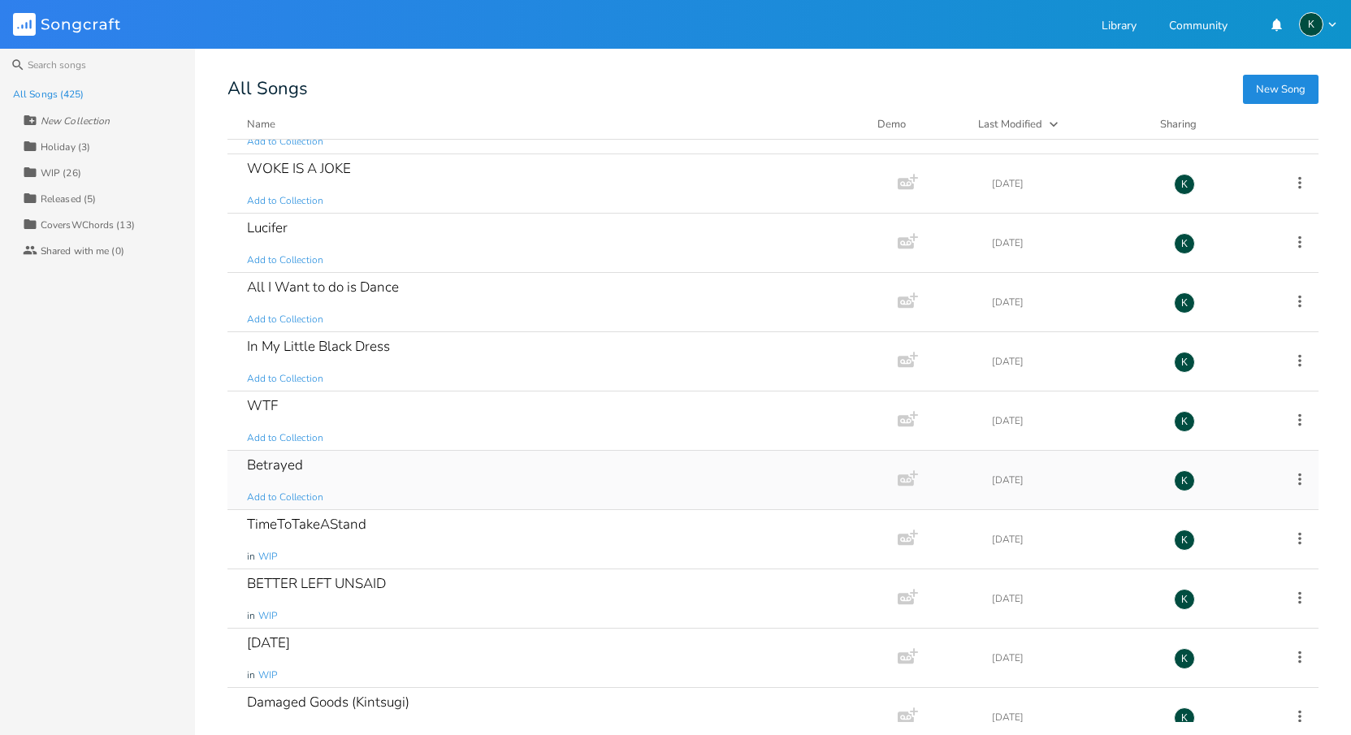
click at [297, 490] on div "Betrayed Add to Collection" at bounding box center [559, 480] width 625 height 59
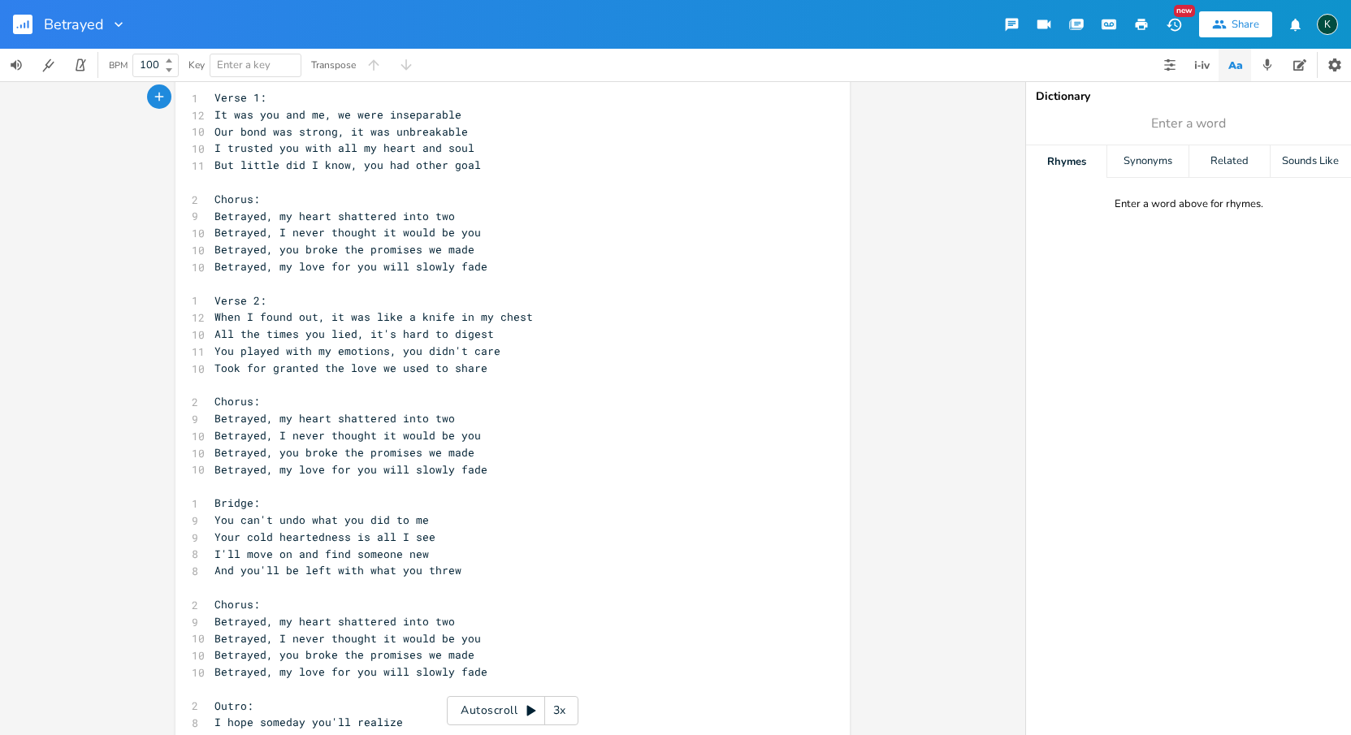
scroll to position [100, 0]
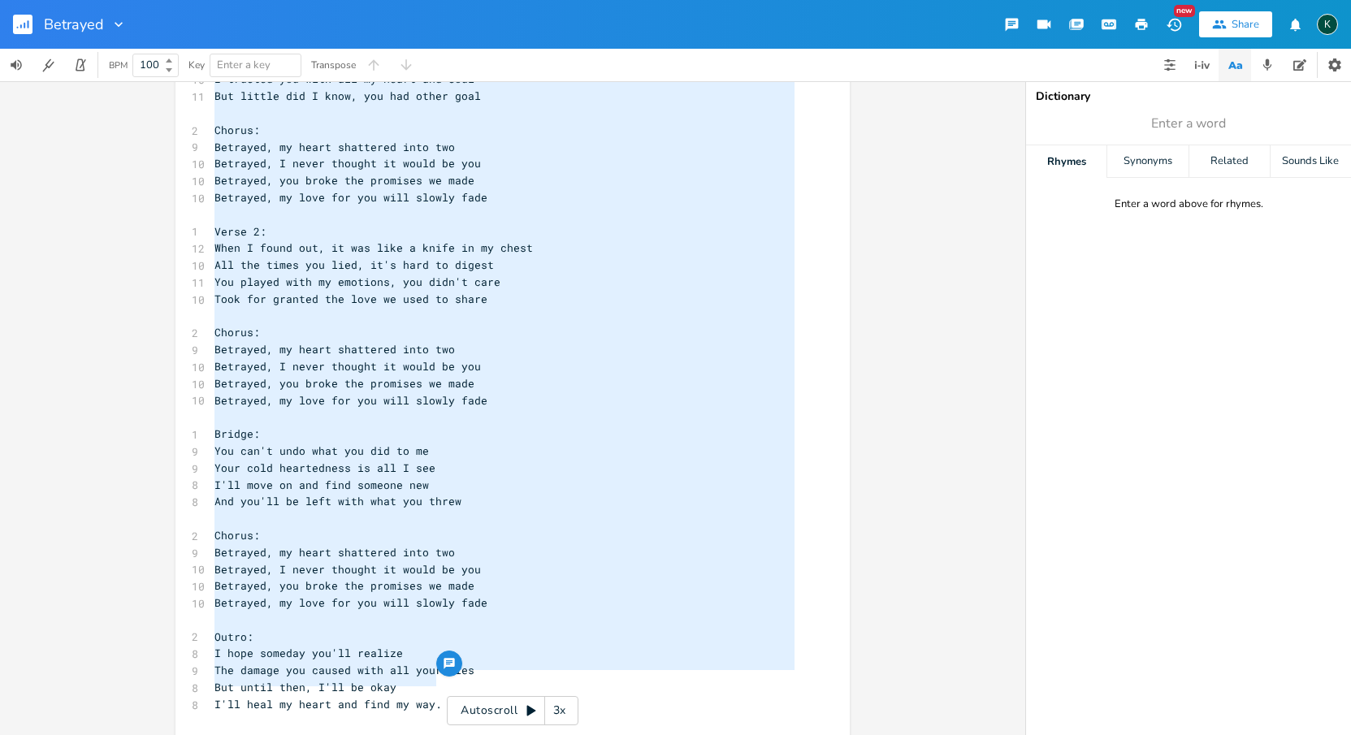
drag, startPoint x: 435, startPoint y: 679, endPoint x: 213, endPoint y: 45, distance: 672.3
click at [213, 45] on div "Betrayed New Share K BPM 100 Key Enter a key Transpose x 1 Verse 1: 12 It was y…" at bounding box center [675, 367] width 1351 height 735
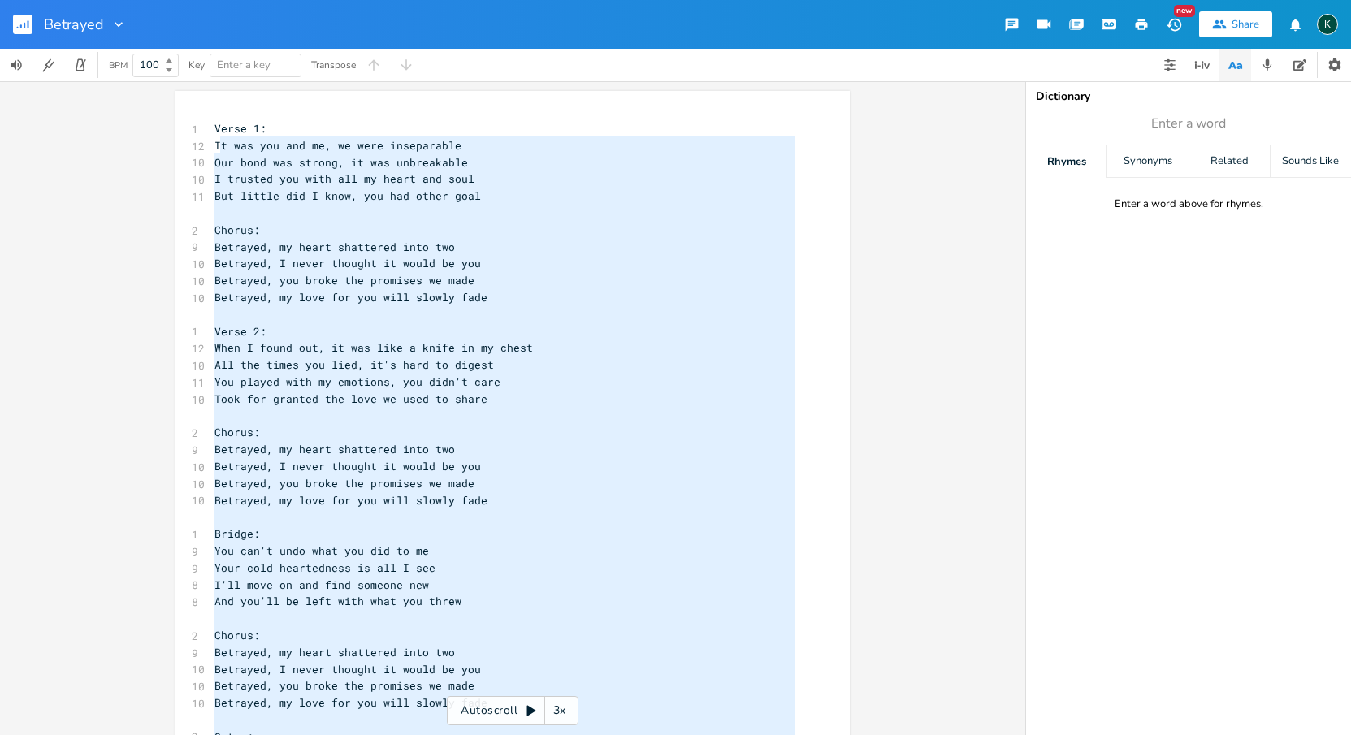
click at [215, 128] on span "Verse 1:" at bounding box center [241, 128] width 52 height 15
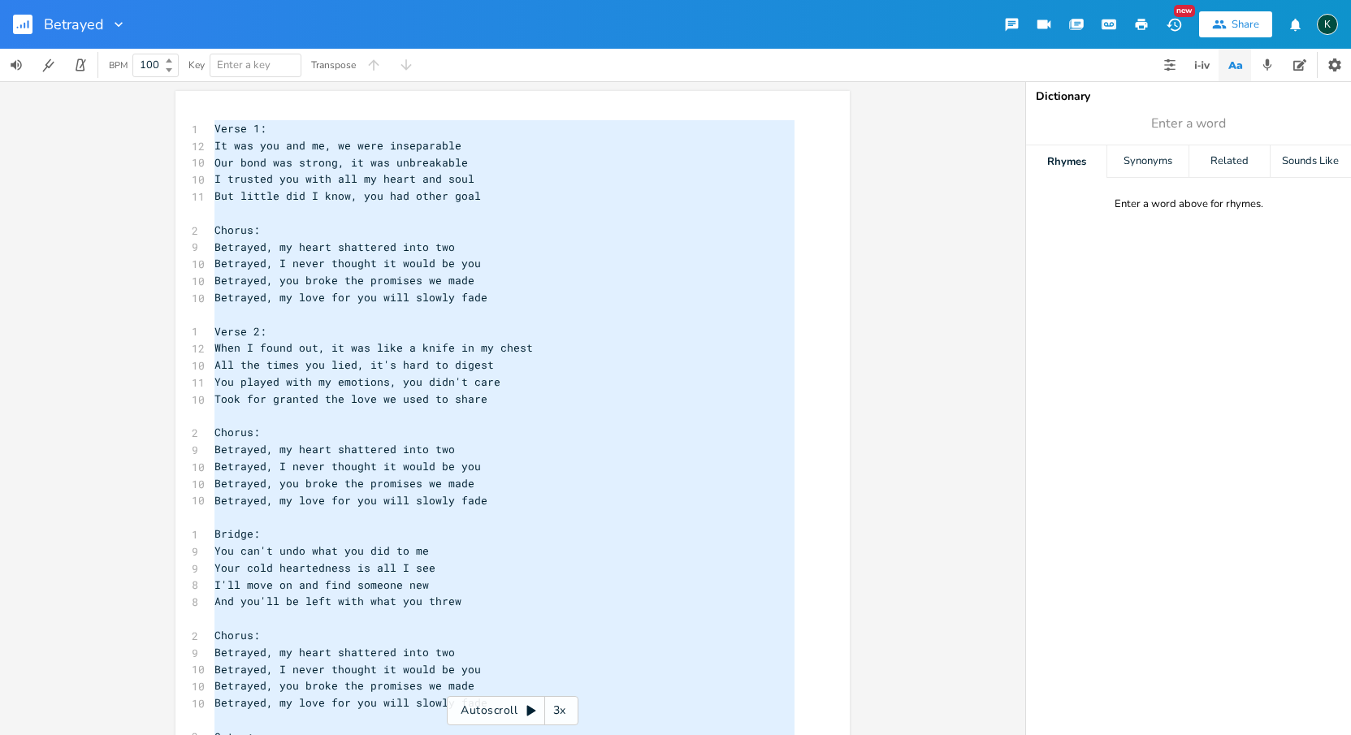
scroll to position [491, 0]
type textarea "Verse 1: It was you and me, we were inseparable Our bond was strong, it was unb…"
click at [475, 197] on pre "But little did I know, you had other goal" at bounding box center [504, 196] width 587 height 17
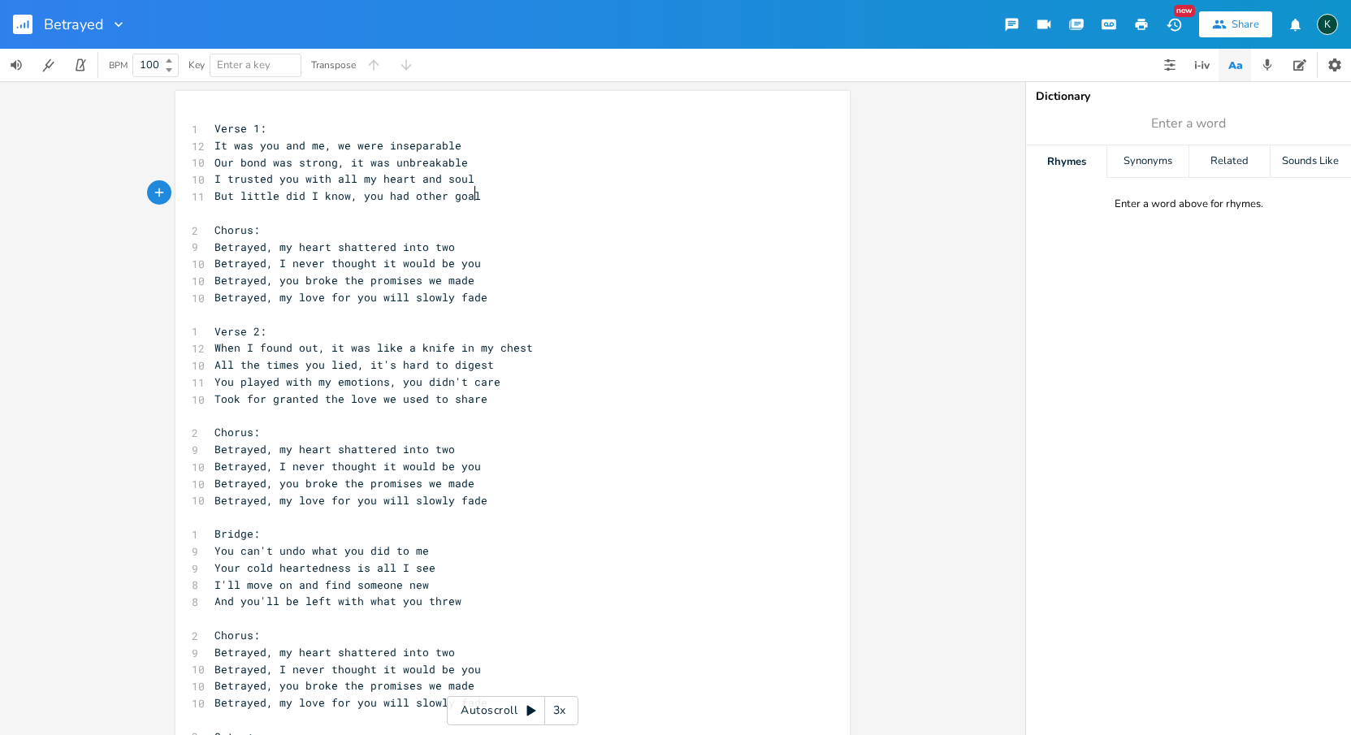
scroll to position [3, 0]
type textarea "s"
click at [486, 263] on pre "Betrayed, I never thought it would be you" at bounding box center [504, 263] width 587 height 17
